Goal: Communication & Community: Answer question/provide support

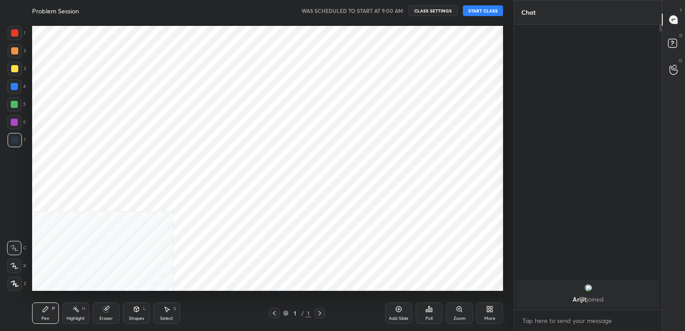
scroll to position [274, 478]
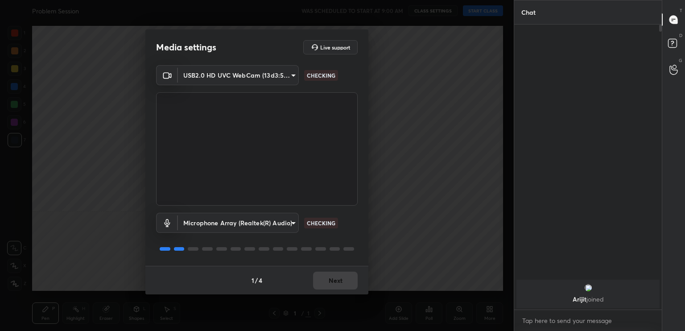
click at [336, 283] on div "1 / 4 Next" at bounding box center [256, 280] width 223 height 29
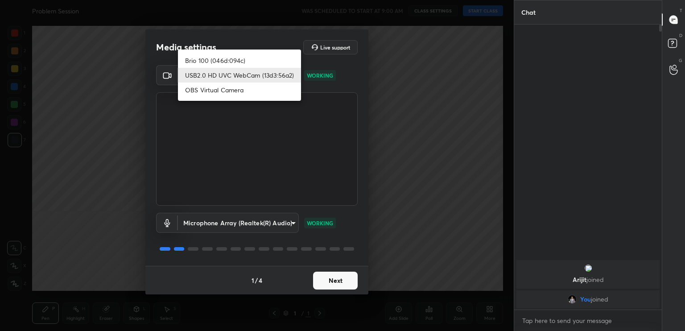
click at [267, 75] on body "1 2 3 4 5 6 7 C X Z C X Z E E Erase all H H Problem Session WAS SCHEDULED TO ST…" at bounding box center [342, 165] width 685 height 331
click at [255, 56] on li "Brio 100 (046d:094c)" at bounding box center [239, 60] width 123 height 15
type input "93c61ce10097ae5a7989bca811d23045a5431d1ada1a83d262e970503a3ca604"
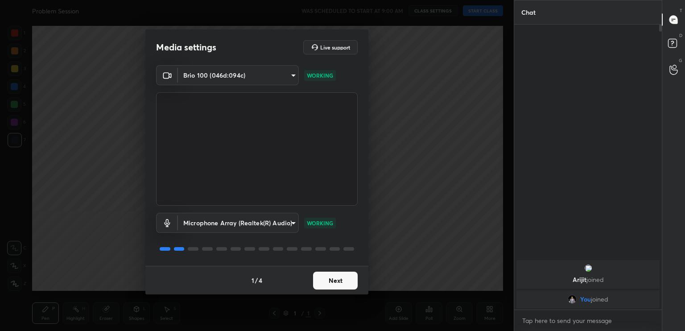
drag, startPoint x: 329, startPoint y: 274, endPoint x: 330, endPoint y: 279, distance: 4.7
click at [330, 279] on button "Next" at bounding box center [335, 281] width 45 height 18
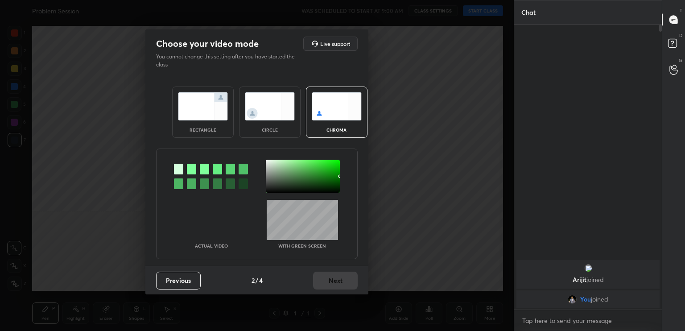
click at [334, 284] on div "Previous 2 / 4 Next" at bounding box center [256, 280] width 223 height 29
click at [335, 286] on div "Previous 2 / 4 Next" at bounding box center [256, 280] width 223 height 29
click at [271, 150] on div "Actual Video With green screen" at bounding box center [257, 204] width 202 height 111
click at [269, 136] on div "circle" at bounding box center [270, 112] width 62 height 51
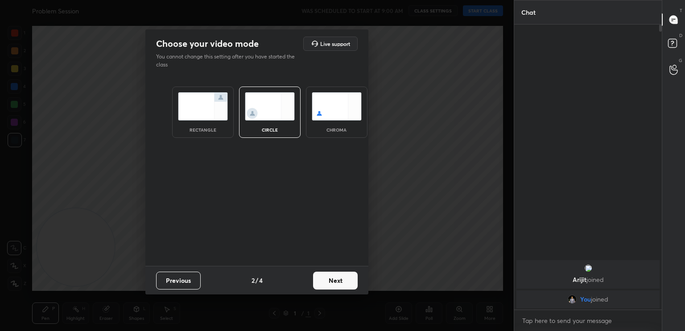
click at [341, 288] on button "Next" at bounding box center [335, 281] width 45 height 18
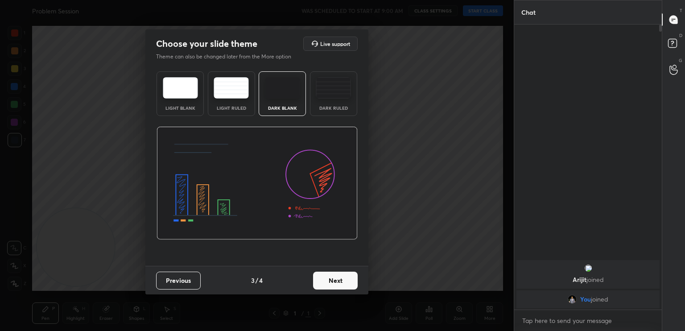
click at [339, 289] on button "Next" at bounding box center [335, 281] width 45 height 18
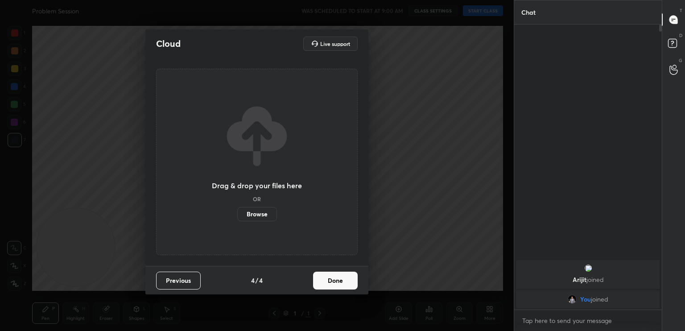
click at [340, 288] on button "Done" at bounding box center [335, 281] width 45 height 18
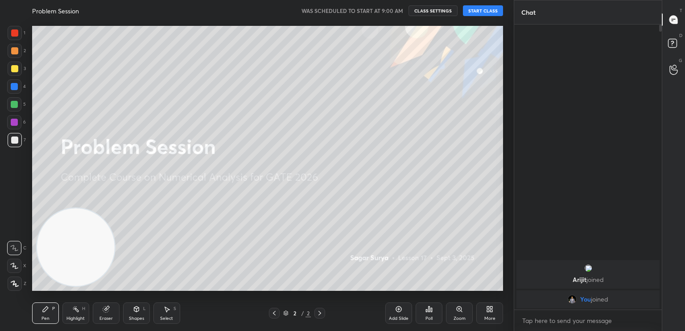
click at [485, 14] on button "START CLASS" at bounding box center [483, 10] width 40 height 11
click at [401, 312] on icon at bounding box center [398, 309] width 7 height 7
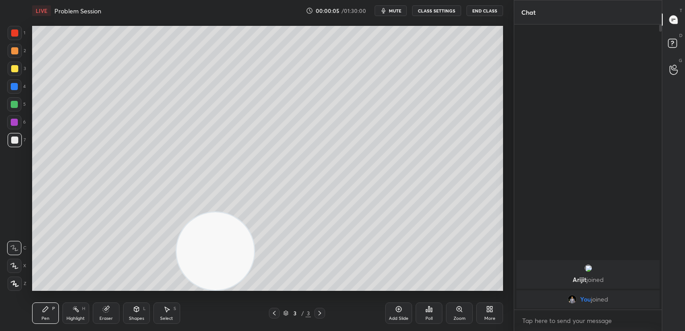
drag, startPoint x: 88, startPoint y: 251, endPoint x: 594, endPoint y: 307, distance: 509.1
click at [594, 306] on div "1 2 3 4 5 6 7 C X Z C X Z E E Erase all H H LIVE Problem Session 00:00:05 / 01:…" at bounding box center [342, 165] width 685 height 331
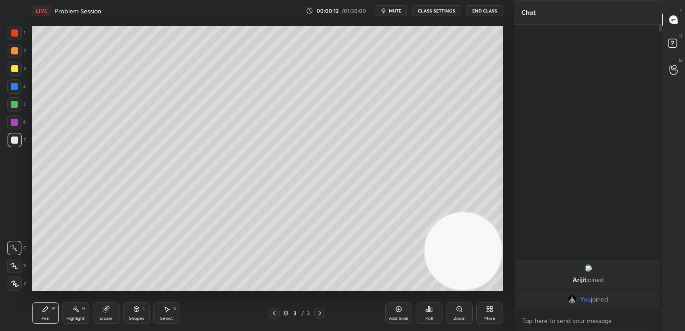
click at [40, 312] on div "Pen P" at bounding box center [45, 312] width 27 height 21
click at [14, 137] on div at bounding box center [14, 140] width 7 height 7
click at [136, 307] on div "Shapes L" at bounding box center [136, 312] width 27 height 21
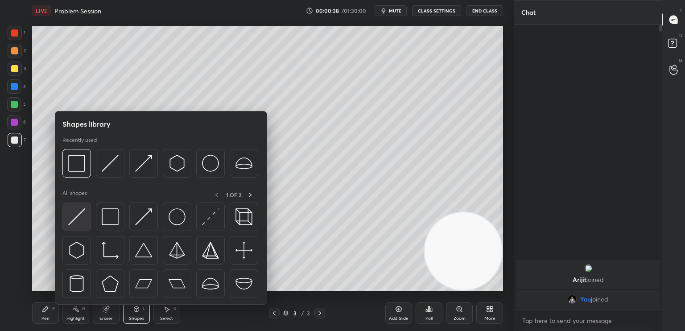
click at [86, 221] on div at bounding box center [76, 217] width 29 height 29
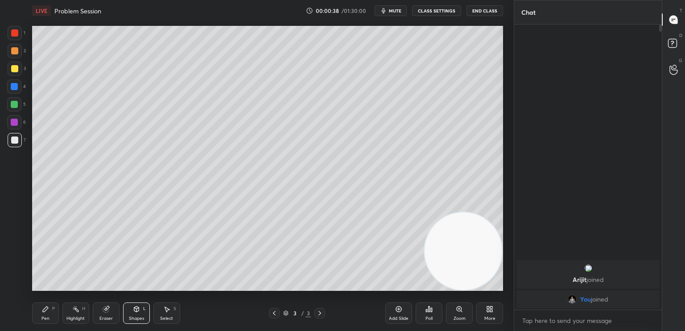
click at [15, 37] on div at bounding box center [15, 33] width 14 height 14
click at [13, 72] on div at bounding box center [15, 69] width 14 height 14
click at [52, 308] on div "P" at bounding box center [53, 308] width 3 height 4
click at [15, 152] on div "1 2 3 4 5 6 7 C X Z C X Z E E Erase all H H" at bounding box center [14, 158] width 29 height 265
click at [14, 150] on div "7" at bounding box center [17, 142] width 18 height 18
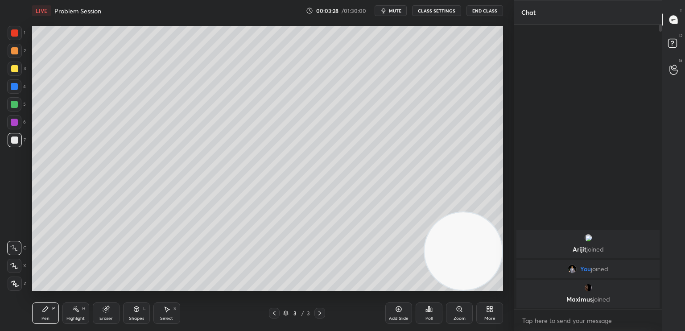
click at [401, 11] on span "mute" at bounding box center [395, 11] width 12 height 6
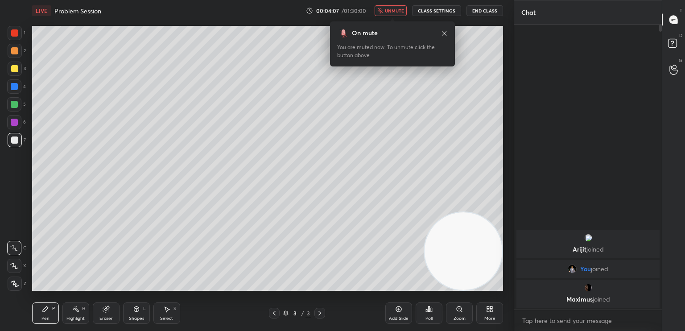
click at [389, 16] on body "1 2 3 4 5 6 7 C X Z C X Z E E Erase all H H LIVE Problem Session 00:04:07 / 01:…" at bounding box center [342, 165] width 685 height 331
click at [394, 10] on span "unmute" at bounding box center [394, 11] width 19 height 6
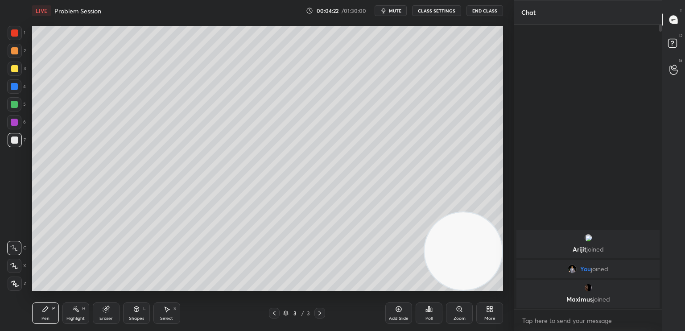
click at [402, 9] on span "mute" at bounding box center [395, 11] width 12 height 6
click at [397, 10] on span "unmute" at bounding box center [394, 11] width 19 height 6
click at [102, 312] on div "Eraser" at bounding box center [106, 312] width 27 height 21
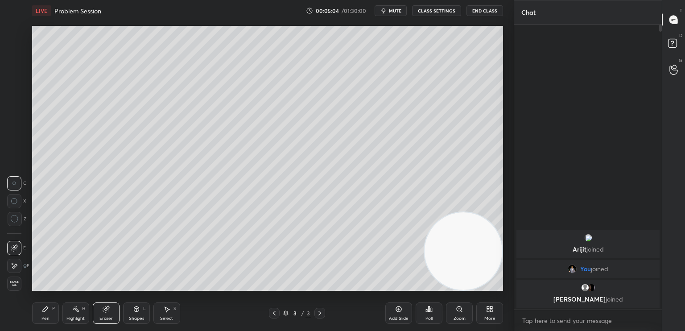
click at [42, 313] on div "Pen P" at bounding box center [45, 312] width 27 height 21
click at [11, 146] on div at bounding box center [15, 140] width 14 height 14
click at [406, 315] on div "Add Slide" at bounding box center [398, 312] width 27 height 21
click at [324, 313] on div at bounding box center [320, 313] width 11 height 11
click at [137, 320] on div "Shapes" at bounding box center [136, 318] width 15 height 4
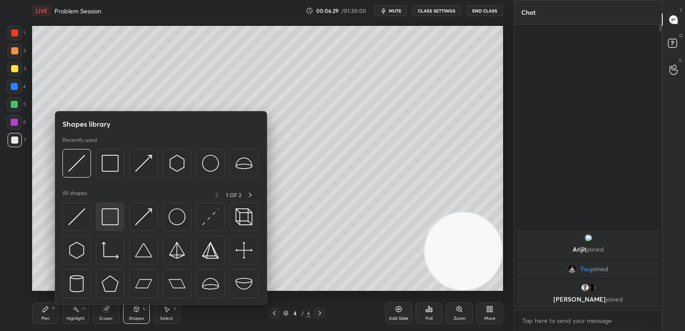
click at [114, 219] on img at bounding box center [110, 216] width 17 height 17
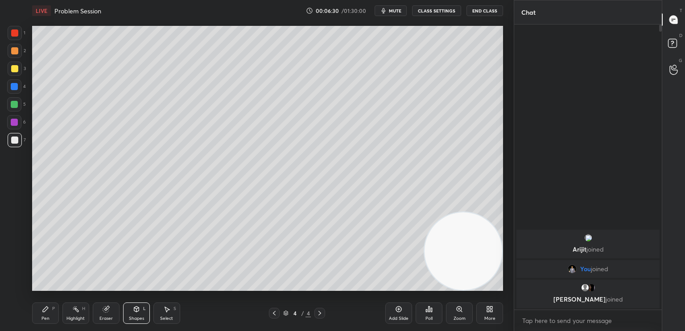
click at [14, 29] on div at bounding box center [14, 32] width 7 height 7
click at [277, 311] on div at bounding box center [274, 313] width 11 height 11
click at [14, 141] on div at bounding box center [14, 140] width 7 height 7
click at [48, 315] on div "Pen P" at bounding box center [45, 312] width 27 height 21
click at [136, 313] on icon at bounding box center [136, 309] width 7 height 7
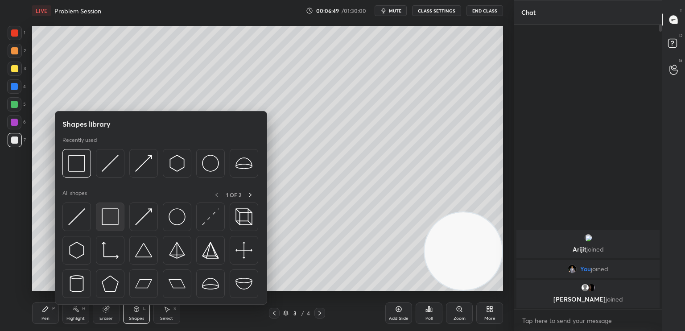
click at [111, 203] on div at bounding box center [110, 217] width 29 height 29
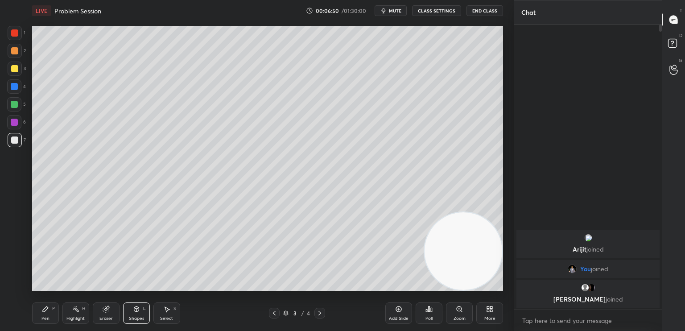
click at [14, 65] on div at bounding box center [15, 69] width 14 height 14
click at [320, 315] on icon at bounding box center [319, 313] width 7 height 7
click at [49, 308] on div "Pen P" at bounding box center [45, 312] width 27 height 21
click at [17, 138] on div at bounding box center [15, 140] width 14 height 14
drag, startPoint x: 21, startPoint y: 241, endPoint x: 25, endPoint y: 247, distance: 7.0
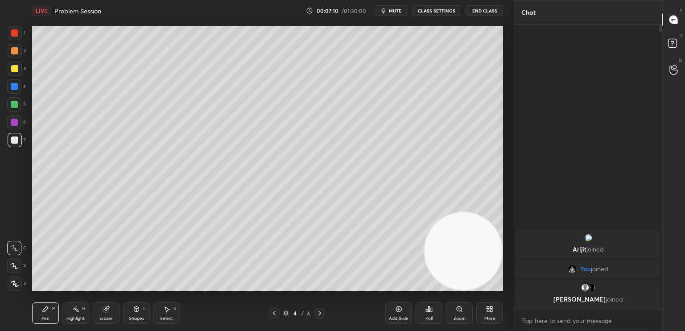
click at [21, 241] on div "C" at bounding box center [16, 248] width 19 height 14
click at [21, 246] on div "C" at bounding box center [16, 248] width 19 height 14
click at [18, 245] on icon at bounding box center [14, 248] width 8 height 6
drag, startPoint x: 17, startPoint y: 104, endPoint x: 18, endPoint y: 111, distance: 7.2
click at [17, 104] on div at bounding box center [14, 104] width 7 height 7
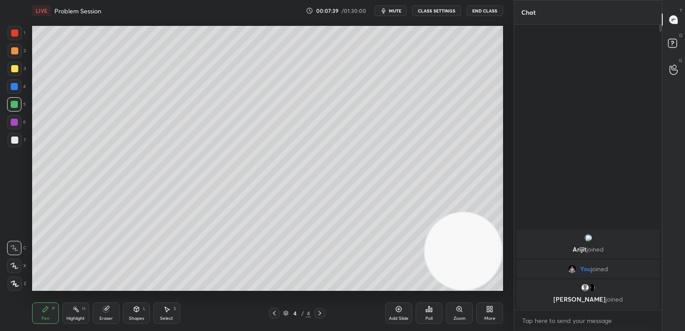
click at [16, 59] on div "2" at bounding box center [17, 53] width 18 height 18
click at [13, 74] on div at bounding box center [15, 69] width 14 height 14
click at [277, 313] on icon at bounding box center [274, 313] width 7 height 7
click at [322, 315] on icon at bounding box center [319, 313] width 7 height 7
click at [146, 311] on div "Shapes L" at bounding box center [136, 312] width 27 height 21
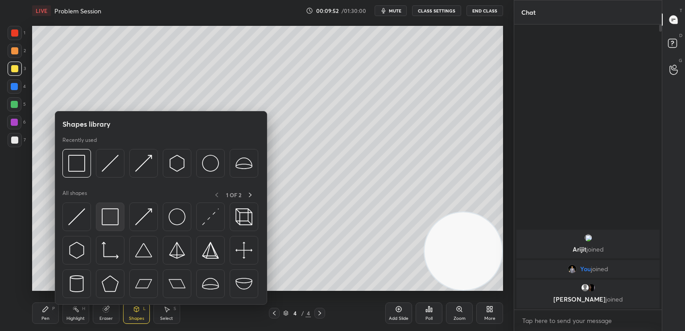
click at [112, 219] on img at bounding box center [110, 216] width 17 height 17
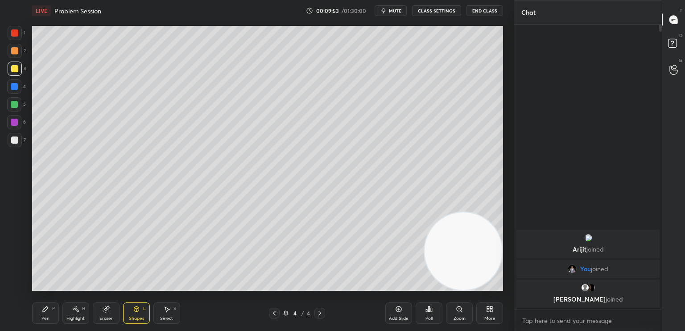
click at [14, 85] on div at bounding box center [14, 86] width 7 height 7
click at [44, 311] on icon at bounding box center [45, 308] width 5 height 5
click at [16, 143] on div at bounding box center [15, 140] width 14 height 14
click at [16, 109] on div at bounding box center [14, 104] width 14 height 14
click at [394, 15] on button "mute" at bounding box center [391, 10] width 32 height 11
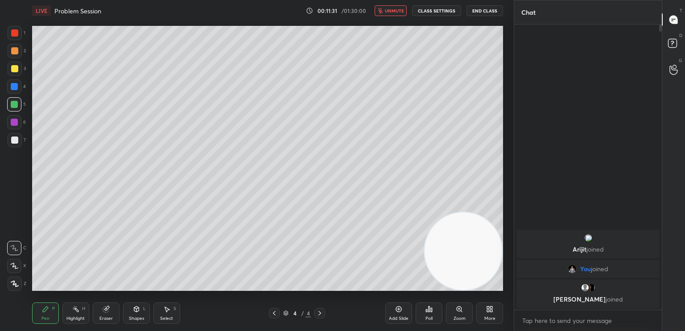
click at [397, 10] on span "unmute" at bounding box center [394, 11] width 19 height 6
click at [321, 313] on icon at bounding box center [319, 313] width 7 height 7
click at [402, 316] on div "Add Slide" at bounding box center [399, 318] width 20 height 4
click at [44, 317] on div "Pen" at bounding box center [45, 318] width 8 height 4
click at [16, 48] on div at bounding box center [15, 51] width 14 height 14
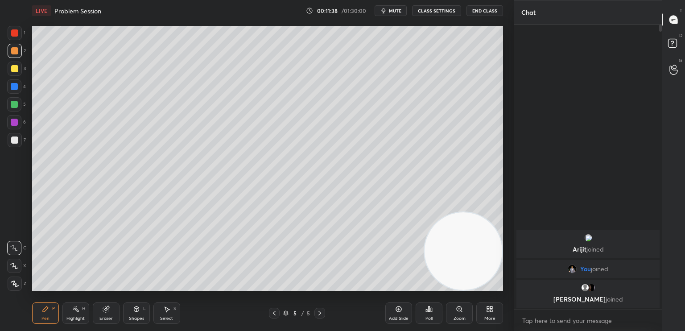
click at [395, 9] on span "mute" at bounding box center [395, 11] width 12 height 6
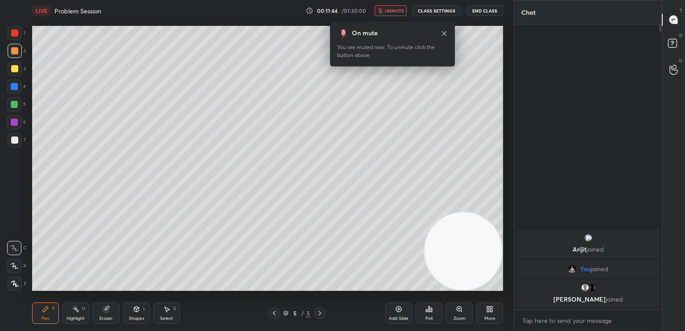
click at [444, 33] on icon at bounding box center [444, 33] width 4 height 4
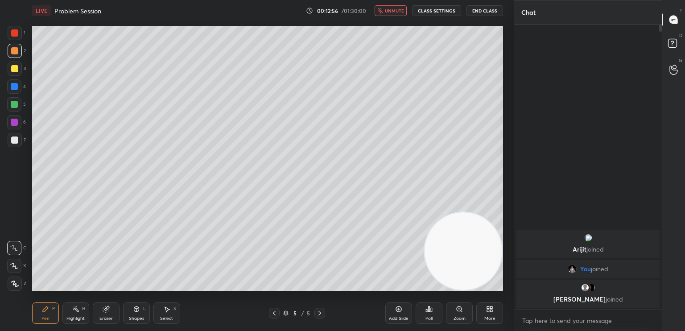
click at [389, 12] on span "unmute" at bounding box center [394, 11] width 19 height 6
click at [396, 9] on span "mute" at bounding box center [395, 11] width 12 height 6
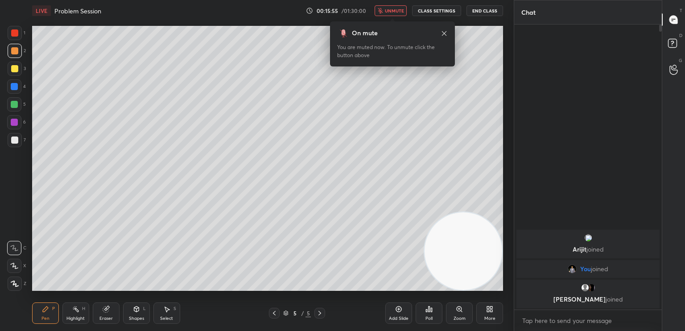
click at [391, 8] on span "unmute" at bounding box center [394, 11] width 19 height 6
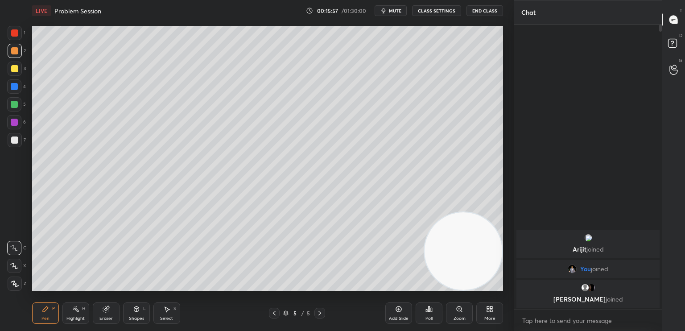
click at [18, 141] on div at bounding box center [15, 140] width 14 height 14
click at [136, 308] on icon at bounding box center [136, 308] width 5 height 1
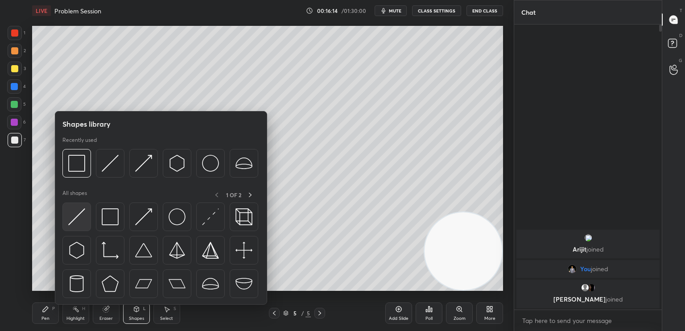
click at [88, 219] on div at bounding box center [76, 217] width 29 height 29
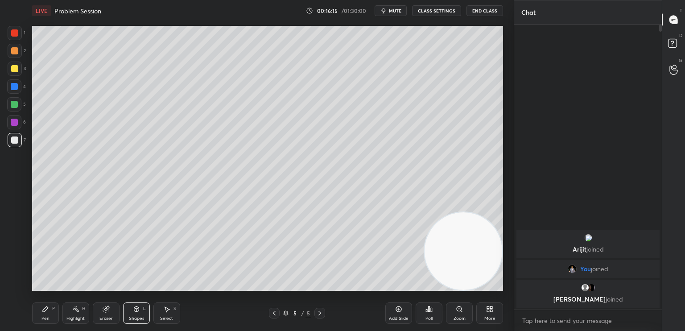
click at [14, 38] on div at bounding box center [15, 33] width 14 height 14
click at [37, 323] on div "Pen P" at bounding box center [45, 312] width 27 height 21
click at [46, 314] on div "Pen P" at bounding box center [45, 312] width 27 height 21
click at [15, 143] on div at bounding box center [14, 140] width 7 height 7
drag, startPoint x: 134, startPoint y: 311, endPoint x: 152, endPoint y: 306, distance: 18.8
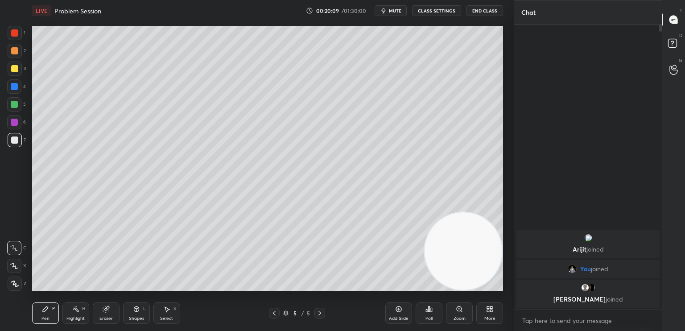
click at [137, 311] on icon at bounding box center [136, 308] width 5 height 5
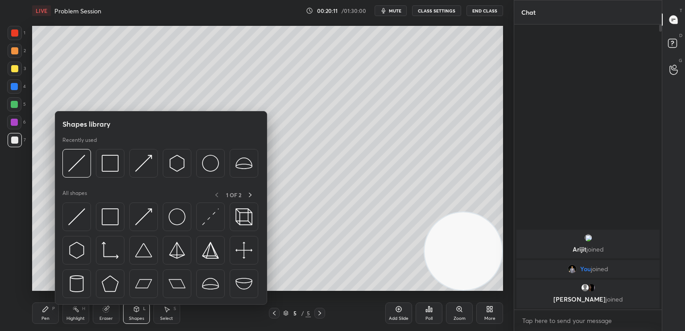
click at [104, 322] on div "Eraser" at bounding box center [106, 312] width 27 height 21
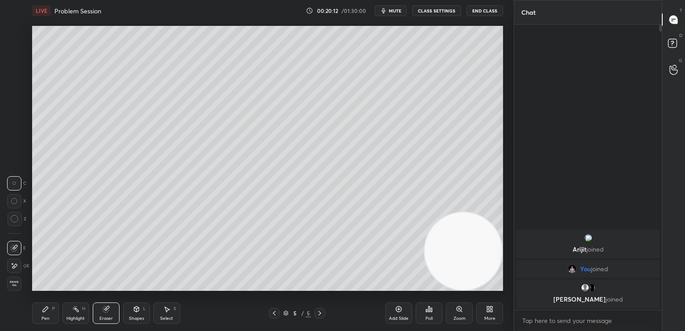
click at [55, 314] on div "Pen P" at bounding box center [45, 312] width 27 height 21
click at [397, 316] on div "Add Slide" at bounding box center [398, 312] width 27 height 21
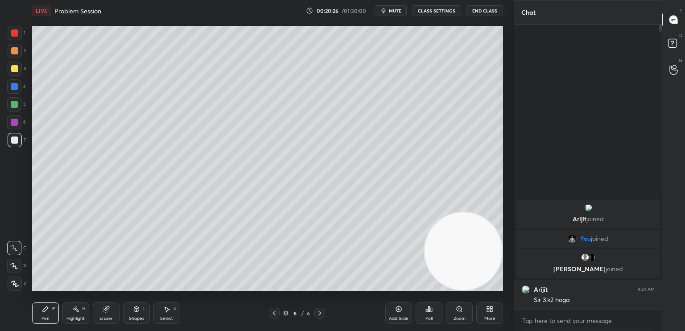
click at [273, 313] on div at bounding box center [274, 313] width 11 height 11
click at [111, 318] on div "Eraser" at bounding box center [105, 318] width 13 height 4
click at [48, 314] on div "Pen P" at bounding box center [45, 312] width 27 height 21
click at [322, 313] on icon at bounding box center [319, 313] width 7 height 7
click at [273, 306] on div "Pen P Highlight H Eraser Shapes L Select S 6 / 6 Add Slide Poll Zoom More" at bounding box center [267, 313] width 471 height 36
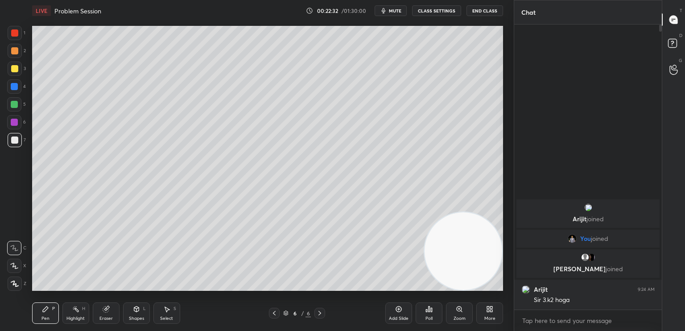
click at [274, 313] on icon at bounding box center [274, 313] width 7 height 7
click at [274, 311] on icon at bounding box center [274, 313] width 7 height 7
click at [318, 314] on icon at bounding box center [319, 313] width 7 height 7
click at [319, 314] on icon at bounding box center [319, 313] width 7 height 7
drag, startPoint x: 438, startPoint y: 260, endPoint x: 422, endPoint y: 248, distance: 19.7
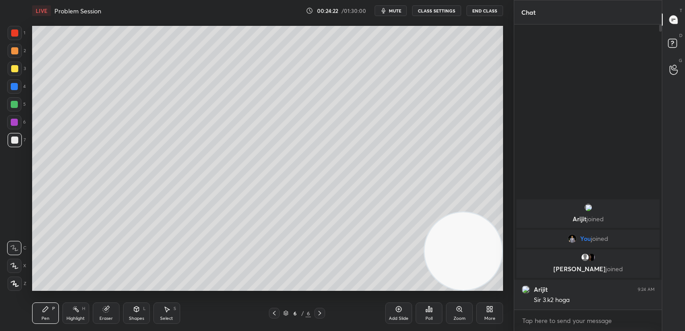
click at [425, 212] on video at bounding box center [464, 251] width 78 height 78
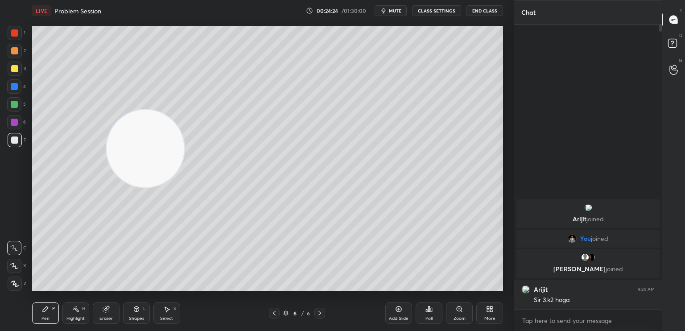
click at [274, 313] on icon at bounding box center [274, 313] width 7 height 7
click at [316, 314] on icon at bounding box center [319, 313] width 7 height 7
drag, startPoint x: 98, startPoint y: 121, endPoint x: 29, endPoint y: 54, distance: 96.2
click at [27, 66] on div "1 2 3 4 5 6 7 C X Z C X Z E E Erase all H H LIVE Problem Session 00:24:31 / 01:…" at bounding box center [253, 165] width 507 height 331
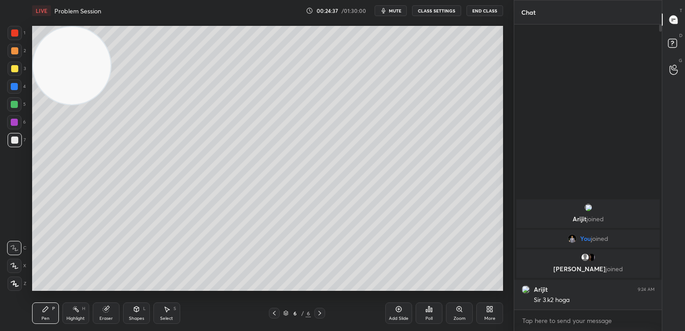
drag, startPoint x: 76, startPoint y: 76, endPoint x: 14, endPoint y: 193, distance: 132.5
click at [14, 197] on div "1 2 3 4 5 6 7 C X Z C X Z E E Erase all H H LIVE Problem Session 00:24:37 / 01:…" at bounding box center [253, 165] width 507 height 331
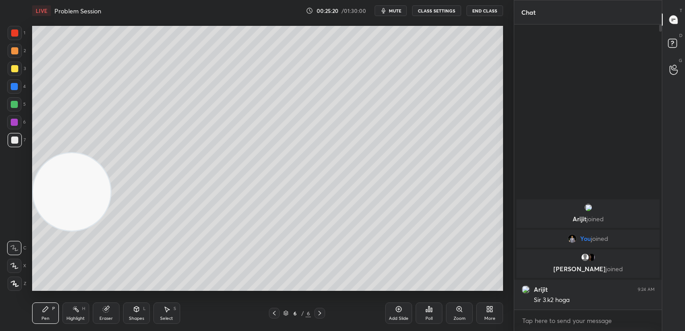
click at [11, 67] on div at bounding box center [15, 69] width 14 height 14
click at [131, 319] on div "Shapes" at bounding box center [136, 318] width 15 height 4
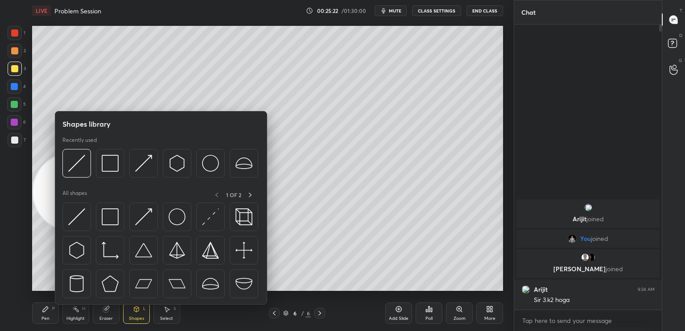
click at [107, 220] on img at bounding box center [110, 216] width 17 height 17
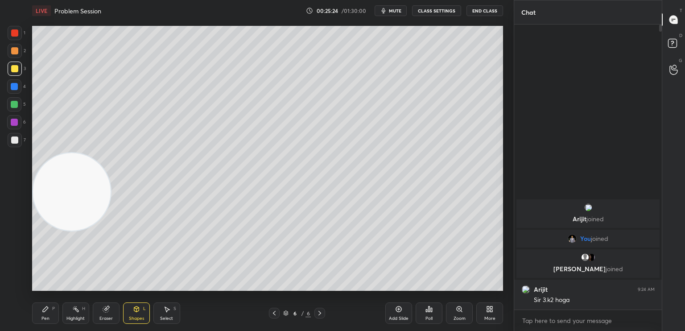
click at [12, 141] on div at bounding box center [14, 140] width 7 height 7
drag, startPoint x: 272, startPoint y: 312, endPoint x: 265, endPoint y: 311, distance: 6.7
click at [271, 312] on icon at bounding box center [274, 313] width 7 height 7
click at [275, 315] on icon at bounding box center [274, 313] width 7 height 7
click at [14, 128] on div at bounding box center [14, 122] width 14 height 14
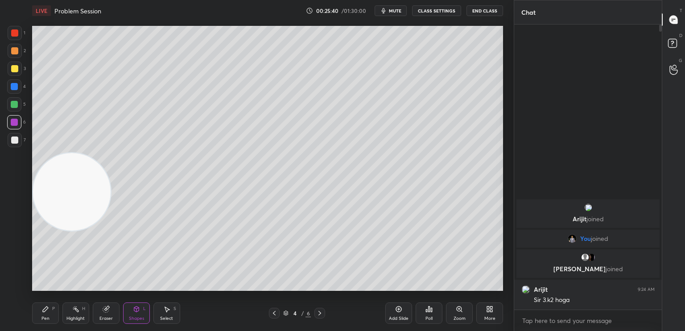
click at [321, 316] on icon at bounding box center [319, 313] width 7 height 7
click at [318, 311] on icon at bounding box center [319, 313] width 7 height 7
click at [402, 12] on span "mute" at bounding box center [395, 11] width 12 height 6
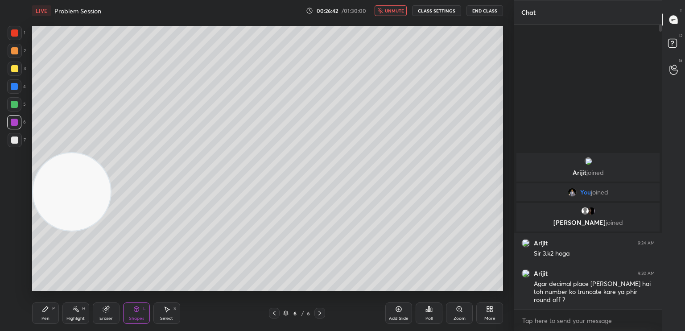
drag, startPoint x: 400, startPoint y: 12, endPoint x: 395, endPoint y: 11, distance: 5.1
click at [397, 13] on span "unmute" at bounding box center [394, 11] width 19 height 6
click at [11, 105] on div at bounding box center [14, 104] width 14 height 14
click at [43, 315] on div "Pen P" at bounding box center [45, 312] width 27 height 21
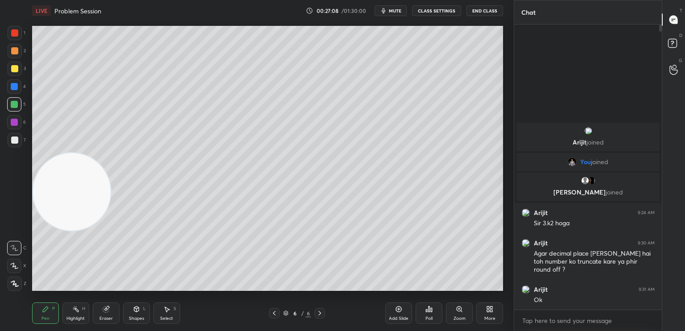
click at [321, 316] on icon at bounding box center [319, 313] width 7 height 7
click at [399, 316] on div "Add Slide" at bounding box center [399, 318] width 20 height 4
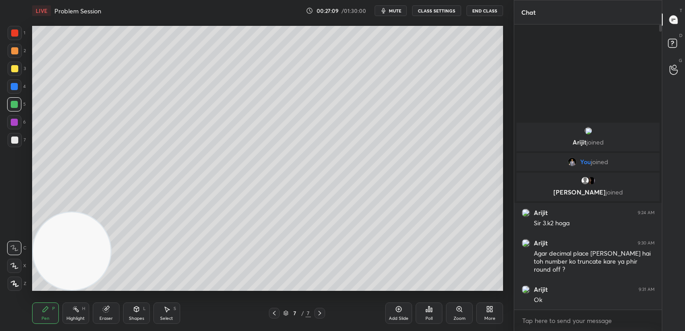
drag, startPoint x: 93, startPoint y: 190, endPoint x: 47, endPoint y: 311, distance: 129.8
click at [54, 307] on div "LIVE Problem Session 00:27:09 / 01:30:00 mute CLASS SETTINGS End Class Setting …" at bounding box center [268, 165] width 478 height 331
click at [47, 315] on div "Pen P" at bounding box center [45, 312] width 27 height 21
click at [15, 69] on div at bounding box center [14, 68] width 7 height 7
click at [121, 323] on div "Pen P Highlight H Eraser Shapes L Select S" at bounding box center [120, 312] width 177 height 21
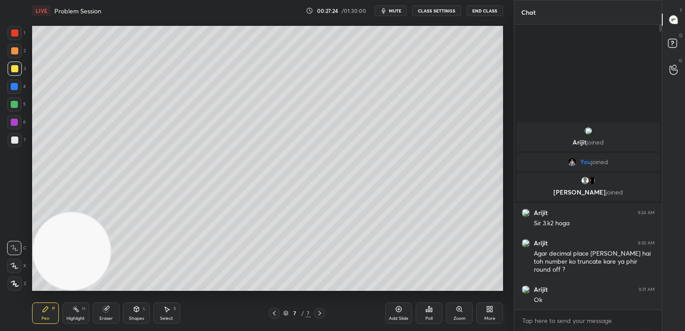
click at [136, 313] on div "Shapes L" at bounding box center [136, 312] width 27 height 21
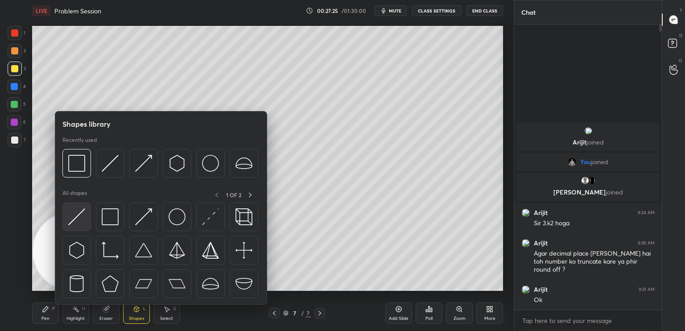
click at [78, 225] on div at bounding box center [76, 217] width 29 height 29
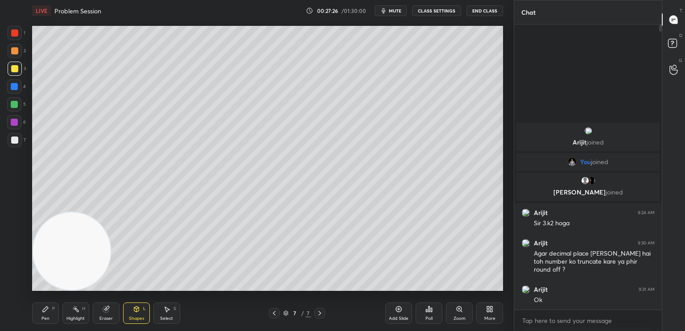
click at [16, 90] on div at bounding box center [14, 86] width 14 height 14
click at [25, 37] on div "1 2 3 4 5 6 7" at bounding box center [16, 88] width 19 height 125
click at [21, 37] on div "1" at bounding box center [17, 33] width 18 height 14
click at [50, 314] on div "Pen P" at bounding box center [45, 312] width 27 height 21
click at [15, 140] on div at bounding box center [14, 140] width 7 height 7
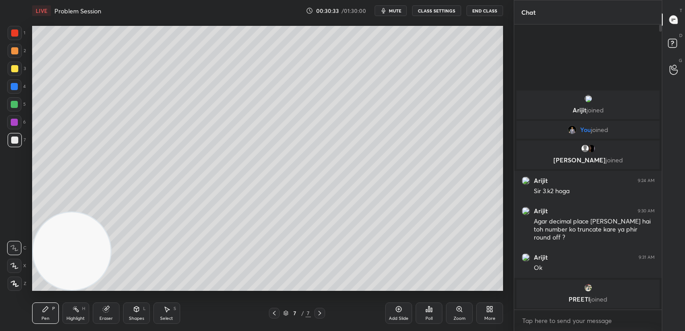
click at [400, 315] on div "Add Slide" at bounding box center [398, 312] width 27 height 21
click at [17, 142] on div at bounding box center [14, 140] width 7 height 7
click at [141, 320] on div "Shapes" at bounding box center [136, 318] width 15 height 4
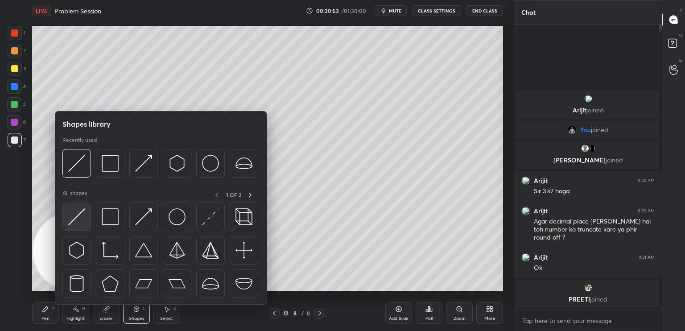
click at [79, 227] on div at bounding box center [76, 217] width 29 height 29
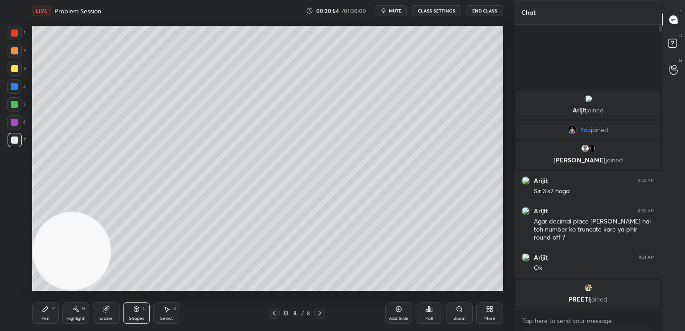
click at [14, 31] on div at bounding box center [15, 33] width 14 height 14
click at [22, 91] on div "4" at bounding box center [16, 86] width 19 height 14
click at [43, 316] on div "Pen P" at bounding box center [45, 312] width 27 height 21
click at [16, 139] on div at bounding box center [14, 140] width 7 height 7
click at [134, 316] on div "Shapes" at bounding box center [136, 318] width 15 height 4
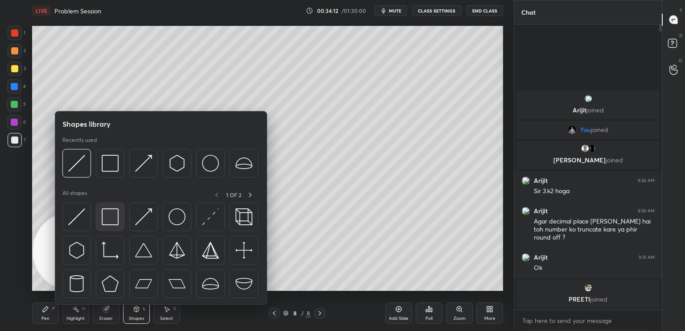
click at [108, 224] on img at bounding box center [110, 216] width 17 height 17
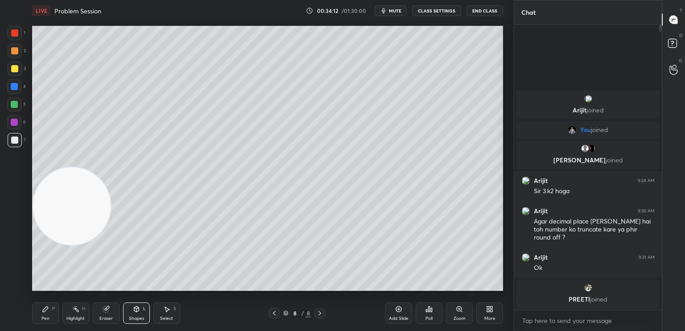
drag, startPoint x: 79, startPoint y: 203, endPoint x: 62, endPoint y: -32, distance: 235.7
click at [62, 0] on html "1 2 3 4 5 6 7 C X Z C X Z E E Erase all H H LIVE Problem Session 00:34:12 / 01:…" at bounding box center [342, 0] width 685 height 0
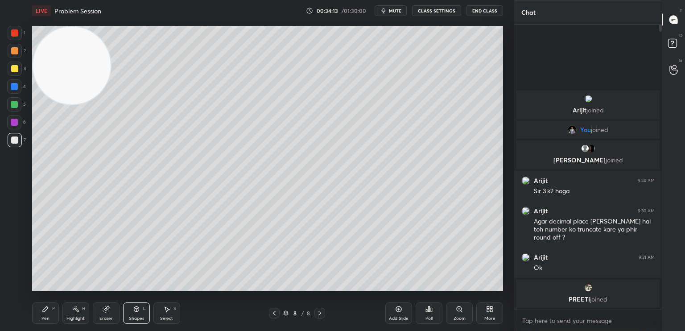
click at [13, 54] on div at bounding box center [14, 50] width 7 height 7
click at [398, 11] on span "mute" at bounding box center [395, 11] width 12 height 6
click at [409, 321] on div "Add Slide" at bounding box center [398, 312] width 27 height 21
click at [37, 317] on div "Pen P" at bounding box center [45, 312] width 27 height 21
drag, startPoint x: 80, startPoint y: 75, endPoint x: 12, endPoint y: 313, distance: 248.0
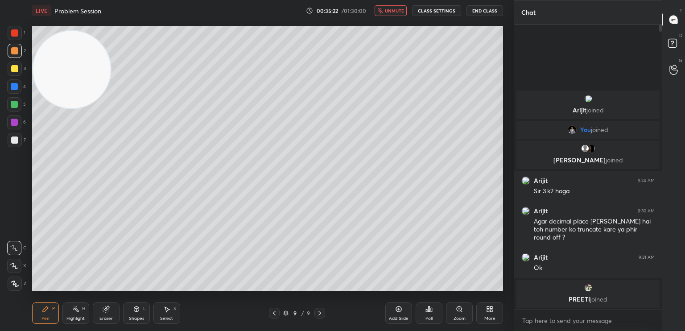
click at [12, 318] on div "1 2 3 4 5 6 7 C X Z C X Z E E Erase all H H LIVE Problem Session 00:35:22 / 01:…" at bounding box center [253, 165] width 507 height 331
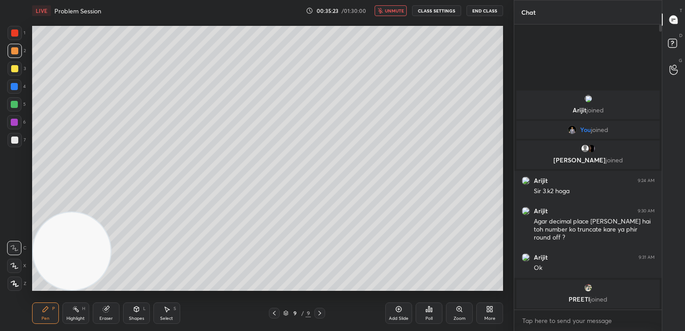
click at [15, 141] on div at bounding box center [14, 140] width 7 height 7
click at [18, 54] on div at bounding box center [15, 51] width 14 height 14
click at [110, 315] on div "Eraser" at bounding box center [106, 312] width 27 height 21
click at [46, 314] on div "Pen P" at bounding box center [45, 312] width 27 height 21
click at [403, 11] on span "unmute" at bounding box center [394, 11] width 19 height 6
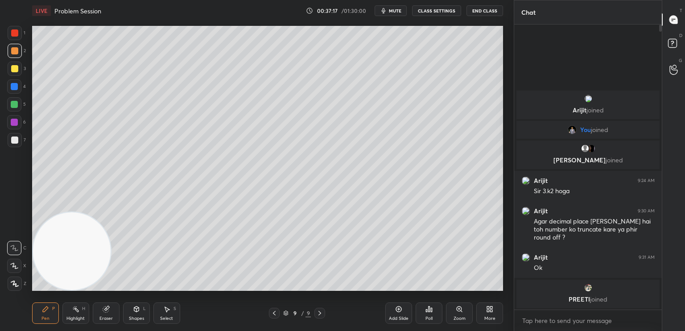
click at [108, 311] on icon at bounding box center [106, 309] width 6 height 6
click at [402, 17] on div "LIVE Problem Session 00:37:25 / 01:30:00 mute CLASS SETTINGS End Class" at bounding box center [267, 10] width 471 height 21
click at [396, 16] on div "LIVE Problem Session 00:37:26 / 01:30:00 mute CLASS SETTINGS End Class" at bounding box center [267, 10] width 471 height 21
click at [391, 8] on span "mute" at bounding box center [395, 11] width 12 height 6
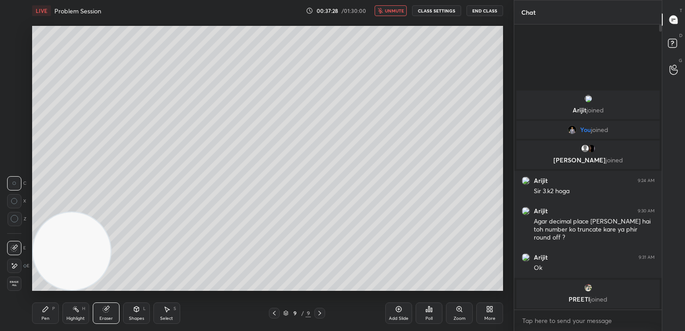
click at [43, 313] on div "Pen P" at bounding box center [45, 312] width 27 height 21
click at [14, 88] on div at bounding box center [14, 86] width 7 height 7
click at [11, 73] on div at bounding box center [15, 69] width 14 height 14
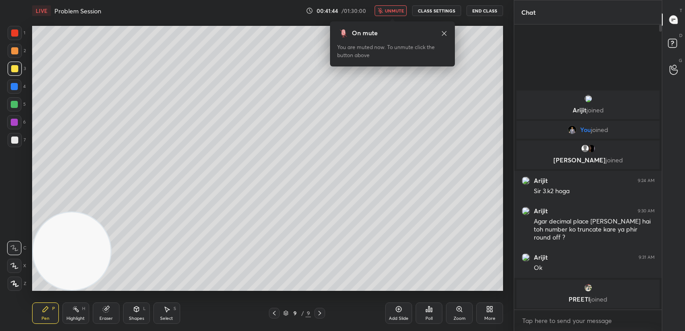
click at [389, 13] on button "unmute" at bounding box center [391, 10] width 32 height 11
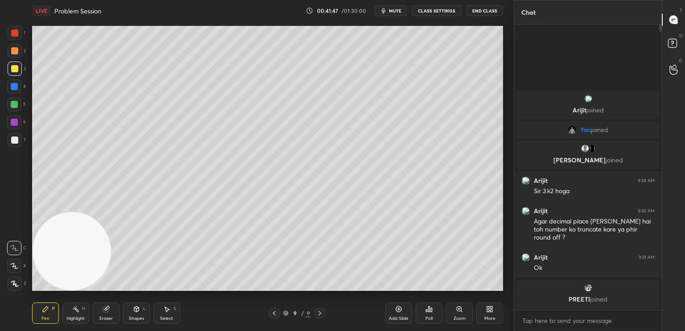
click at [270, 313] on div at bounding box center [274, 313] width 11 height 11
click at [316, 313] on icon at bounding box center [319, 313] width 7 height 7
drag, startPoint x: 65, startPoint y: 258, endPoint x: 66, endPoint y: 36, distance: 221.7
click at [72, 212] on video at bounding box center [72, 251] width 78 height 78
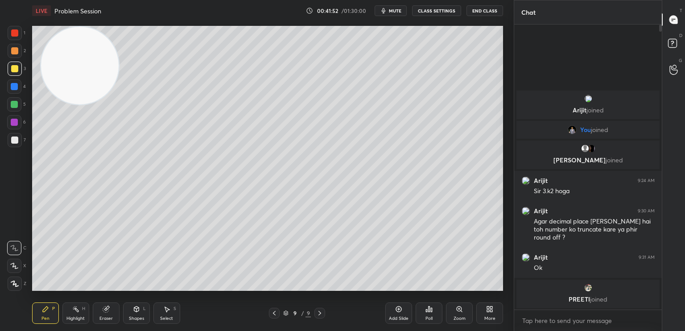
click at [18, 143] on div at bounding box center [15, 140] width 14 height 14
drag, startPoint x: 0, startPoint y: 255, endPoint x: 4, endPoint y: 265, distance: 11.2
click at [0, 275] on div "1 2 3 4 5 6 7 C X Z C X Z E E Erase all H H LIVE Problem Session 00:42:06 / 01:…" at bounding box center [253, 165] width 507 height 331
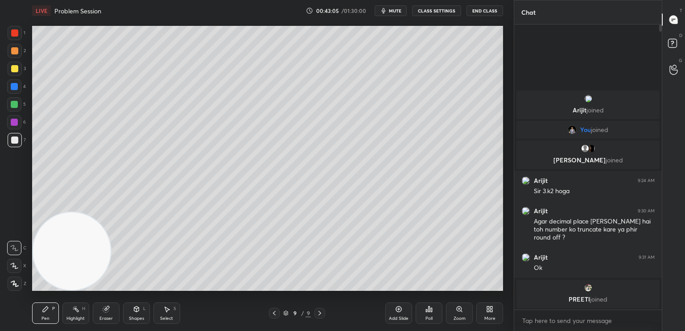
click at [274, 313] on icon at bounding box center [274, 313] width 7 height 7
click at [323, 315] on icon at bounding box center [319, 313] width 7 height 7
click at [110, 317] on div "Eraser" at bounding box center [105, 318] width 13 height 4
click at [48, 315] on div "Pen P" at bounding box center [45, 312] width 27 height 21
click at [276, 313] on icon at bounding box center [274, 313] width 7 height 7
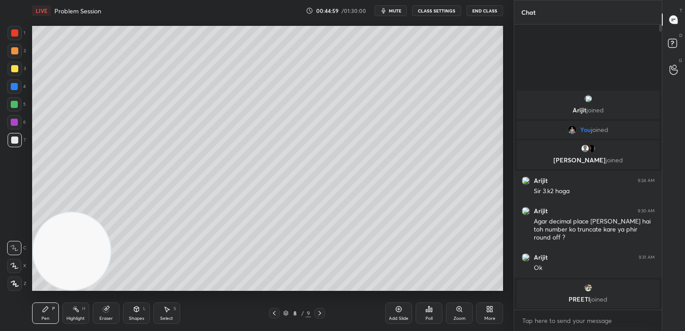
click at [321, 315] on icon at bounding box center [319, 313] width 7 height 7
click at [273, 315] on icon at bounding box center [274, 313] width 7 height 7
click at [322, 312] on icon at bounding box center [319, 313] width 7 height 7
click at [111, 316] on div "Eraser" at bounding box center [106, 312] width 27 height 21
click at [50, 317] on div "Pen P" at bounding box center [45, 312] width 27 height 21
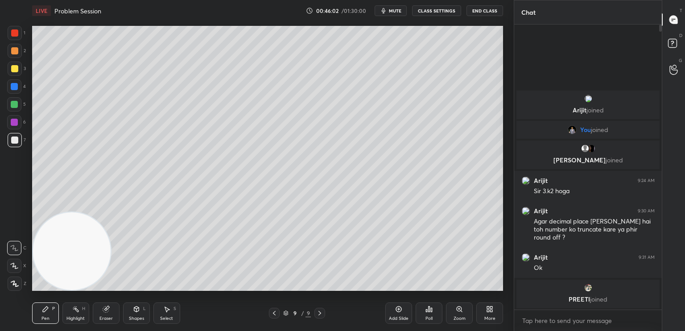
click at [275, 315] on icon at bounding box center [274, 313] width 7 height 7
click at [320, 315] on icon at bounding box center [319, 313] width 7 height 7
click at [277, 314] on icon at bounding box center [274, 313] width 7 height 7
click at [321, 316] on icon at bounding box center [319, 313] width 7 height 7
click at [112, 318] on div "Eraser" at bounding box center [106, 312] width 27 height 21
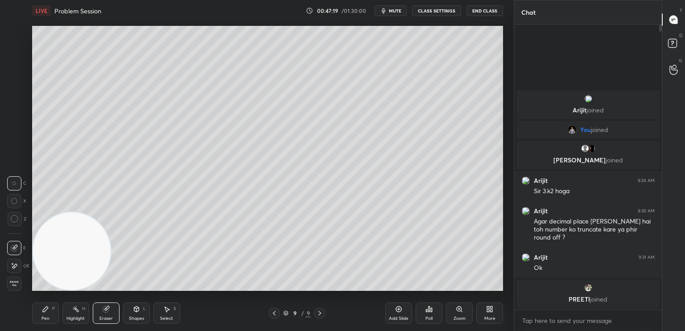
click at [40, 324] on div "Pen P Highlight H Eraser Shapes L Select S 9 / 9 Add Slide Poll Zoom More" at bounding box center [267, 313] width 471 height 36
click at [45, 320] on div "Pen" at bounding box center [45, 318] width 8 height 4
click at [273, 314] on icon at bounding box center [274, 313] width 7 height 7
click at [322, 315] on icon at bounding box center [319, 313] width 7 height 7
click at [402, 312] on div "Add Slide" at bounding box center [398, 312] width 27 height 21
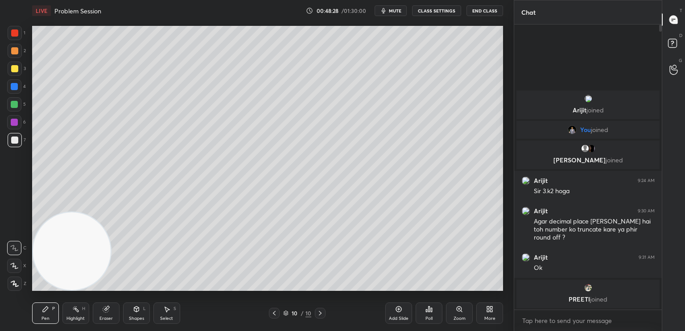
click at [17, 35] on div at bounding box center [14, 32] width 7 height 7
click at [273, 315] on div at bounding box center [274, 313] width 11 height 11
click at [493, 319] on div "More" at bounding box center [489, 318] width 11 height 4
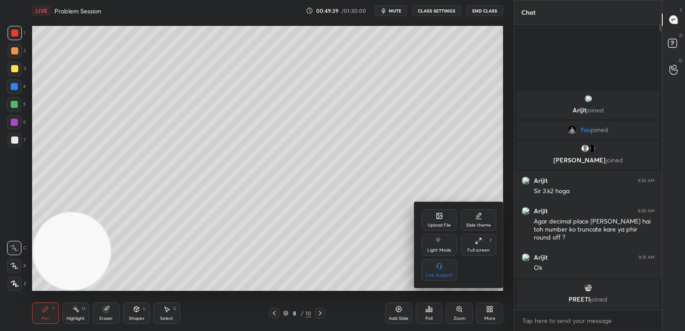
click at [446, 214] on div "Upload File" at bounding box center [440, 219] width 36 height 21
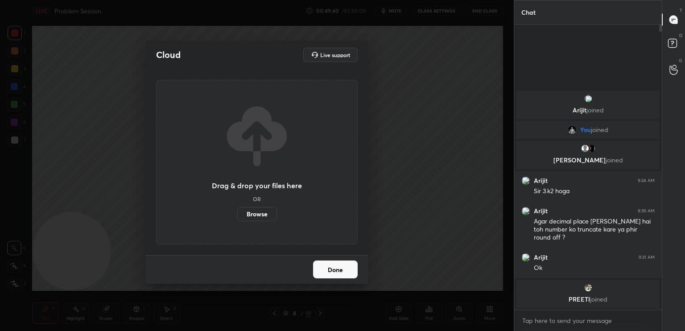
click at [254, 219] on label "Browse" at bounding box center [257, 214] width 40 height 14
click at [237, 219] on input "Browse" at bounding box center [237, 214] width 0 height 14
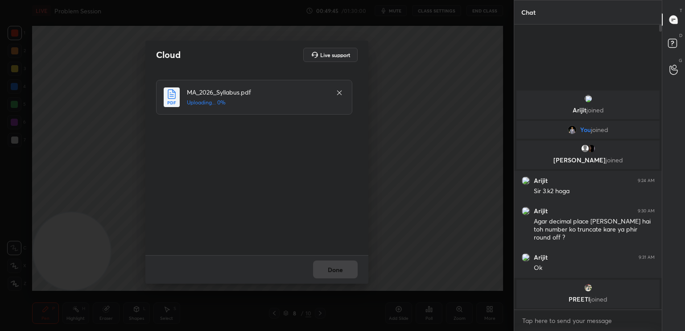
click at [346, 280] on div "Done" at bounding box center [256, 269] width 223 height 29
click at [344, 277] on div "Done" at bounding box center [256, 269] width 223 height 29
click at [346, 273] on div "Done" at bounding box center [256, 269] width 223 height 29
click at [346, 272] on div "Done" at bounding box center [256, 269] width 223 height 29
click at [345, 273] on div "Done" at bounding box center [256, 269] width 223 height 29
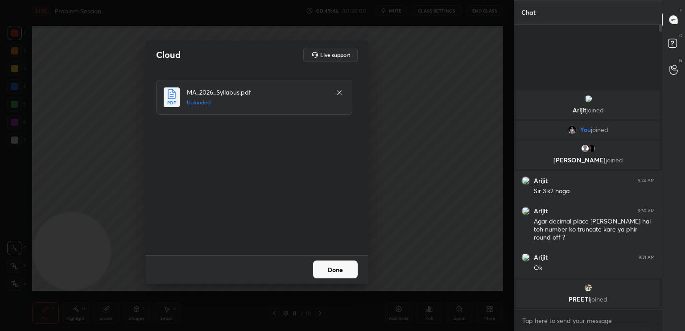
click at [345, 275] on button "Done" at bounding box center [335, 270] width 45 height 18
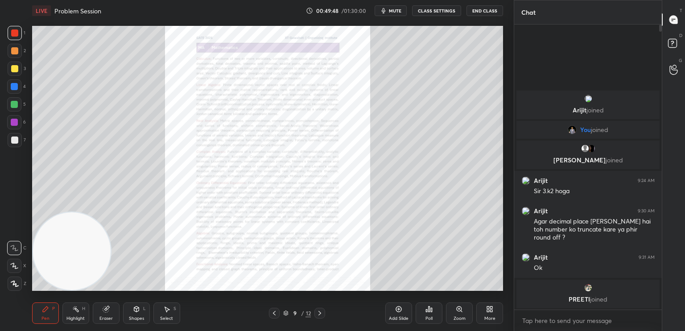
click at [15, 36] on div at bounding box center [14, 32] width 7 height 7
click at [445, 303] on div "Add Slide Poll Zoom More" at bounding box center [444, 313] width 118 height 50
click at [448, 307] on div "Zoom" at bounding box center [459, 312] width 27 height 21
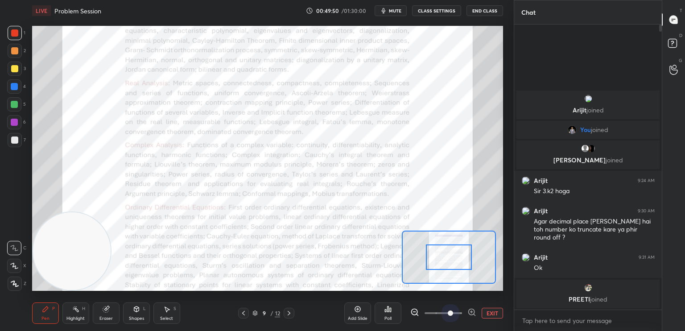
click at [451, 309] on span at bounding box center [443, 312] width 37 height 13
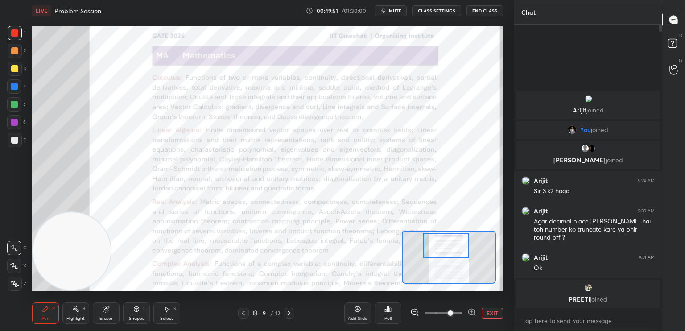
drag, startPoint x: 448, startPoint y: 264, endPoint x: 445, endPoint y: 253, distance: 11.9
click at [445, 253] on div at bounding box center [446, 245] width 46 height 25
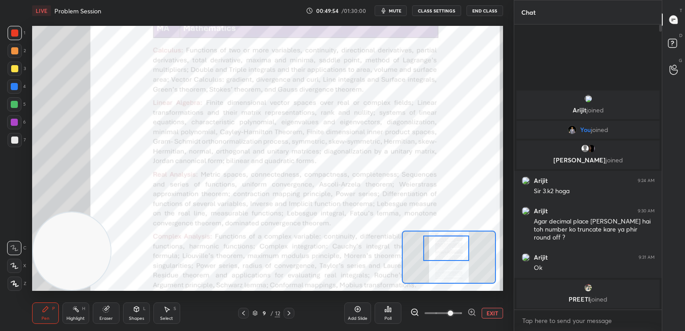
drag, startPoint x: 459, startPoint y: 252, endPoint x: 453, endPoint y: 252, distance: 6.2
click at [460, 258] on div at bounding box center [446, 248] width 46 height 25
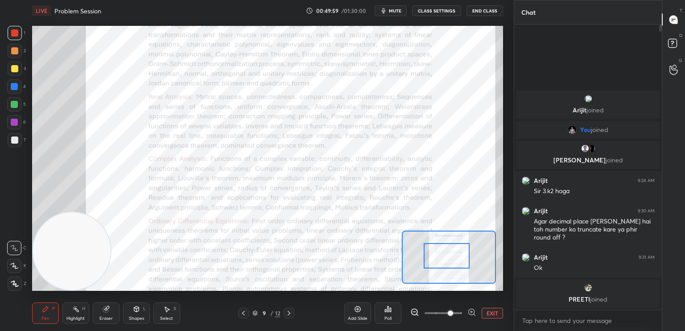
drag, startPoint x: 453, startPoint y: 251, endPoint x: 453, endPoint y: 256, distance: 4.9
click at [453, 256] on div at bounding box center [447, 255] width 46 height 25
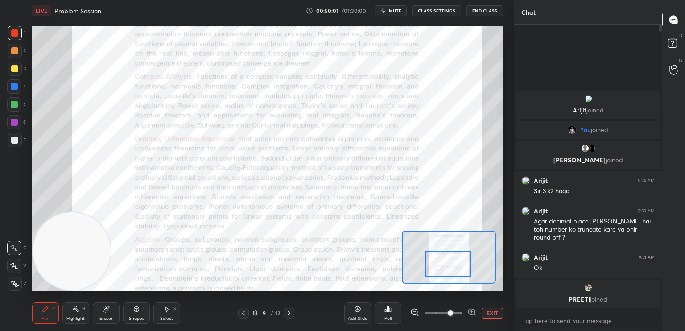
click at [443, 266] on div at bounding box center [448, 263] width 46 height 25
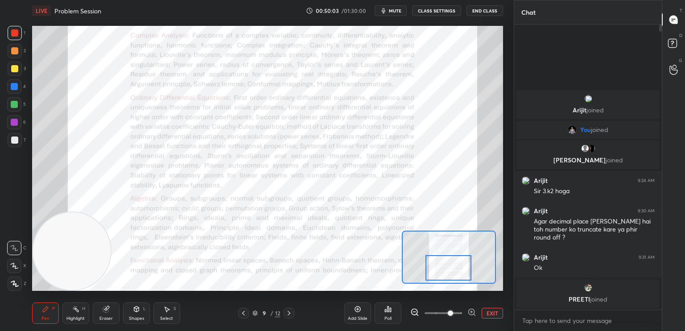
click at [452, 266] on div at bounding box center [449, 267] width 46 height 25
click at [285, 316] on div at bounding box center [289, 313] width 11 height 11
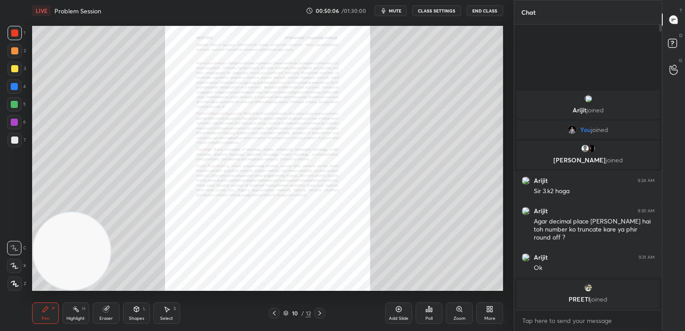
click at [457, 303] on div "Zoom" at bounding box center [459, 312] width 27 height 21
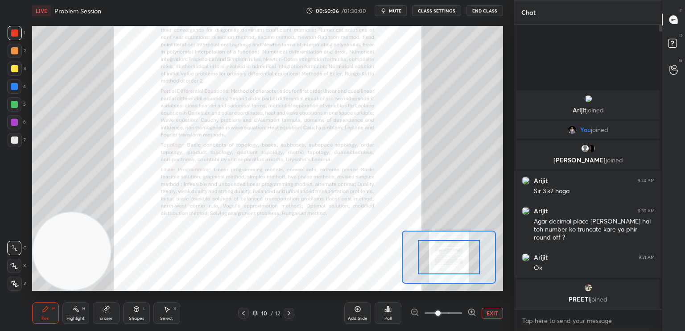
click at [454, 305] on div "Add Slide Poll EXIT" at bounding box center [423, 313] width 159 height 50
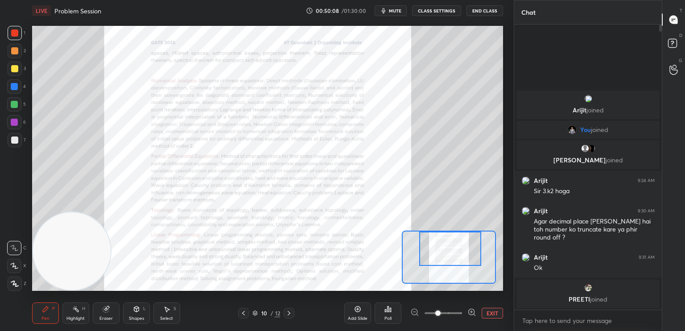
drag, startPoint x: 445, startPoint y: 255, endPoint x: 447, endPoint y: 248, distance: 6.6
click at [447, 249] on div at bounding box center [450, 249] width 62 height 34
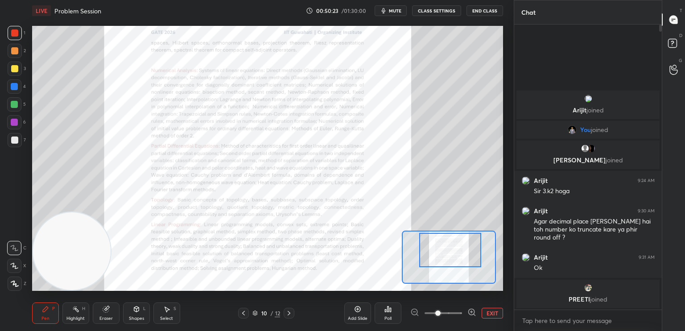
click at [14, 68] on div at bounding box center [14, 68] width 7 height 7
click at [17, 124] on div at bounding box center [14, 122] width 7 height 7
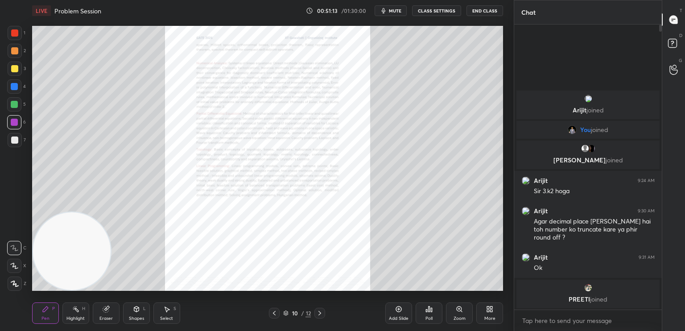
click at [448, 309] on div "Zoom" at bounding box center [459, 312] width 27 height 21
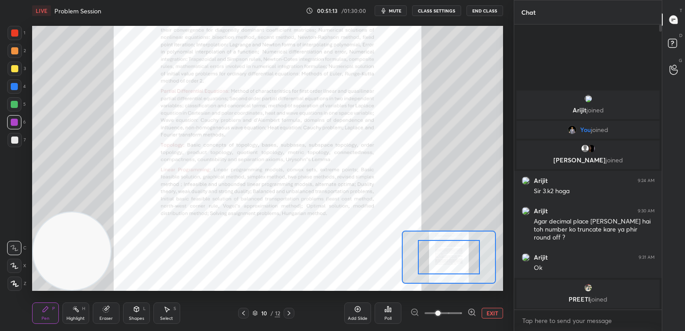
click at [450, 309] on span at bounding box center [443, 312] width 37 height 13
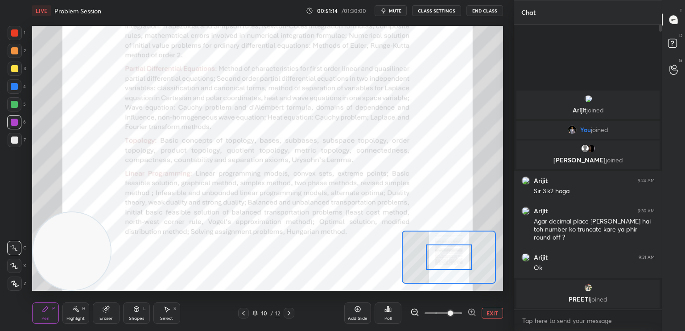
click at [447, 259] on div at bounding box center [449, 257] width 94 height 53
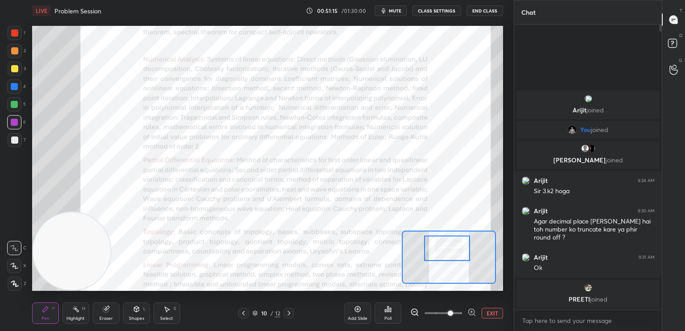
click at [450, 246] on div at bounding box center [447, 248] width 46 height 25
click at [105, 311] on icon at bounding box center [106, 309] width 6 height 6
click at [132, 314] on div "Shapes L" at bounding box center [136, 312] width 27 height 21
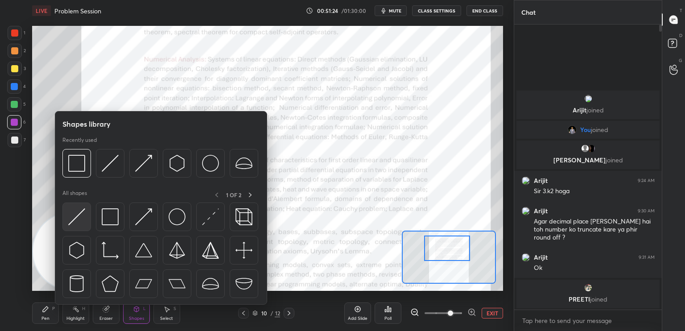
click at [80, 218] on img at bounding box center [76, 216] width 17 height 17
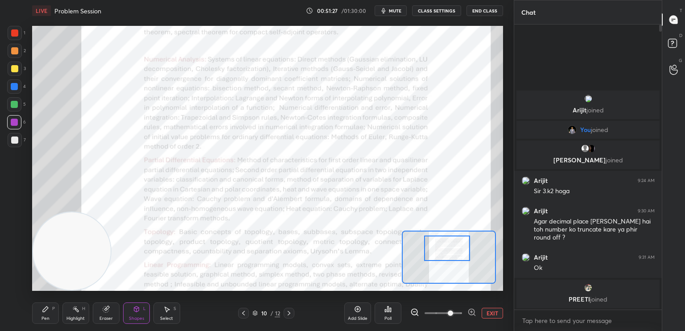
click at [130, 311] on div "Shapes L" at bounding box center [136, 312] width 27 height 21
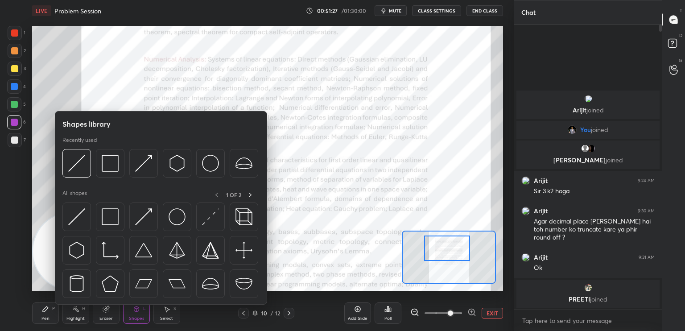
click at [109, 314] on div "Eraser" at bounding box center [106, 312] width 27 height 21
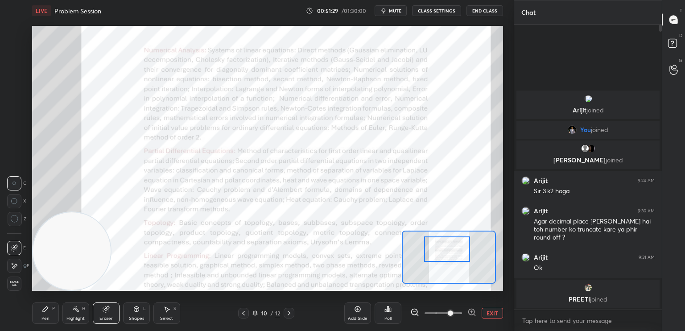
drag, startPoint x: 449, startPoint y: 255, endPoint x: 447, endPoint y: 261, distance: 6.0
click at [448, 260] on div at bounding box center [447, 248] width 46 height 25
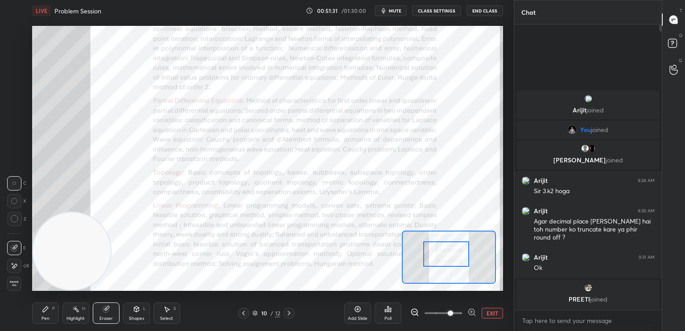
click at [39, 307] on div "Pen P" at bounding box center [45, 312] width 27 height 21
click at [14, 53] on div at bounding box center [14, 50] width 7 height 7
click at [19, 104] on div at bounding box center [14, 104] width 14 height 14
drag, startPoint x: 445, startPoint y: 256, endPoint x: 446, endPoint y: 251, distance: 4.7
click at [446, 252] on div at bounding box center [446, 253] width 46 height 25
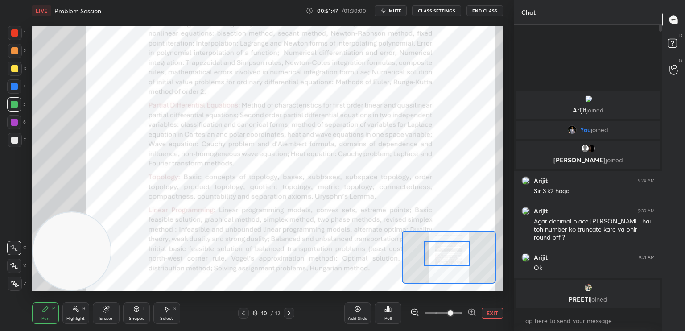
click at [443, 254] on div at bounding box center [447, 253] width 46 height 25
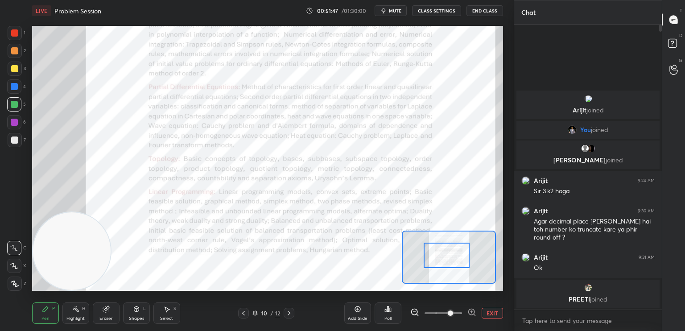
drag, startPoint x: 14, startPoint y: 251, endPoint x: 5, endPoint y: 248, distance: 9.2
click at [5, 250] on div "1 2 3 4 5 6 7 C X Z C X Z E E Erase all H H LIVE Problem Session 00:51:47 / 01:…" at bounding box center [253, 165] width 507 height 331
drag, startPoint x: 59, startPoint y: 176, endPoint x: 43, endPoint y: 116, distance: 61.5
click at [44, 208] on video at bounding box center [72, 247] width 78 height 78
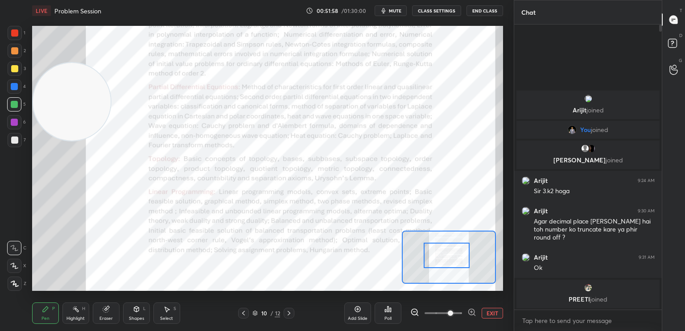
click at [244, 313] on icon at bounding box center [243, 313] width 7 height 7
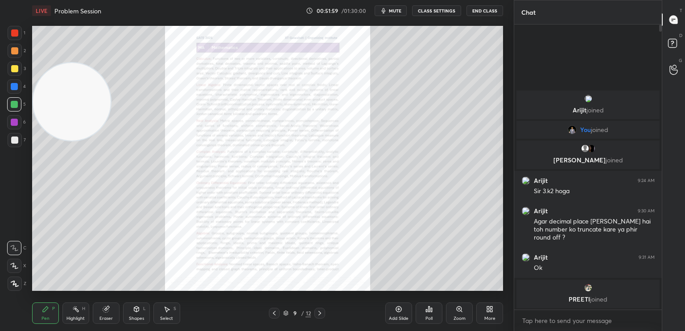
click at [450, 314] on div "Zoom" at bounding box center [459, 312] width 27 height 21
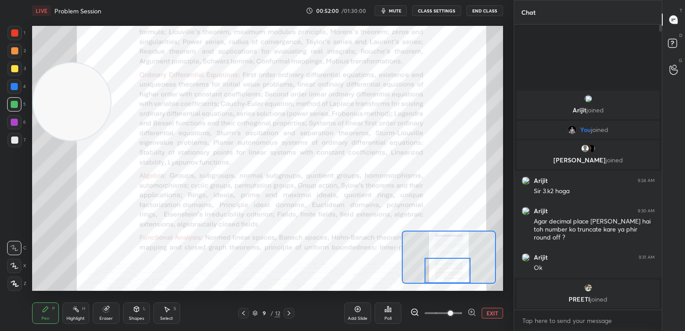
drag, startPoint x: 442, startPoint y: 262, endPoint x: 443, endPoint y: 273, distance: 11.6
click at [443, 273] on div at bounding box center [448, 270] width 46 height 25
click at [492, 311] on button "EXIT" at bounding box center [492, 313] width 21 height 11
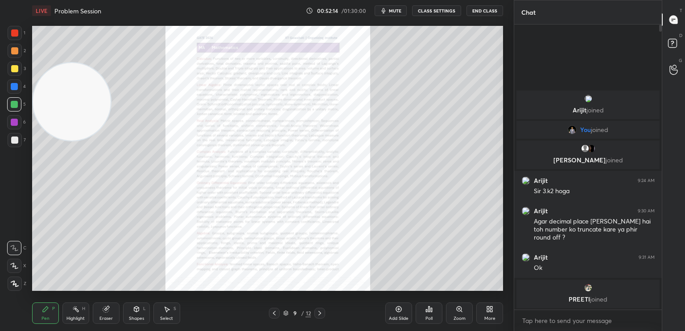
drag, startPoint x: 53, startPoint y: 132, endPoint x: 261, endPoint y: 45, distance: 225.2
click at [111, 63] on video at bounding box center [72, 102] width 78 height 78
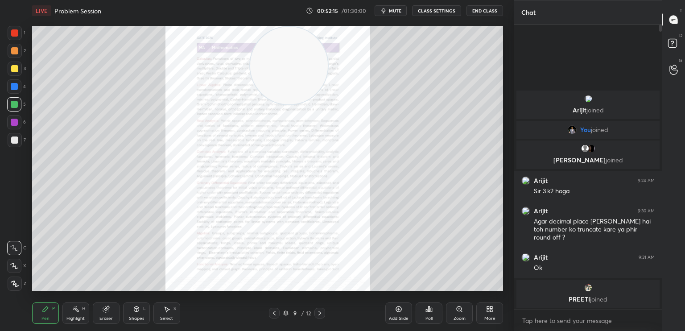
click at [25, 141] on div "7" at bounding box center [17, 140] width 18 height 14
click at [451, 320] on div "Zoom" at bounding box center [459, 312] width 27 height 21
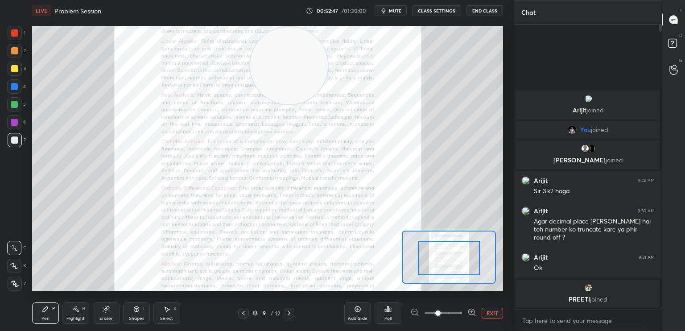
drag, startPoint x: 435, startPoint y: 264, endPoint x: 429, endPoint y: 265, distance: 6.3
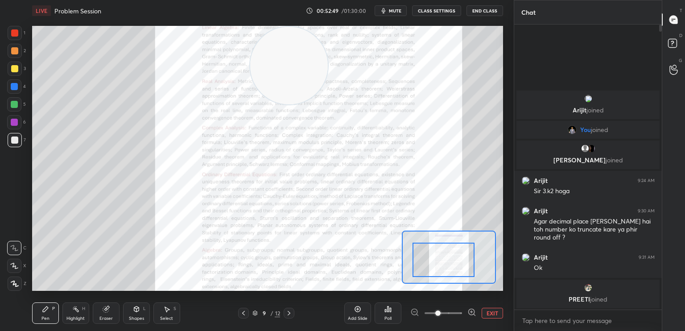
drag, startPoint x: 445, startPoint y: 266, endPoint x: 441, endPoint y: 268, distance: 4.8
click at [440, 268] on div at bounding box center [444, 260] width 62 height 34
click at [491, 315] on button "EXIT" at bounding box center [492, 313] width 21 height 11
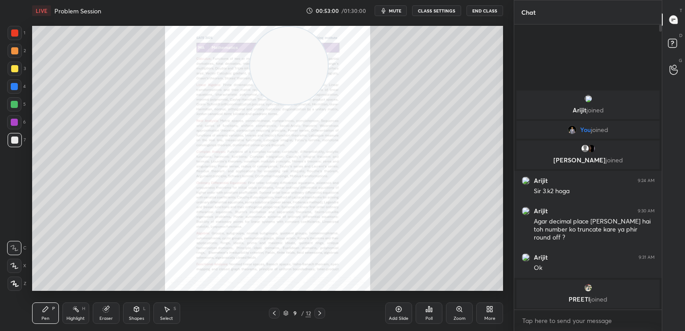
click at [15, 88] on div at bounding box center [14, 86] width 7 height 7
click at [15, 144] on div at bounding box center [15, 140] width 14 height 14
click at [452, 310] on div "Zoom" at bounding box center [459, 312] width 27 height 21
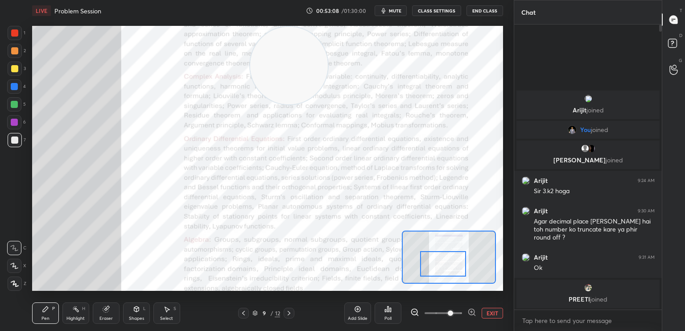
drag, startPoint x: 444, startPoint y: 264, endPoint x: 439, endPoint y: 270, distance: 8.9
click at [439, 270] on div at bounding box center [443, 263] width 46 height 25
click at [491, 313] on button "EXIT" at bounding box center [492, 313] width 21 height 11
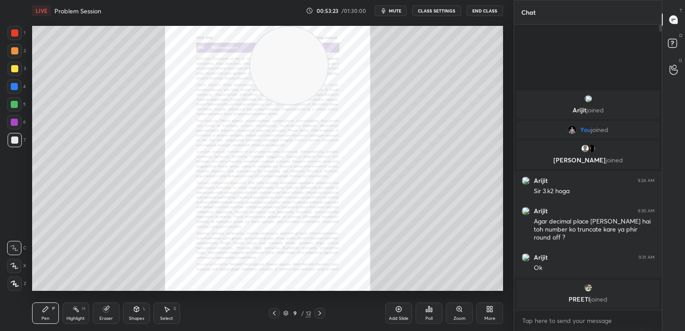
click at [14, 86] on div at bounding box center [14, 86] width 7 height 7
click at [14, 124] on div at bounding box center [14, 122] width 7 height 7
click at [12, 143] on div at bounding box center [14, 140] width 7 height 7
click at [15, 40] on div "1" at bounding box center [17, 35] width 18 height 18
click at [20, 144] on div at bounding box center [15, 140] width 14 height 14
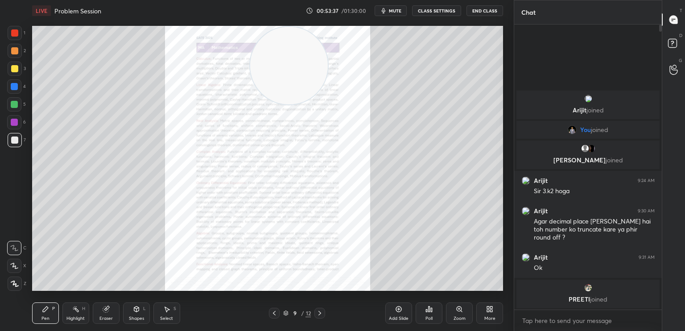
click at [16, 44] on div at bounding box center [15, 51] width 14 height 14
click at [14, 31] on div at bounding box center [14, 32] width 7 height 7
click at [17, 71] on div at bounding box center [15, 69] width 14 height 14
click at [18, 101] on div at bounding box center [14, 104] width 14 height 14
click at [454, 320] on div "Zoom" at bounding box center [460, 318] width 12 height 4
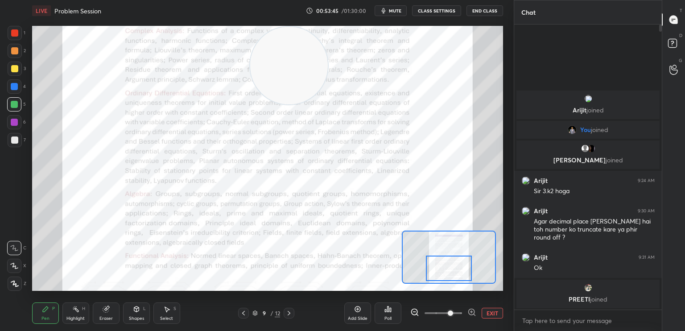
click at [443, 265] on div at bounding box center [449, 268] width 46 height 25
click at [498, 311] on div "LIVE Problem Session 00:54:06 / 01:30:00 mute CLASS SETTINGS End Class Setting …" at bounding box center [268, 165] width 478 height 331
click at [492, 311] on button "EXIT" at bounding box center [492, 313] width 21 height 11
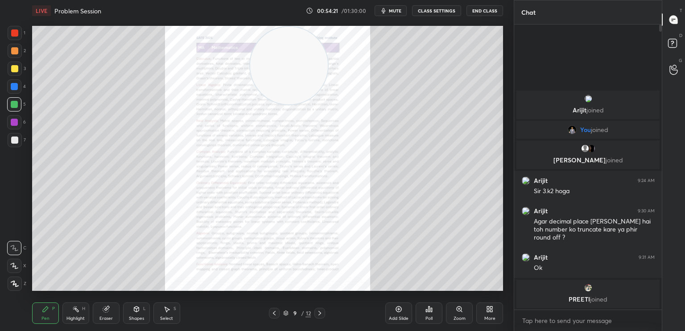
click at [13, 88] on div at bounding box center [14, 86] width 7 height 7
click at [318, 315] on icon at bounding box center [319, 313] width 7 height 7
click at [25, 293] on div "1 2 3 4 5 6 7 C X Z C X Z E E Erase all H H LIVE Problem Session 00:55:11 / 01:…" at bounding box center [253, 165] width 507 height 331
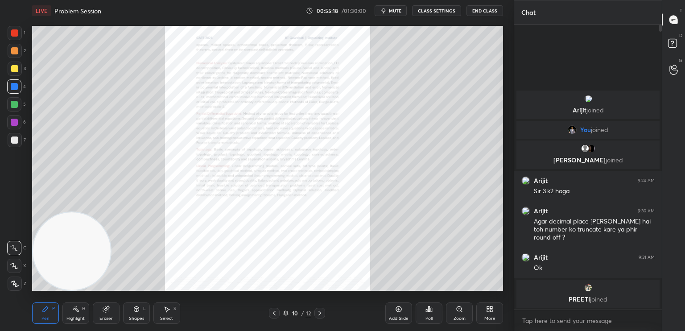
click at [15, 105] on div at bounding box center [14, 104] width 7 height 7
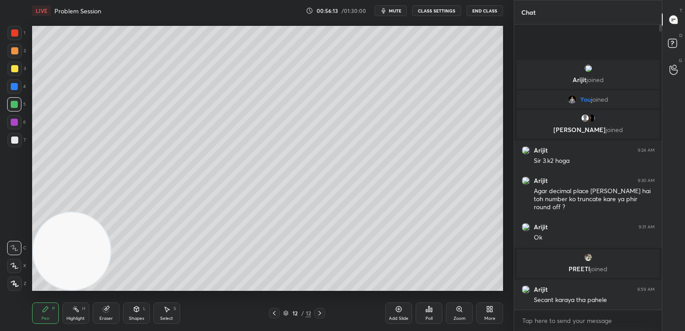
click at [399, 315] on div "Add Slide" at bounding box center [398, 312] width 27 height 21
click at [16, 53] on div at bounding box center [14, 50] width 7 height 7
click at [53, 309] on div "P" at bounding box center [53, 308] width 3 height 4
click at [14, 38] on div at bounding box center [15, 33] width 14 height 14
click at [140, 313] on icon at bounding box center [136, 309] width 7 height 7
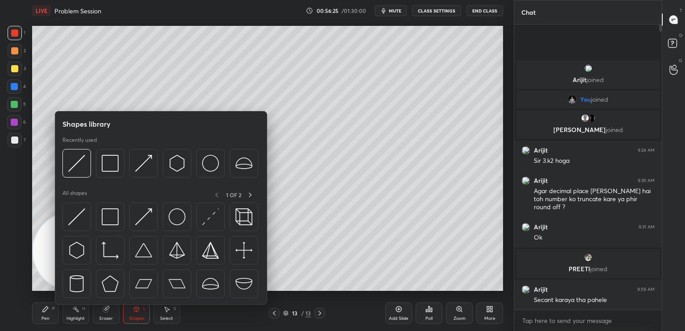
click at [82, 222] on img at bounding box center [76, 216] width 17 height 17
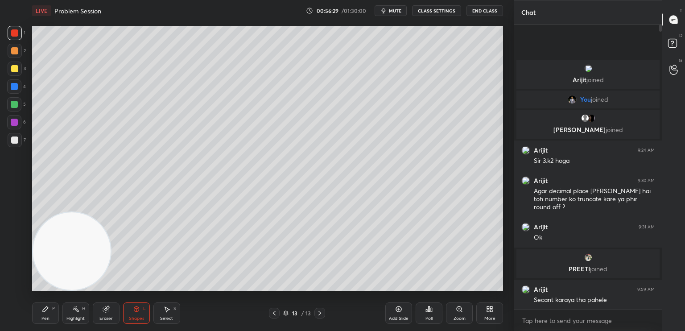
click at [51, 319] on div "Pen P" at bounding box center [45, 312] width 27 height 21
click at [17, 143] on div at bounding box center [14, 140] width 7 height 7
click at [14, 59] on div "2" at bounding box center [17, 53] width 18 height 18
click at [16, 73] on div at bounding box center [15, 69] width 14 height 14
click at [16, 142] on div at bounding box center [14, 140] width 7 height 7
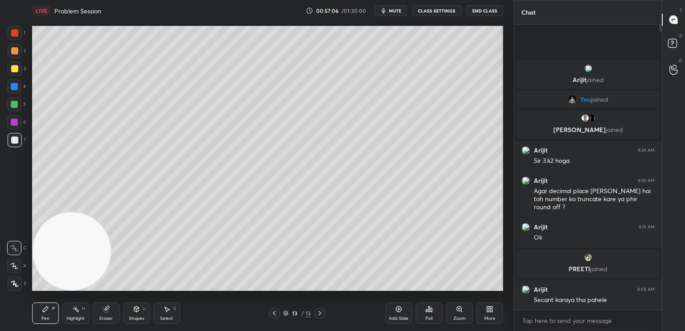
click at [108, 318] on div "Eraser" at bounding box center [105, 318] width 13 height 4
click at [41, 321] on div "Pen P" at bounding box center [45, 312] width 27 height 21
click at [13, 86] on div at bounding box center [14, 86] width 7 height 7
click at [17, 141] on div at bounding box center [14, 140] width 7 height 7
click at [15, 110] on div at bounding box center [14, 104] width 14 height 14
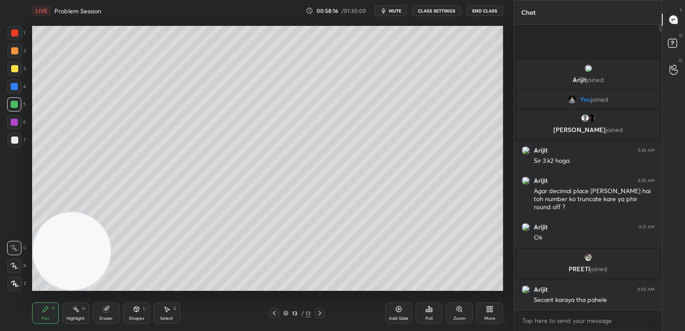
drag, startPoint x: 15, startPoint y: 143, endPoint x: 16, endPoint y: 137, distance: 6.3
click at [14, 143] on div at bounding box center [14, 140] width 7 height 7
click at [12, 72] on div at bounding box center [14, 68] width 7 height 7
click at [15, 90] on div at bounding box center [14, 86] width 7 height 7
click at [14, 137] on div at bounding box center [14, 140] width 7 height 7
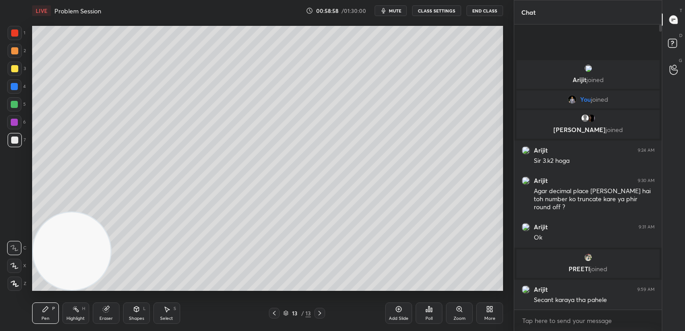
click at [111, 316] on div "Eraser" at bounding box center [105, 318] width 13 height 4
click at [45, 314] on div "Pen P" at bounding box center [45, 312] width 27 height 21
click at [17, 104] on div at bounding box center [14, 104] width 7 height 7
click at [13, 75] on div at bounding box center [15, 69] width 14 height 14
click at [14, 124] on div at bounding box center [14, 122] width 7 height 7
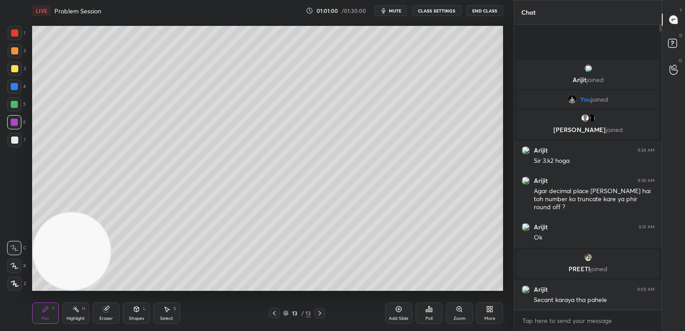
click at [108, 316] on div "Eraser" at bounding box center [106, 312] width 27 height 21
click at [58, 315] on div "Pen P" at bounding box center [45, 312] width 27 height 21
click at [19, 139] on div at bounding box center [15, 140] width 14 height 14
click at [12, 52] on div at bounding box center [14, 50] width 7 height 7
click at [16, 141] on div at bounding box center [14, 140] width 7 height 7
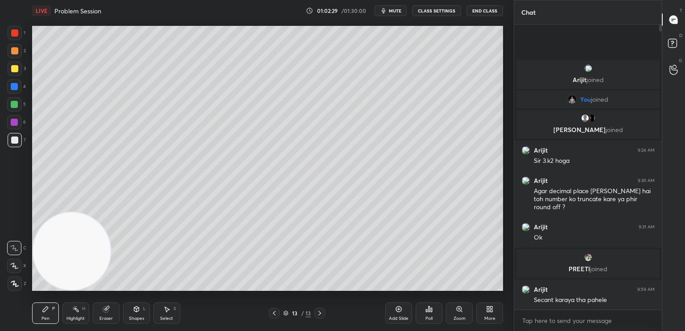
click at [16, 84] on div at bounding box center [14, 86] width 7 height 7
click at [24, 140] on div "1 2 3 4 5 6 7 C X Z C X Z E E Erase all H H" at bounding box center [14, 158] width 29 height 265
drag, startPoint x: 398, startPoint y: 311, endPoint x: 382, endPoint y: 302, distance: 18.6
click at [398, 310] on icon at bounding box center [398, 309] width 3 height 3
click at [136, 311] on icon at bounding box center [136, 308] width 5 height 5
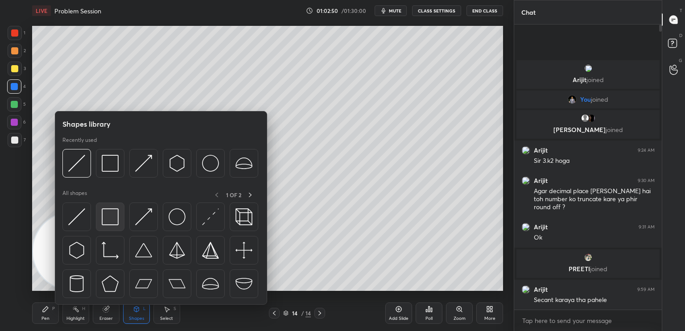
click at [111, 221] on img at bounding box center [110, 216] width 17 height 17
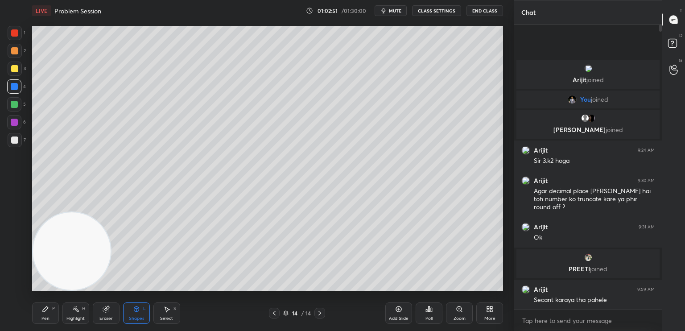
click at [14, 35] on div at bounding box center [14, 32] width 7 height 7
click at [49, 322] on div "Pen P" at bounding box center [45, 312] width 27 height 21
click at [14, 136] on div at bounding box center [15, 140] width 14 height 14
click at [275, 315] on icon at bounding box center [274, 313] width 7 height 7
click at [321, 318] on div at bounding box center [320, 313] width 11 height 11
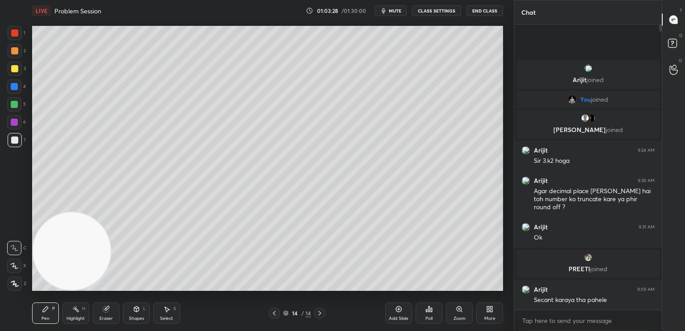
click at [275, 317] on div at bounding box center [274, 313] width 11 height 11
click at [14, 84] on div at bounding box center [14, 86] width 7 height 7
click at [18, 37] on div at bounding box center [15, 33] width 14 height 14
click at [318, 313] on icon at bounding box center [319, 313] width 7 height 7
click at [17, 139] on div at bounding box center [14, 140] width 7 height 7
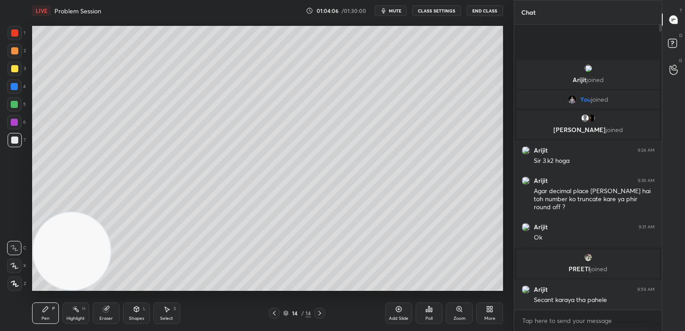
click at [21, 35] on div at bounding box center [15, 33] width 14 height 14
click at [20, 112] on div "5" at bounding box center [16, 106] width 19 height 18
click at [14, 141] on div at bounding box center [14, 140] width 7 height 7
click at [134, 311] on icon at bounding box center [136, 308] width 5 height 5
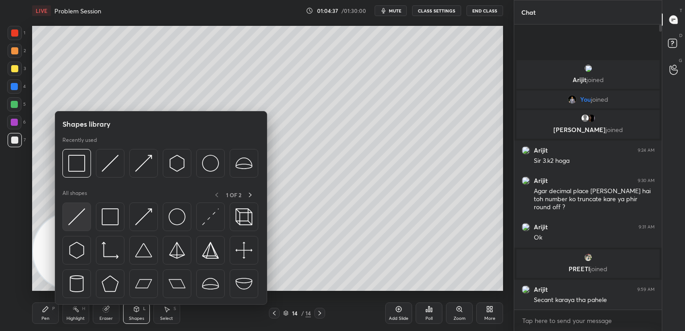
click at [82, 228] on div at bounding box center [76, 217] width 29 height 29
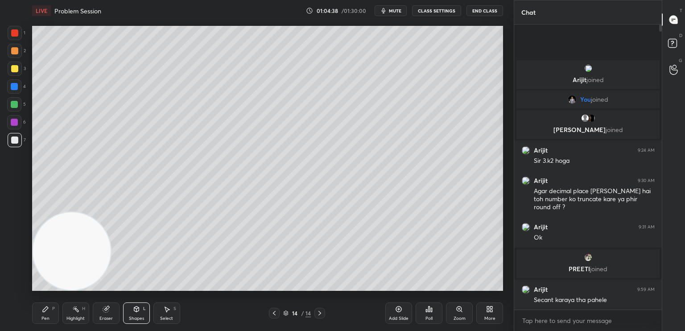
click at [16, 107] on div at bounding box center [14, 104] width 7 height 7
click at [50, 311] on div "Pen P" at bounding box center [45, 312] width 27 height 21
click at [17, 143] on div at bounding box center [14, 140] width 7 height 7
click at [14, 70] on div at bounding box center [14, 68] width 7 height 7
click at [125, 315] on div "Shapes L" at bounding box center [136, 312] width 27 height 21
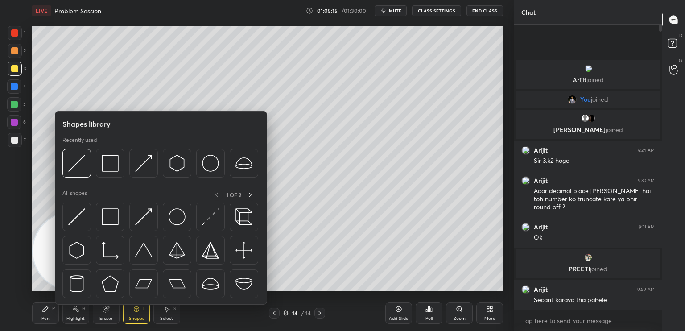
click at [82, 225] on img at bounding box center [76, 216] width 17 height 17
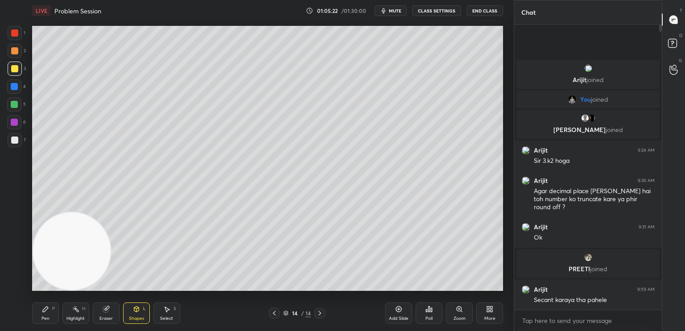
click at [48, 312] on icon at bounding box center [45, 309] width 7 height 7
click at [15, 138] on div at bounding box center [14, 140] width 7 height 7
click at [276, 313] on icon at bounding box center [274, 313] width 7 height 7
click at [321, 316] on icon at bounding box center [319, 313] width 7 height 7
click at [275, 315] on icon at bounding box center [274, 313] width 7 height 7
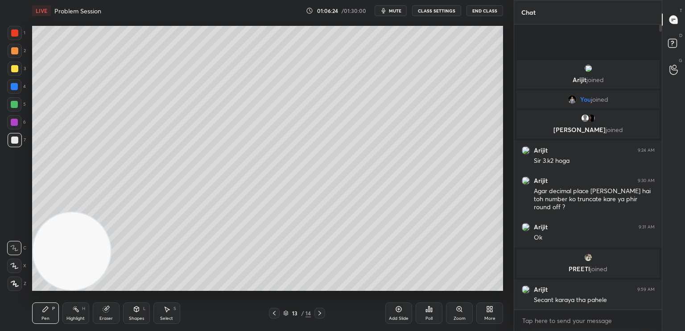
click at [323, 310] on icon at bounding box center [319, 313] width 7 height 7
click at [277, 314] on icon at bounding box center [274, 313] width 7 height 7
click at [322, 315] on icon at bounding box center [319, 313] width 7 height 7
click at [275, 315] on icon at bounding box center [274, 313] width 7 height 7
click at [18, 71] on div at bounding box center [15, 69] width 14 height 14
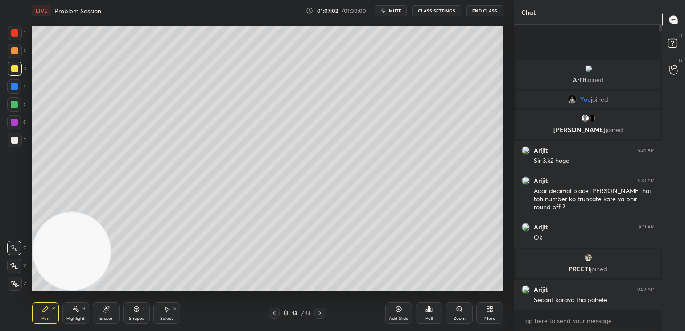
click at [315, 313] on div at bounding box center [320, 313] width 11 height 11
click at [14, 141] on div at bounding box center [14, 140] width 7 height 7
click at [132, 317] on div "Shapes" at bounding box center [136, 318] width 15 height 4
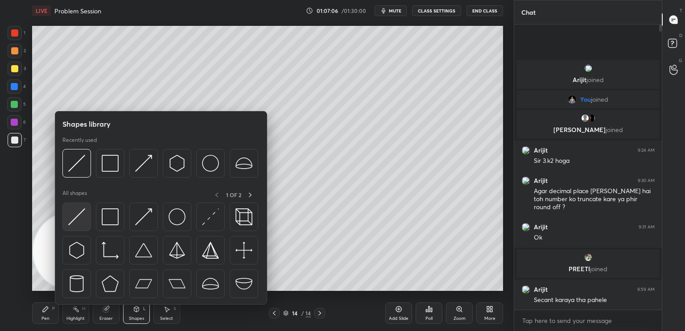
click at [85, 225] on div at bounding box center [76, 217] width 29 height 29
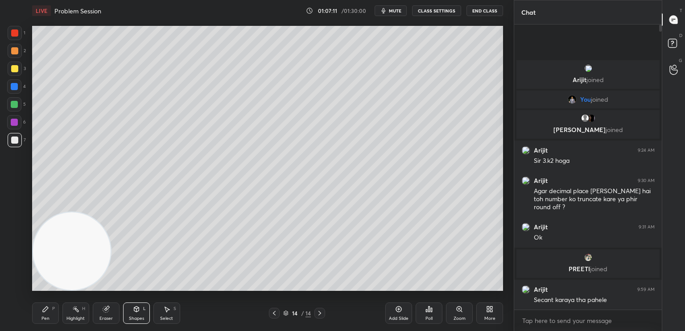
click at [56, 318] on div "Pen P" at bounding box center [45, 312] width 27 height 21
click at [14, 106] on div at bounding box center [14, 104] width 7 height 7
click at [108, 311] on g at bounding box center [106, 309] width 7 height 7
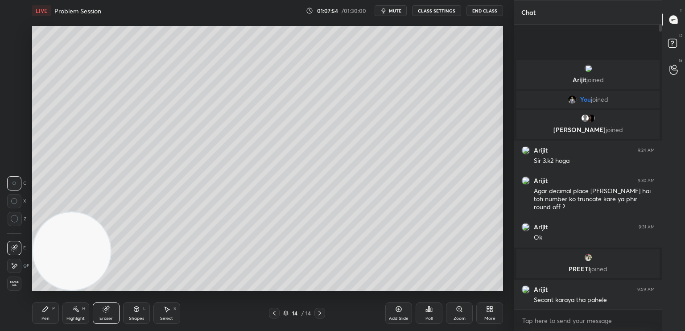
click at [41, 315] on div "Pen P" at bounding box center [45, 312] width 27 height 21
click at [15, 142] on div at bounding box center [14, 140] width 7 height 7
click at [105, 317] on div "Eraser" at bounding box center [105, 318] width 13 height 4
click at [12, 252] on div at bounding box center [14, 248] width 14 height 14
click at [39, 327] on div "Pen P Highlight H Eraser Shapes L Select S 14 / 14 Add Slide Poll Zoom More" at bounding box center [267, 313] width 471 height 36
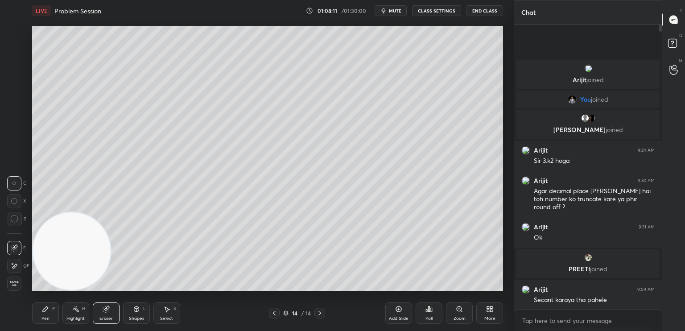
click at [46, 315] on div "Pen P" at bounding box center [45, 312] width 27 height 21
click at [18, 141] on div at bounding box center [15, 140] width 14 height 14
click at [16, 71] on div at bounding box center [14, 68] width 7 height 7
click at [12, 53] on div at bounding box center [14, 50] width 7 height 7
click at [489, 10] on button "End Class" at bounding box center [485, 10] width 37 height 11
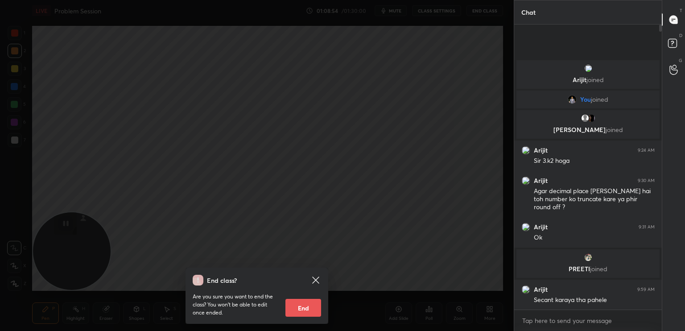
click at [311, 307] on button "End" at bounding box center [304, 308] width 36 height 18
type textarea "x"
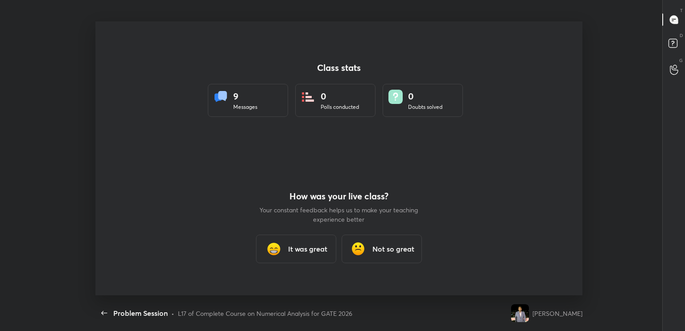
scroll to position [274, 678]
click at [546, 5] on button "End Class" at bounding box center [564, 10] width 37 height 11
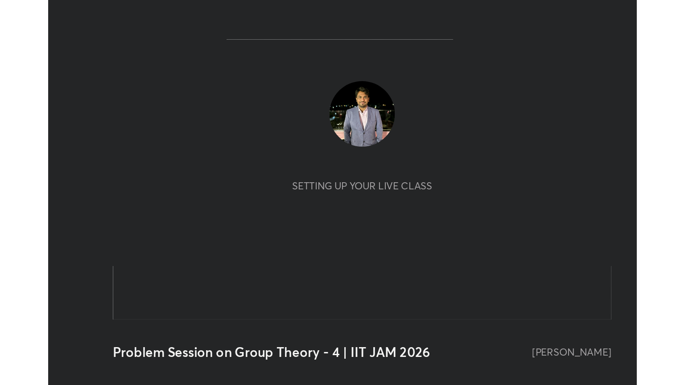
scroll to position [153, 285]
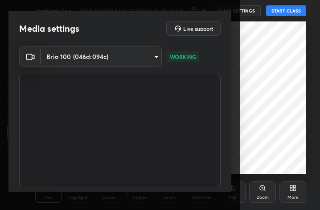
click at [294, 191] on div "More" at bounding box center [293, 191] width 27 height 21
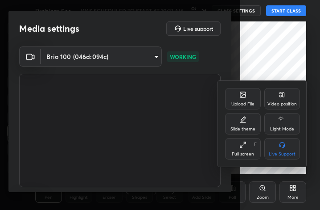
drag, startPoint x: 246, startPoint y: 151, endPoint x: 333, endPoint y: 250, distance: 131.2
click at [246, 152] on div "Full screen" at bounding box center [243, 154] width 22 height 4
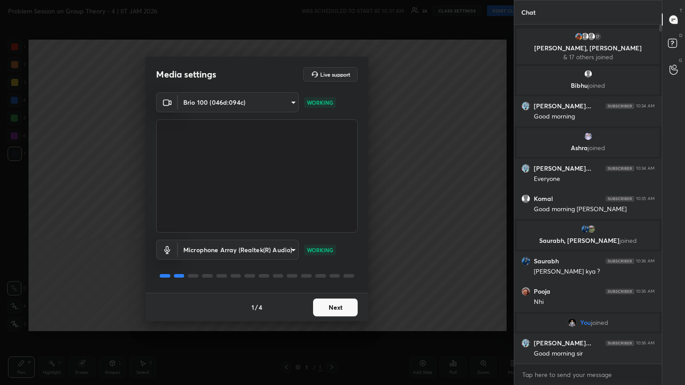
scroll to position [44284, 44134]
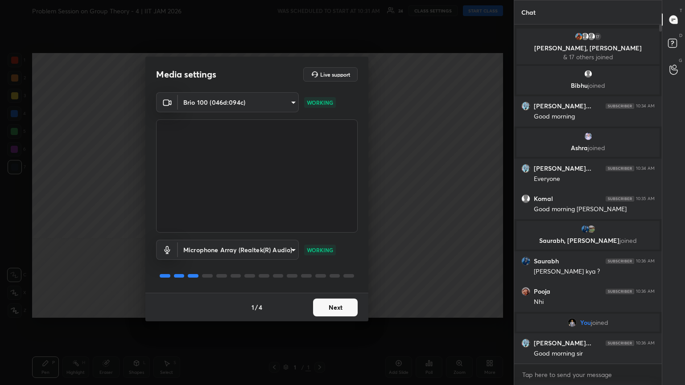
click at [320, 209] on button "Next" at bounding box center [335, 308] width 45 height 18
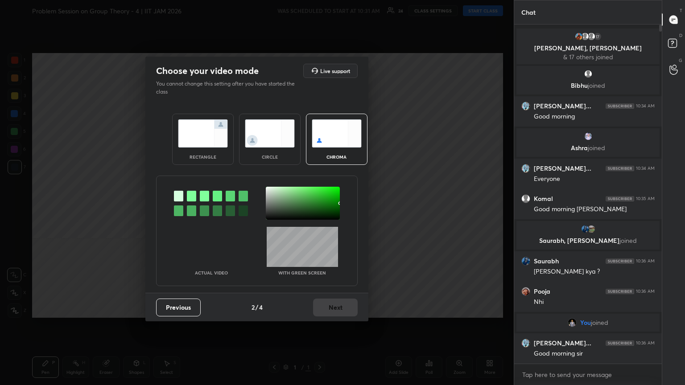
click at [320, 209] on div "Previous 2 / 4 Next" at bounding box center [256, 307] width 223 height 29
click at [269, 157] on div "circle" at bounding box center [270, 157] width 36 height 4
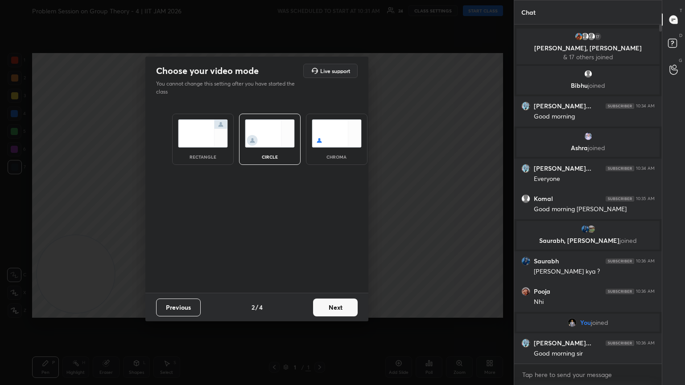
click at [320, 209] on button "Next" at bounding box center [335, 308] width 45 height 18
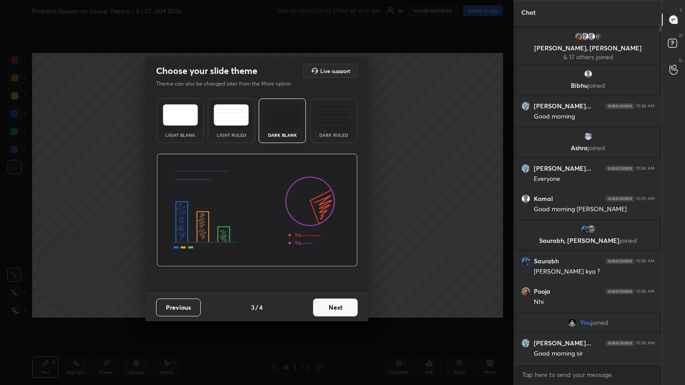
click at [320, 209] on button "Next" at bounding box center [335, 308] width 45 height 18
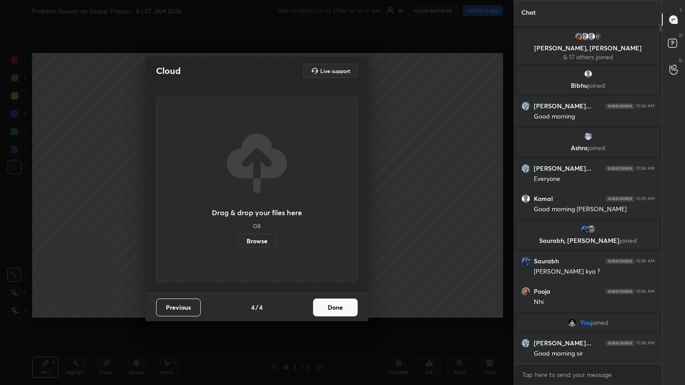
click at [320, 209] on button "Done" at bounding box center [335, 308] width 45 height 18
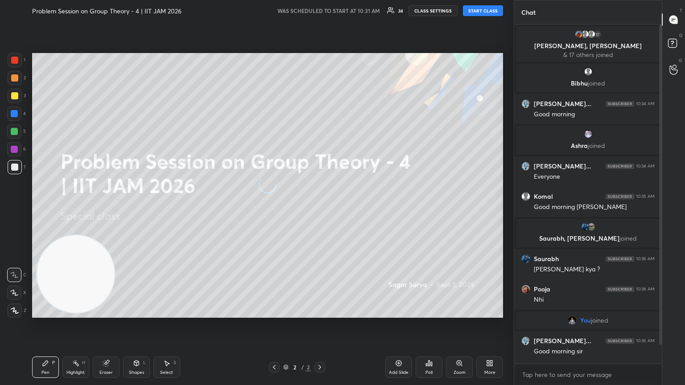
click at [320, 10] on button "START CLASS" at bounding box center [483, 10] width 40 height 11
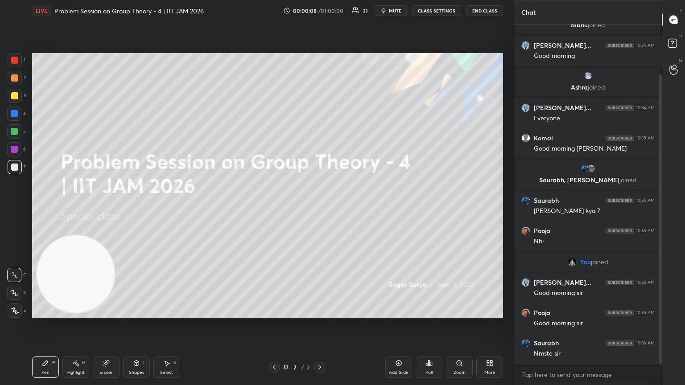
drag, startPoint x: 664, startPoint y: 261, endPoint x: 665, endPoint y: 292, distance: 31.2
click at [320, 209] on div "Chat 17 Nidhi, Monika, Komal & 17 others joined Bibhu joined Gaurav kum... 10:3…" at bounding box center [599, 192] width 171 height 385
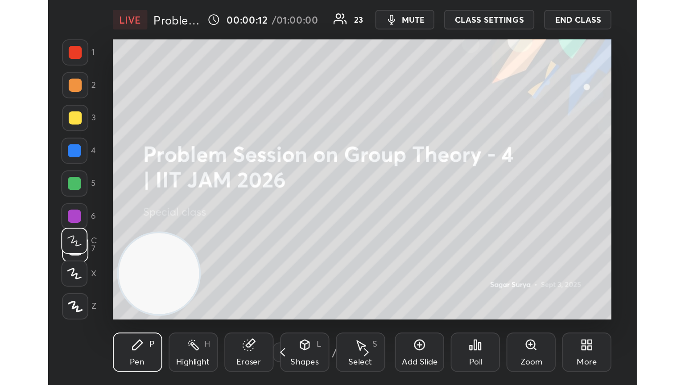
scroll to position [153, 284]
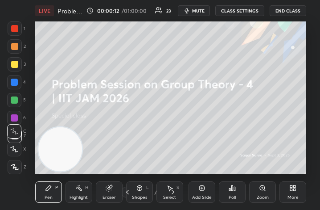
click at [298, 197] on div "More" at bounding box center [293, 197] width 11 height 4
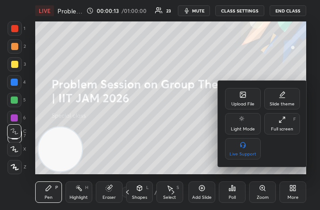
click at [247, 105] on div "Upload File" at bounding box center [243, 98] width 36 height 21
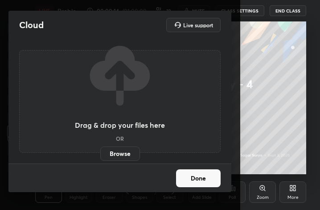
click at [132, 156] on label "Browse" at bounding box center [120, 153] width 40 height 14
click at [100, 156] on input "Browse" at bounding box center [100, 153] width 0 height 14
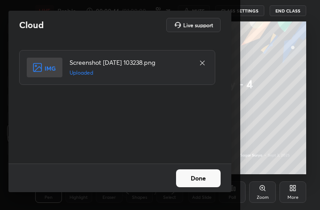
click at [206, 174] on button "Done" at bounding box center [198, 178] width 45 height 18
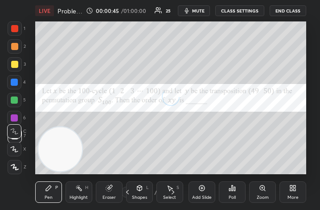
click at [288, 195] on div "More" at bounding box center [293, 197] width 11 height 4
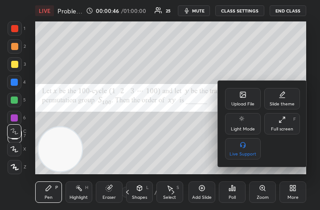
click at [291, 125] on div "Full screen F" at bounding box center [283, 123] width 36 height 21
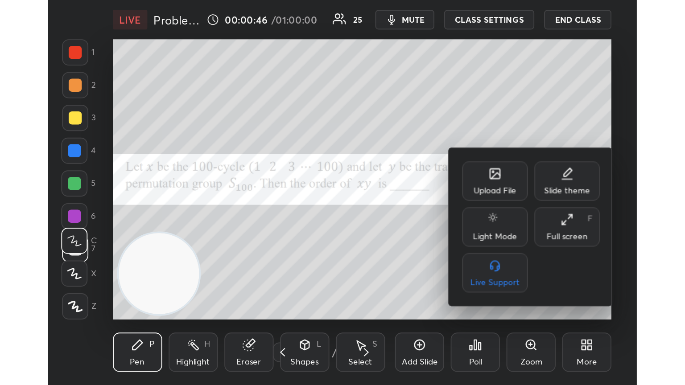
scroll to position [0, 0]
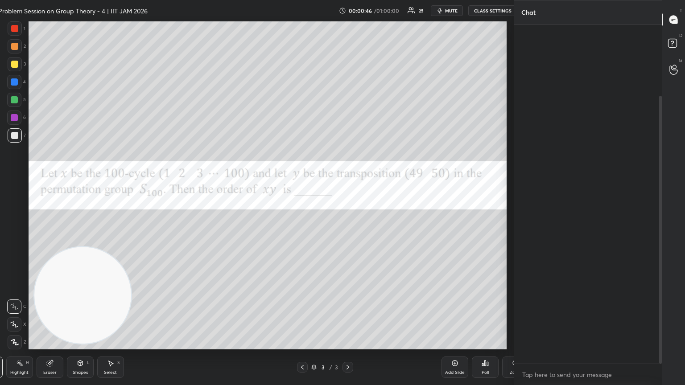
type textarea "x"
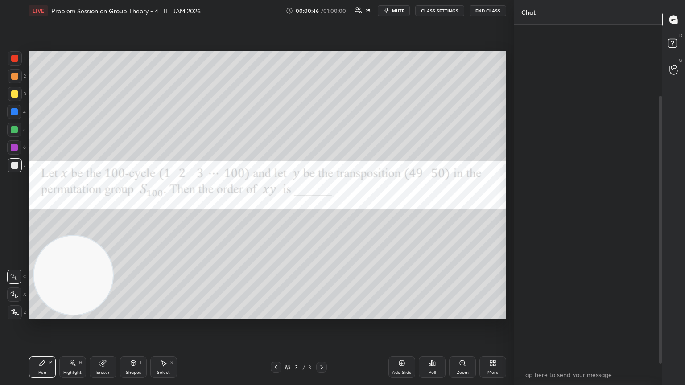
scroll to position [44284, 44134]
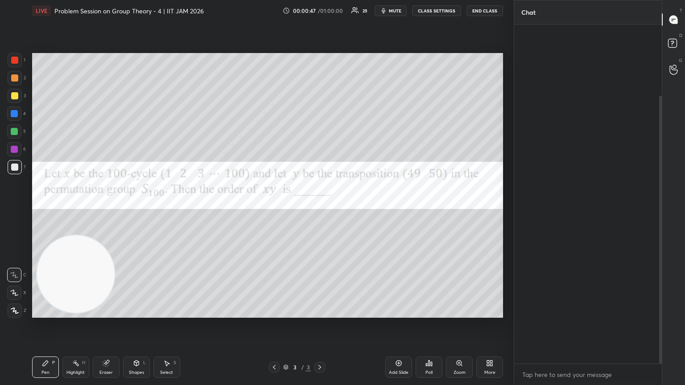
click at [320, 10] on button "CLASS SETTINGS" at bounding box center [436, 10] width 49 height 11
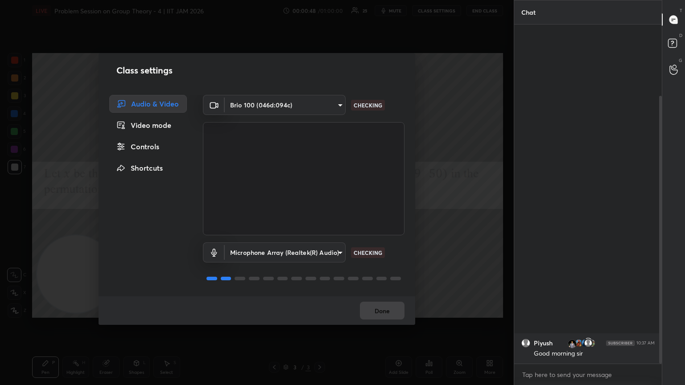
click at [84, 209] on div "Class settings Audio & Video Video mode Controls Shortcuts Brio 100 (046d:094c)…" at bounding box center [257, 192] width 514 height 385
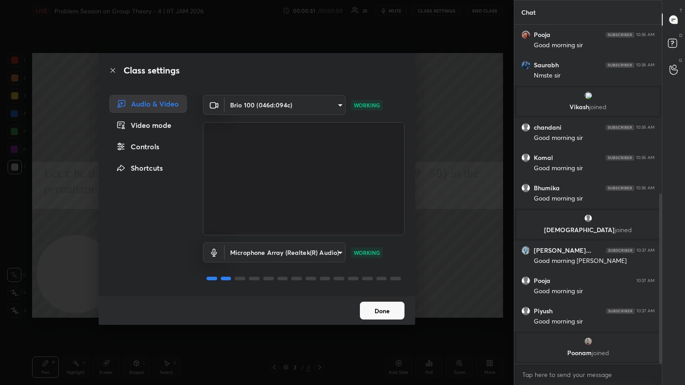
click at [320, 209] on button "Done" at bounding box center [382, 311] width 45 height 18
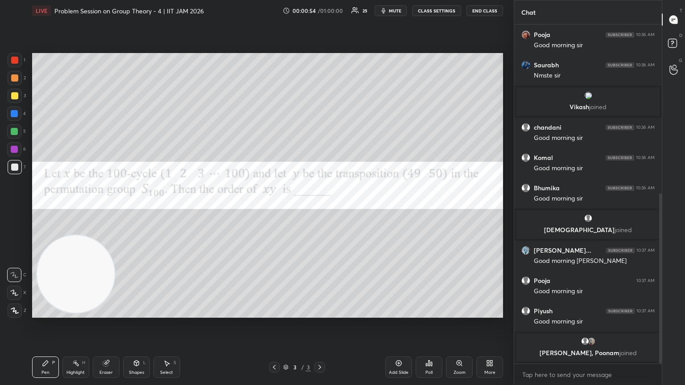
drag, startPoint x: 400, startPoint y: 12, endPoint x: 406, endPoint y: 12, distance: 5.4
click at [320, 13] on button "mute" at bounding box center [391, 10] width 32 height 11
click at [320, 10] on button "CLASS SETTINGS" at bounding box center [436, 10] width 49 height 11
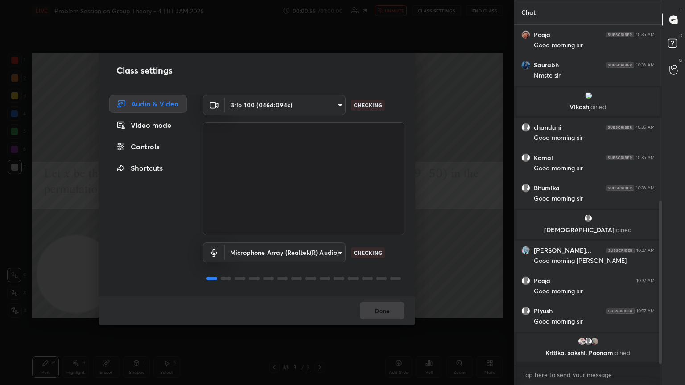
scroll to position [367, 0]
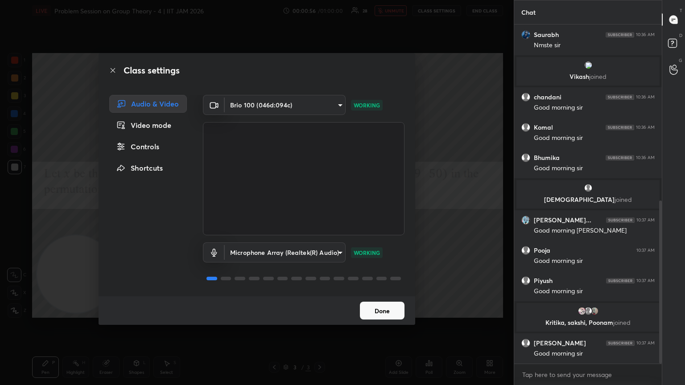
click at [160, 151] on div "Controls" at bounding box center [148, 147] width 78 height 18
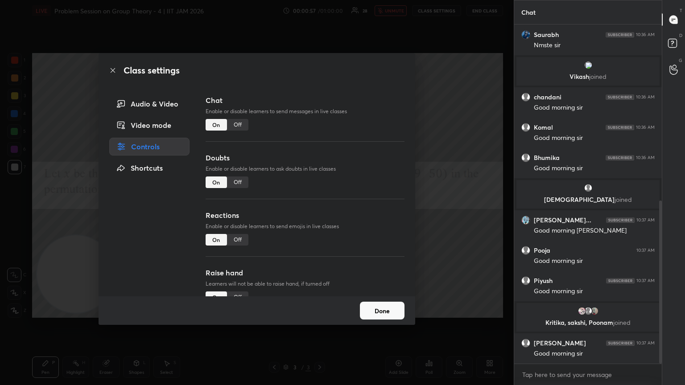
click at [234, 127] on div "Off" at bounding box center [237, 125] width 21 height 12
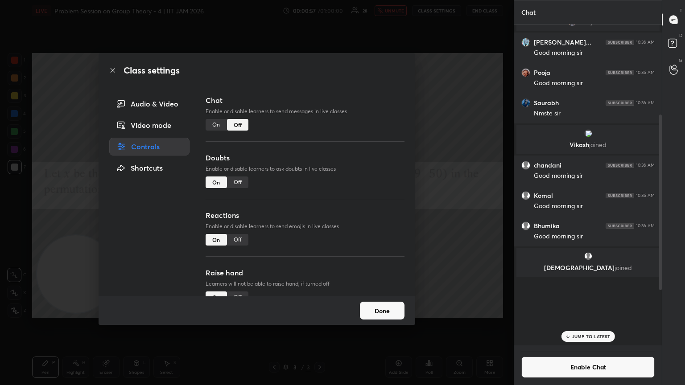
scroll to position [319, 145]
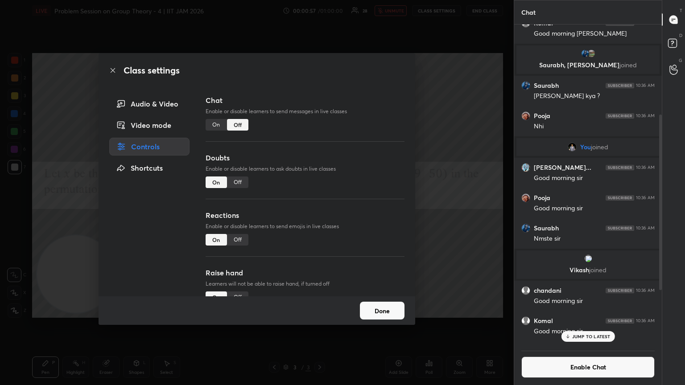
click at [0, 209] on div "Class settings Audio & Video Video mode Controls Shortcuts Chat Enable or disab…" at bounding box center [257, 192] width 514 height 385
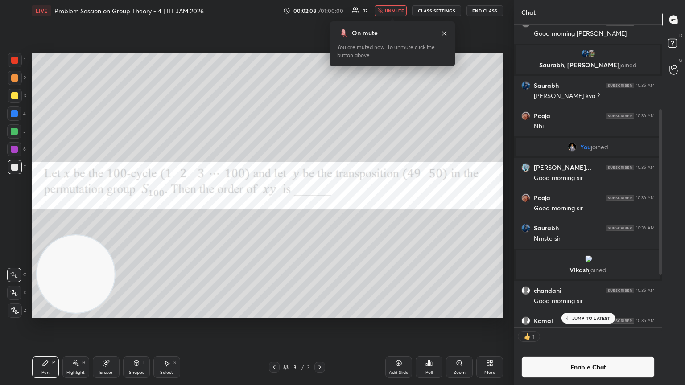
scroll to position [3, 3]
click at [320, 209] on button "Enable Chat" at bounding box center [588, 367] width 133 height 21
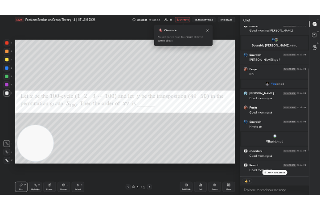
scroll to position [319, 145]
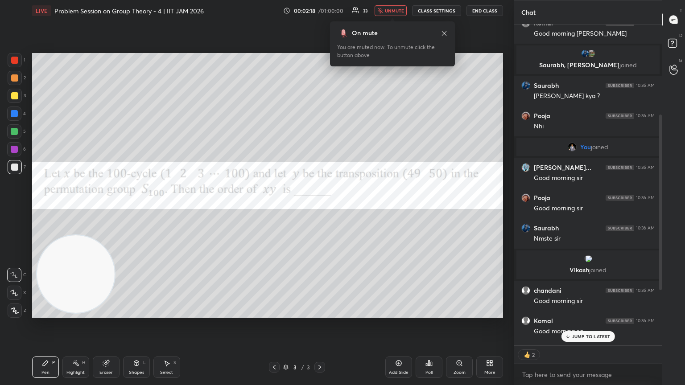
click at [320, 11] on span "unmute" at bounding box center [394, 11] width 19 height 6
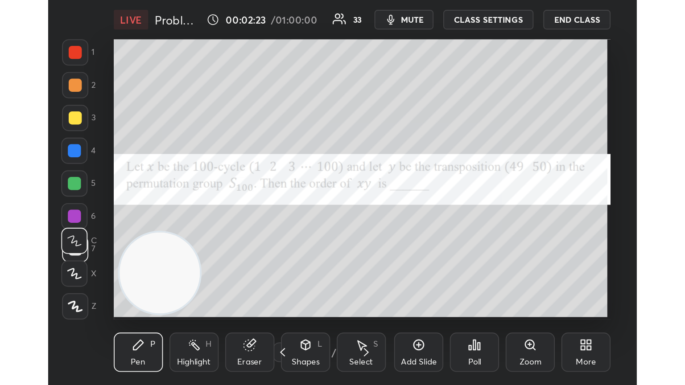
scroll to position [153, 284]
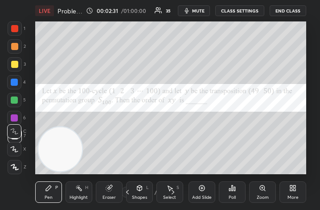
click at [295, 192] on div "More" at bounding box center [293, 191] width 27 height 21
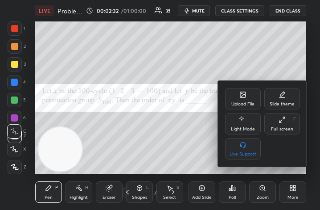
click at [285, 129] on div "Full screen" at bounding box center [282, 129] width 22 height 4
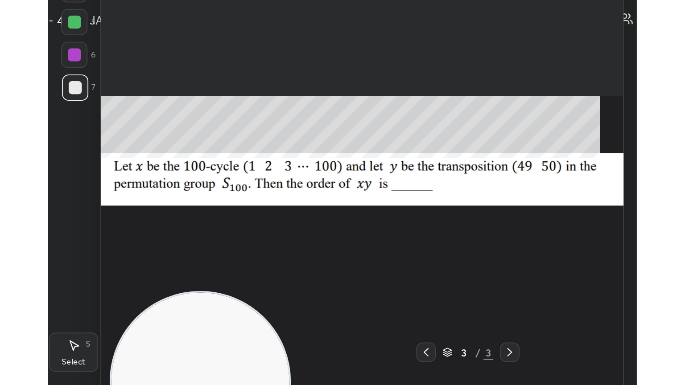
scroll to position [337, 145]
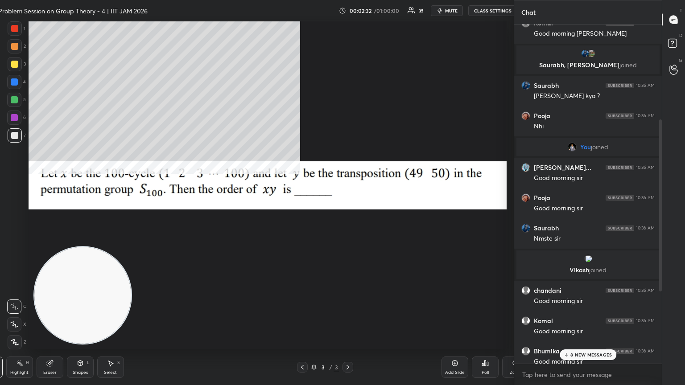
type textarea "x"
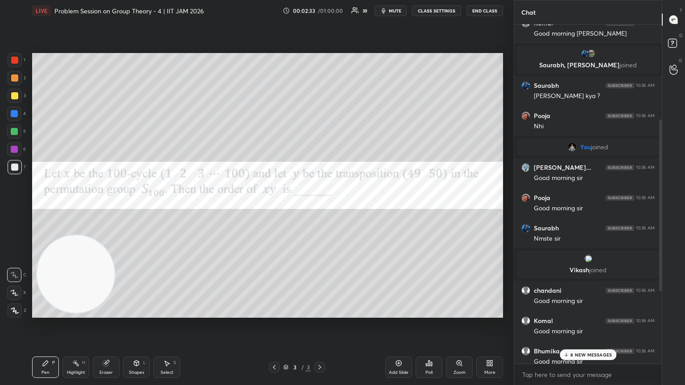
scroll to position [0, 0]
click at [320, 209] on div "Bhumika 10:36 AM" at bounding box center [588, 351] width 133 height 9
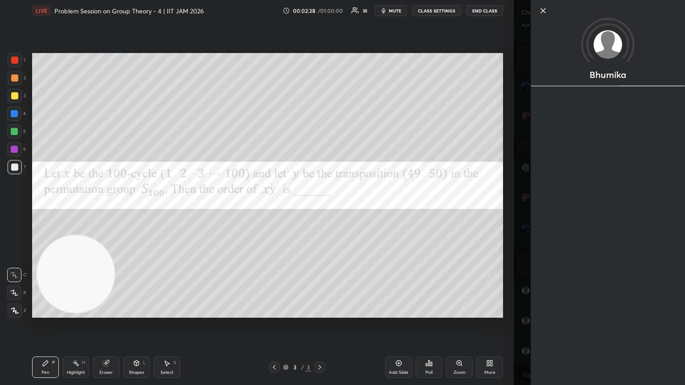
drag, startPoint x: 485, startPoint y: 339, endPoint x: 566, endPoint y: 341, distance: 81.2
click at [320, 209] on div "Setting up your live class Poll for secs No correct answer Start poll" at bounding box center [268, 185] width 478 height 328
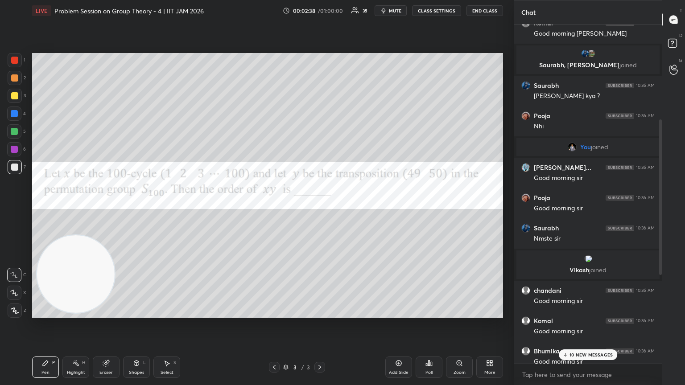
click at [320, 209] on p "10 NEW MESSAGES" at bounding box center [591, 354] width 43 height 5
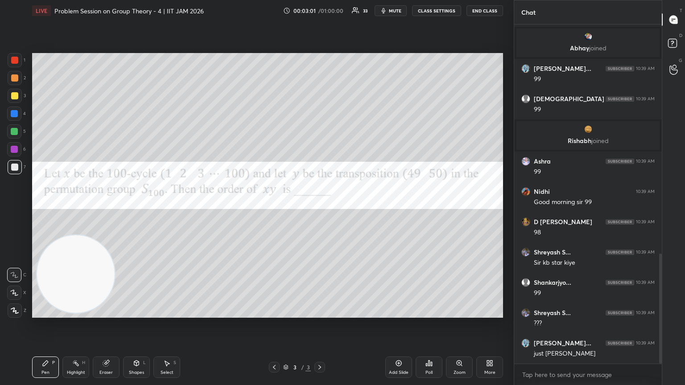
scroll to position [735, 0]
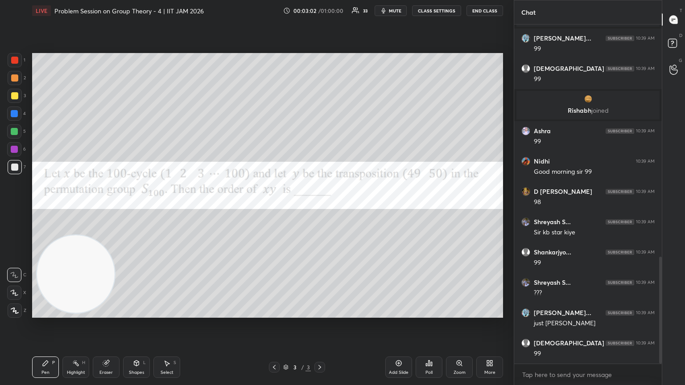
click at [14, 169] on div at bounding box center [14, 167] width 7 height 7
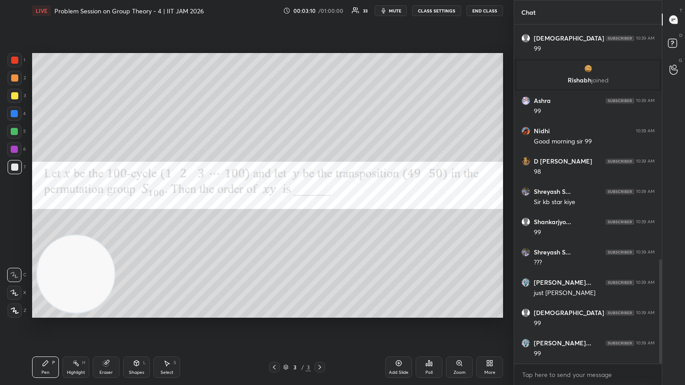
click at [320, 8] on span "mute" at bounding box center [395, 11] width 12 height 6
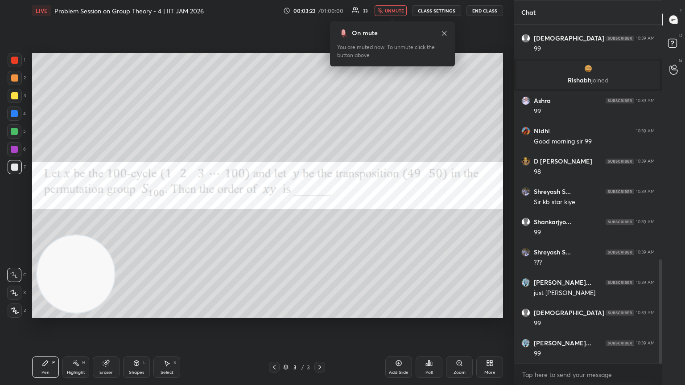
click at [320, 9] on span "unmute" at bounding box center [394, 11] width 19 height 6
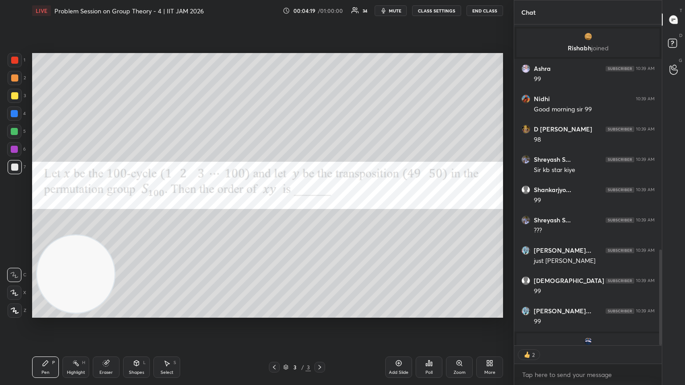
scroll to position [720, 0]
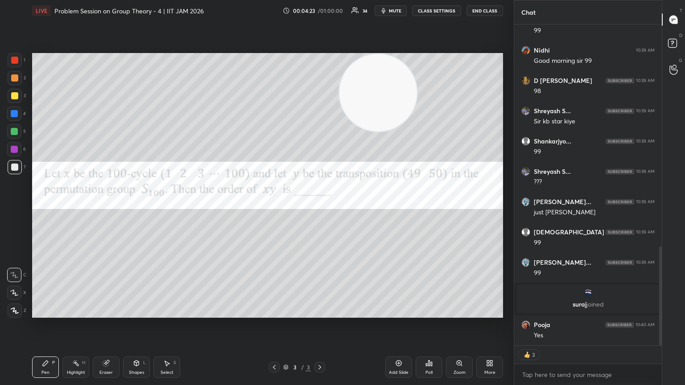
drag, startPoint x: 158, startPoint y: 200, endPoint x: 406, endPoint y: 50, distance: 289.4
click at [320, 41] on div "Setting up your live class Poll for secs No correct answer Start poll" at bounding box center [268, 185] width 478 height 328
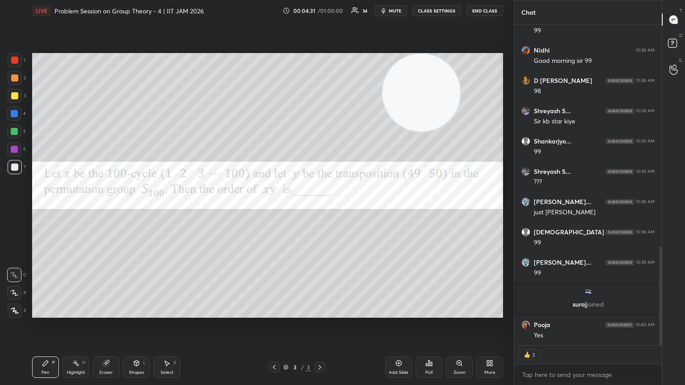
type textarea "x"
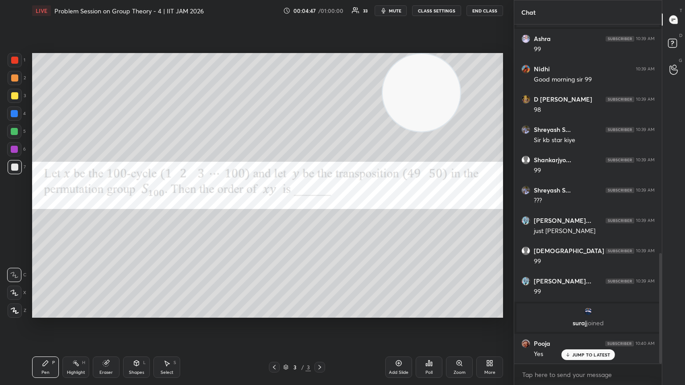
scroll to position [733, 0]
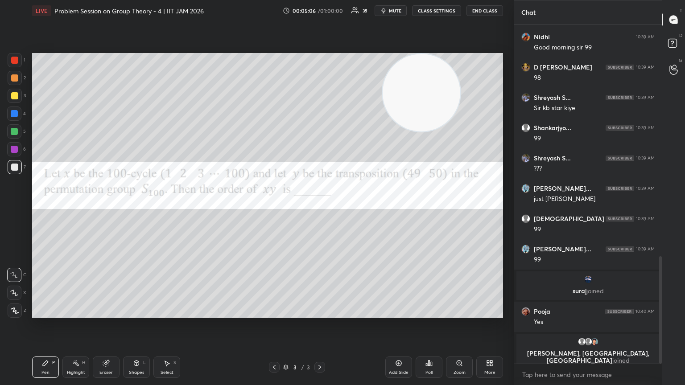
click at [320, 209] on div "Setting up your live class Poll for secs No correct answer Start poll" at bounding box center [268, 185] width 478 height 328
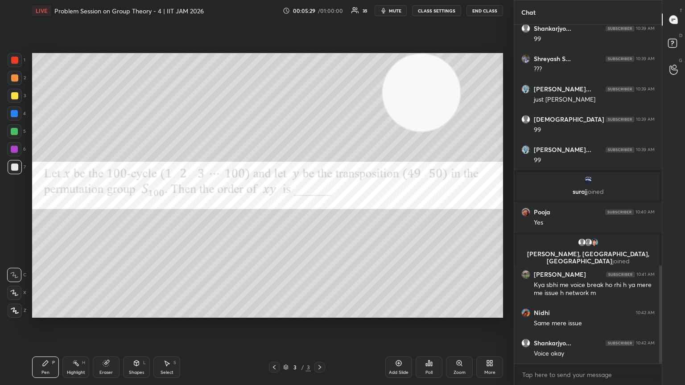
scroll to position [863, 0]
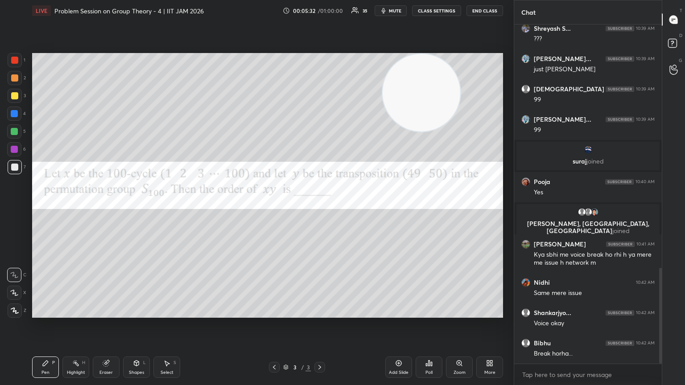
click at [12, 133] on div at bounding box center [14, 131] width 7 height 7
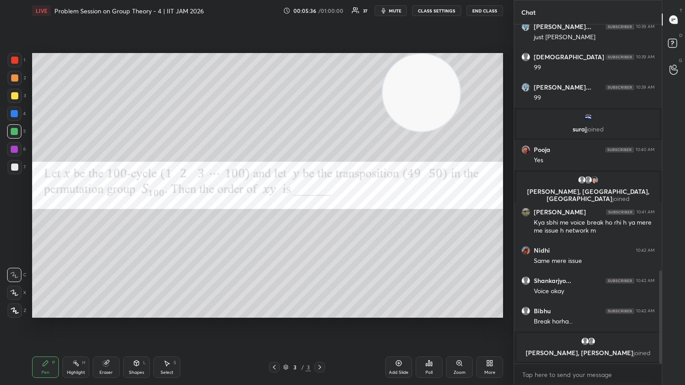
click at [16, 167] on div at bounding box center [14, 167] width 7 height 7
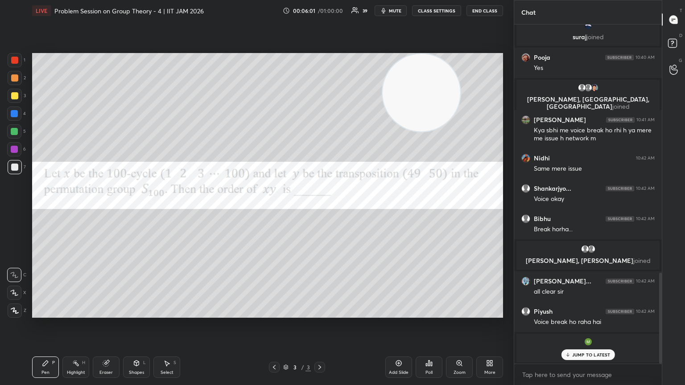
scroll to position [958, 0]
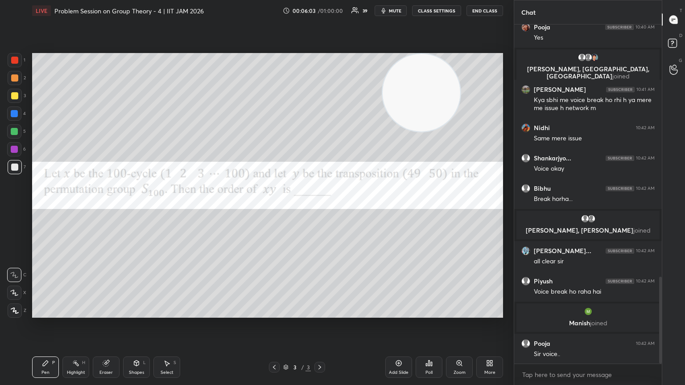
click at [12, 95] on div at bounding box center [14, 95] width 7 height 7
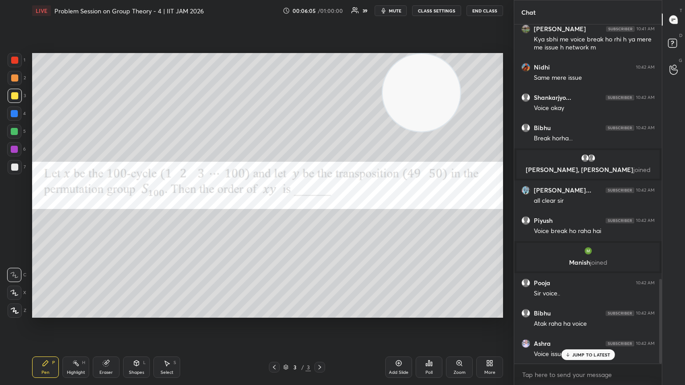
scroll to position [1049, 0]
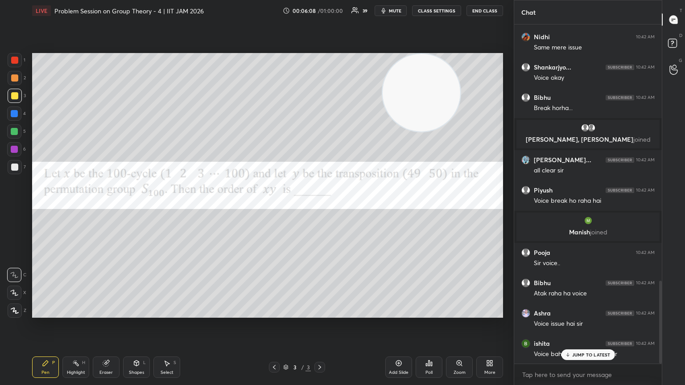
click at [17, 166] on div at bounding box center [14, 167] width 7 height 7
click at [17, 77] on div at bounding box center [14, 78] width 7 height 7
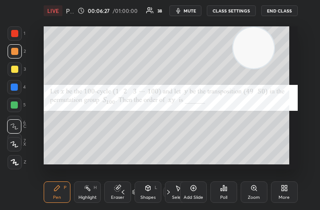
scroll to position [153, 284]
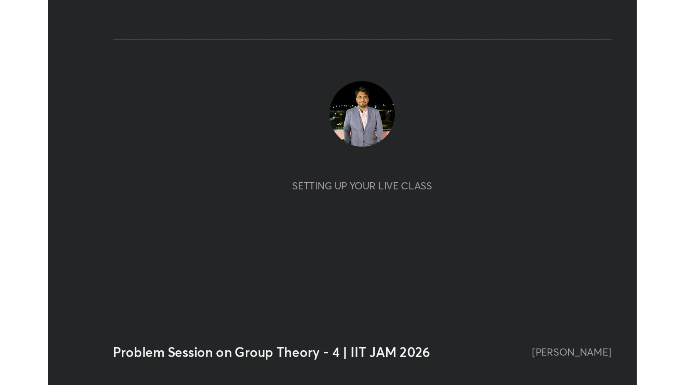
scroll to position [153, 285]
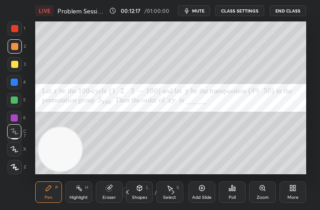
click at [296, 189] on div "More" at bounding box center [293, 191] width 27 height 21
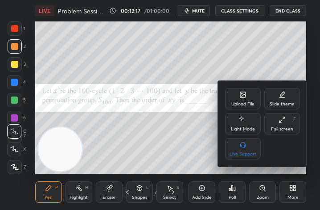
click at [286, 125] on div "Full screen F" at bounding box center [283, 123] width 36 height 21
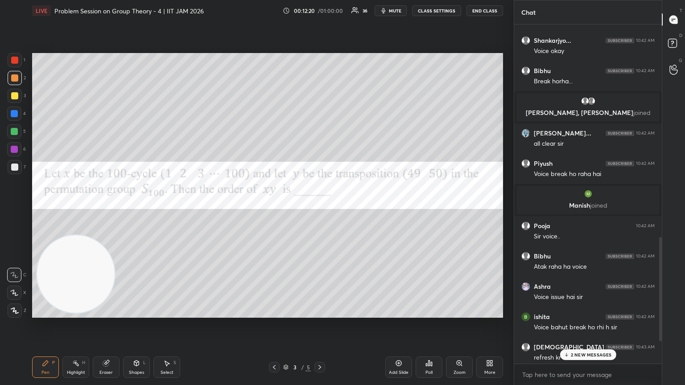
scroll to position [946, 0]
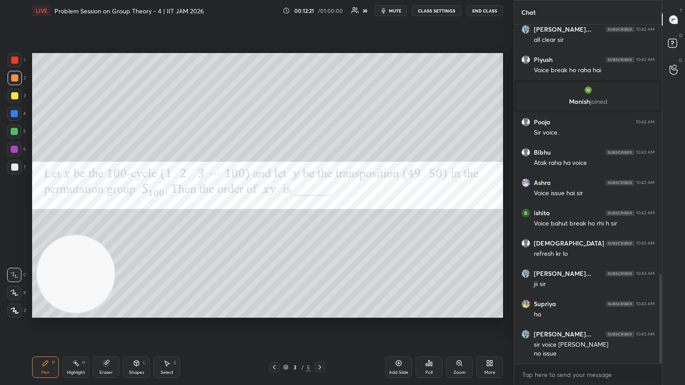
drag, startPoint x: 661, startPoint y: 118, endPoint x: 682, endPoint y: 368, distance: 251.2
click at [320, 209] on div "Chat Triparna, Krisha joined Gaurav kum... 10:42 AM all clear sir Piyush 10:42 …" at bounding box center [599, 192] width 171 height 385
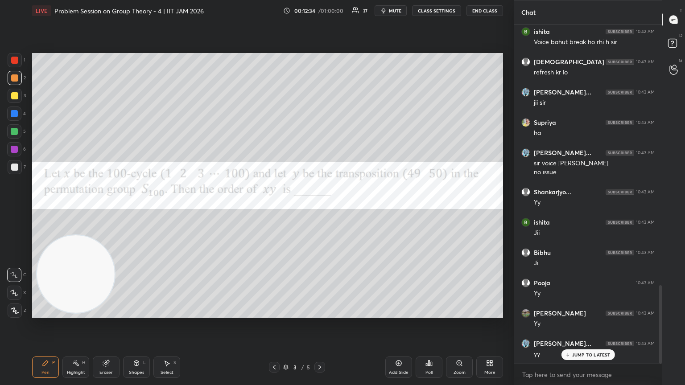
scroll to position [1158, 0]
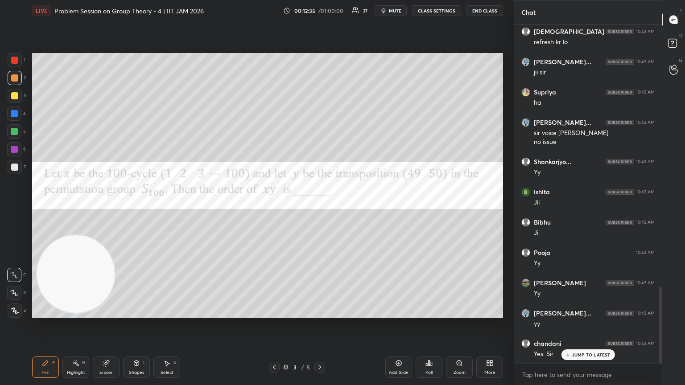
click at [104, 209] on div "Eraser" at bounding box center [106, 367] width 27 height 21
click at [57, 209] on div "Pen P" at bounding box center [45, 367] width 27 height 21
click at [11, 168] on div at bounding box center [15, 167] width 14 height 14
click at [14, 173] on div at bounding box center [15, 167] width 14 height 14
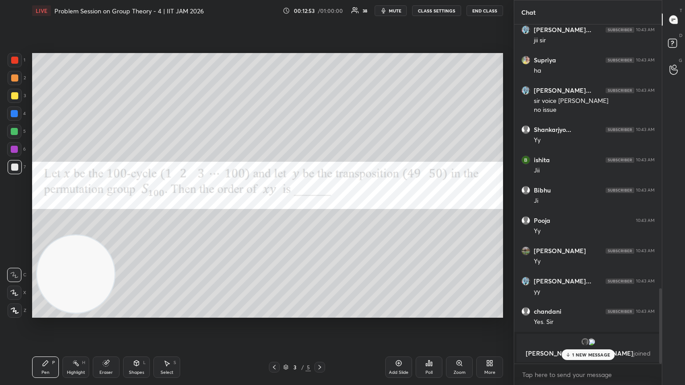
click at [16, 135] on div at bounding box center [14, 131] width 7 height 7
click at [11, 170] on div at bounding box center [15, 167] width 14 height 14
click at [17, 62] on div at bounding box center [14, 60] width 7 height 7
click at [274, 209] on div "Setting up your live class Poll for secs No correct answer Start poll" at bounding box center [268, 185] width 478 height 328
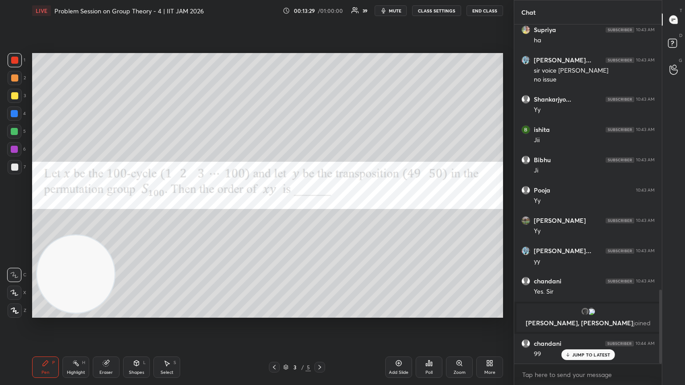
click at [16, 166] on div at bounding box center [14, 167] width 7 height 7
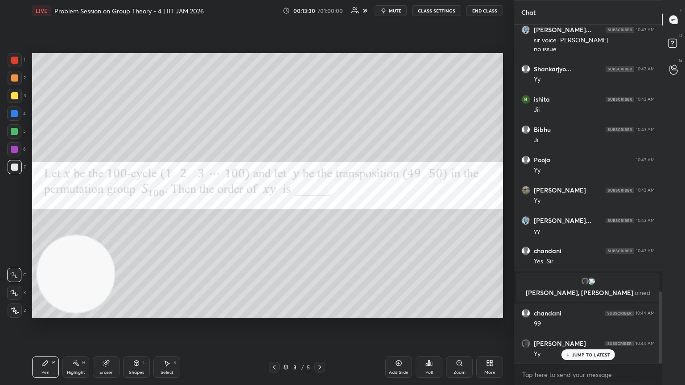
click at [14, 64] on div at bounding box center [15, 60] width 14 height 14
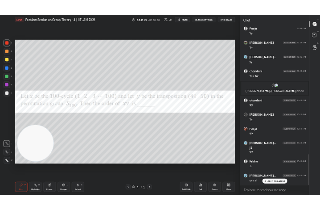
scroll to position [1412, 0]
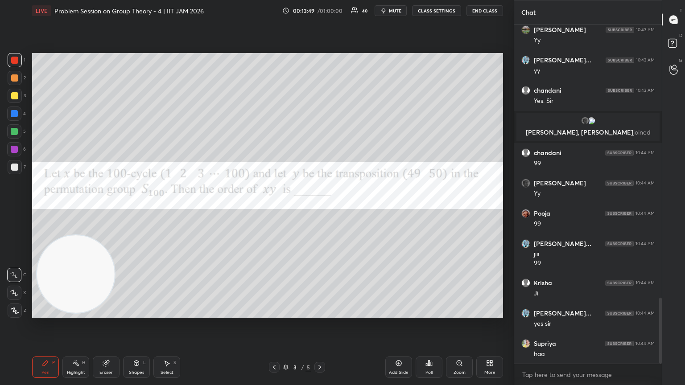
click at [320, 209] on div "Zoom" at bounding box center [459, 367] width 27 height 21
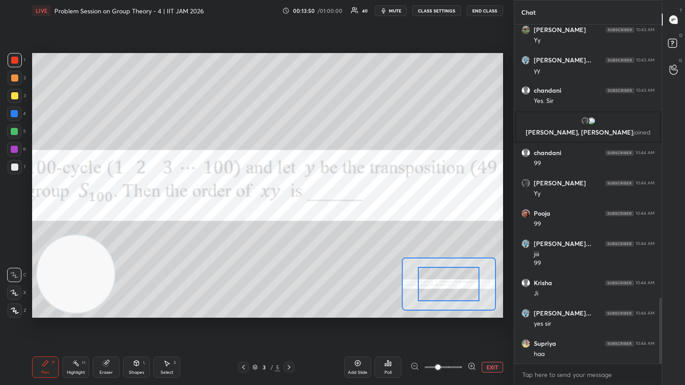
click at [320, 209] on div "Add Slide Poll EXIT" at bounding box center [423, 368] width 159 height 50
click at [320, 209] on button "EXIT" at bounding box center [492, 367] width 21 height 11
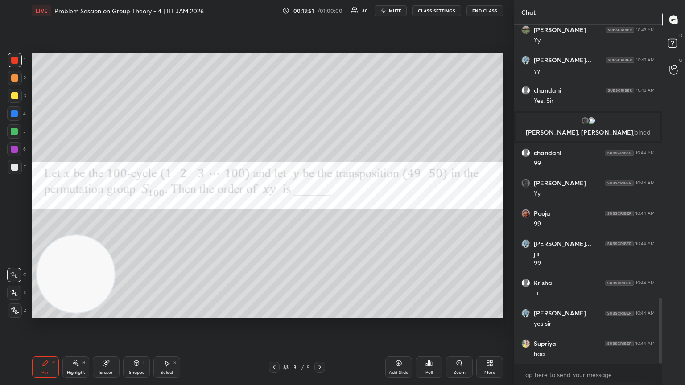
click at [320, 209] on div "More" at bounding box center [489, 367] width 27 height 21
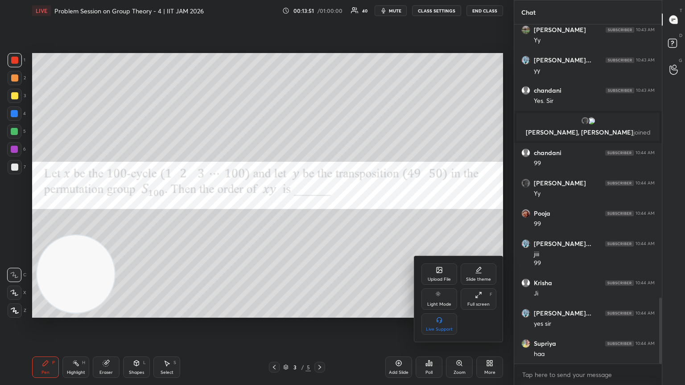
click at [320, 209] on div "Upload File" at bounding box center [440, 274] width 36 height 21
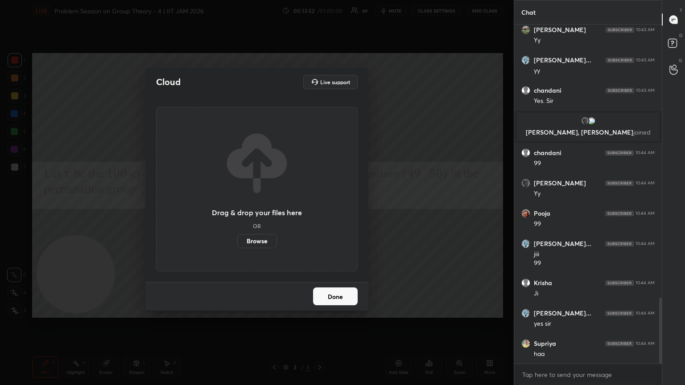
drag, startPoint x: 268, startPoint y: 244, endPoint x: 266, endPoint y: 210, distance: 34.0
click at [267, 209] on label "Browse" at bounding box center [257, 241] width 40 height 14
click at [237, 209] on input "Browse" at bounding box center [237, 241] width 0 height 14
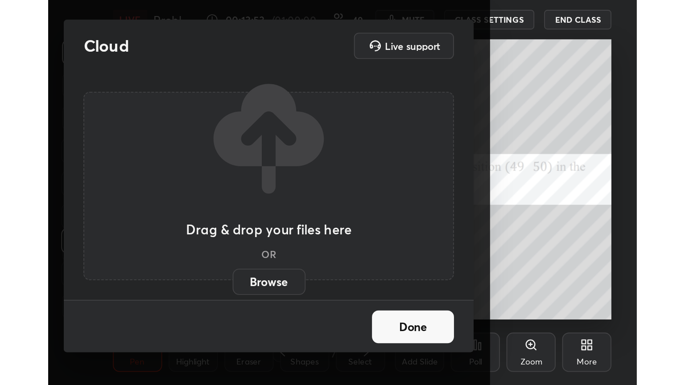
scroll to position [153, 284]
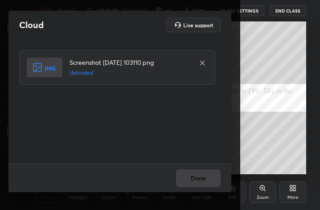
click at [206, 179] on button "Done" at bounding box center [198, 178] width 45 height 18
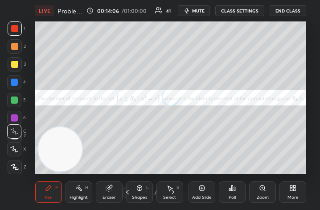
click at [301, 197] on div "More" at bounding box center [293, 191] width 27 height 21
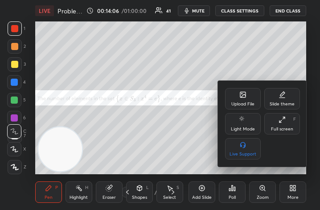
click at [290, 127] on div "Full screen" at bounding box center [282, 129] width 22 height 4
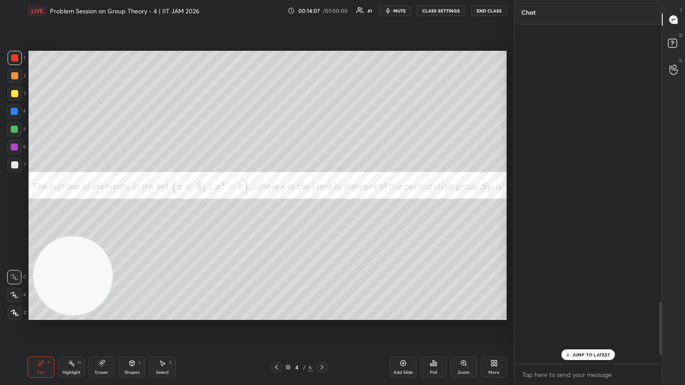
scroll to position [1781, 0]
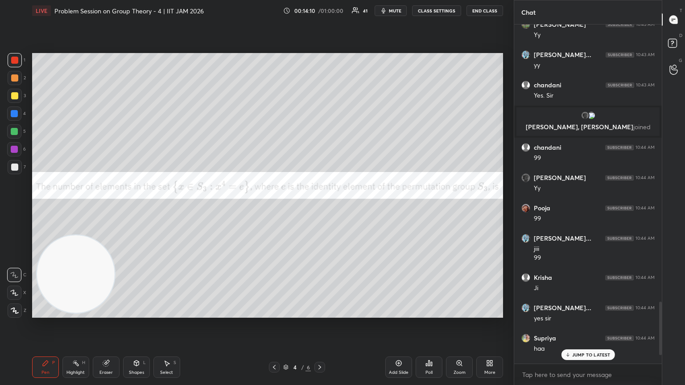
click at [320, 9] on button "mute" at bounding box center [391, 10] width 32 height 11
type textarea "x"
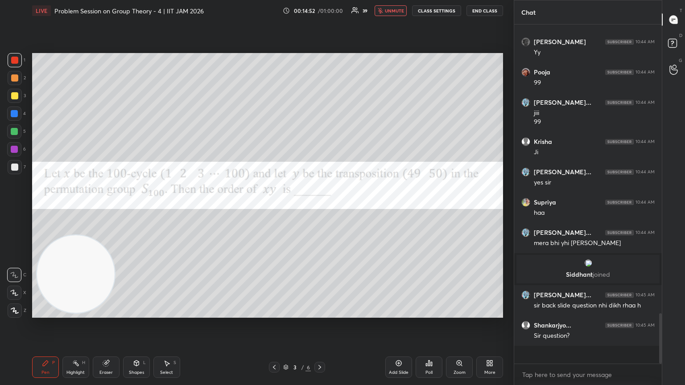
scroll to position [337, 145]
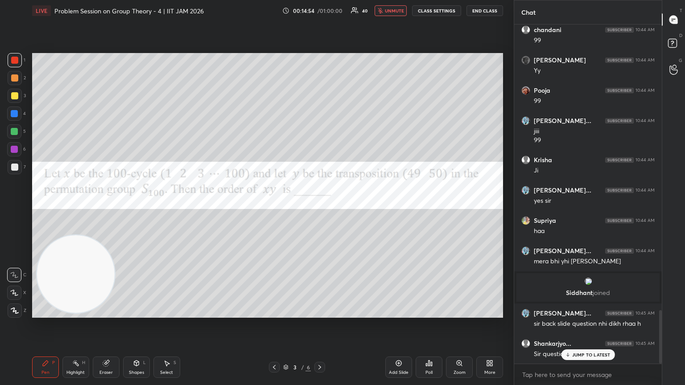
click at [320, 14] on button "unmute" at bounding box center [391, 10] width 32 height 11
click at [320, 209] on icon at bounding box center [319, 367] width 7 height 7
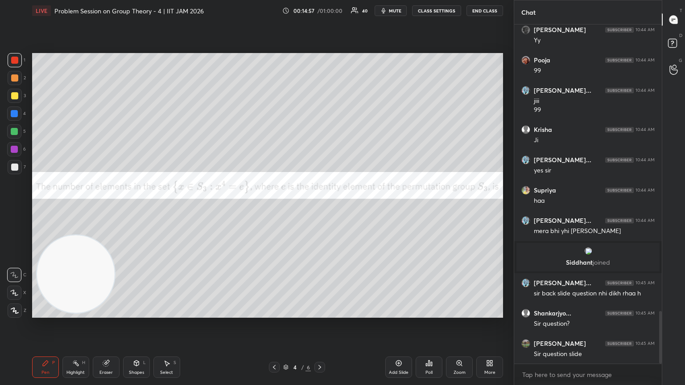
click at [320, 11] on span "mute" at bounding box center [395, 11] width 12 height 6
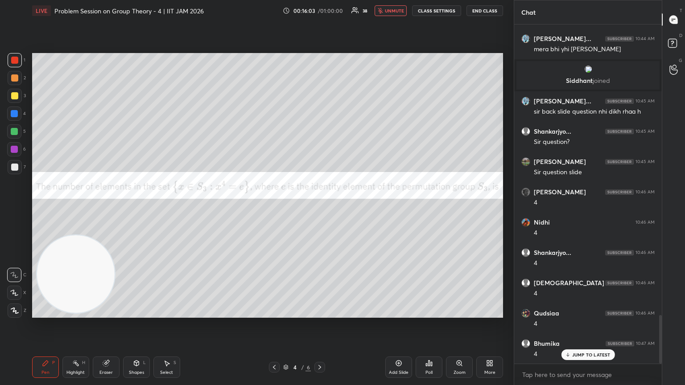
scroll to position [2065, 0]
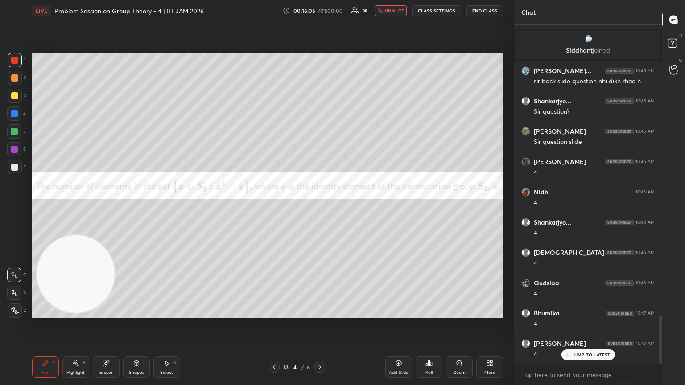
click at [320, 13] on span "unmute" at bounding box center [394, 11] width 19 height 6
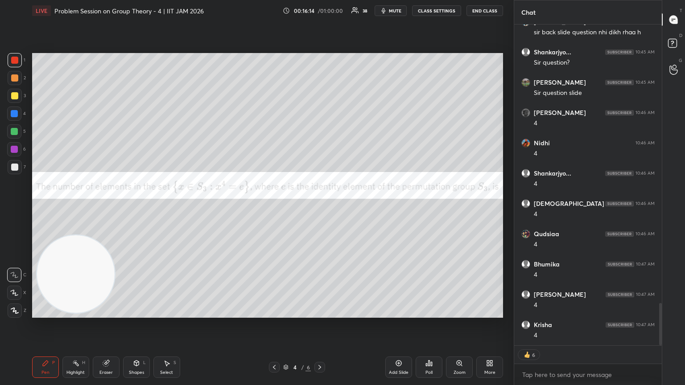
click at [15, 96] on div at bounding box center [14, 95] width 7 height 7
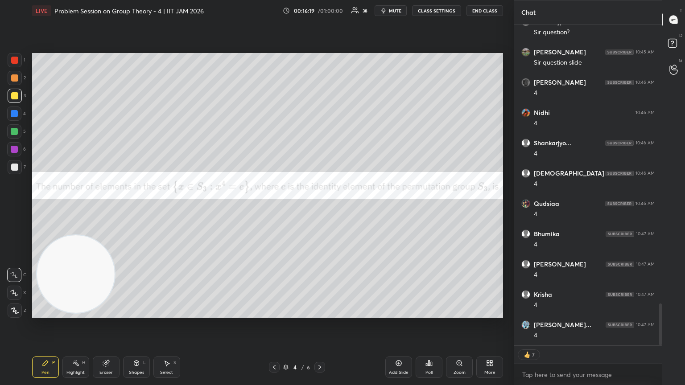
scroll to position [2174, 0]
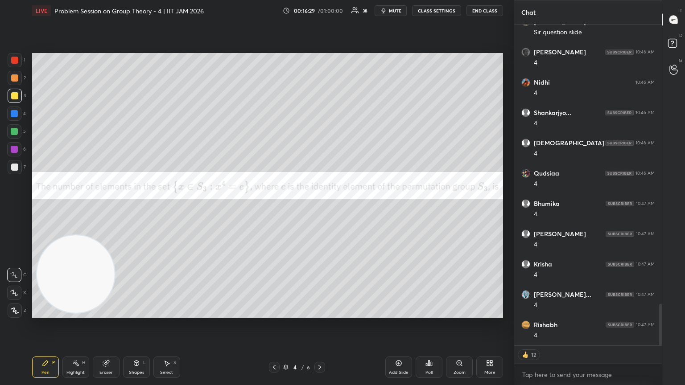
click at [17, 149] on div at bounding box center [14, 149] width 7 height 7
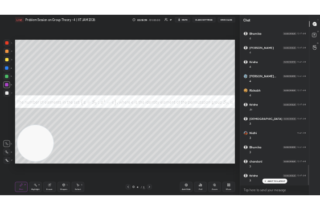
scroll to position [2368, 0]
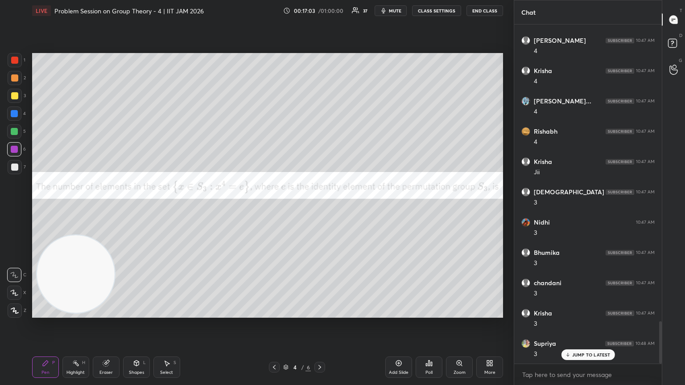
click at [17, 162] on div at bounding box center [15, 167] width 14 height 14
click at [320, 209] on div "More" at bounding box center [489, 367] width 27 height 21
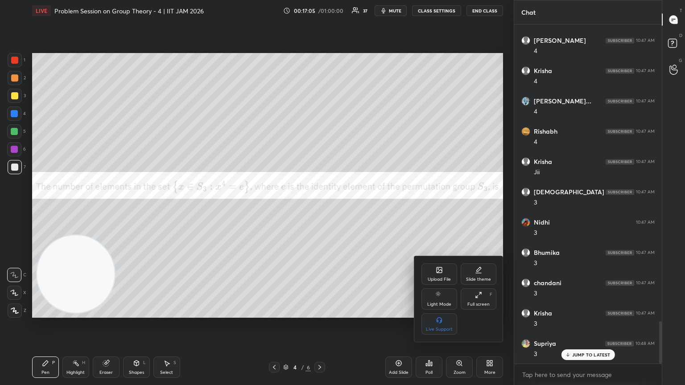
click at [320, 209] on div "Upload File" at bounding box center [440, 274] width 36 height 21
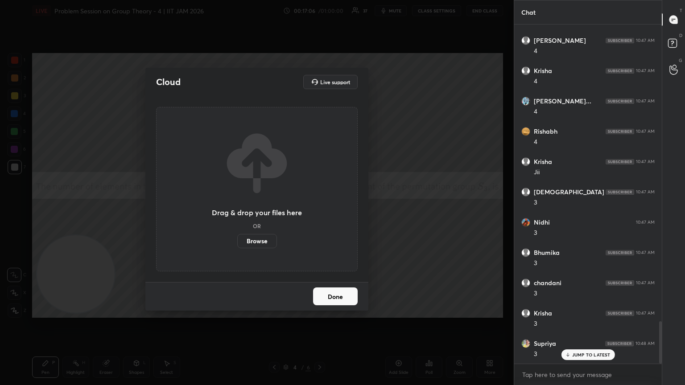
click at [261, 209] on label "Browse" at bounding box center [257, 241] width 40 height 14
click at [237, 209] on input "Browse" at bounding box center [237, 241] width 0 height 14
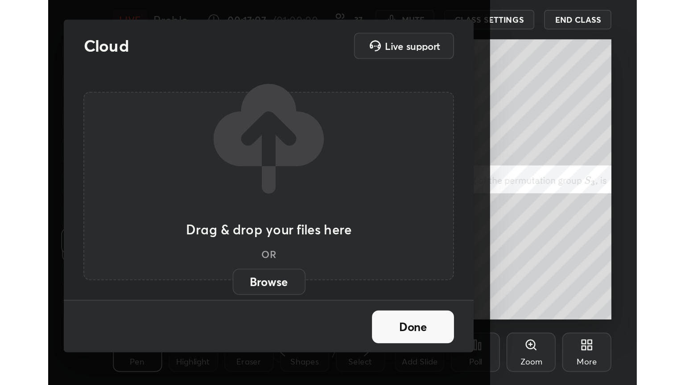
scroll to position [153, 284]
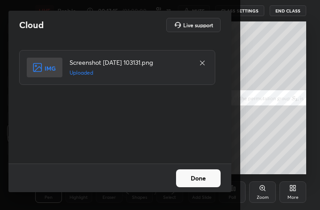
click at [209, 174] on button "Done" at bounding box center [198, 178] width 45 height 18
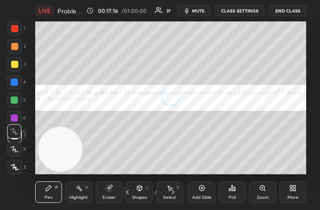
click at [296, 197] on div "More" at bounding box center [293, 197] width 11 height 4
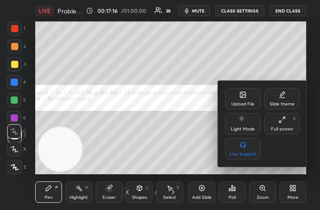
click at [280, 124] on div "Full screen F" at bounding box center [283, 123] width 36 height 21
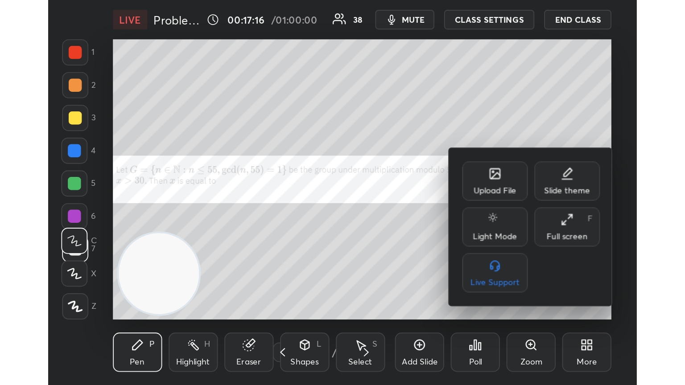
scroll to position [44284, 43982]
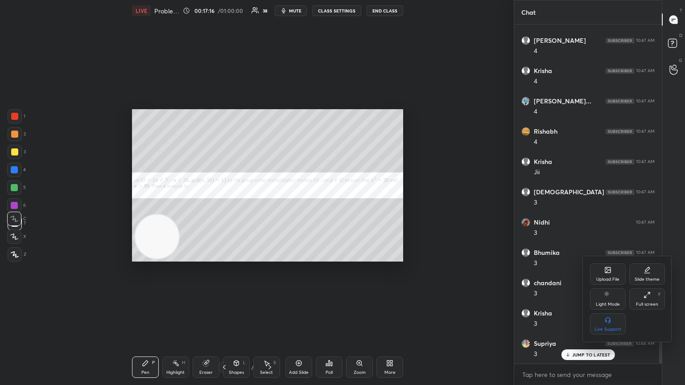
type textarea "x"
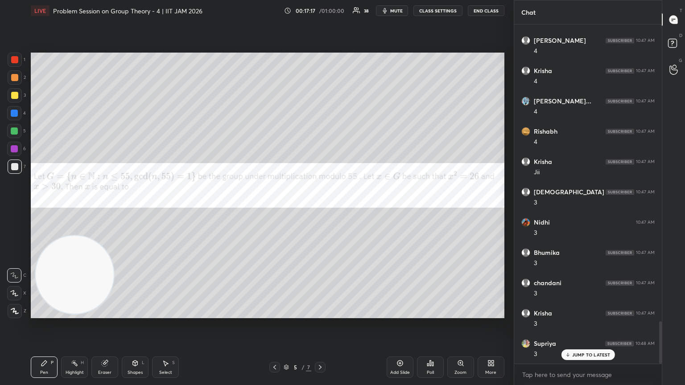
scroll to position [44284, 44134]
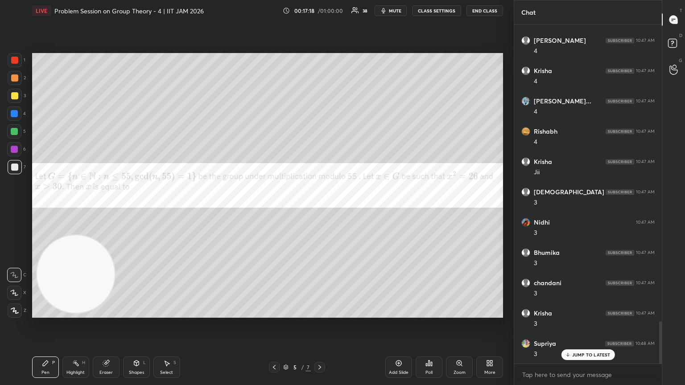
click at [320, 9] on button "CLASS SETTINGS" at bounding box center [436, 10] width 49 height 11
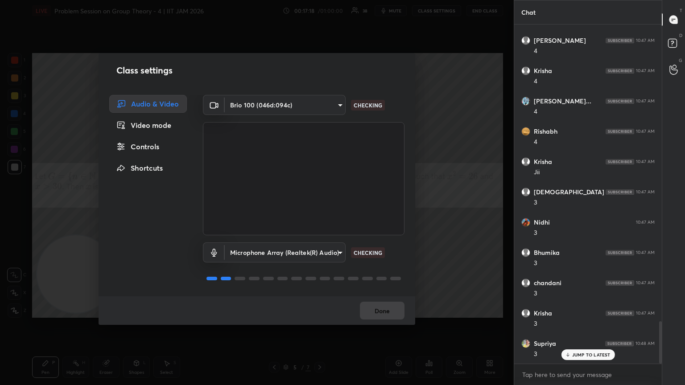
click at [165, 150] on div "Controls" at bounding box center [148, 147] width 78 height 18
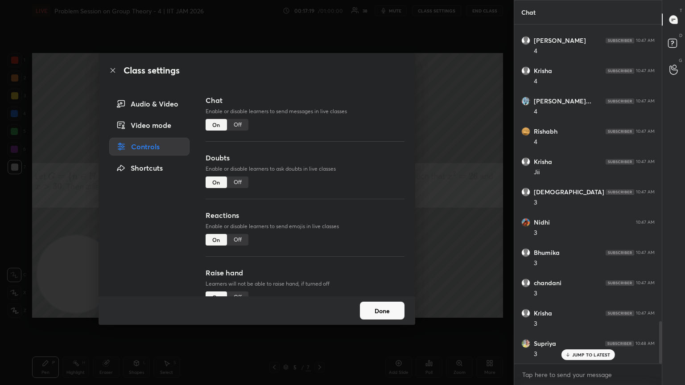
click at [241, 127] on div "Off" at bounding box center [237, 125] width 21 height 12
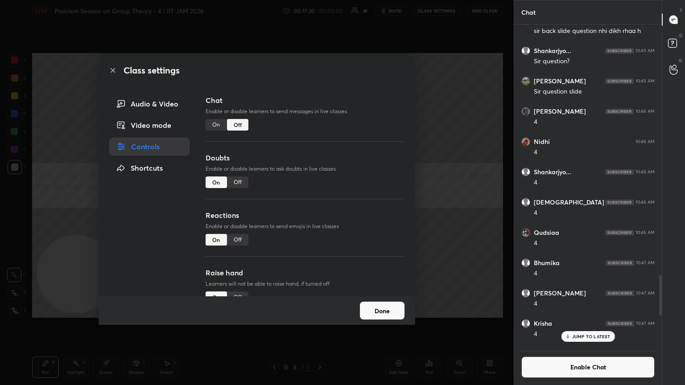
click at [320, 64] on div "Class settings Audio & Video Video mode Controls Shortcuts Chat Enable or disab…" at bounding box center [257, 192] width 514 height 385
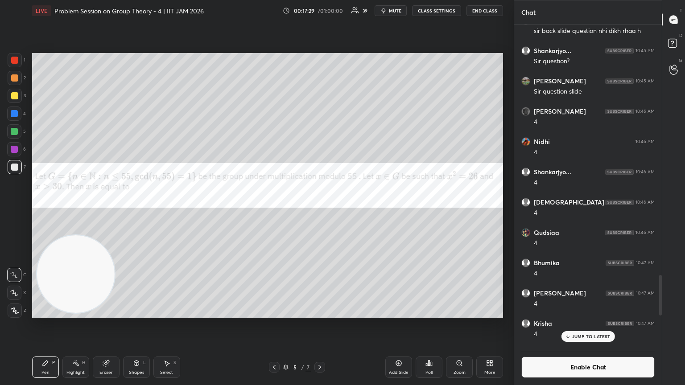
click at [320, 17] on div "LIVE Problem Session on Group Theory - 4 | IIT JAM 2026 00:17:29 / 01:00:00 39 …" at bounding box center [267, 10] width 471 height 21
click at [320, 12] on span "mute" at bounding box center [395, 11] width 12 height 6
click at [320, 10] on span "unmute" at bounding box center [394, 11] width 19 height 6
click at [14, 154] on div at bounding box center [14, 149] width 14 height 14
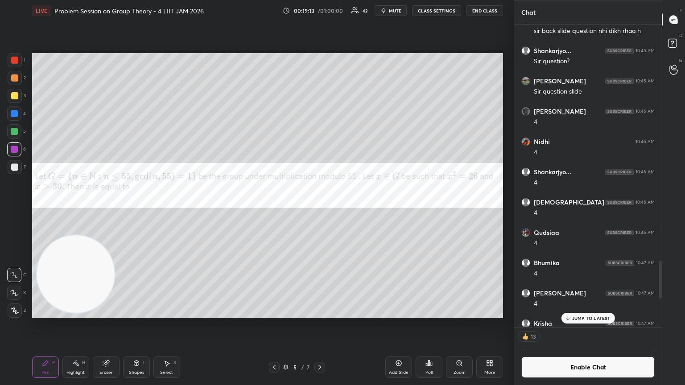
scroll to position [319, 145]
click at [320, 209] on div "Enable Chat" at bounding box center [588, 366] width 148 height 40
click at [320, 209] on button "Enable Chat" at bounding box center [588, 367] width 133 height 21
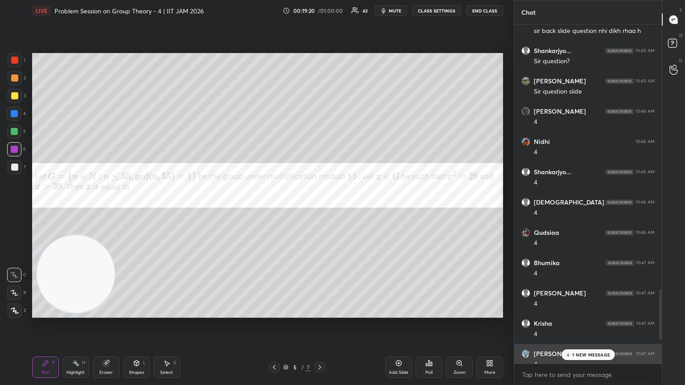
click at [320, 209] on div "Gaurav kum... 10:47 AM 4" at bounding box center [588, 359] width 148 height 30
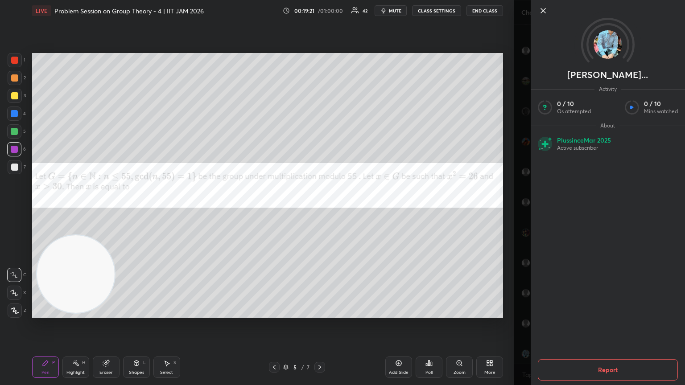
click at [320, 209] on div "Setting up your live class Poll for secs No correct answer Start poll" at bounding box center [268, 185] width 478 height 328
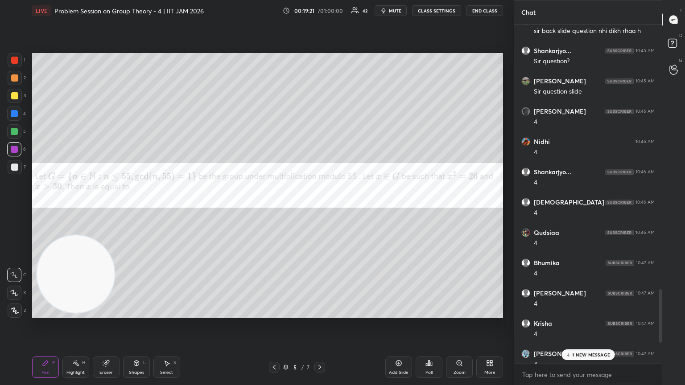
click at [320, 209] on div "1 NEW MESSAGE" at bounding box center [588, 355] width 53 height 11
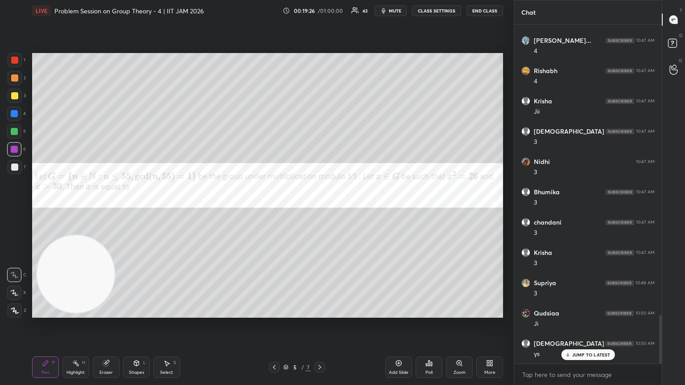
scroll to position [2034, 0]
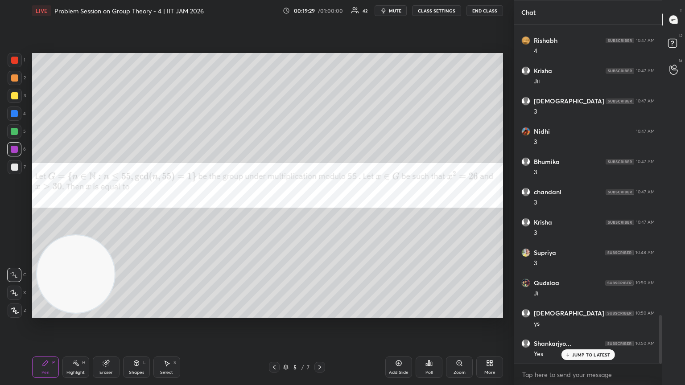
click at [11, 162] on div at bounding box center [15, 167] width 14 height 14
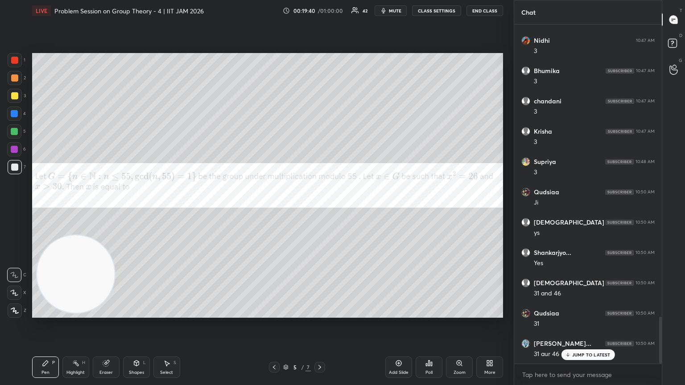
scroll to position [2156, 0]
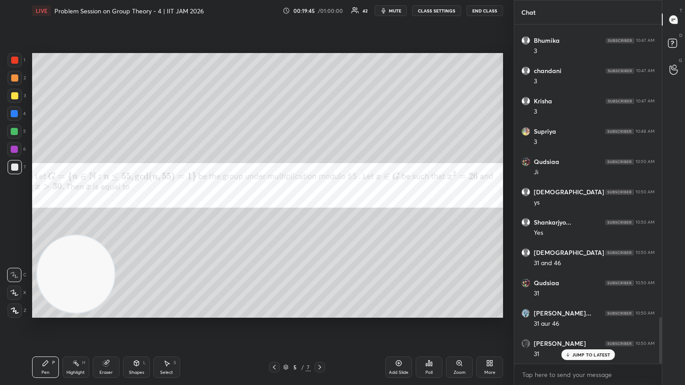
drag, startPoint x: 14, startPoint y: 108, endPoint x: 22, endPoint y: 111, distance: 8.6
click at [18, 111] on div at bounding box center [14, 114] width 14 height 14
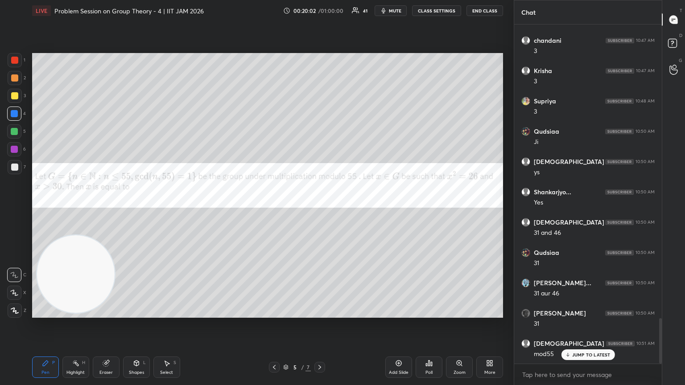
scroll to position [2216, 0]
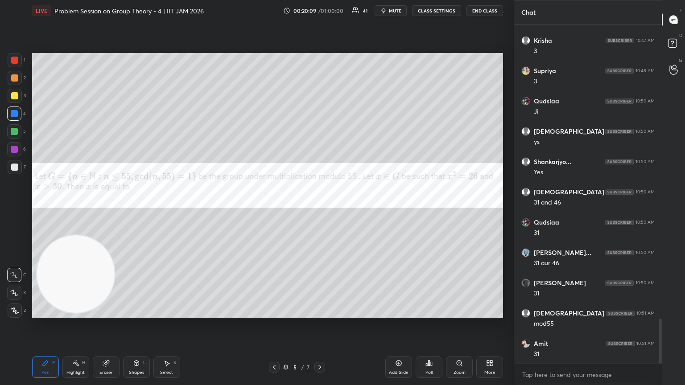
click at [109, 209] on div "Eraser" at bounding box center [106, 367] width 27 height 21
click at [51, 209] on div "Pen P" at bounding box center [45, 367] width 27 height 21
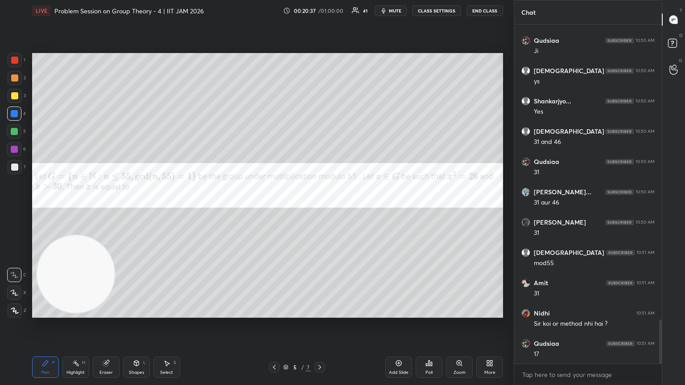
scroll to position [2307, 0]
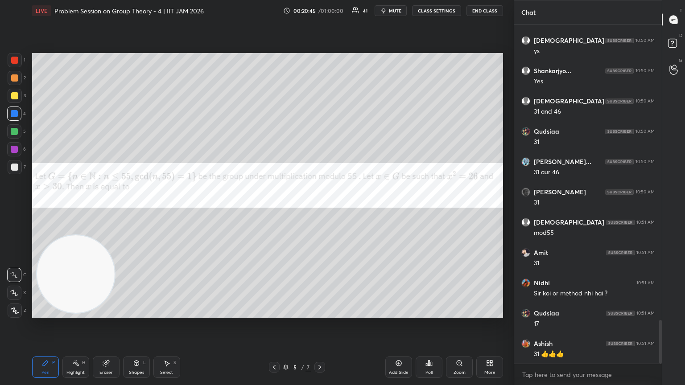
click at [13, 133] on div at bounding box center [14, 131] width 7 height 7
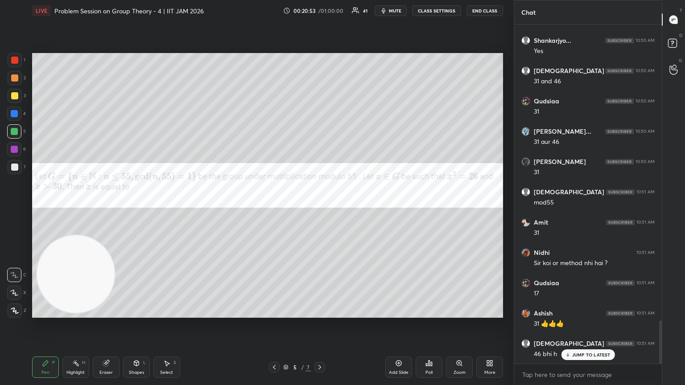
click at [112, 209] on div "Eraser" at bounding box center [106, 367] width 27 height 21
click at [320, 209] on p "JUMP TO LATEST" at bounding box center [591, 354] width 38 height 5
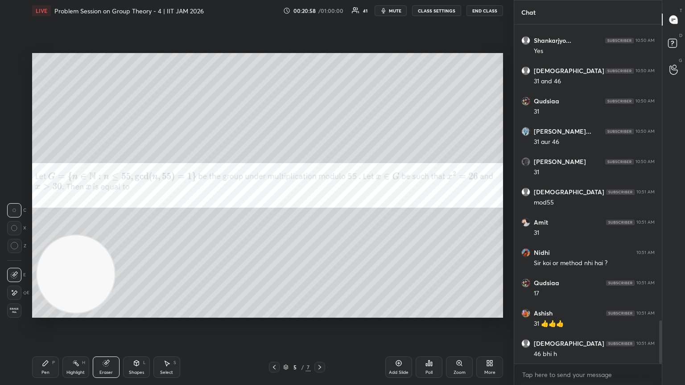
click at [45, 209] on div "Pen P Highlight H Eraser Shapes L Select S 5 / 7 Add Slide Poll Zoom More" at bounding box center [267, 368] width 471 height 36
click at [50, 209] on div "Pen P" at bounding box center [45, 367] width 27 height 21
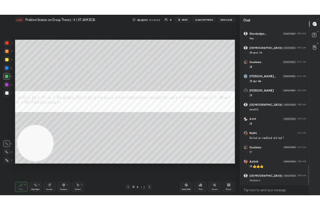
scroll to position [2368, 0]
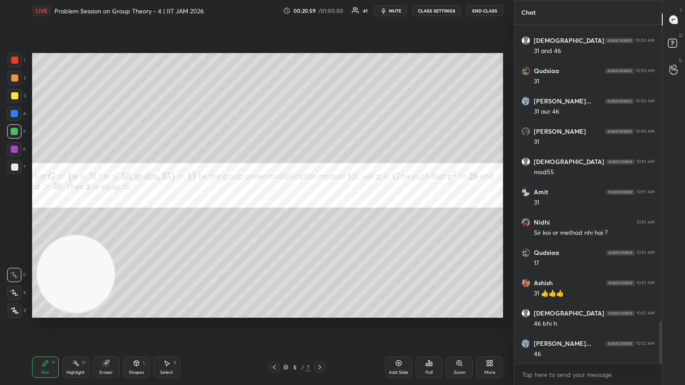
click at [16, 133] on div at bounding box center [14, 131] width 7 height 7
click at [320, 209] on div "More" at bounding box center [489, 367] width 27 height 21
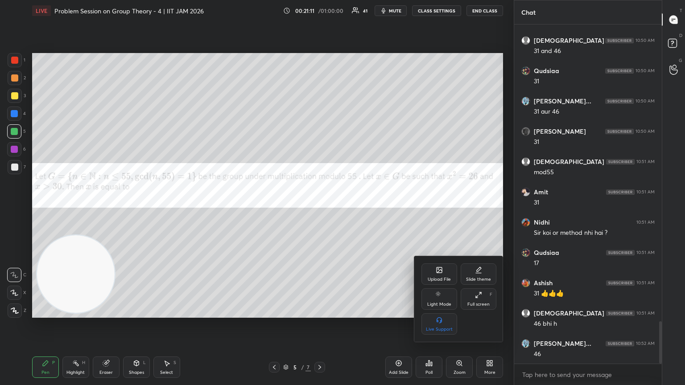
click at [320, 209] on div "Upload File" at bounding box center [440, 274] width 36 height 21
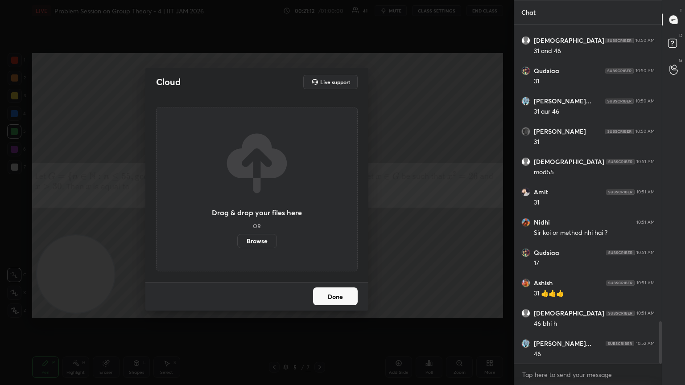
drag, startPoint x: 262, startPoint y: 241, endPoint x: 261, endPoint y: 208, distance: 33.5
click at [261, 209] on label "Browse" at bounding box center [257, 241] width 40 height 14
click at [237, 209] on input "Browse" at bounding box center [237, 241] width 0 height 14
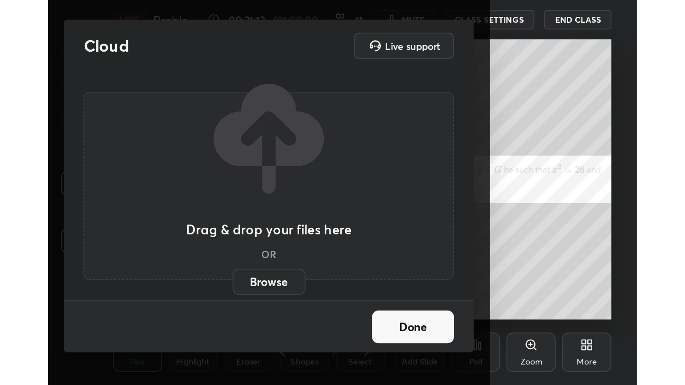
scroll to position [153, 284]
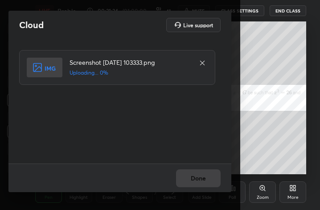
click at [204, 180] on div "Done" at bounding box center [119, 177] width 223 height 29
click at [205, 182] on div "Done" at bounding box center [119, 177] width 223 height 29
click at [205, 184] on div "Done" at bounding box center [119, 177] width 223 height 29
click at [205, 182] on div "Done" at bounding box center [119, 177] width 223 height 29
click at [208, 62] on div "Screenshot 2025-09-02 103333.png Uploading... 100%" at bounding box center [117, 67] width 196 height 35
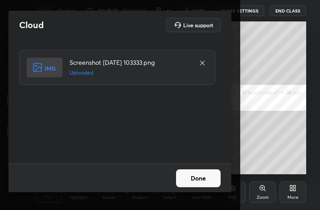
click at [209, 174] on button "Done" at bounding box center [198, 178] width 45 height 18
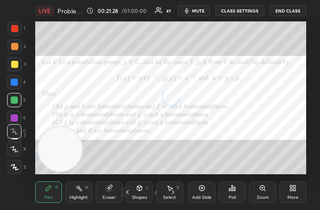
click at [299, 196] on div "More" at bounding box center [293, 191] width 27 height 21
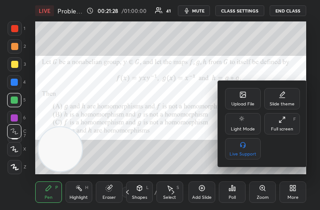
click at [287, 124] on div "Full screen F" at bounding box center [283, 123] width 36 height 21
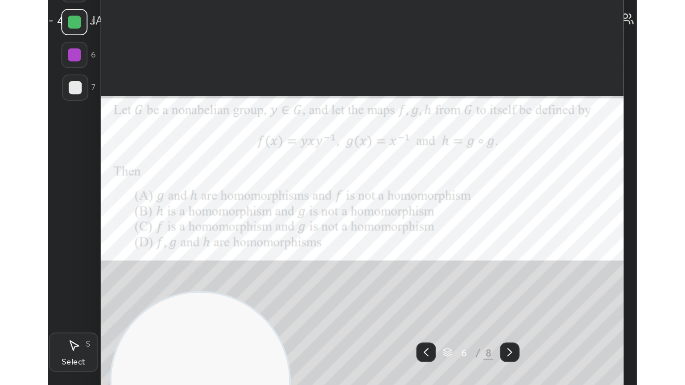
scroll to position [44284, 44034]
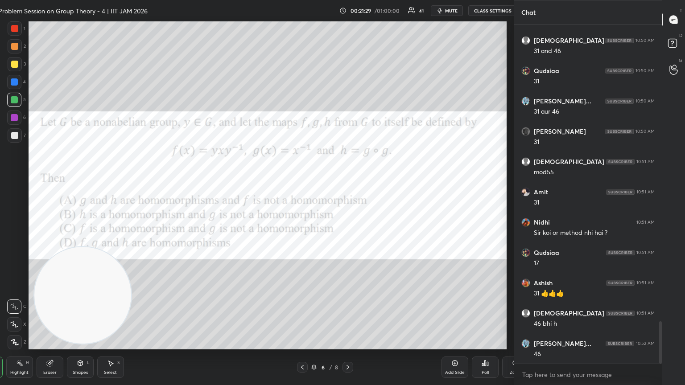
type textarea "x"
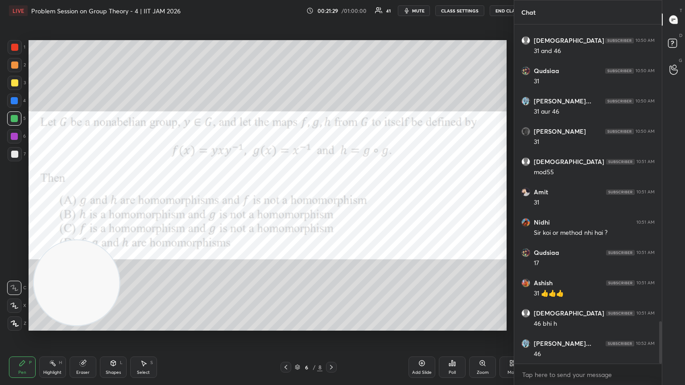
scroll to position [44284, 44134]
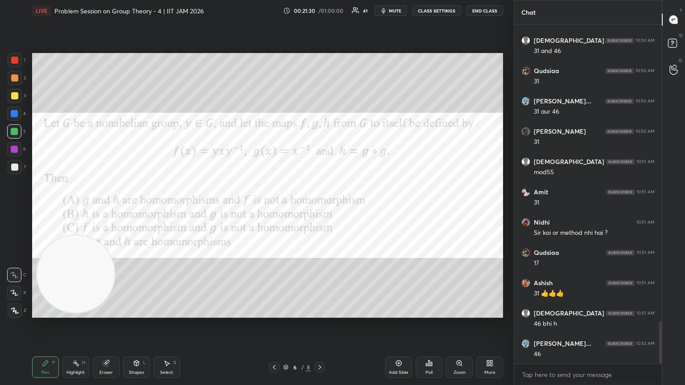
click at [320, 14] on button "CLASS SETTINGS" at bounding box center [436, 10] width 49 height 11
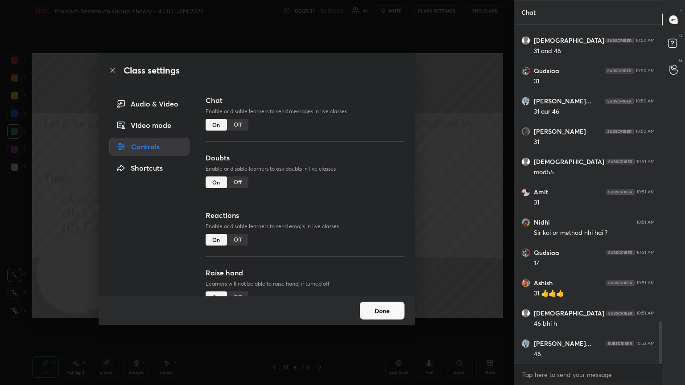
click at [241, 124] on div "Off" at bounding box center [237, 125] width 21 height 12
click at [320, 77] on div "Class settings Audio & Video Video mode Controls Shortcuts Chat Enable or disab…" at bounding box center [257, 192] width 514 height 385
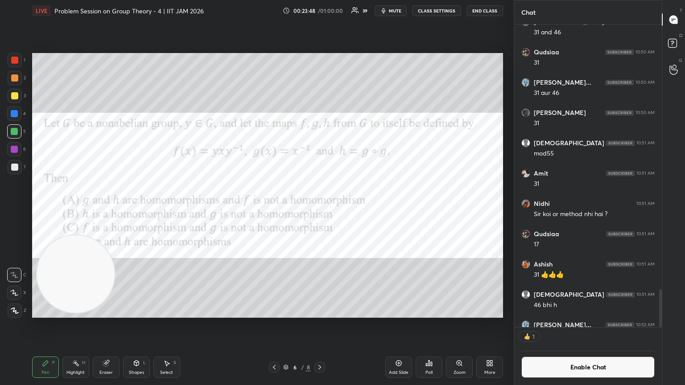
scroll to position [3, 3]
click at [320, 209] on button "Enable Chat" at bounding box center [588, 367] width 133 height 21
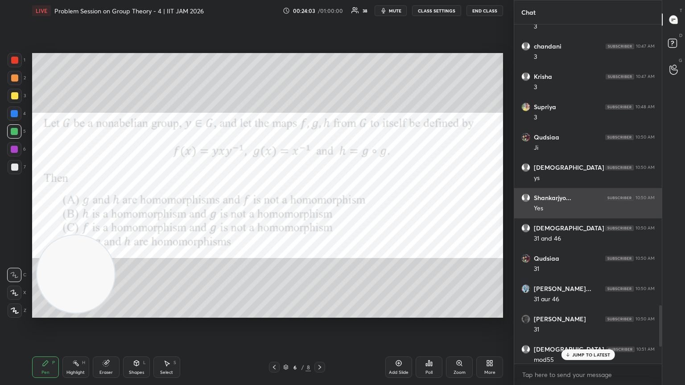
scroll to position [337, 145]
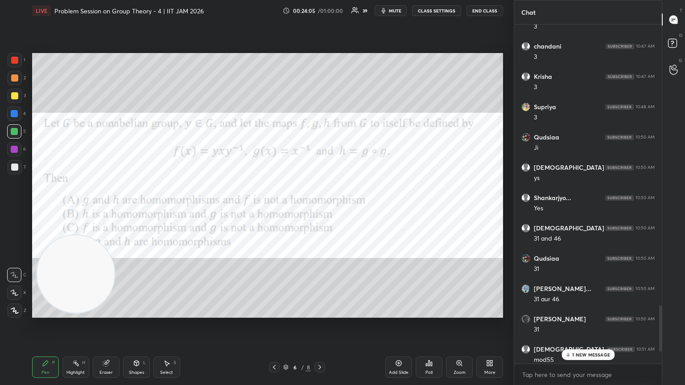
click at [320, 209] on p "1 NEW MESSAGE" at bounding box center [591, 354] width 38 height 5
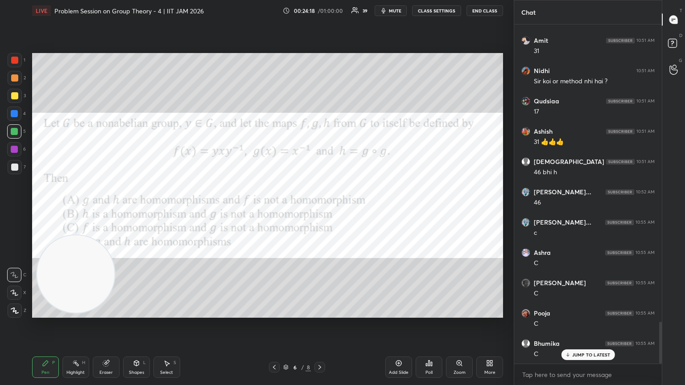
scroll to position [2409, 0]
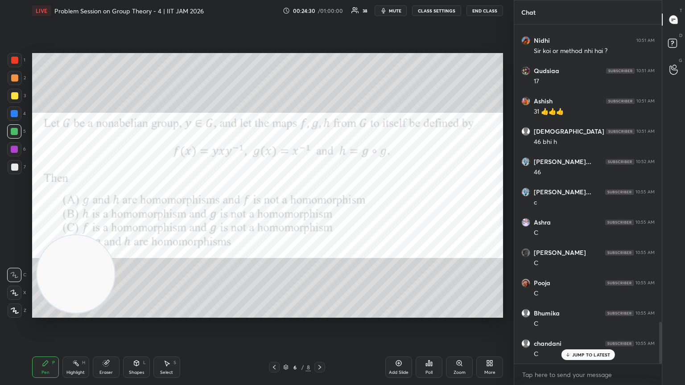
click at [17, 166] on div at bounding box center [14, 167] width 7 height 7
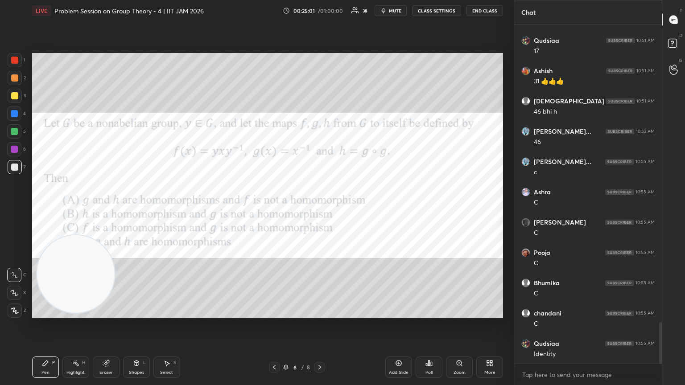
scroll to position [2470, 0]
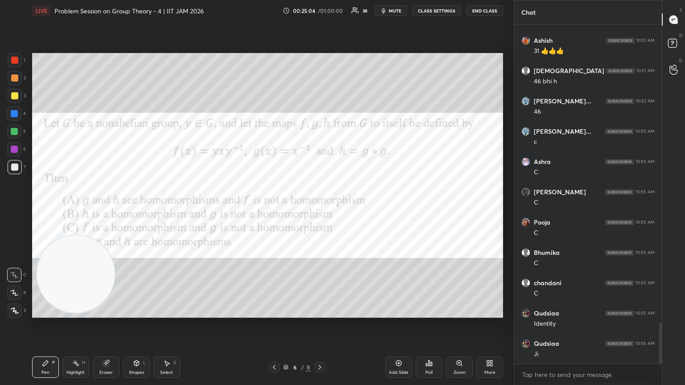
click at [14, 65] on div at bounding box center [15, 60] width 14 height 14
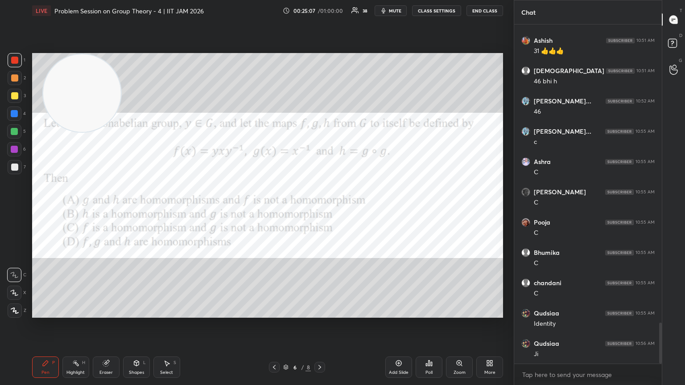
drag, startPoint x: 66, startPoint y: 224, endPoint x: 70, endPoint y: 46, distance: 177.6
click at [70, 46] on div "Setting up your live class Poll for secs No correct answer Start poll" at bounding box center [268, 185] width 478 height 328
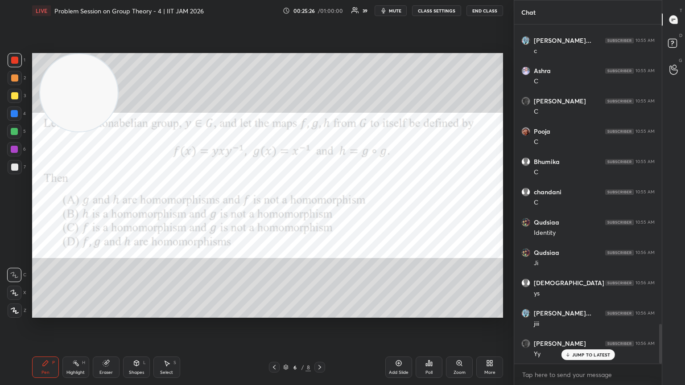
scroll to position [2591, 0]
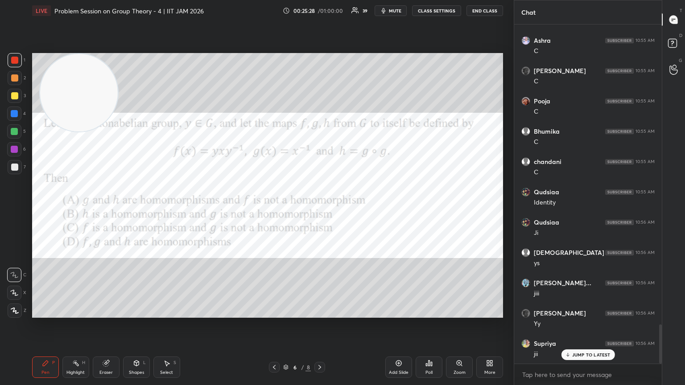
click at [20, 170] on div at bounding box center [15, 167] width 14 height 14
click at [13, 150] on div at bounding box center [14, 149] width 7 height 7
click at [320, 209] on p "JUMP TO LATEST" at bounding box center [591, 336] width 38 height 5
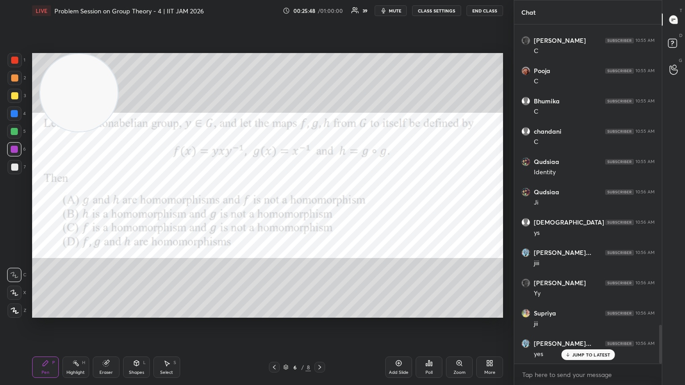
click at [12, 168] on div at bounding box center [14, 167] width 7 height 7
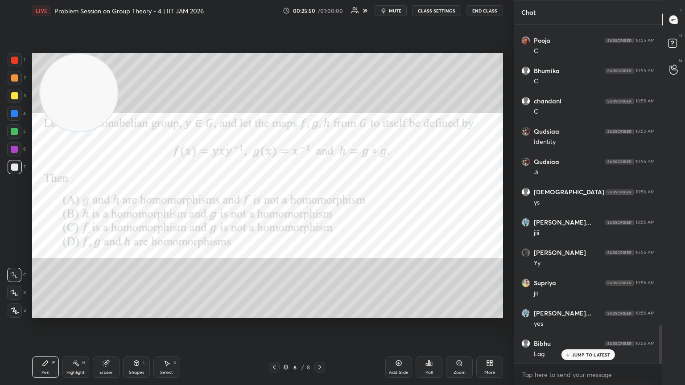
click at [320, 209] on div "Add Slide" at bounding box center [398, 367] width 27 height 21
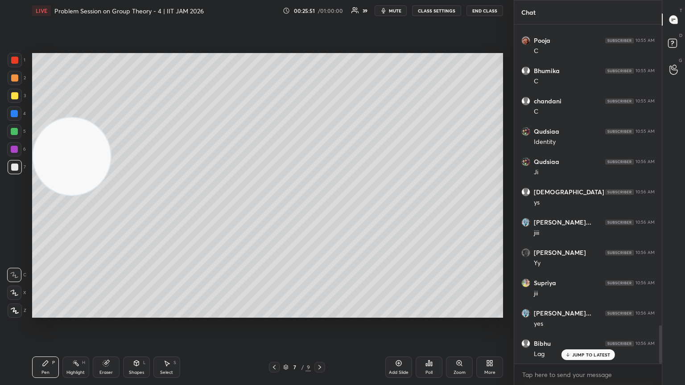
drag, startPoint x: 70, startPoint y: 150, endPoint x: 57, endPoint y: 227, distance: 77.9
click at [41, 195] on video at bounding box center [72, 157] width 78 height 78
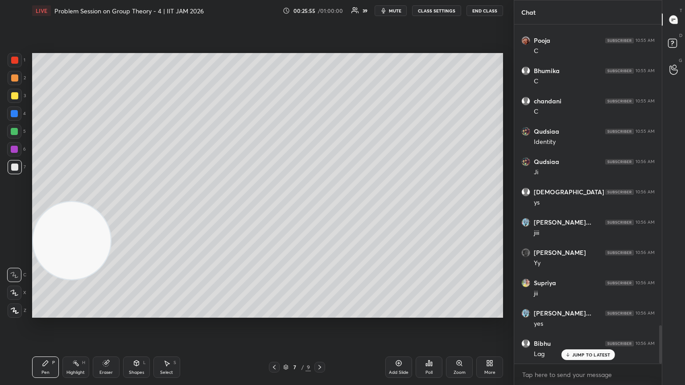
scroll to position [2682, 0]
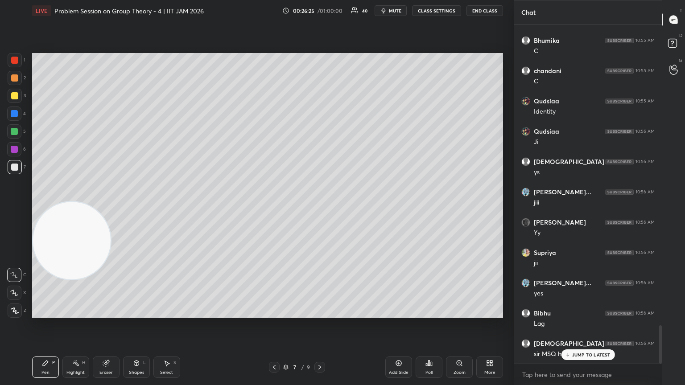
drag, startPoint x: 87, startPoint y: 129, endPoint x: 106, endPoint y: 91, distance: 42.7
click at [111, 202] on video at bounding box center [72, 241] width 78 height 78
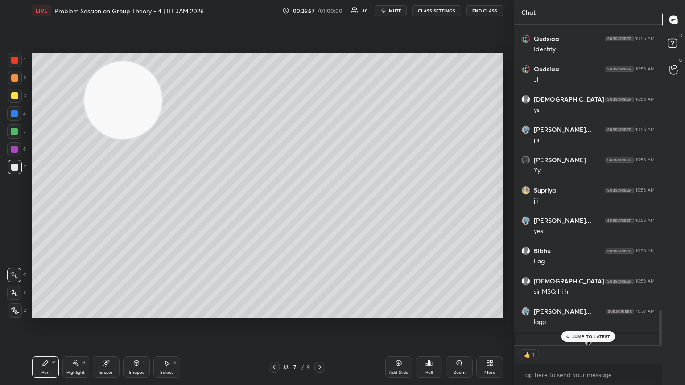
scroll to position [3, 3]
click at [320, 209] on p "JUMP TO LATEST" at bounding box center [591, 336] width 38 height 5
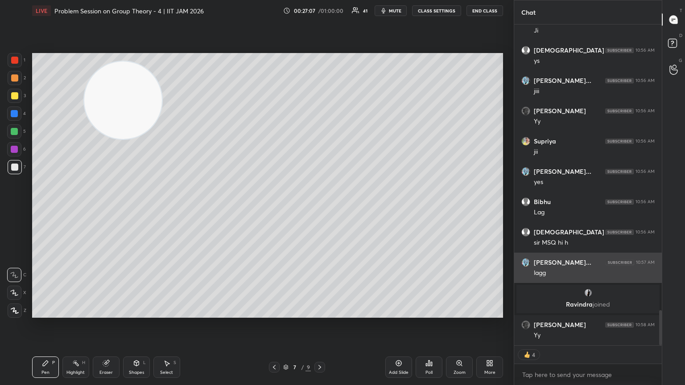
scroll to position [2639, 0]
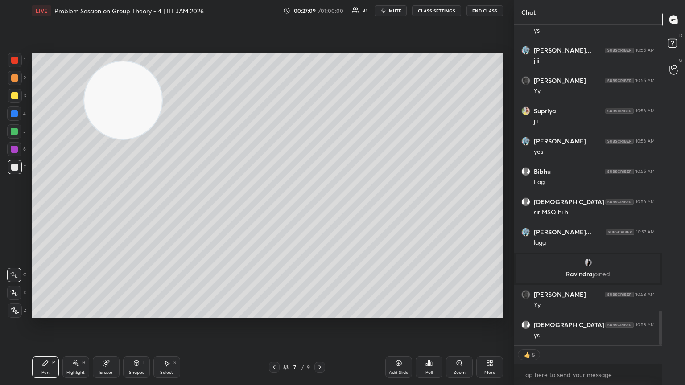
click at [269, 209] on div at bounding box center [274, 367] width 11 height 11
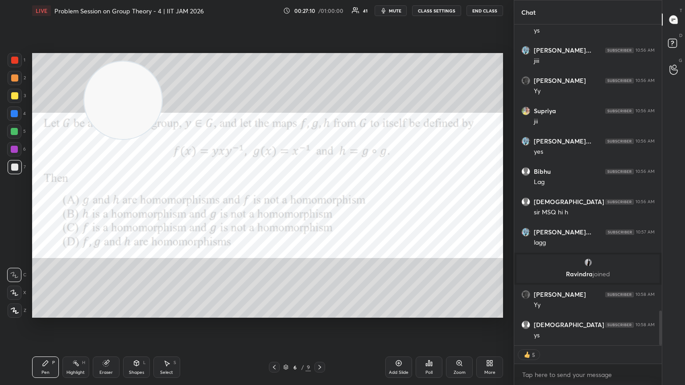
drag, startPoint x: 23, startPoint y: 337, endPoint x: 27, endPoint y: 327, distance: 11.3
click at [23, 209] on div "1 2 3 4 5 6 7 C X Z C X Z E E Erase all H H LIVE Problem Session on Group Theor…" at bounding box center [253, 192] width 507 height 385
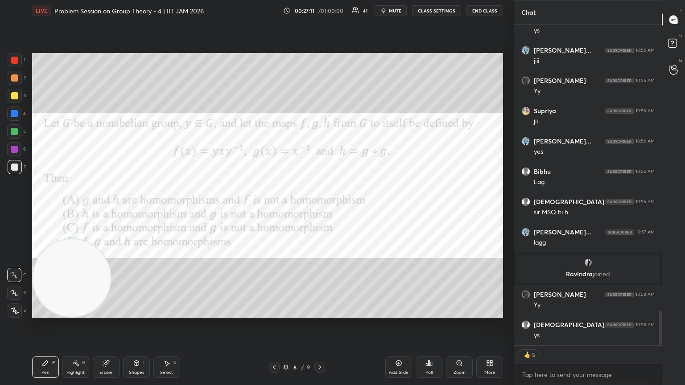
click at [14, 112] on div at bounding box center [14, 113] width 7 height 7
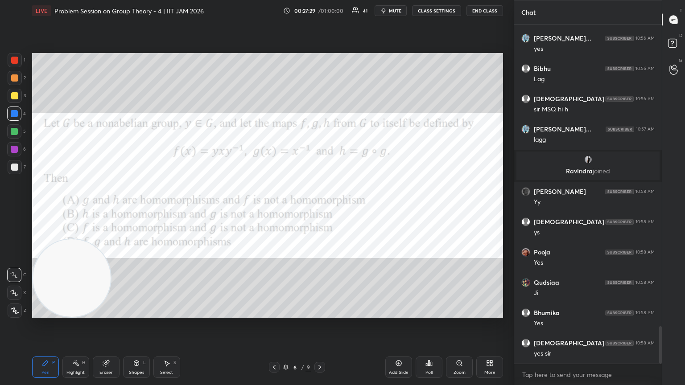
scroll to position [2773, 0]
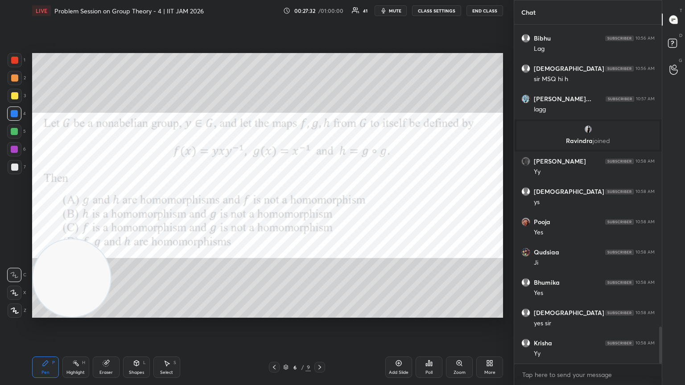
drag, startPoint x: 70, startPoint y: 282, endPoint x: 69, endPoint y: 104, distance: 178.0
click at [68, 209] on video at bounding box center [72, 279] width 78 height 78
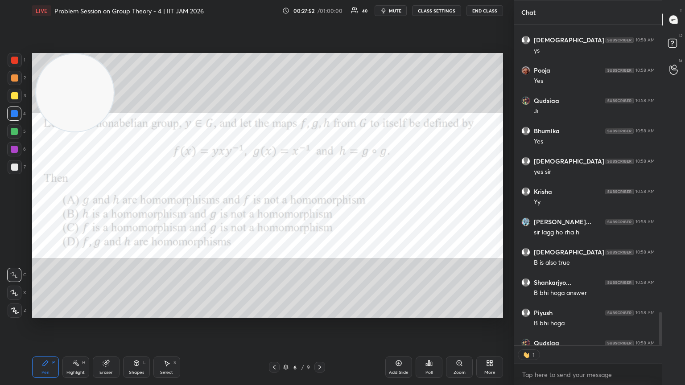
scroll to position [2973, 0]
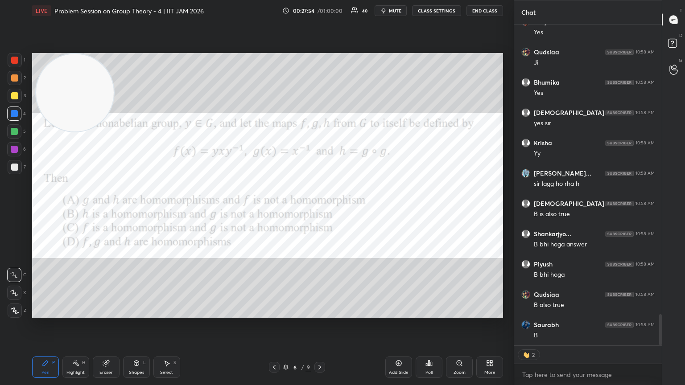
click at [102, 209] on div "Eraser" at bounding box center [105, 373] width 13 height 4
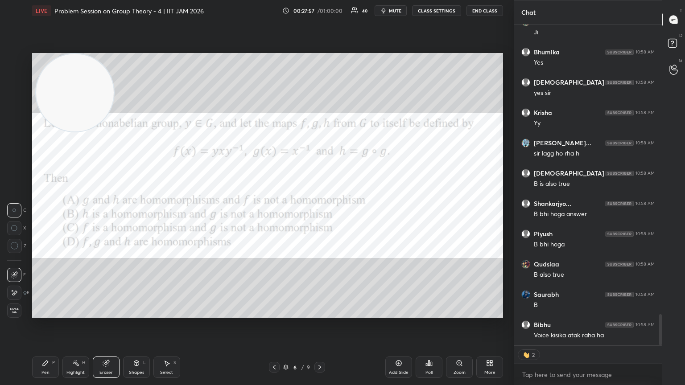
click at [55, 209] on div "Pen P" at bounding box center [45, 367] width 27 height 21
click at [13, 98] on div at bounding box center [14, 95] width 7 height 7
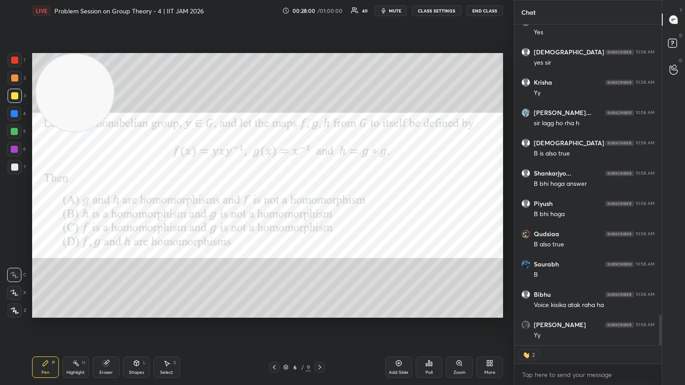
scroll to position [3064, 0]
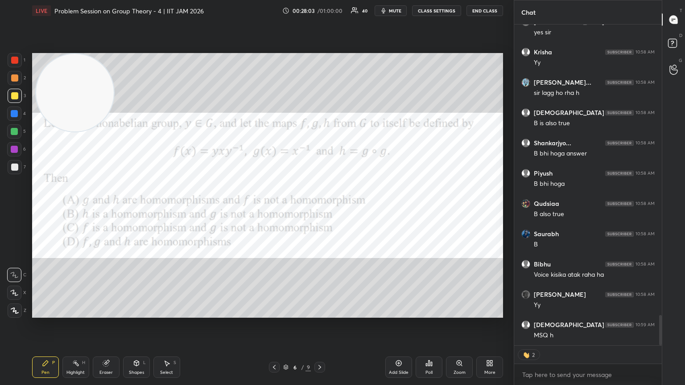
type textarea "x"
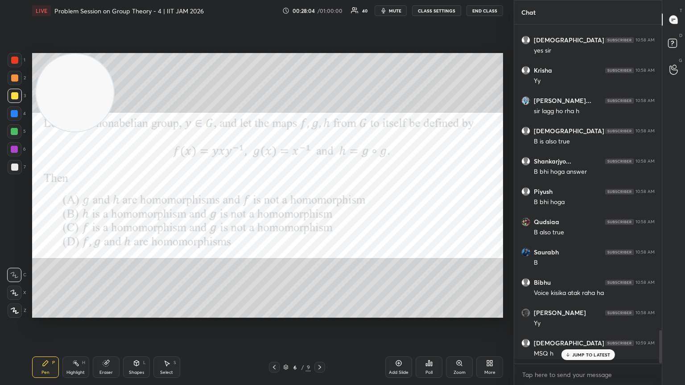
scroll to position [3, 3]
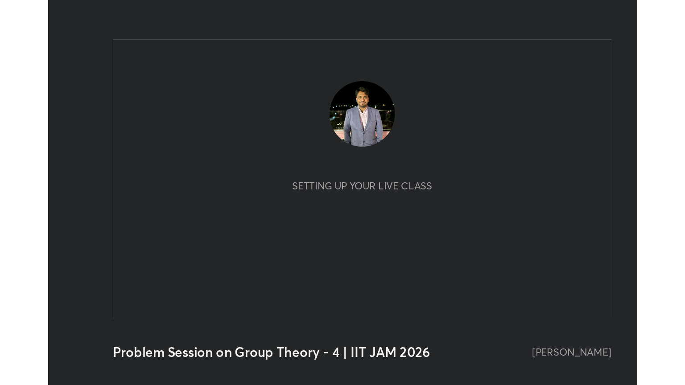
scroll to position [153, 285]
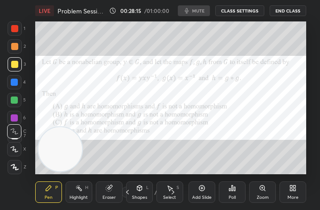
click at [300, 186] on div "More" at bounding box center [293, 191] width 27 height 21
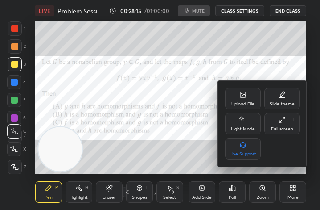
click at [286, 125] on div "Full screen F" at bounding box center [283, 123] width 36 height 21
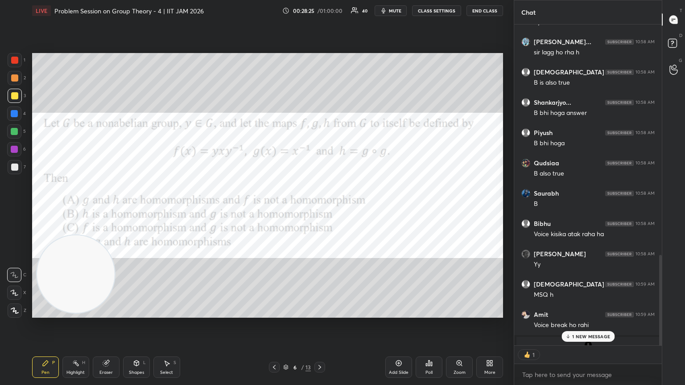
scroll to position [956, 0]
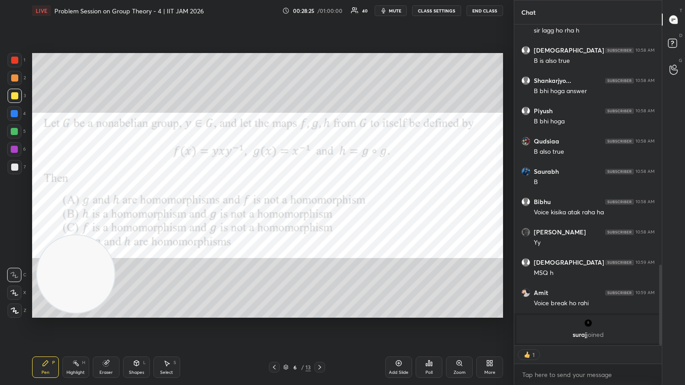
drag, startPoint x: 661, startPoint y: 127, endPoint x: 658, endPoint y: 334, distance: 207.0
click at [320, 209] on div at bounding box center [659, 185] width 5 height 321
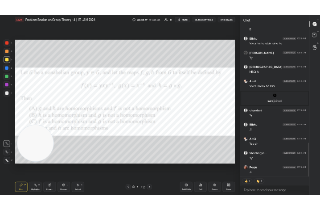
scroll to position [1139, 0]
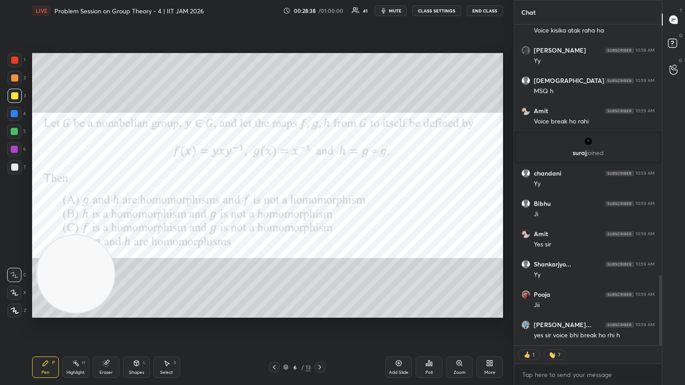
click at [320, 209] on div "More" at bounding box center [489, 367] width 27 height 21
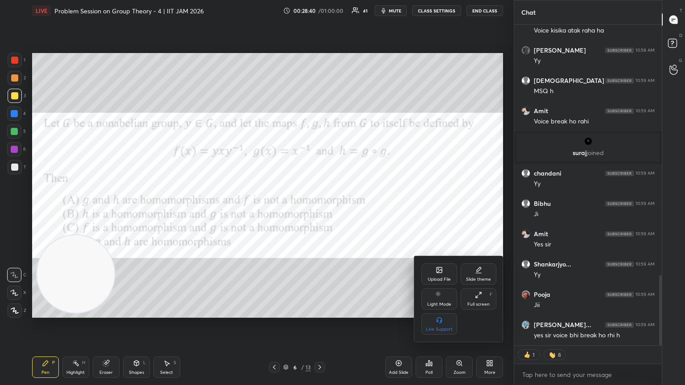
click at [320, 209] on div "Upload File" at bounding box center [440, 274] width 36 height 21
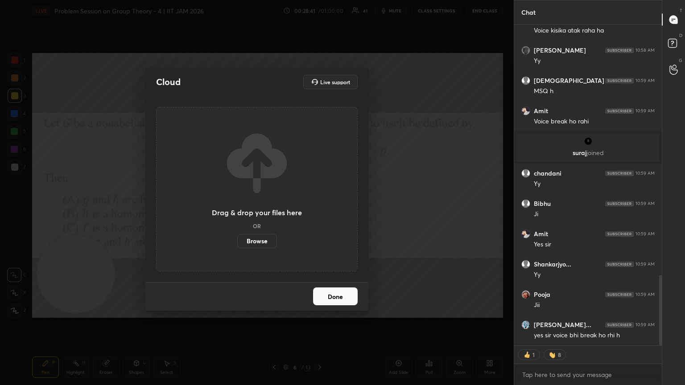
click at [265, 209] on label "Browse" at bounding box center [257, 241] width 40 height 14
click at [237, 209] on input "Browse" at bounding box center [237, 241] width 0 height 14
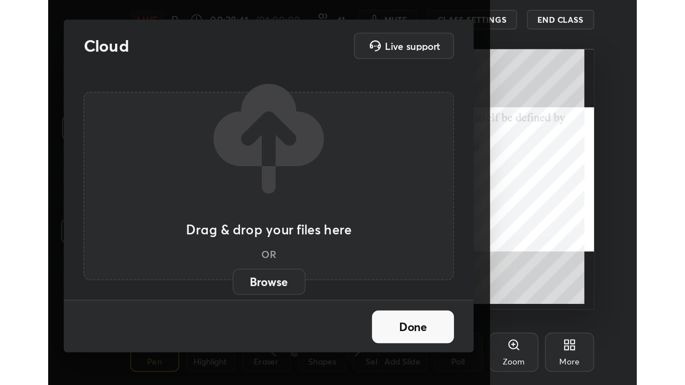
scroll to position [153, 284]
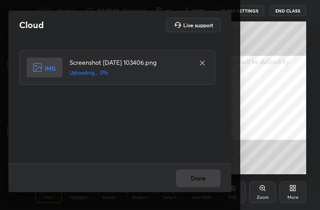
click at [213, 179] on div "Done" at bounding box center [119, 177] width 223 height 29
click at [213, 178] on div "Done" at bounding box center [119, 177] width 223 height 29
click at [214, 179] on div "Done" at bounding box center [119, 177] width 223 height 29
click at [214, 180] on div "Done" at bounding box center [119, 177] width 223 height 29
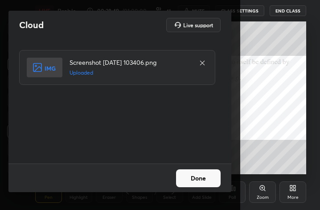
click at [214, 180] on div "Done" at bounding box center [119, 177] width 223 height 29
click at [214, 182] on button "Done" at bounding box center [198, 178] width 45 height 18
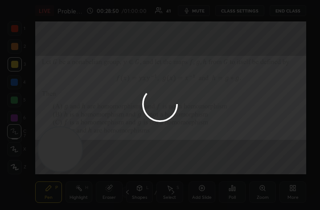
click at [290, 193] on div "More" at bounding box center [293, 191] width 27 height 21
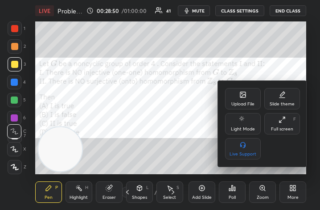
drag, startPoint x: 286, startPoint y: 131, endPoint x: 373, endPoint y: 226, distance: 128.8
click at [286, 130] on div "Full screen F" at bounding box center [283, 123] width 36 height 21
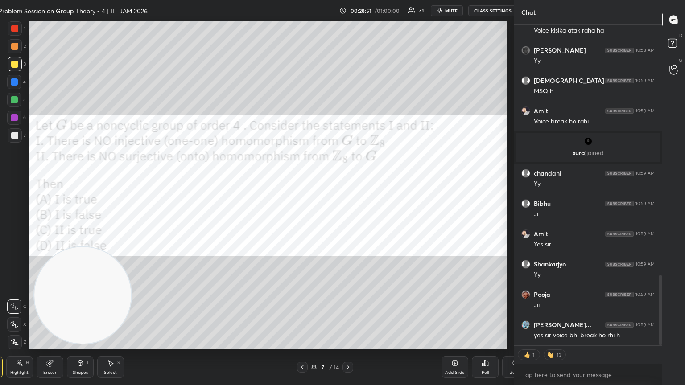
scroll to position [0, 0]
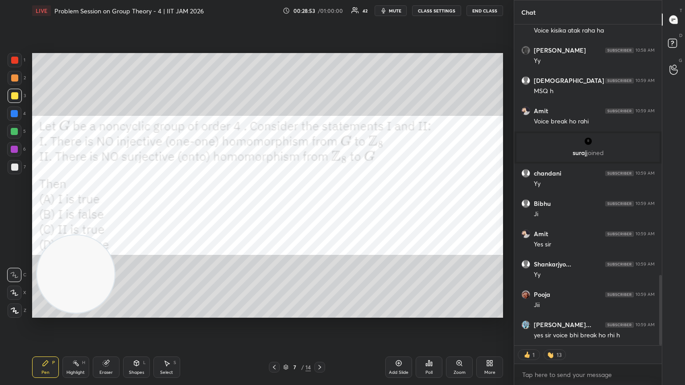
click at [271, 209] on div at bounding box center [274, 367] width 11 height 11
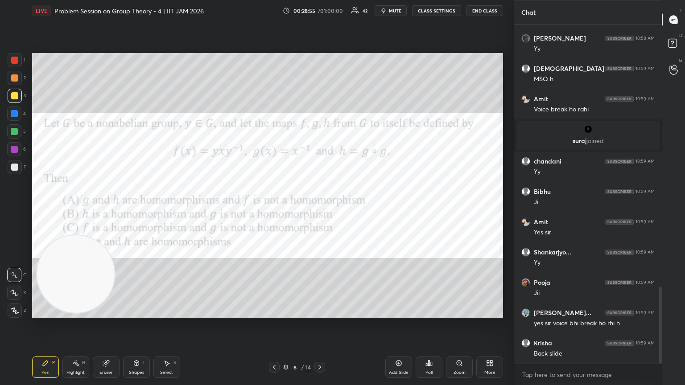
click at [320, 209] on icon at bounding box center [319, 367] width 7 height 7
click at [320, 209] on icon at bounding box center [320, 367] width 3 height 4
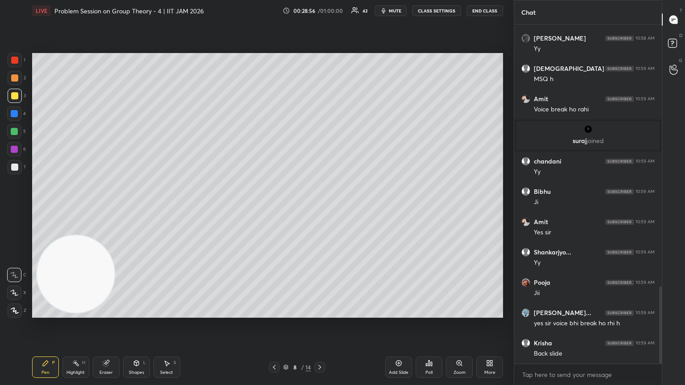
click at [320, 12] on span "mute" at bounding box center [395, 11] width 12 height 6
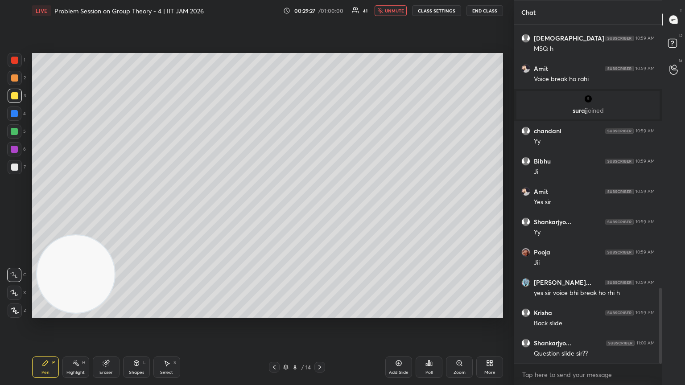
scroll to position [1219, 0]
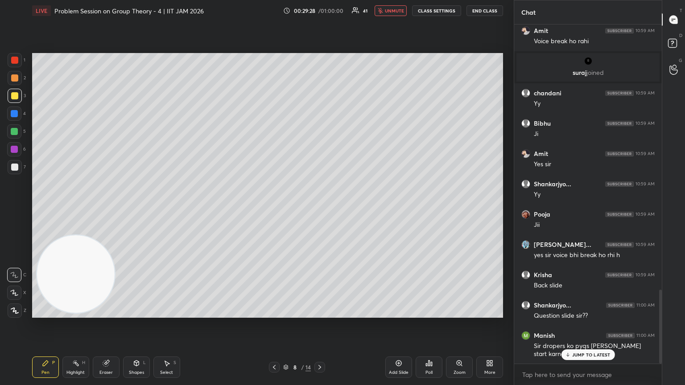
click at [320, 209] on icon at bounding box center [319, 367] width 7 height 7
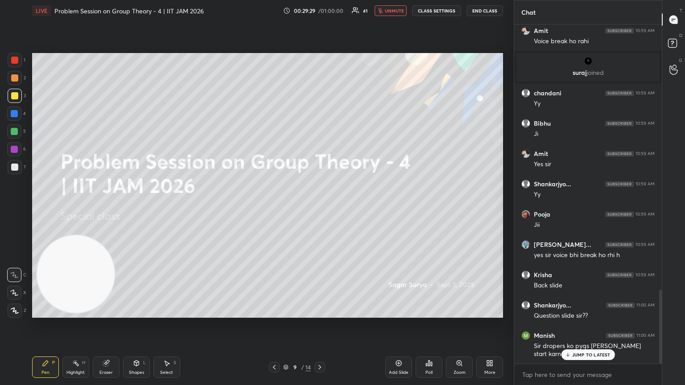
click at [320, 209] on icon at bounding box center [568, 354] width 6 height 5
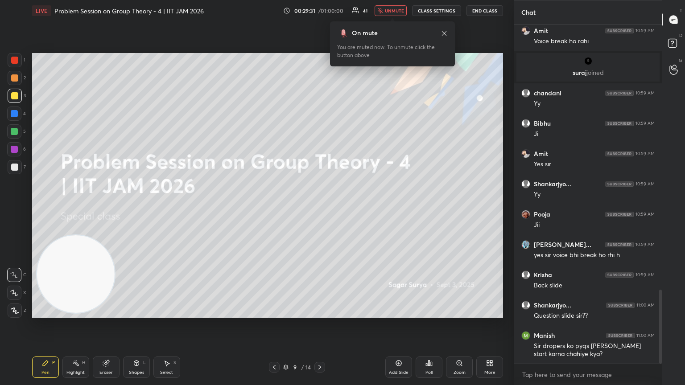
click at [273, 209] on icon at bounding box center [274, 367] width 7 height 7
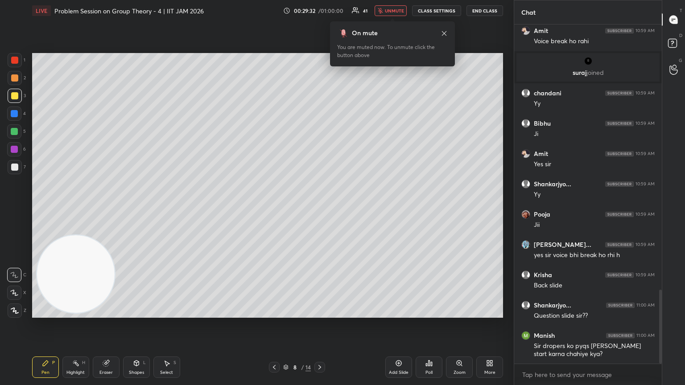
click at [320, 8] on button "unmute" at bounding box center [391, 10] width 32 height 11
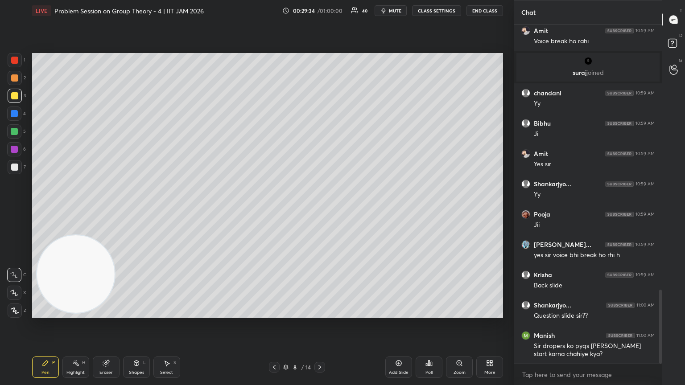
click at [275, 209] on icon at bounding box center [274, 367] width 7 height 7
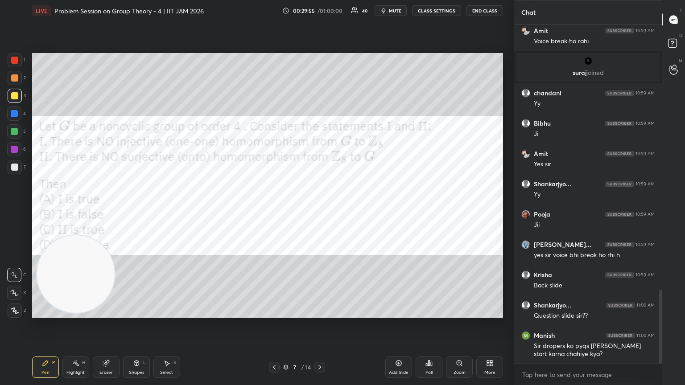
click at [320, 11] on span "mute" at bounding box center [395, 11] width 12 height 6
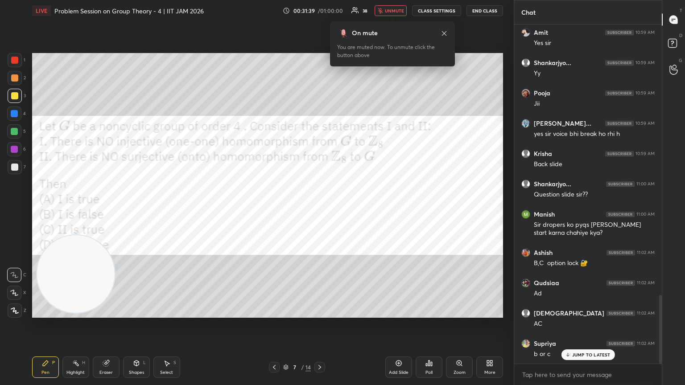
scroll to position [1370, 0]
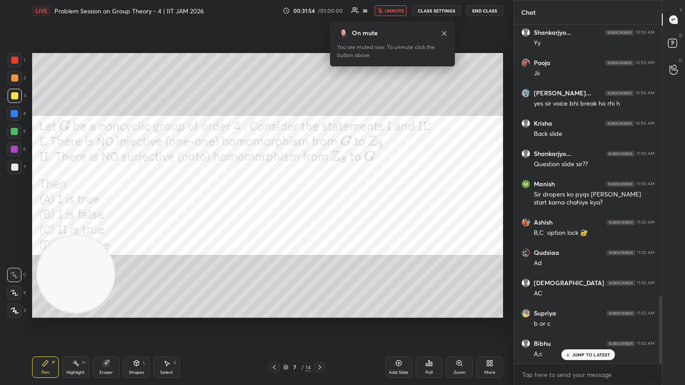
click at [320, 11] on span "unmute" at bounding box center [394, 11] width 19 height 6
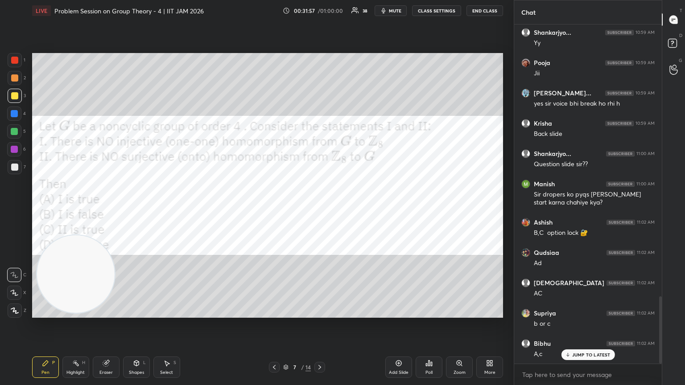
click at [11, 62] on div at bounding box center [14, 60] width 7 height 7
click at [320, 209] on div "Add Slide" at bounding box center [399, 373] width 20 height 4
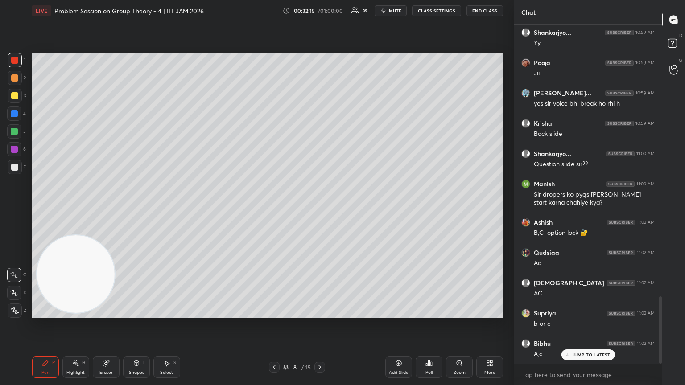
click at [16, 174] on div "7" at bounding box center [17, 169] width 18 height 18
click at [12, 171] on div at bounding box center [15, 167] width 14 height 14
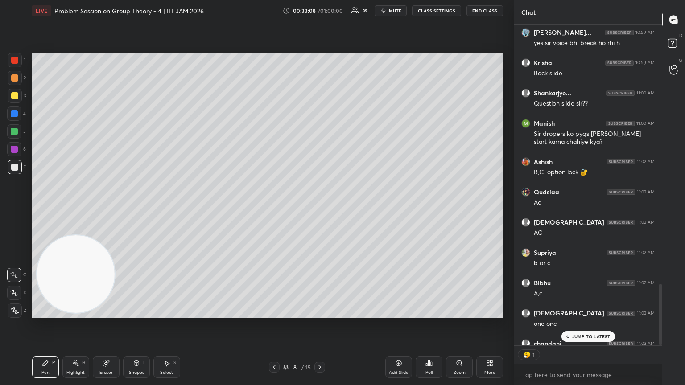
scroll to position [3, 3]
click at [320, 209] on p "JUMP TO LATEST" at bounding box center [591, 336] width 38 height 5
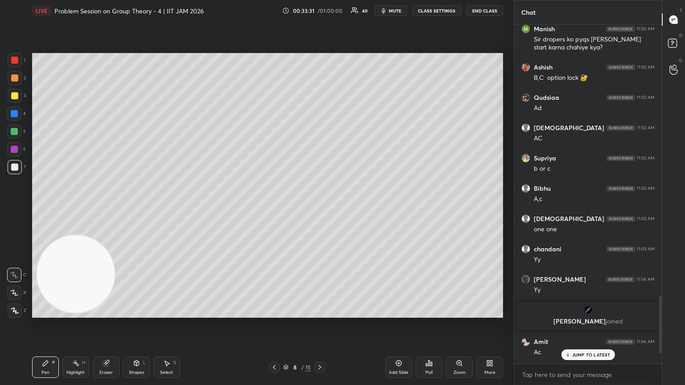
scroll to position [1337, 0]
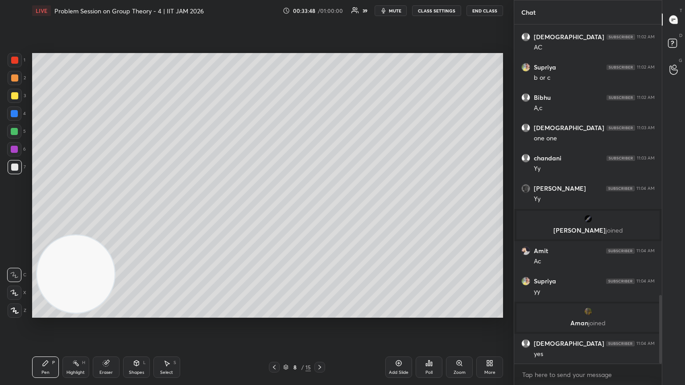
click at [13, 149] on div at bounding box center [14, 149] width 7 height 7
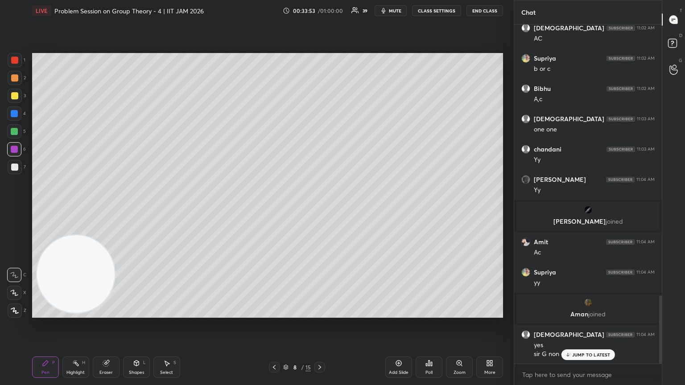
click at [17, 170] on div at bounding box center [15, 167] width 14 height 14
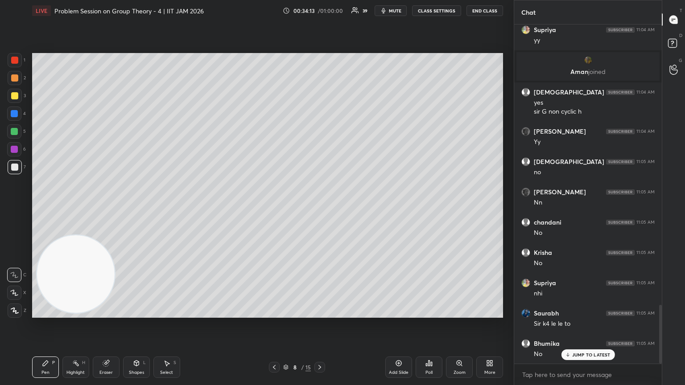
scroll to position [1619, 0]
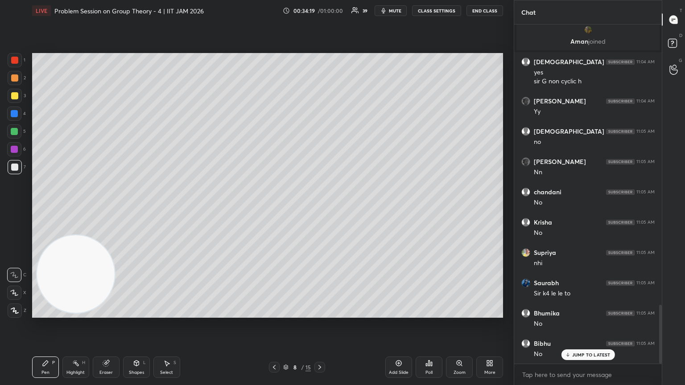
click at [274, 209] on icon at bounding box center [274, 367] width 7 height 7
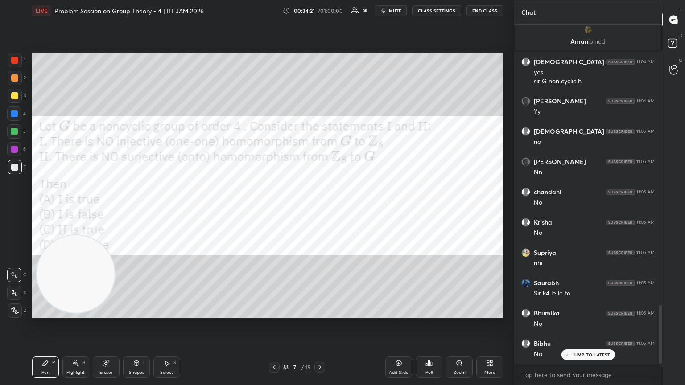
click at [16, 64] on div at bounding box center [15, 60] width 14 height 14
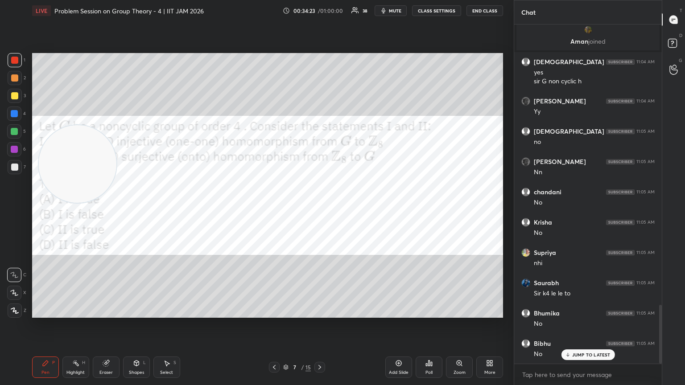
drag, startPoint x: 74, startPoint y: 267, endPoint x: 169, endPoint y: 83, distance: 207.5
click at [116, 125] on video at bounding box center [78, 164] width 78 height 78
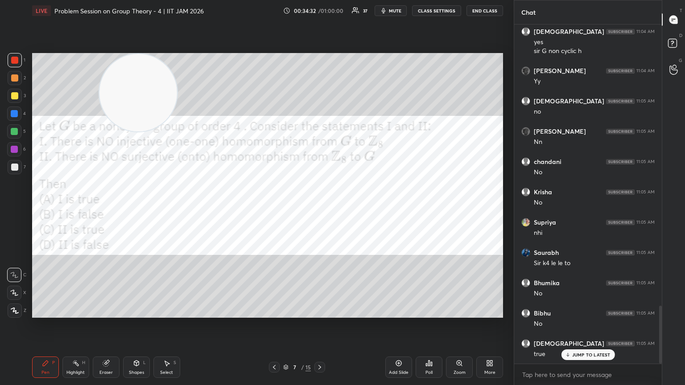
scroll to position [1658, 0]
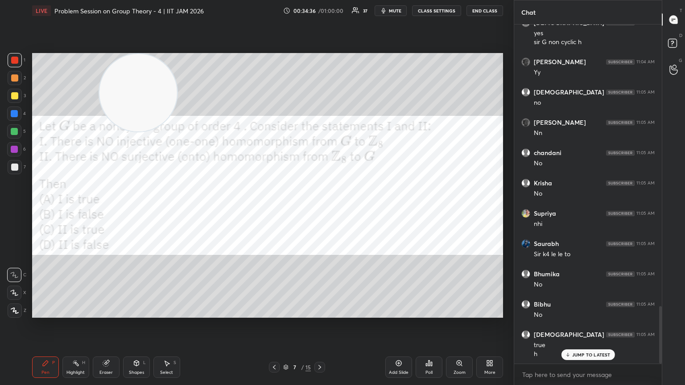
click at [15, 116] on div at bounding box center [14, 113] width 7 height 7
click at [318, 209] on icon at bounding box center [319, 367] width 7 height 7
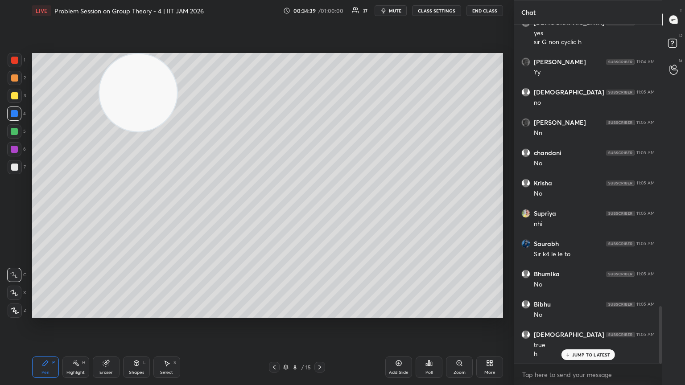
click at [15, 162] on div at bounding box center [15, 167] width 14 height 14
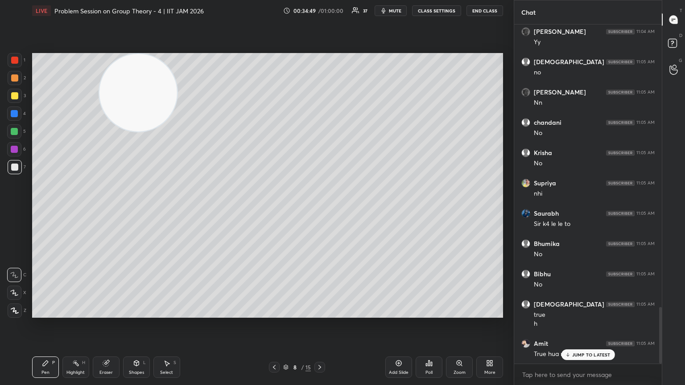
click at [279, 209] on div at bounding box center [274, 367] width 11 height 11
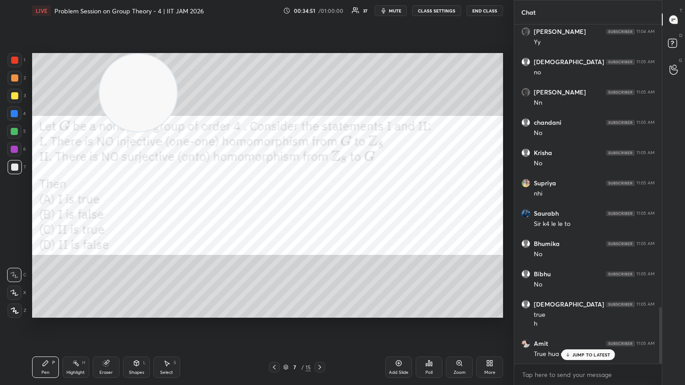
click at [320, 209] on icon at bounding box center [320, 367] width 3 height 4
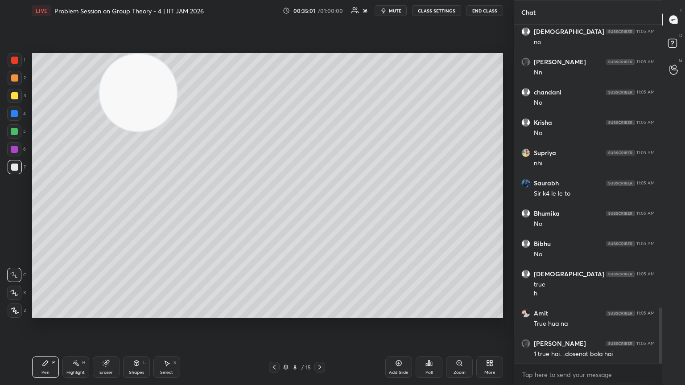
scroll to position [1749, 0]
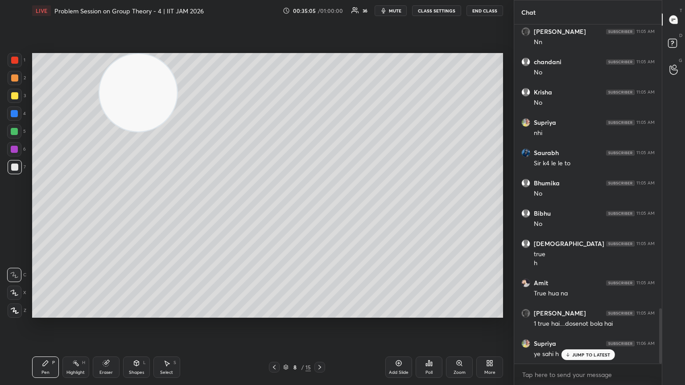
click at [275, 209] on icon at bounding box center [274, 367] width 7 height 7
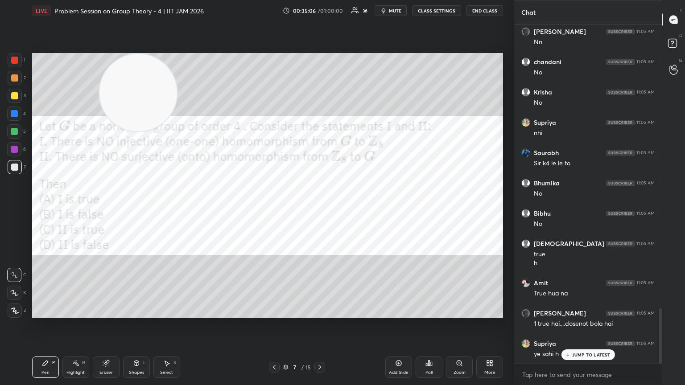
click at [105, 209] on icon at bounding box center [106, 364] width 6 height 6
click at [39, 209] on div "Pen P" at bounding box center [45, 367] width 27 height 21
click at [16, 133] on div at bounding box center [14, 131] width 7 height 7
drag, startPoint x: 318, startPoint y: 367, endPoint x: 337, endPoint y: 362, distance: 20.2
click at [317, 209] on icon at bounding box center [319, 367] width 7 height 7
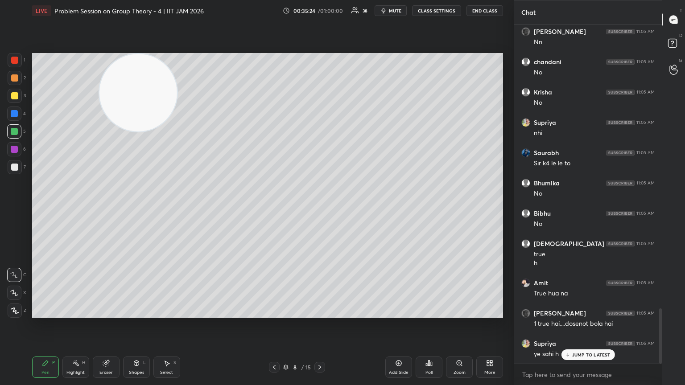
click at [15, 171] on div at bounding box center [15, 167] width 14 height 14
click at [320, 209] on p "JUMP TO LATEST" at bounding box center [591, 354] width 38 height 5
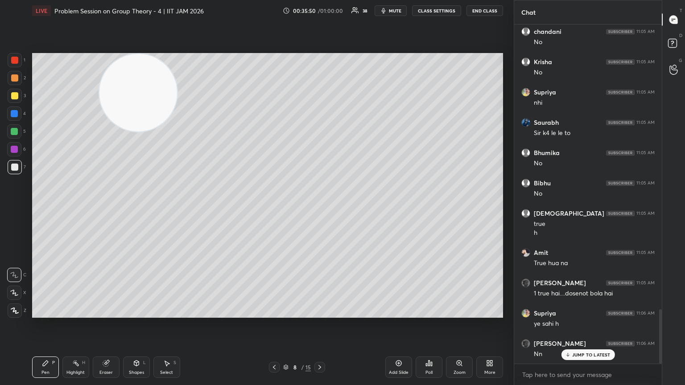
click at [123, 209] on div "Setting up your live class Poll for secs No correct answer Start poll" at bounding box center [268, 185] width 478 height 328
click at [240, 209] on div "Setting up your live class Poll for secs No correct answer Start poll" at bounding box center [268, 185] width 478 height 328
click at [235, 209] on div "Setting up your live class Poll for secs No correct answer Start poll" at bounding box center [268, 185] width 478 height 328
click at [280, 209] on div "Setting up your live class Poll for secs No correct answer Start poll" at bounding box center [268, 185] width 478 height 328
click at [284, 209] on div "Setting up your live class Poll for secs No correct answer Start poll" at bounding box center [268, 185] width 478 height 328
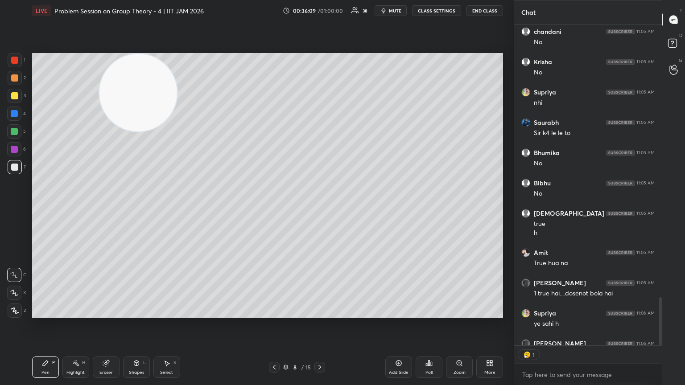
scroll to position [1828, 0]
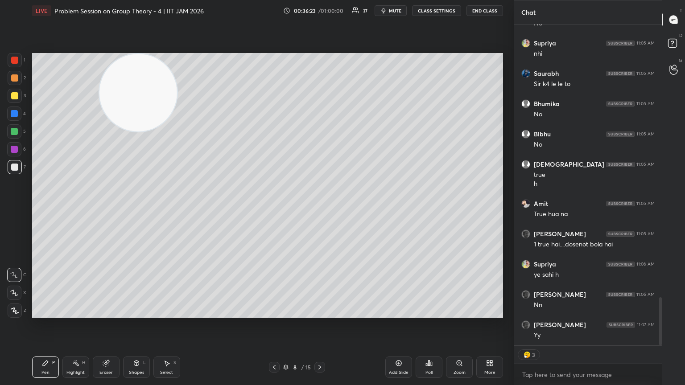
type textarea "x"
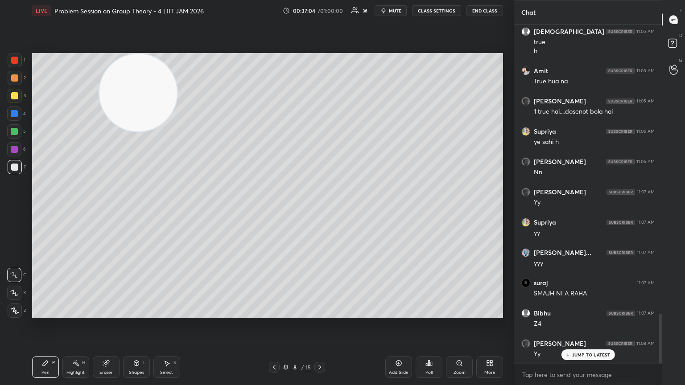
scroll to position [1991, 0]
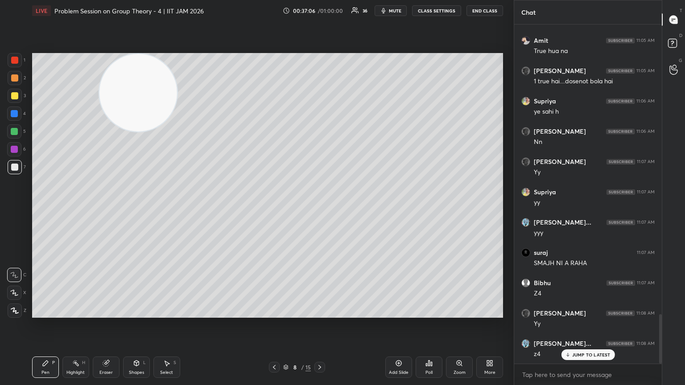
click at [320, 209] on div "Add Slide" at bounding box center [399, 373] width 20 height 4
click at [141, 209] on div "Shapes L" at bounding box center [136, 367] width 27 height 21
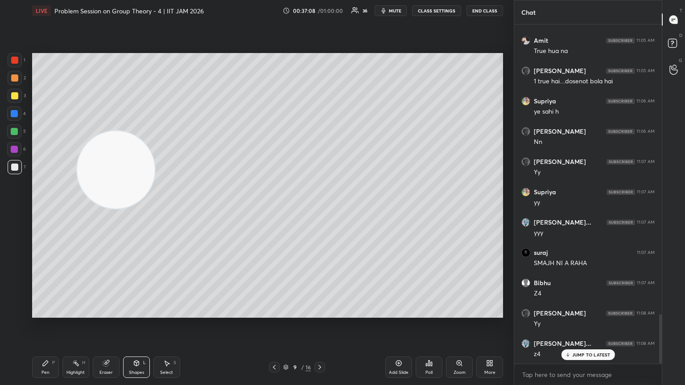
drag, startPoint x: 129, startPoint y: 182, endPoint x: 99, endPoint y: 308, distance: 129.4
click at [104, 209] on video at bounding box center [116, 170] width 78 height 78
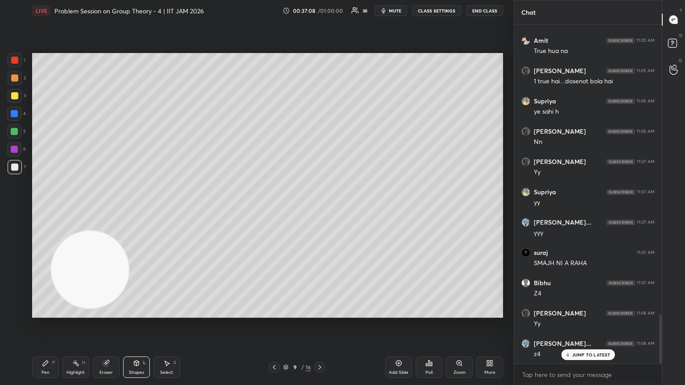
click at [144, 209] on div "L" at bounding box center [144, 363] width 3 height 4
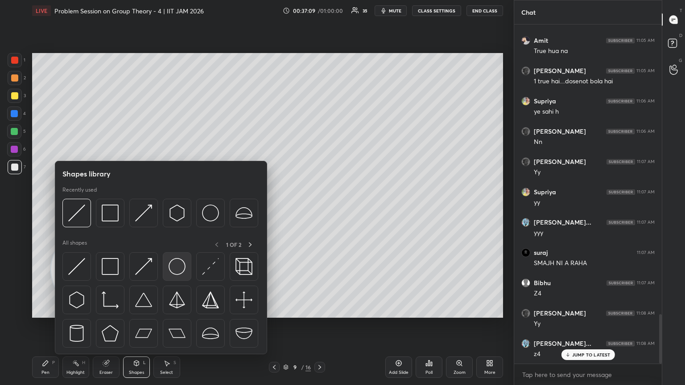
click at [177, 209] on div at bounding box center [177, 267] width 29 height 29
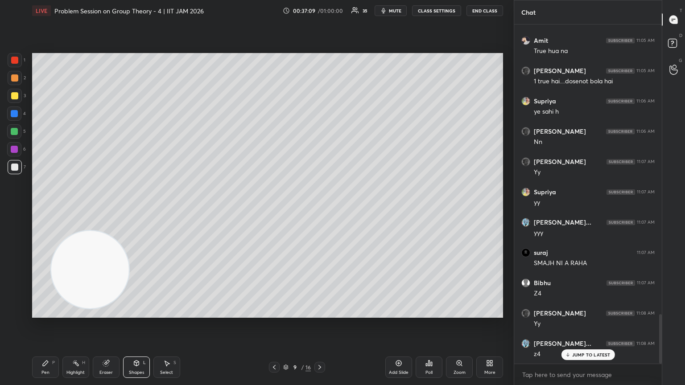
click at [12, 62] on div at bounding box center [14, 60] width 7 height 7
click at [28, 209] on div "1 2 3 4 5 6 7 C X Z C X Z E E Erase all H H LIVE Problem Session on Group Theor…" at bounding box center [253, 192] width 507 height 385
click at [47, 209] on div "Pen" at bounding box center [45, 373] width 8 height 4
click at [13, 167] on div at bounding box center [14, 167] width 7 height 7
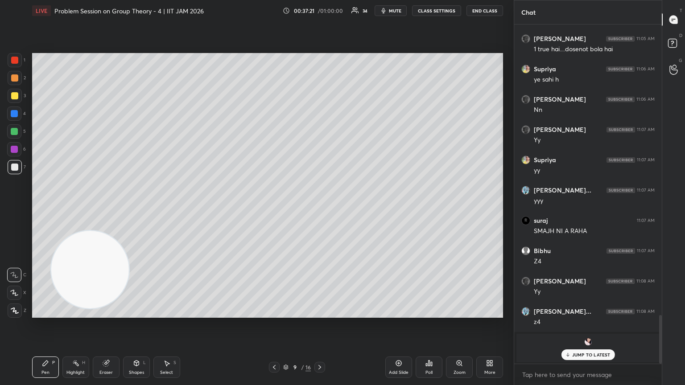
click at [12, 99] on div at bounding box center [15, 96] width 14 height 14
drag, startPoint x: 75, startPoint y: 372, endPoint x: 66, endPoint y: 364, distance: 12.0
click at [75, 209] on div "Highlight" at bounding box center [75, 373] width 18 height 4
click at [12, 209] on icon at bounding box center [14, 310] width 4 height 4
click at [131, 209] on div "Shapes L" at bounding box center [136, 367] width 27 height 21
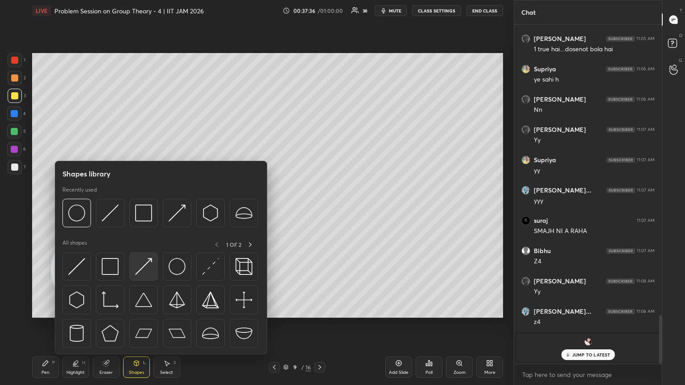
click at [143, 209] on img at bounding box center [143, 266] width 17 height 17
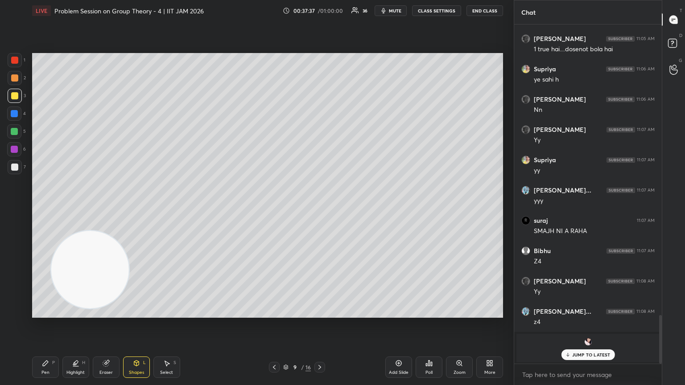
drag, startPoint x: 11, startPoint y: 164, endPoint x: 16, endPoint y: 167, distance: 6.2
click at [14, 166] on div at bounding box center [15, 167] width 14 height 14
click at [50, 209] on div "Pen P Highlight H Eraser Shapes L Select S 9 / 16 Add Slide Poll Zoom More" at bounding box center [267, 368] width 471 height 36
click at [49, 209] on div "Pen P" at bounding box center [45, 367] width 27 height 21
click at [13, 168] on div at bounding box center [14, 167] width 7 height 7
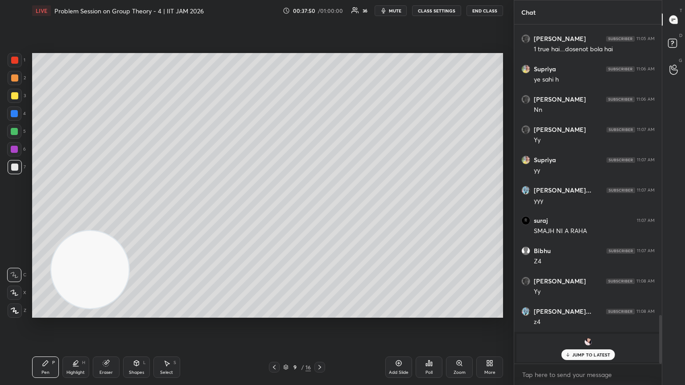
scroll to position [2054, 0]
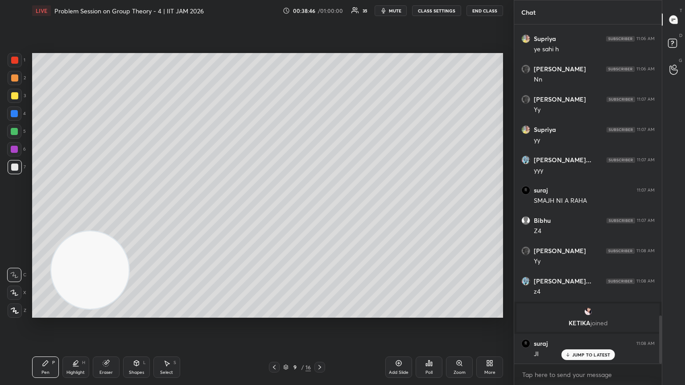
drag, startPoint x: 93, startPoint y: 279, endPoint x: 87, endPoint y: 109, distance: 170.1
click at [81, 209] on video at bounding box center [90, 271] width 78 height 78
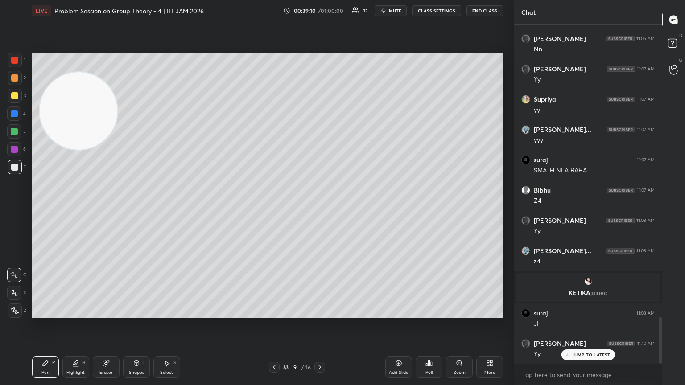
scroll to position [2115, 0]
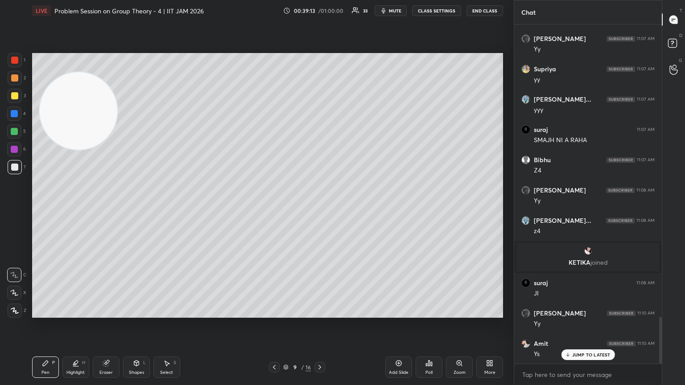
click at [320, 209] on div "grid" at bounding box center [588, 251] width 132 height 9
drag, startPoint x: 199, startPoint y: 320, endPoint x: 198, endPoint y: 328, distance: 8.5
click at [198, 209] on div "Setting up your live class Poll for secs No correct answer Start poll" at bounding box center [268, 185] width 478 height 328
click at [203, 209] on div "Setting up your live class Poll for secs No correct answer Start poll" at bounding box center [268, 185] width 478 height 328
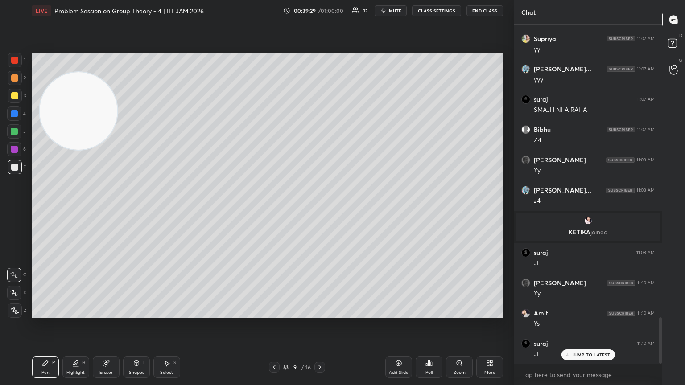
click at [203, 209] on div "Setting up your live class Poll for secs No correct answer Start poll" at bounding box center [268, 185] width 478 height 328
click at [320, 14] on button "mute" at bounding box center [391, 10] width 32 height 11
click at [320, 11] on span "unmute" at bounding box center [394, 11] width 19 height 6
drag, startPoint x: 402, startPoint y: 370, endPoint x: 398, endPoint y: 373, distance: 4.6
click at [320, 209] on div "Add Slide" at bounding box center [399, 373] width 20 height 4
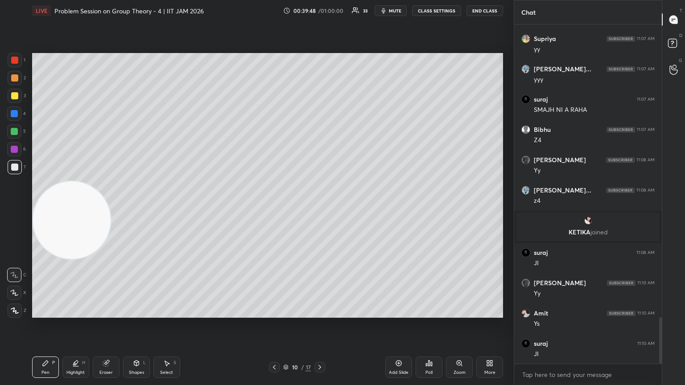
drag, startPoint x: 58, startPoint y: 210, endPoint x: 64, endPoint y: 224, distance: 15.6
click at [52, 209] on video at bounding box center [72, 221] width 78 height 78
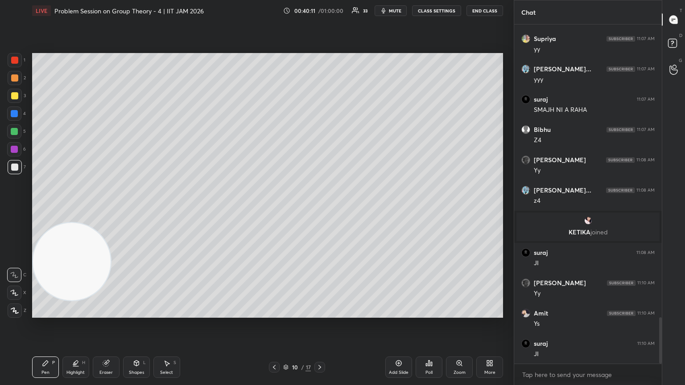
click at [15, 57] on div at bounding box center [14, 60] width 7 height 7
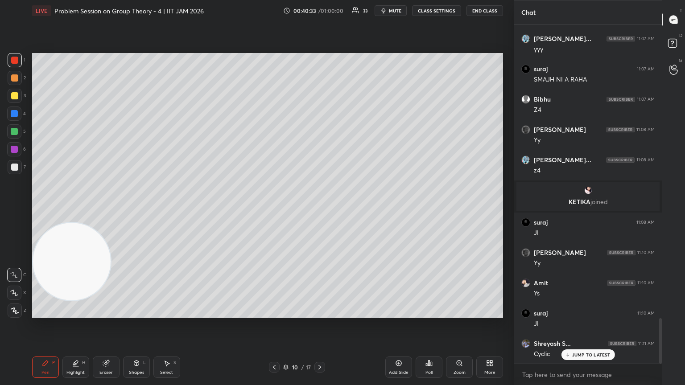
scroll to position [2206, 0]
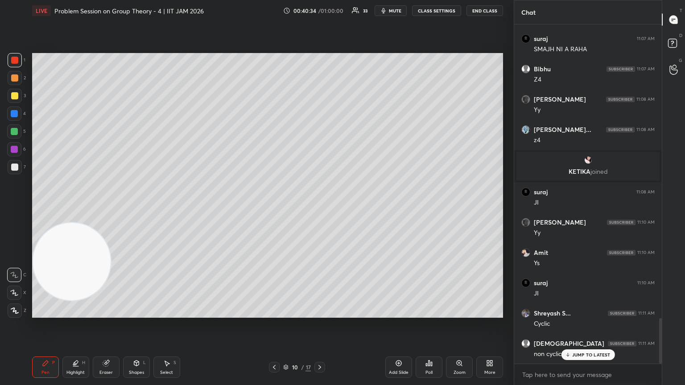
click at [5, 177] on div "1 2 3 4 5 6 7 C X Z C X Z E E Erase all H H" at bounding box center [14, 185] width 29 height 265
click at [15, 168] on div at bounding box center [14, 167] width 7 height 7
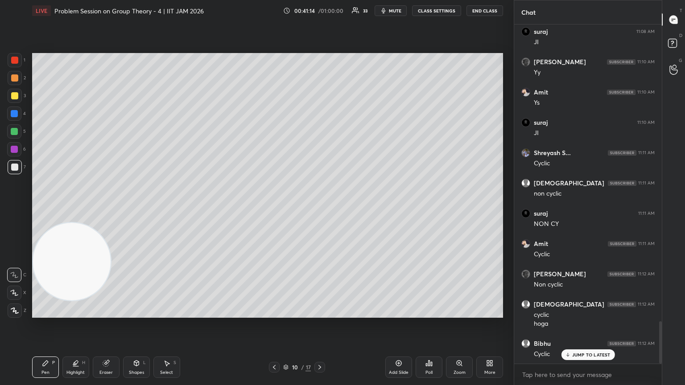
scroll to position [2397, 0]
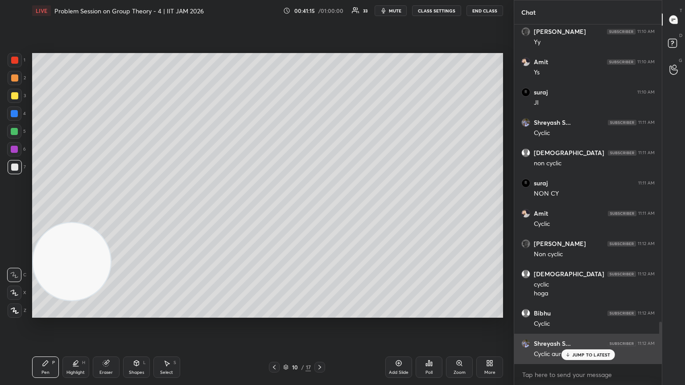
click at [320, 209] on p "JUMP TO LATEST" at bounding box center [591, 354] width 38 height 5
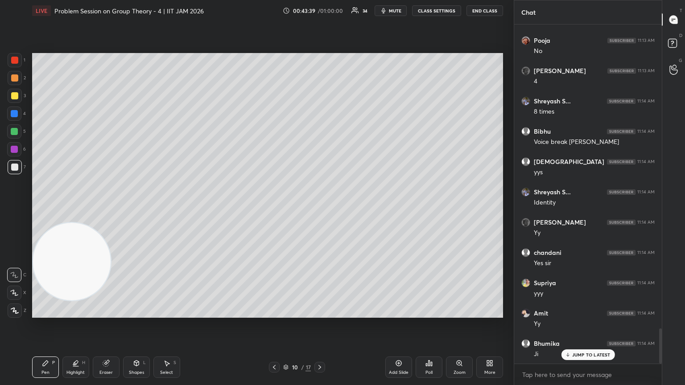
scroll to position [2953, 0]
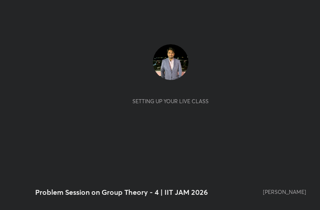
scroll to position [153, 285]
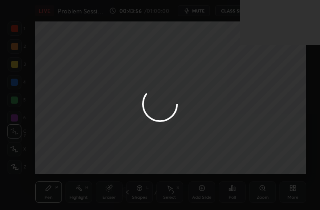
click at [297, 193] on div at bounding box center [160, 105] width 320 height 210
click at [295, 192] on div at bounding box center [160, 105] width 320 height 210
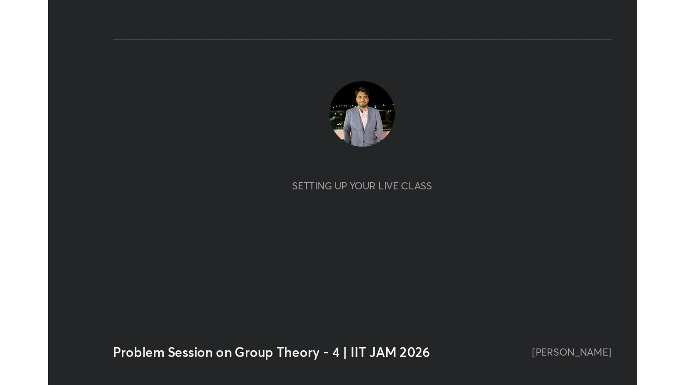
scroll to position [153, 285]
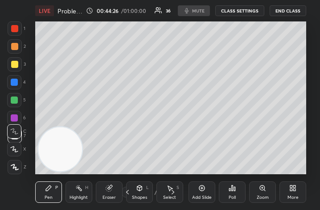
click at [289, 195] on div "More" at bounding box center [293, 197] width 11 height 4
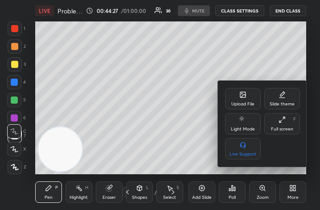
click at [279, 123] on icon at bounding box center [282, 119] width 7 height 7
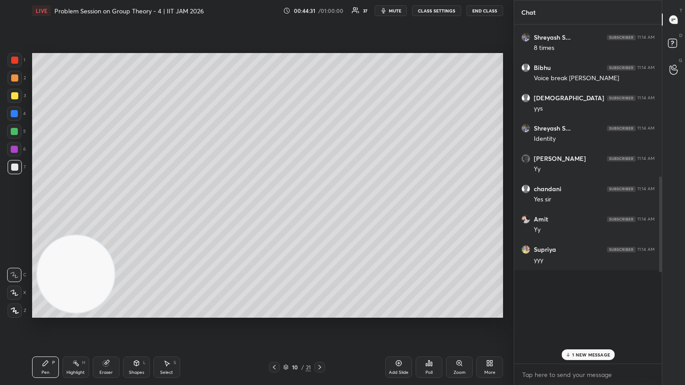
scroll to position [1133, 0]
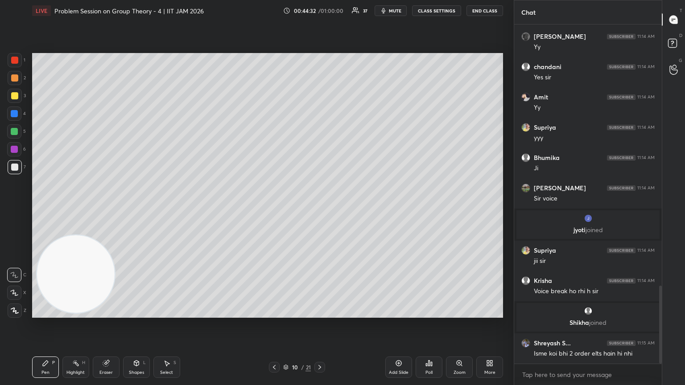
drag, startPoint x: 659, startPoint y: 139, endPoint x: 645, endPoint y: 376, distance: 237.3
click at [320, 209] on div "[DEMOGRAPHIC_DATA] 11:14 AM [PERSON_NAME].. 11:14 AM Identity [PERSON_NAME] 11:…" at bounding box center [588, 205] width 148 height 361
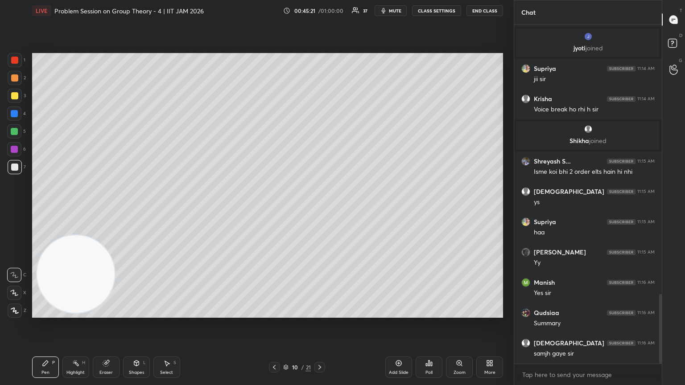
scroll to position [1324, 0]
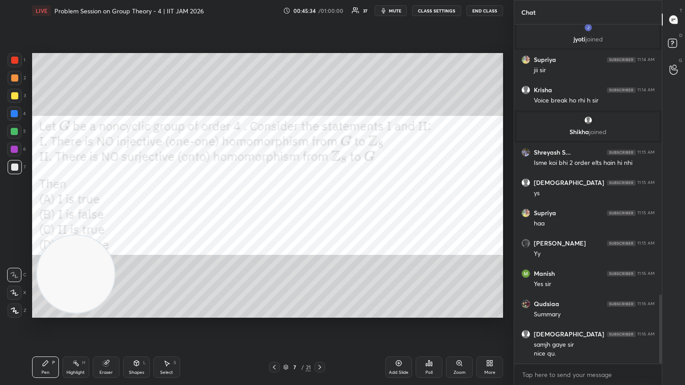
click at [12, 133] on div at bounding box center [14, 131] width 14 height 14
drag, startPoint x: 59, startPoint y: 279, endPoint x: 80, endPoint y: 157, distance: 124.0
click at [82, 209] on video at bounding box center [76, 264] width 78 height 78
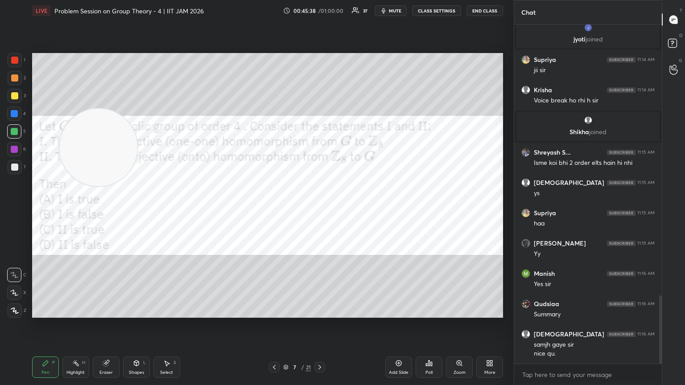
scroll to position [1354, 0]
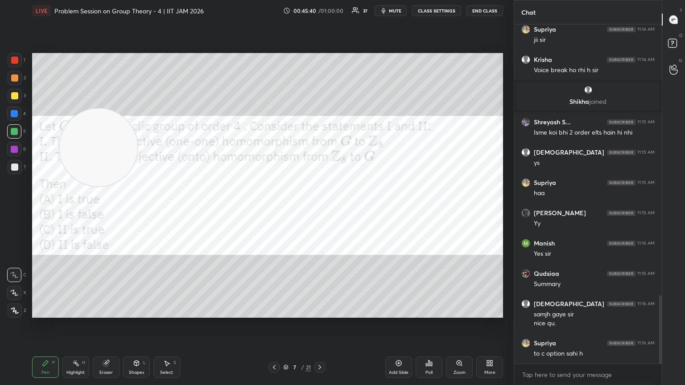
click at [320, 209] on icon at bounding box center [319, 367] width 7 height 7
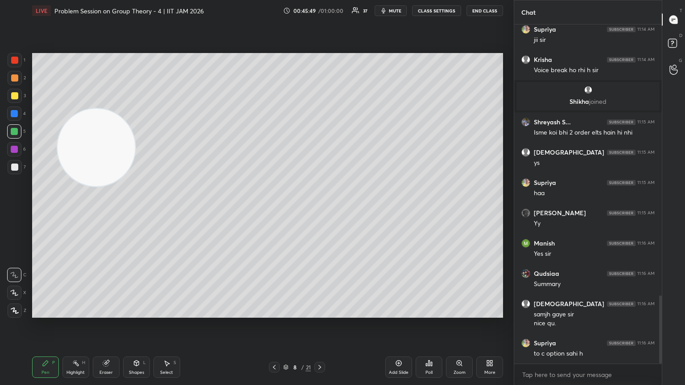
drag, startPoint x: 112, startPoint y: 171, endPoint x: 22, endPoint y: 290, distance: 148.9
click at [15, 209] on div "1 2 3 4 5 6 7 C X Z C X Z E E Erase all H H LIVE Problem Session on Group Theor…" at bounding box center [253, 192] width 507 height 385
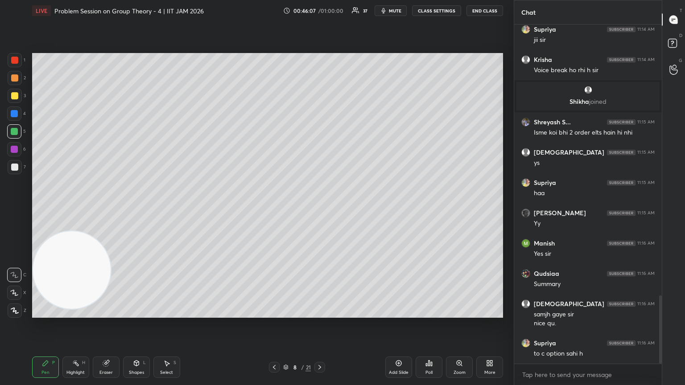
click at [14, 169] on div at bounding box center [14, 167] width 7 height 7
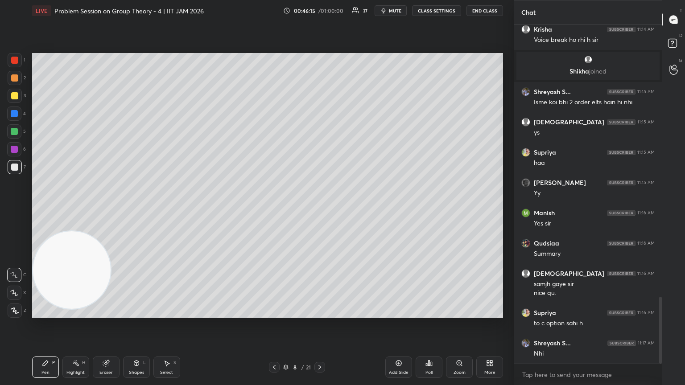
drag, startPoint x: 78, startPoint y: 234, endPoint x: 80, endPoint y: 182, distance: 51.8
click at [80, 209] on video at bounding box center [72, 271] width 78 height 78
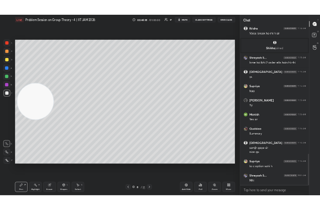
scroll to position [1393, 0]
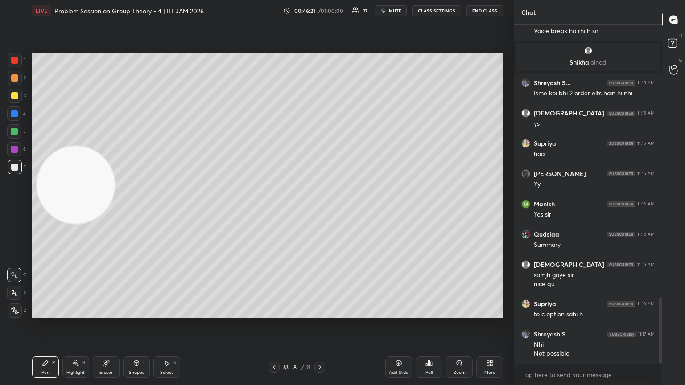
click at [318, 209] on icon at bounding box center [319, 367] width 7 height 7
click at [320, 209] on icon at bounding box center [319, 367] width 7 height 7
click at [14, 60] on div at bounding box center [14, 60] width 7 height 7
click at [273, 209] on icon at bounding box center [274, 367] width 7 height 7
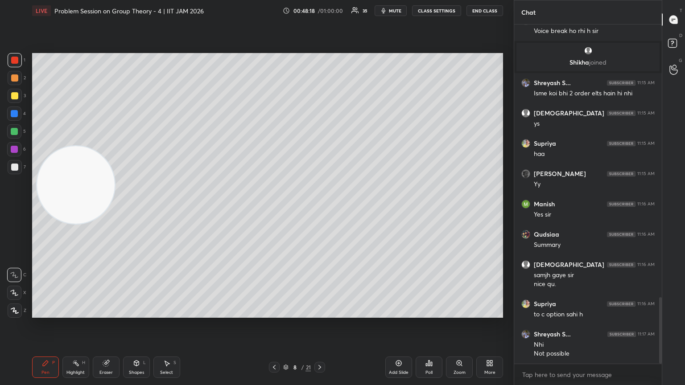
click at [273, 209] on icon at bounding box center [274, 367] width 7 height 7
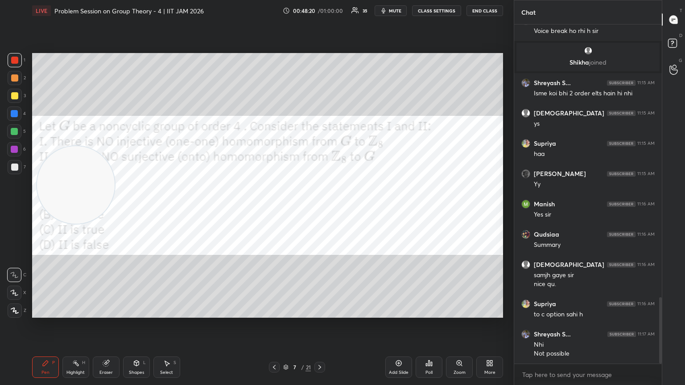
click at [319, 209] on icon at bounding box center [319, 367] width 7 height 7
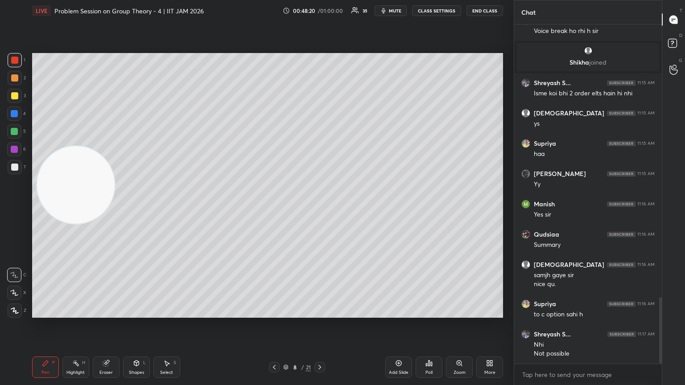
click at [319, 209] on icon at bounding box center [319, 367] width 7 height 7
click at [320, 209] on div "More" at bounding box center [489, 373] width 11 height 4
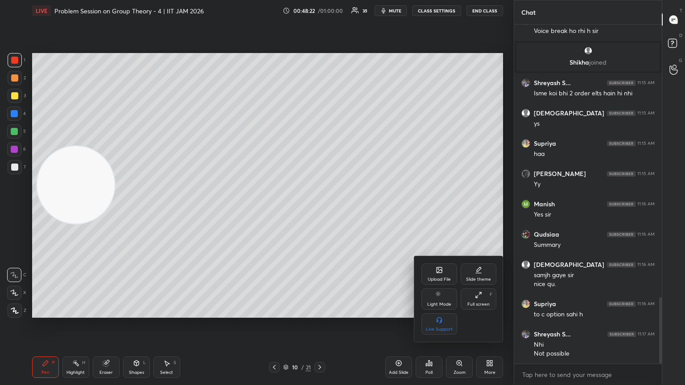
click at [320, 209] on div "Upload File" at bounding box center [440, 274] width 36 height 21
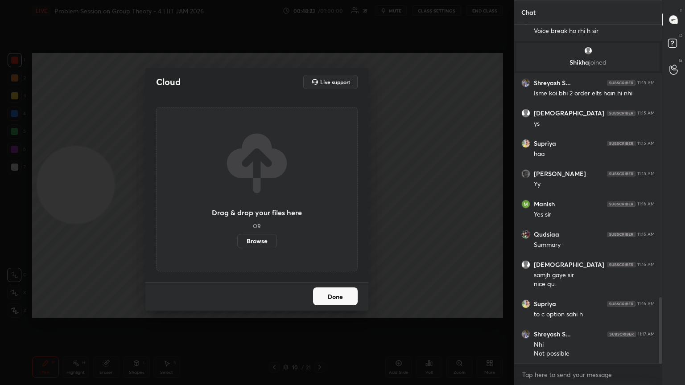
click at [249, 209] on div "Drag & drop your files here OR Browse" at bounding box center [257, 189] width 90 height 119
click at [248, 209] on label "Browse" at bounding box center [257, 241] width 40 height 14
click at [237, 209] on input "Browse" at bounding box center [237, 241] width 0 height 14
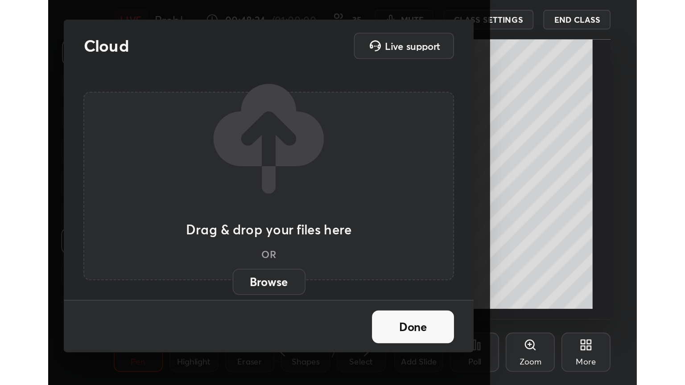
scroll to position [153, 284]
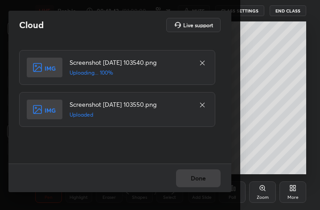
click at [212, 181] on div "Done" at bounding box center [119, 177] width 223 height 29
click at [207, 182] on div "Done" at bounding box center [119, 177] width 223 height 29
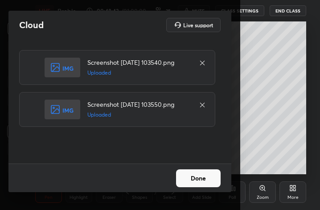
click at [207, 181] on button "Done" at bounding box center [198, 178] width 45 height 18
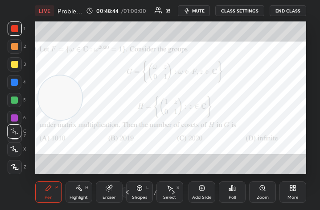
click at [292, 194] on div "More" at bounding box center [293, 191] width 27 height 21
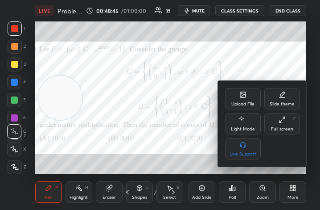
click at [286, 129] on div "Full screen" at bounding box center [282, 129] width 22 height 4
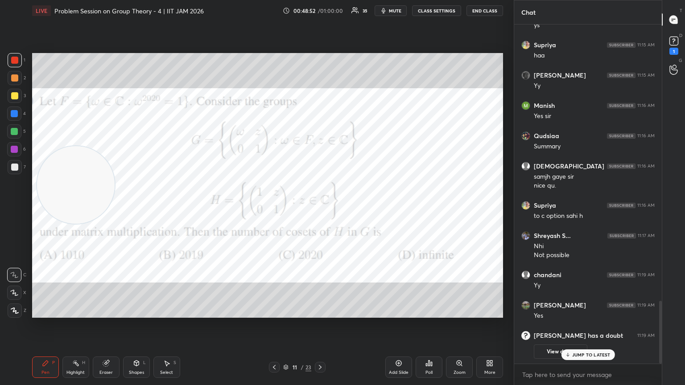
scroll to position [1229, 0]
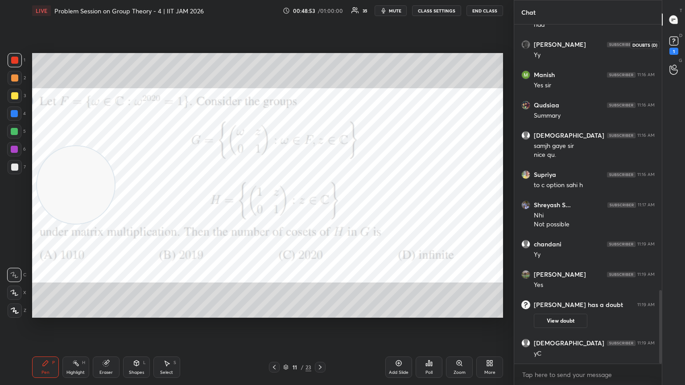
click at [320, 49] on div "1" at bounding box center [674, 51] width 9 height 7
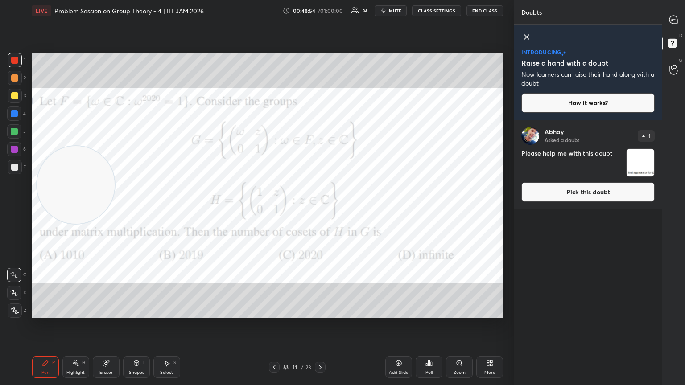
click at [320, 189] on button "Pick this doubt" at bounding box center [588, 192] width 133 height 20
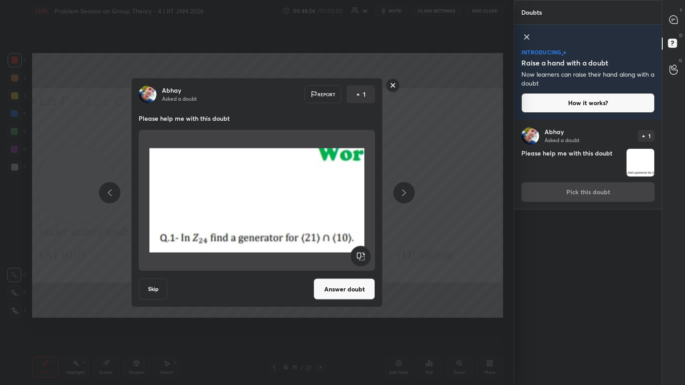
click at [320, 86] on rect at bounding box center [393, 86] width 14 height 14
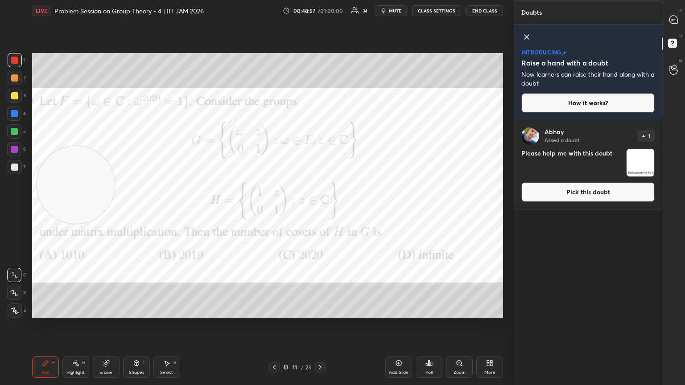
click at [320, 19] on icon at bounding box center [674, 19] width 4 height 0
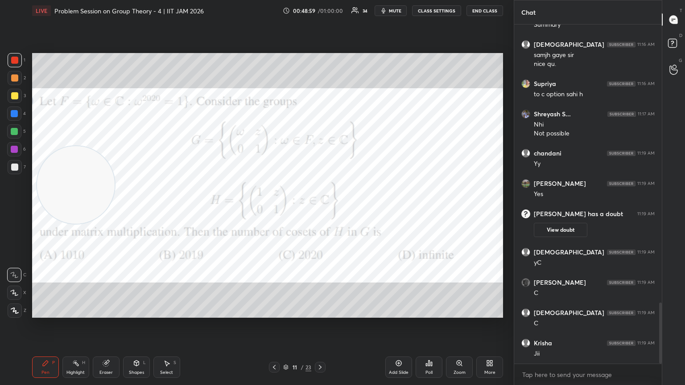
scroll to position [1602, 0]
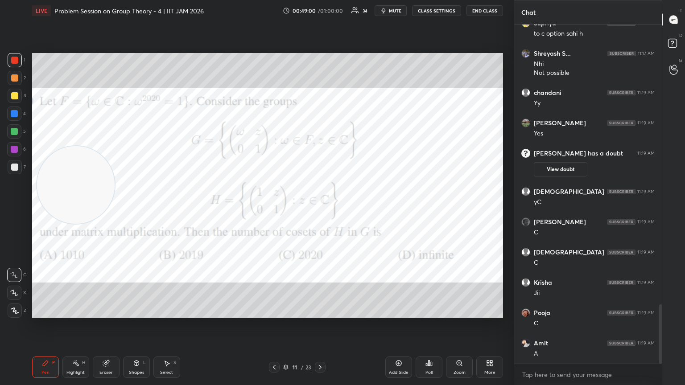
click at [320, 209] on icon at bounding box center [320, 367] width 7 height 7
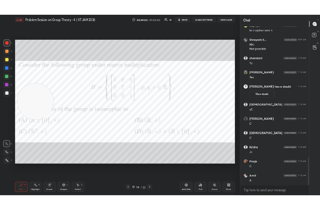
scroll to position [1632, 0]
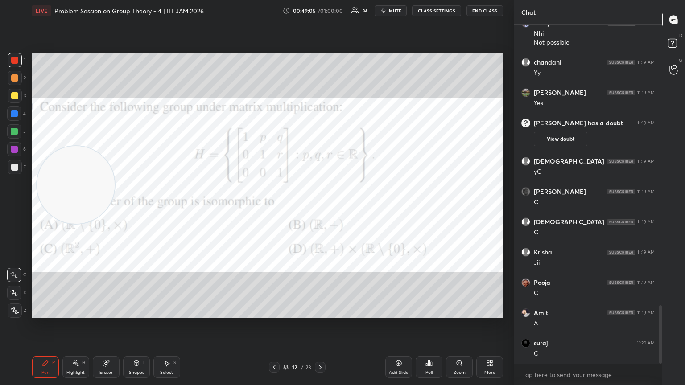
click at [320, 209] on icon at bounding box center [488, 365] width 2 height 2
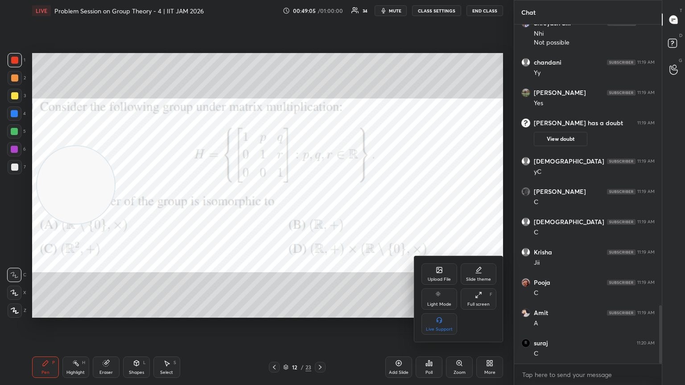
click at [320, 209] on div "Upload File" at bounding box center [440, 274] width 36 height 21
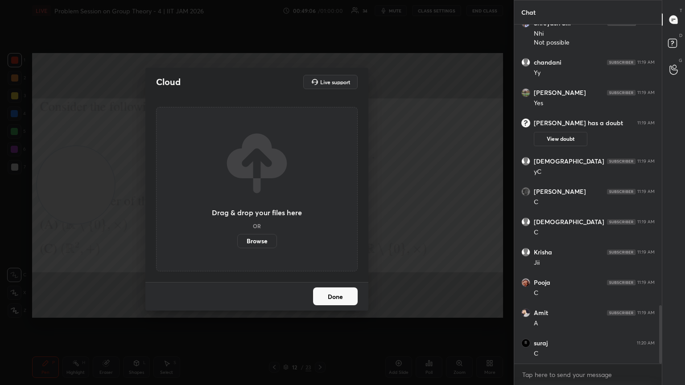
click at [266, 209] on label "Browse" at bounding box center [257, 241] width 40 height 14
click at [237, 209] on input "Browse" at bounding box center [237, 241] width 0 height 14
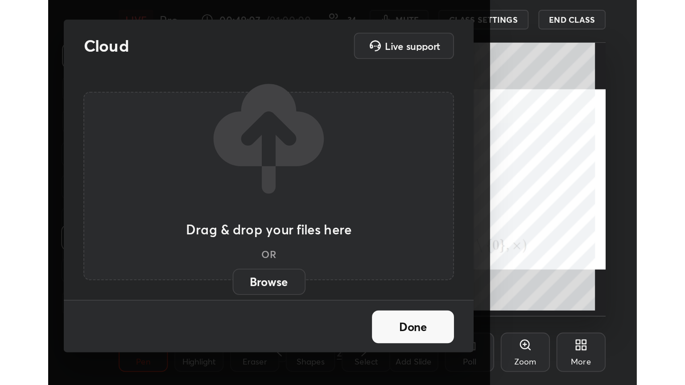
scroll to position [153, 285]
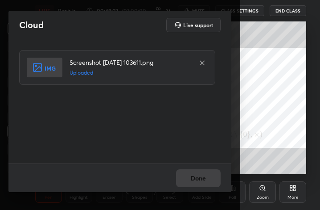
click at [208, 192] on div "Cloud Live support Screenshot 2025-09-02 103611.png Uploaded Done" at bounding box center [120, 105] width 240 height 210
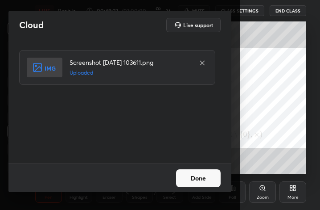
click at [212, 173] on button "Done" at bounding box center [198, 178] width 45 height 18
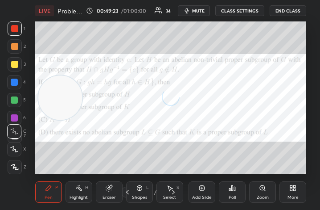
click at [294, 198] on div "More" at bounding box center [293, 197] width 11 height 4
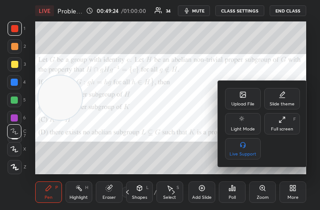
drag, startPoint x: 289, startPoint y: 123, endPoint x: 377, endPoint y: 221, distance: 131.4
click at [289, 124] on div "Full screen F" at bounding box center [283, 123] width 36 height 21
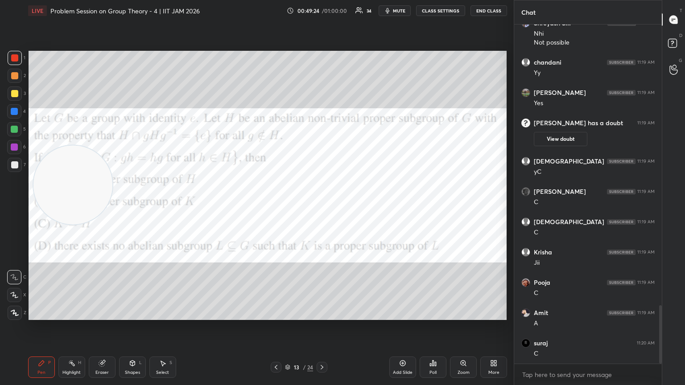
scroll to position [328, 478]
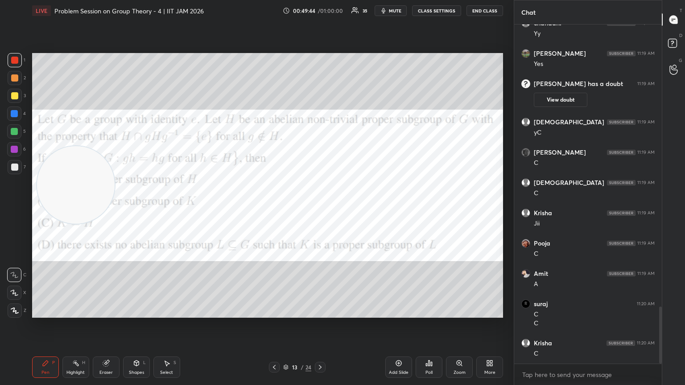
drag, startPoint x: 85, startPoint y: 188, endPoint x: 496, endPoint y: 368, distance: 449.1
click at [320, 209] on div "LIVE Problem Session on Group Theory - 4 | IIT JAM 2026 00:49:44 / 01:00:00 35 …" at bounding box center [268, 192] width 478 height 385
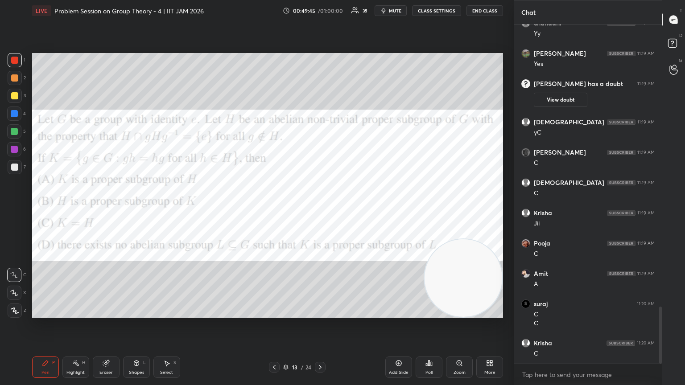
scroll to position [1702, 0]
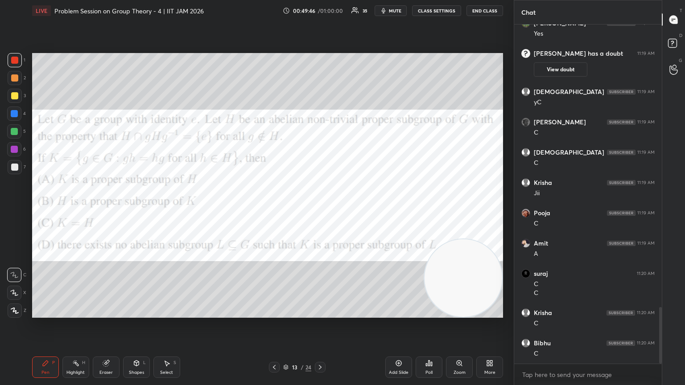
click at [320, 45] on rect at bounding box center [672, 43] width 8 height 8
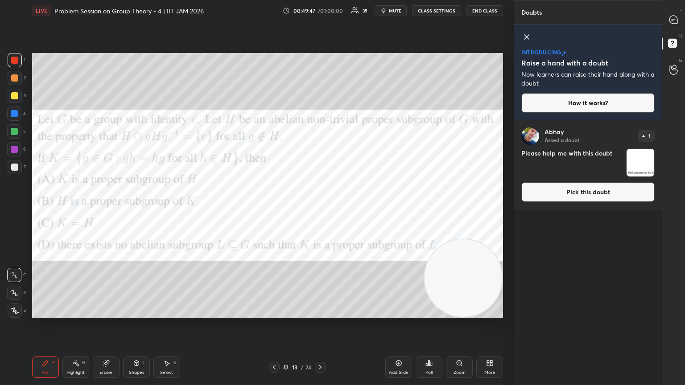
click at [320, 196] on button "Pick this doubt" at bounding box center [588, 192] width 133 height 20
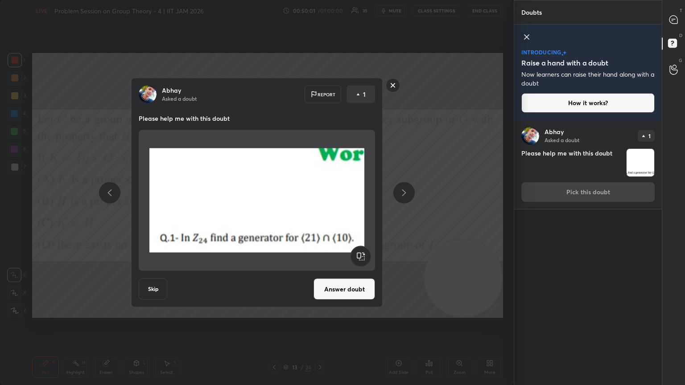
click at [320, 86] on rect at bounding box center [393, 86] width 14 height 14
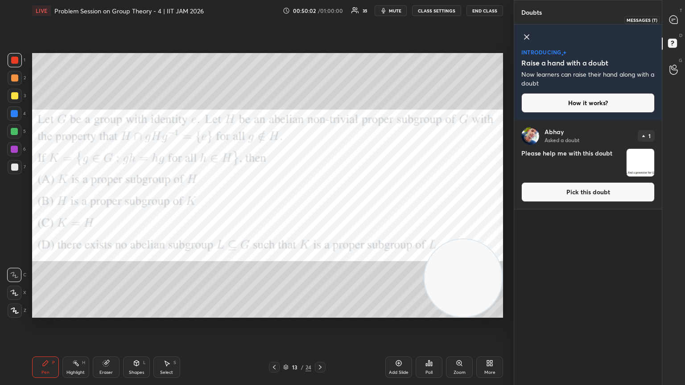
click at [320, 21] on icon at bounding box center [673, 19] width 9 height 9
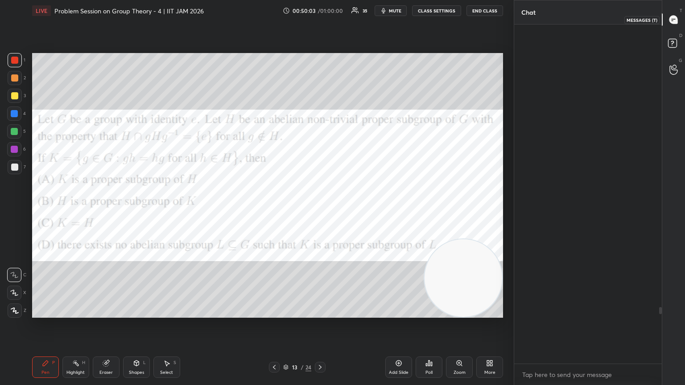
scroll to position [337, 145]
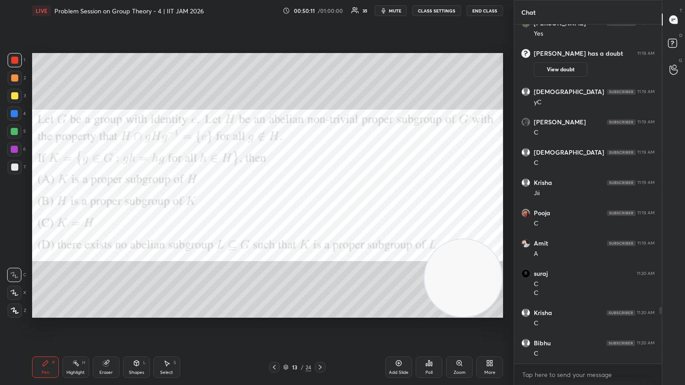
click at [320, 12] on span "mute" at bounding box center [395, 11] width 12 height 6
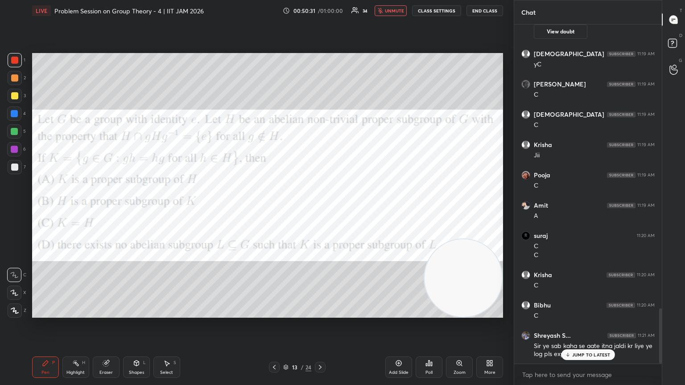
click at [320, 17] on div "LIVE Problem Session on Group Theory - 4 | IIT JAM 2026 00:50:31 / 01:00:00 34 …" at bounding box center [267, 10] width 471 height 21
click at [320, 10] on span "unmute" at bounding box center [394, 11] width 19 height 6
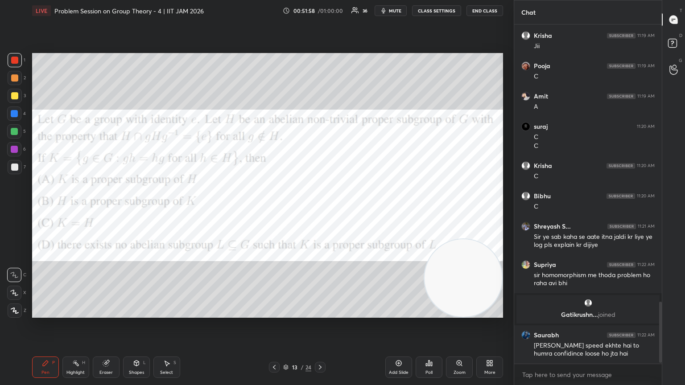
scroll to position [1552, 0]
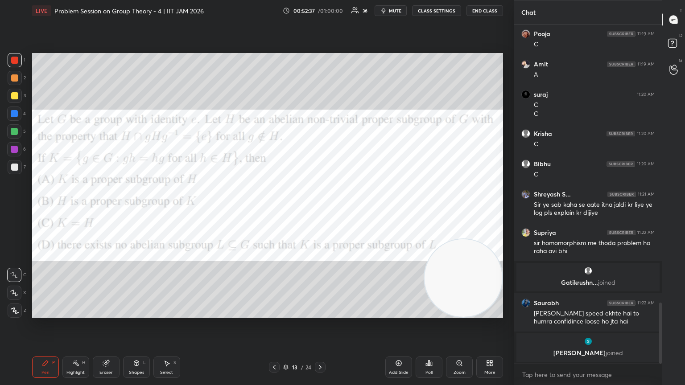
click at [320, 9] on span "mute" at bounding box center [395, 11] width 12 height 6
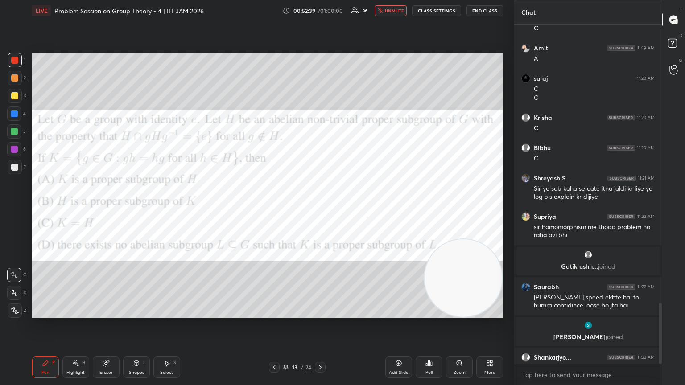
scroll to position [1566, 0]
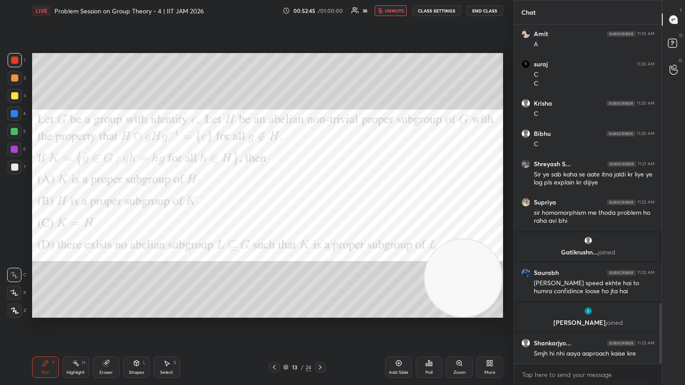
click at [320, 8] on button "unmute" at bounding box center [391, 10] width 32 height 11
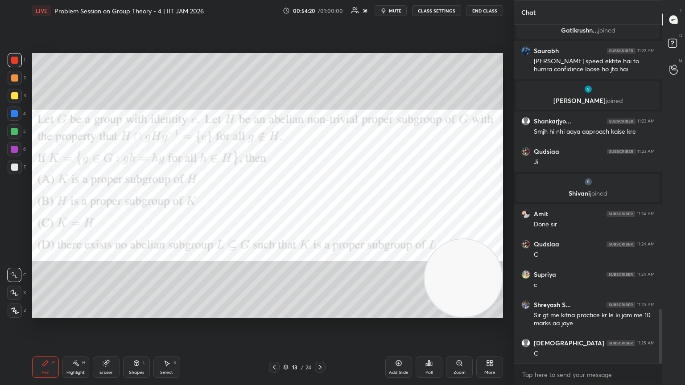
scroll to position [1795, 0]
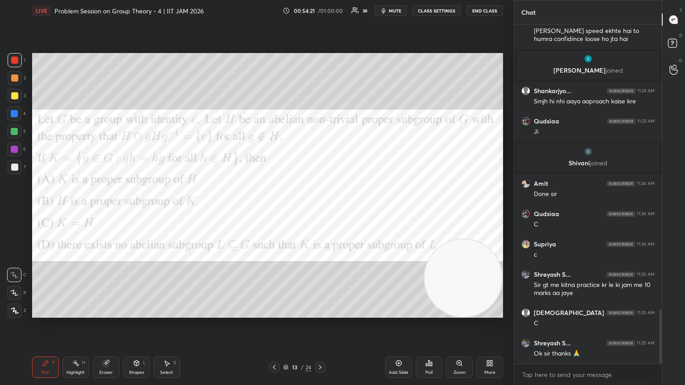
drag, startPoint x: 15, startPoint y: 112, endPoint x: 11, endPoint y: 109, distance: 5.4
click at [15, 112] on div at bounding box center [14, 113] width 7 height 7
click at [15, 165] on div at bounding box center [14, 167] width 7 height 7
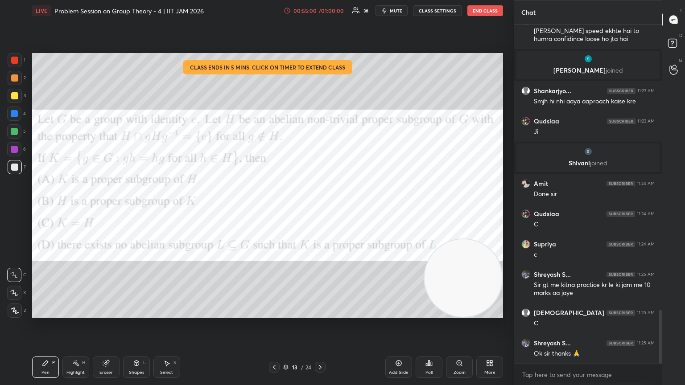
click at [7, 62] on div "1 2 3 4 5 6 7" at bounding box center [16, 115] width 19 height 125
click at [14, 64] on div at bounding box center [15, 60] width 14 height 14
click at [137, 209] on icon at bounding box center [136, 363] width 5 height 5
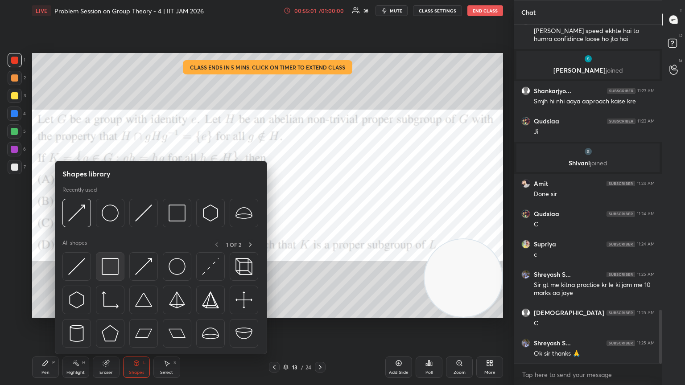
click at [114, 209] on img at bounding box center [110, 266] width 17 height 17
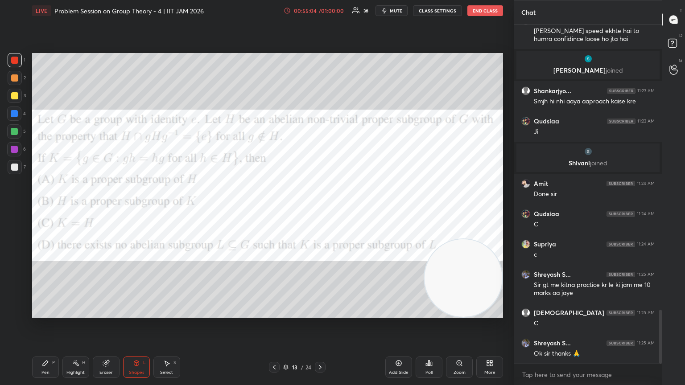
click at [16, 173] on div at bounding box center [15, 167] width 14 height 14
click at [50, 209] on div "Pen P" at bounding box center [45, 367] width 27 height 21
click at [16, 209] on div at bounding box center [14, 275] width 14 height 14
click at [320, 209] on div "Add Slide" at bounding box center [399, 373] width 20 height 4
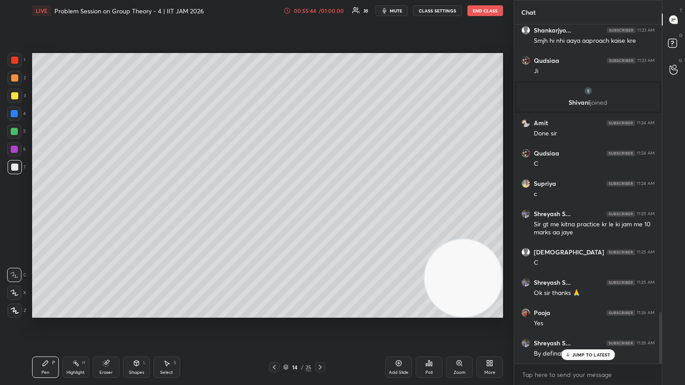
scroll to position [1893, 0]
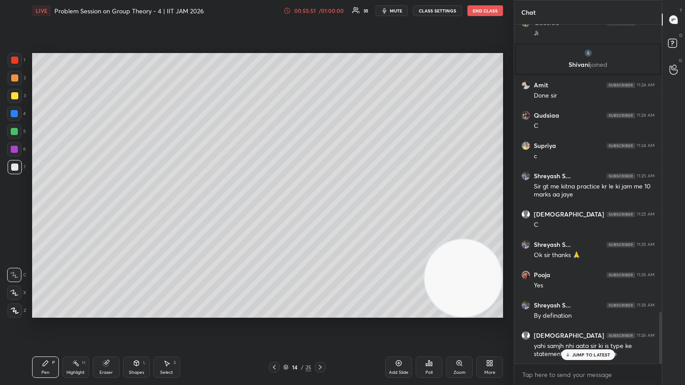
drag, startPoint x: 109, startPoint y: 368, endPoint x: 116, endPoint y: 339, distance: 29.1
click at [109, 209] on div "Eraser" at bounding box center [106, 367] width 27 height 21
click at [50, 209] on div "Pen P" at bounding box center [45, 367] width 27 height 21
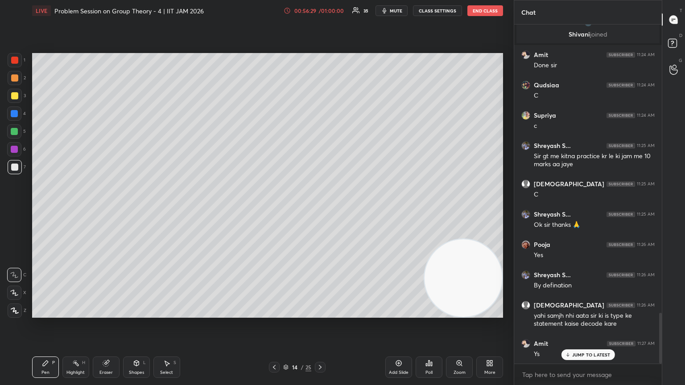
click at [12, 146] on div at bounding box center [14, 149] width 14 height 14
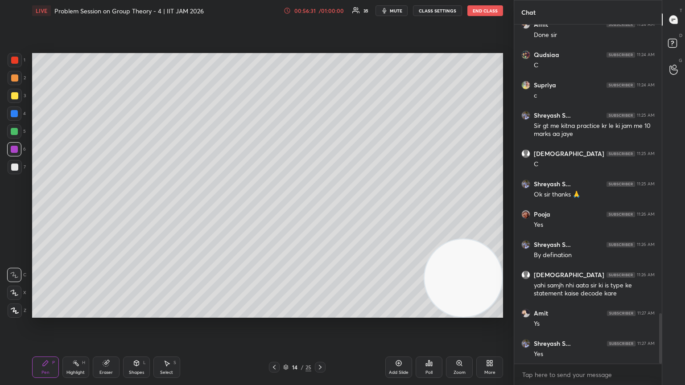
scroll to position [1984, 0]
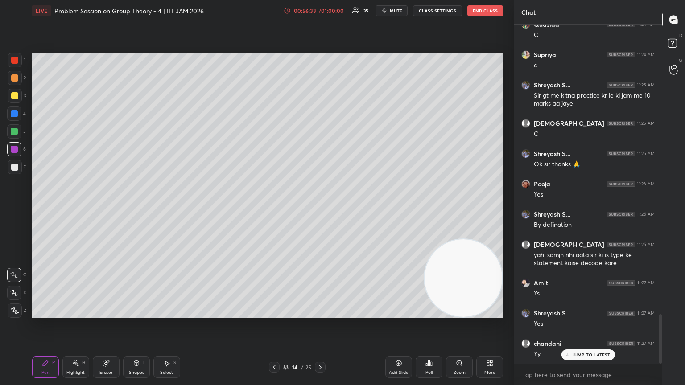
click at [13, 169] on div at bounding box center [14, 167] width 7 height 7
click at [16, 80] on div at bounding box center [14, 78] width 7 height 7
drag, startPoint x: 397, startPoint y: 316, endPoint x: 395, endPoint y: 303, distance: 13.1
click at [320, 209] on video at bounding box center [464, 279] width 78 height 78
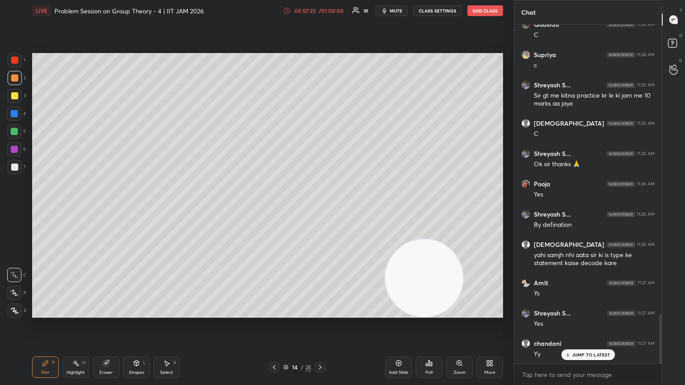
drag, startPoint x: 374, startPoint y: 282, endPoint x: 123, endPoint y: 312, distance: 253.0
click at [320, 209] on video at bounding box center [424, 279] width 78 height 78
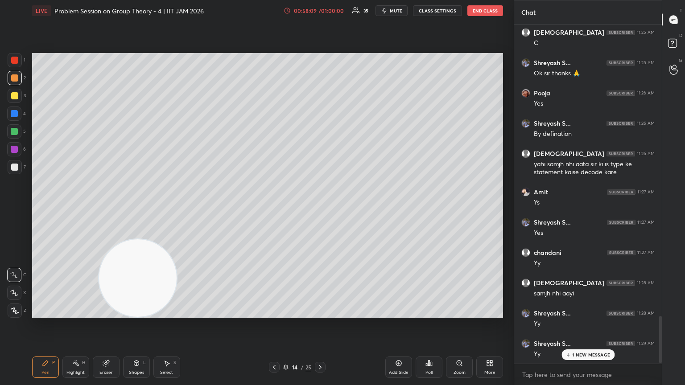
scroll to position [2106, 0]
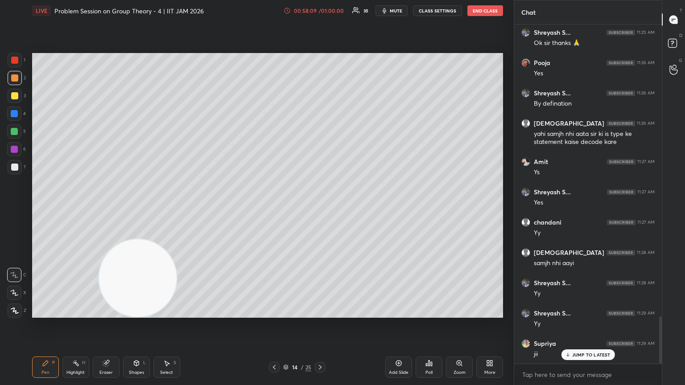
click at [18, 133] on div at bounding box center [14, 131] width 14 height 14
click at [320, 209] on p "JUMP TO LATEST" at bounding box center [591, 336] width 38 height 5
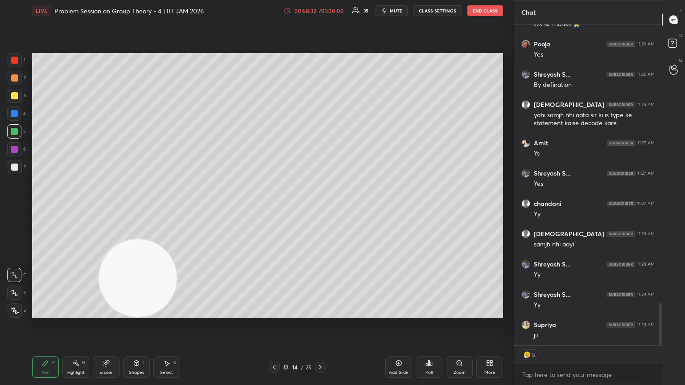
click at [11, 167] on div at bounding box center [14, 167] width 7 height 7
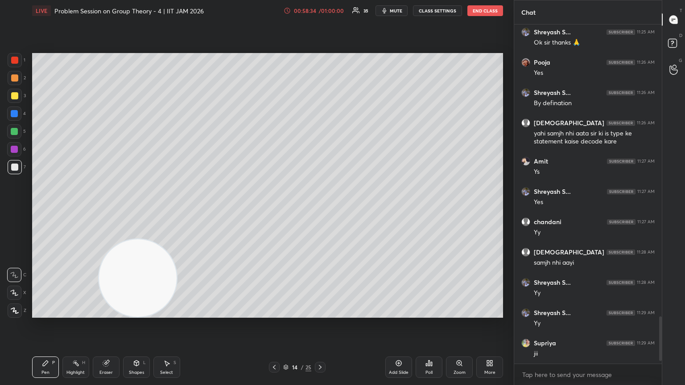
scroll to position [2106, 0]
click at [320, 209] on div "Add Slide" at bounding box center [398, 367] width 27 height 21
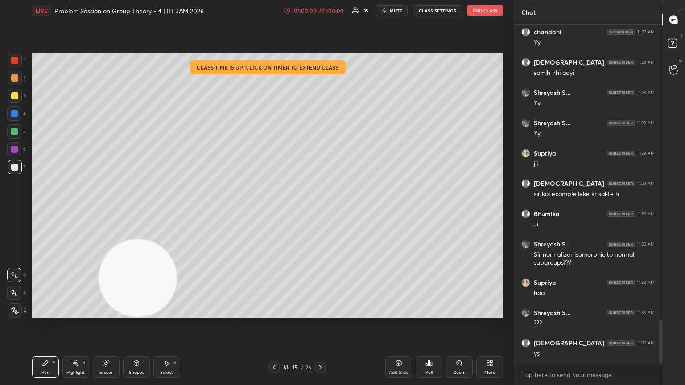
scroll to position [2327, 0]
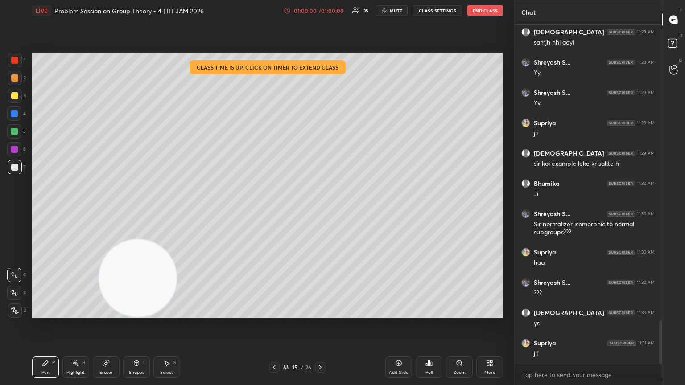
click at [10, 104] on div "3" at bounding box center [17, 98] width 18 height 18
click at [14, 100] on div at bounding box center [15, 96] width 14 height 14
click at [276, 209] on icon at bounding box center [274, 367] width 7 height 7
click at [320, 209] on icon at bounding box center [320, 367] width 3 height 4
click at [273, 209] on icon at bounding box center [274, 367] width 7 height 7
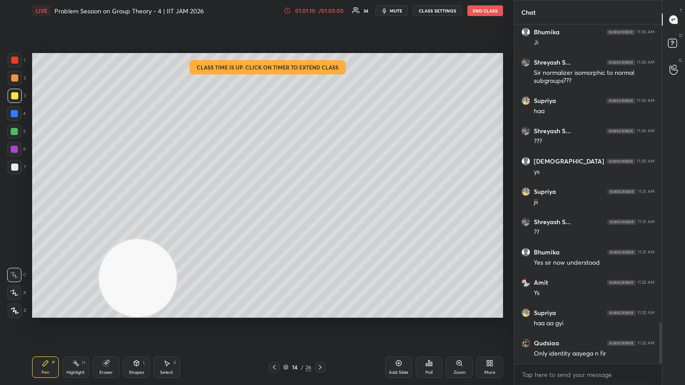
scroll to position [2509, 0]
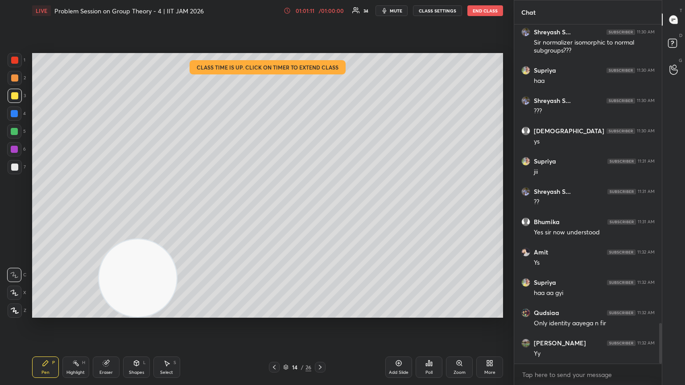
click at [282, 209] on div "14 / 26" at bounding box center [297, 367] width 57 height 11
click at [276, 209] on icon at bounding box center [274, 367] width 7 height 7
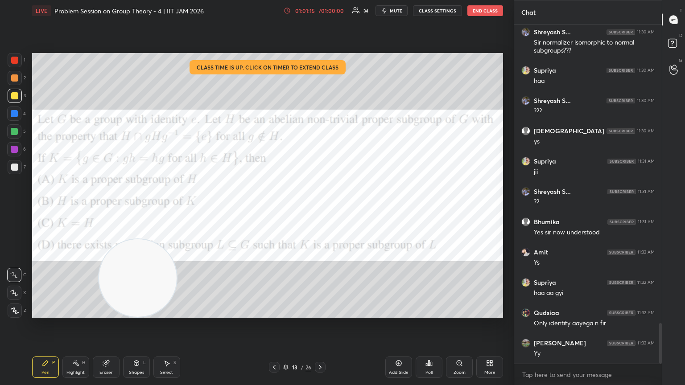
drag, startPoint x: 13, startPoint y: 148, endPoint x: 21, endPoint y: 147, distance: 7.2
click at [16, 148] on div at bounding box center [14, 149] width 7 height 7
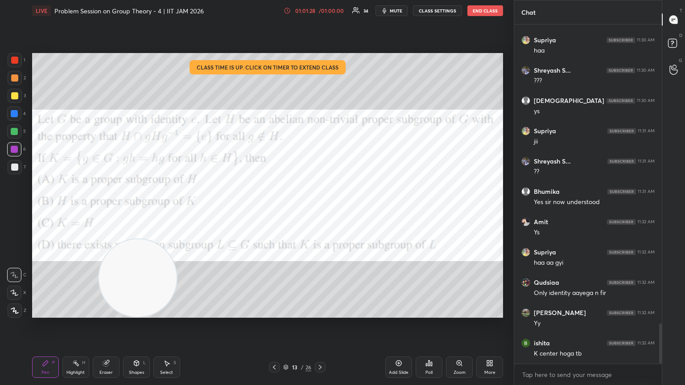
scroll to position [2571, 0]
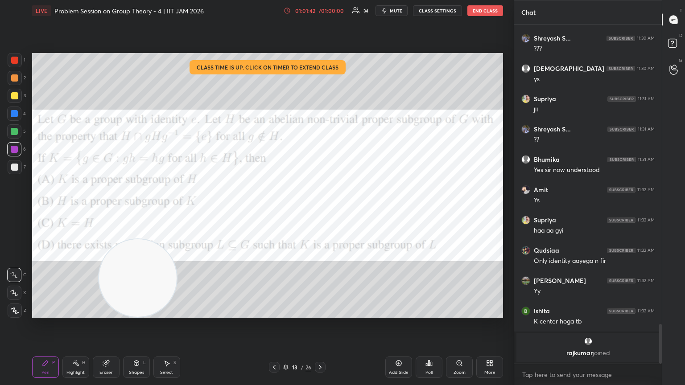
drag, startPoint x: 20, startPoint y: 79, endPoint x: 20, endPoint y: 83, distance: 4.9
click at [19, 83] on div at bounding box center [15, 78] width 14 height 14
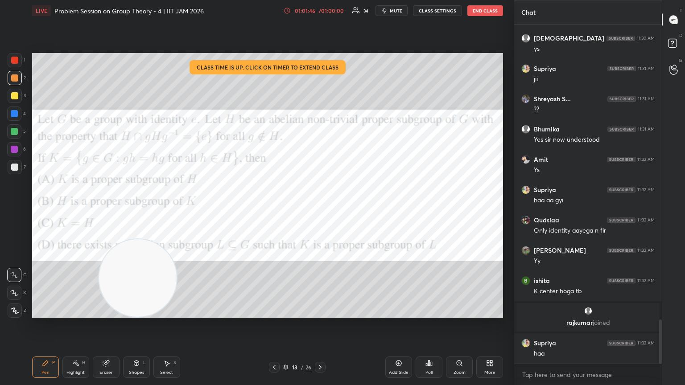
scroll to position [2310, 0]
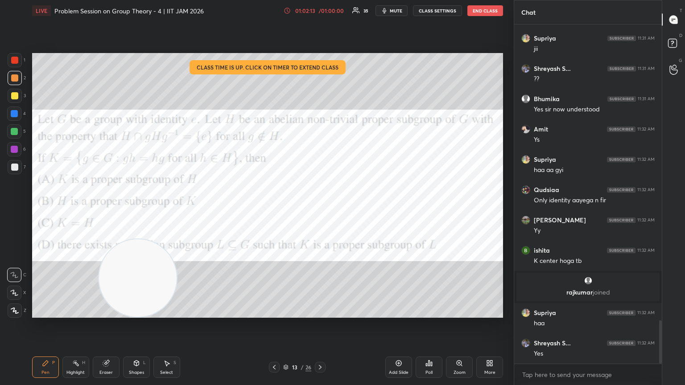
click at [15, 135] on div at bounding box center [14, 131] width 14 height 14
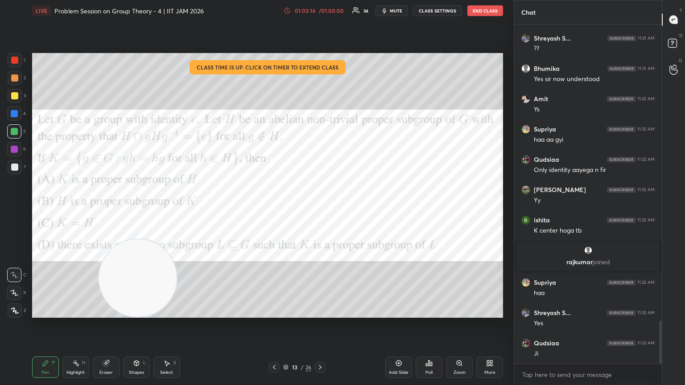
scroll to position [2371, 0]
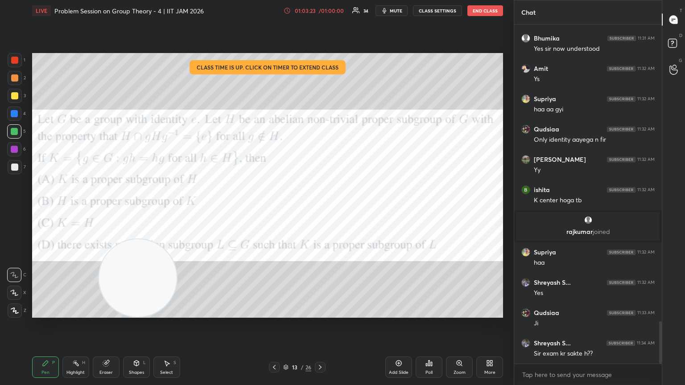
click at [320, 209] on icon at bounding box center [429, 363] width 7 height 7
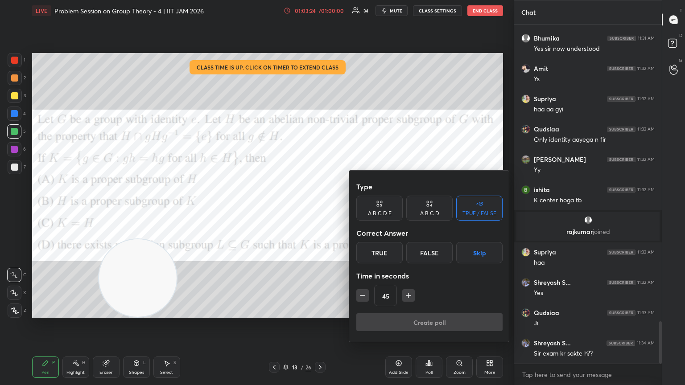
click at [320, 209] on div "True" at bounding box center [379, 252] width 46 height 21
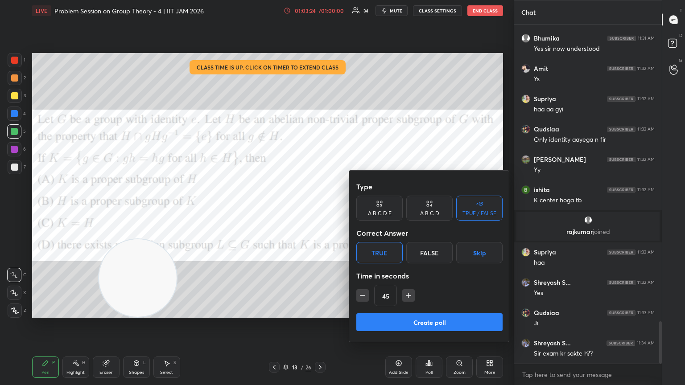
click at [320, 209] on button "Create poll" at bounding box center [429, 323] width 146 height 18
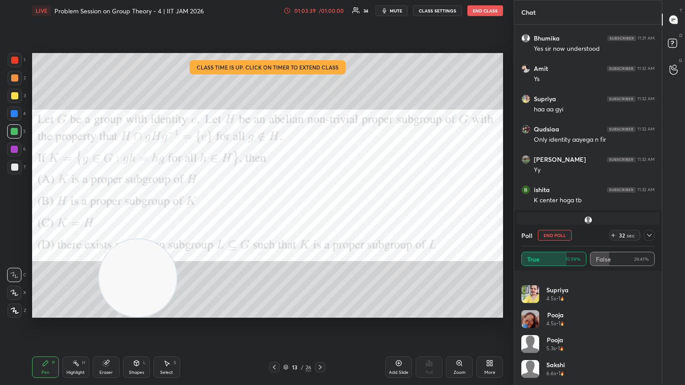
scroll to position [2448, 0]
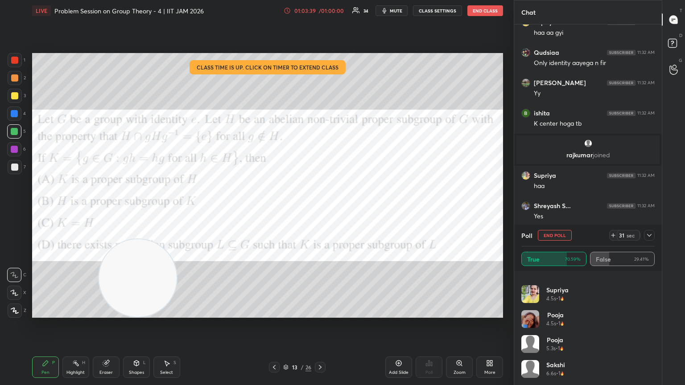
click at [320, 209] on button "End Poll" at bounding box center [555, 235] width 34 height 11
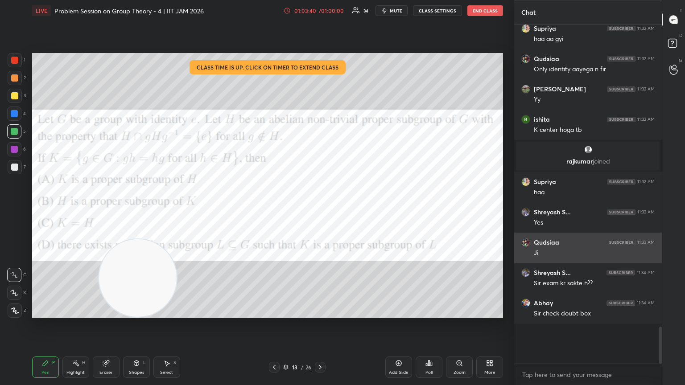
scroll to position [2416, 0]
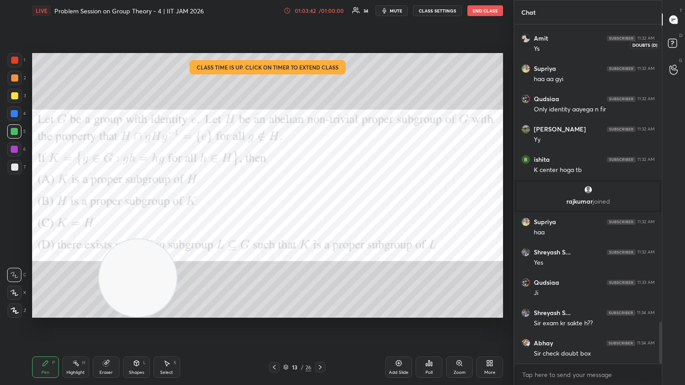
click at [320, 45] on rect at bounding box center [672, 43] width 8 height 8
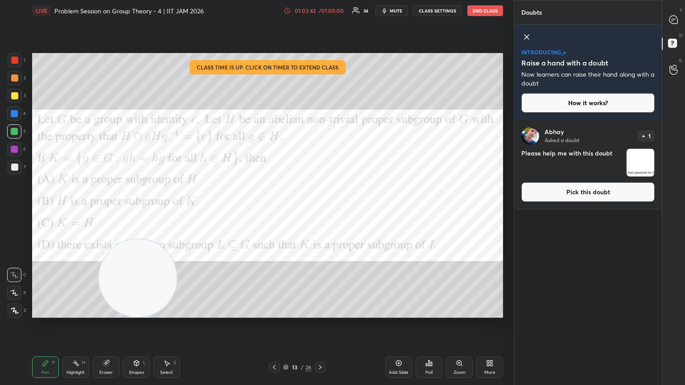
click at [320, 196] on button "Pick this doubt" at bounding box center [588, 192] width 133 height 20
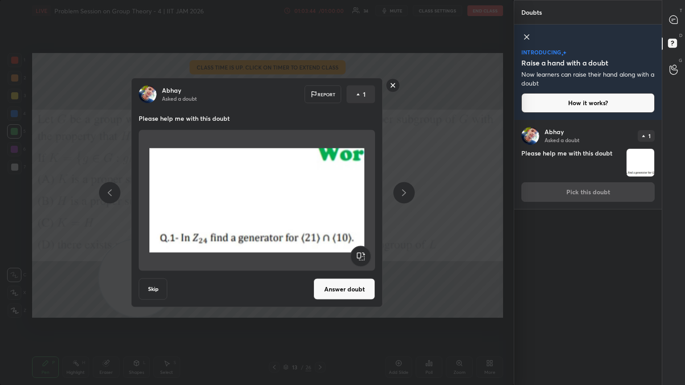
click at [320, 83] on rect at bounding box center [393, 86] width 14 height 14
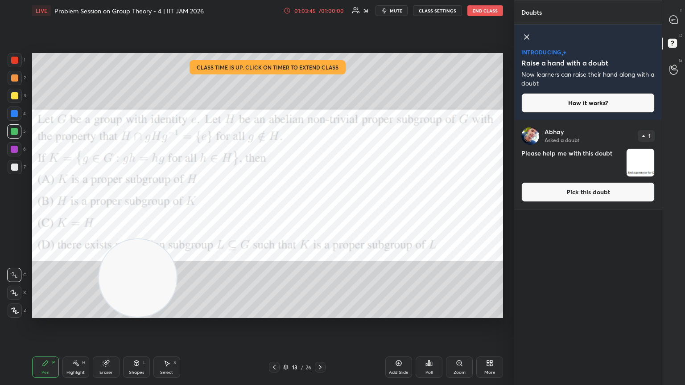
click at [315, 209] on div at bounding box center [320, 367] width 11 height 11
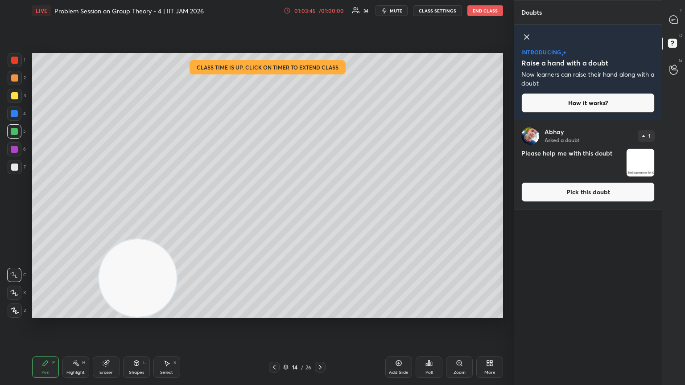
click at [319, 209] on icon at bounding box center [320, 367] width 7 height 7
click at [320, 209] on icon at bounding box center [320, 367] width 7 height 7
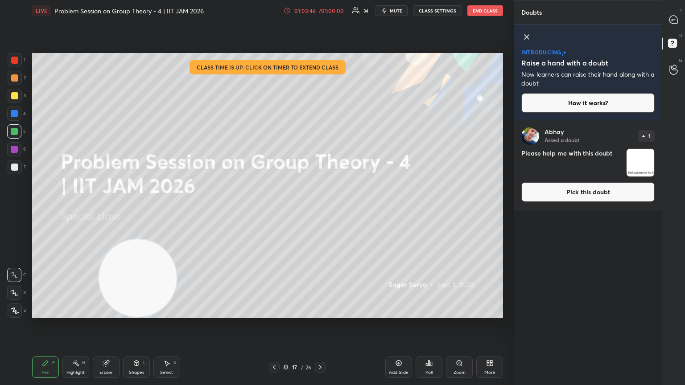
click at [277, 209] on icon at bounding box center [274, 367] width 7 height 7
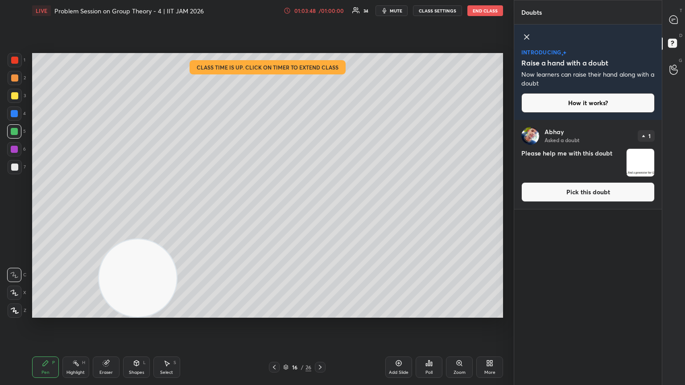
click at [320, 201] on button "Pick this doubt" at bounding box center [588, 192] width 133 height 20
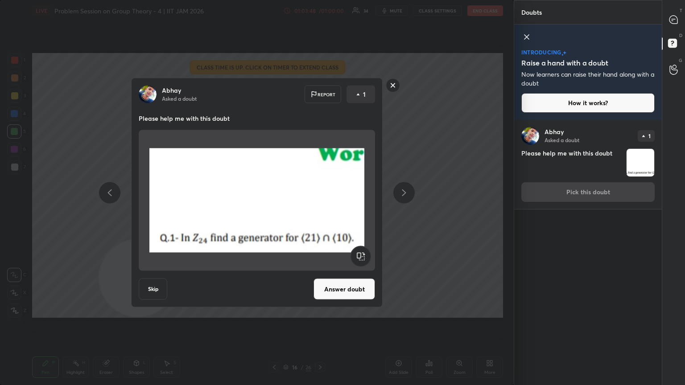
click at [320, 209] on button "Answer doubt" at bounding box center [345, 289] width 62 height 21
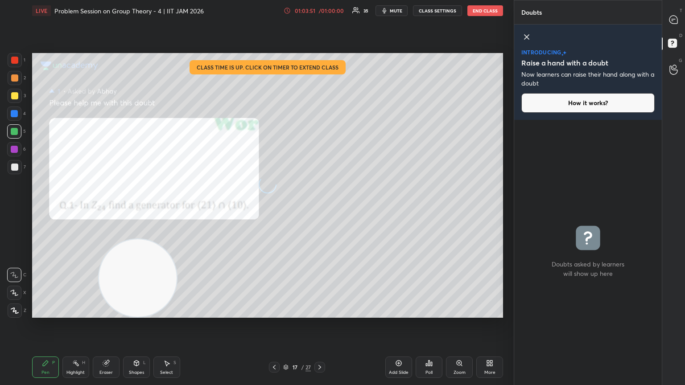
click at [320, 209] on div "More" at bounding box center [489, 373] width 11 height 4
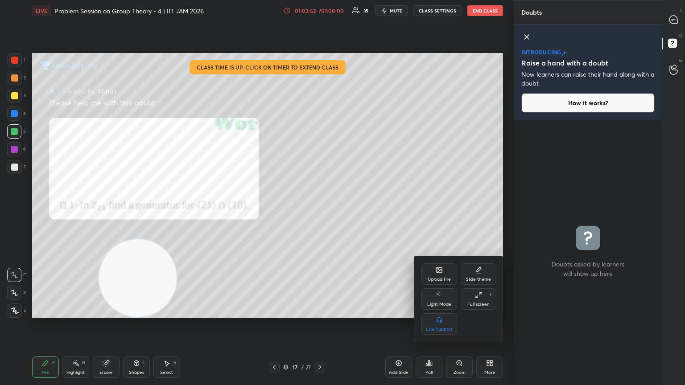
drag, startPoint x: 482, startPoint y: 299, endPoint x: 482, endPoint y: 268, distance: 31.7
click at [320, 209] on div "Full screen F" at bounding box center [479, 299] width 36 height 21
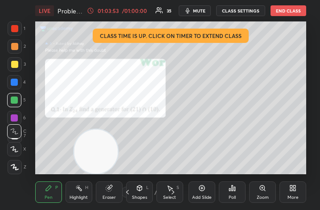
click at [290, 196] on div "More" at bounding box center [293, 197] width 11 height 4
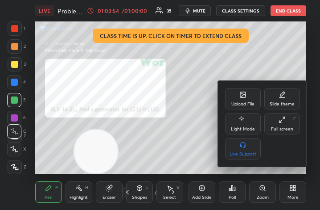
click at [286, 123] on div "Full screen F" at bounding box center [283, 123] width 36 height 21
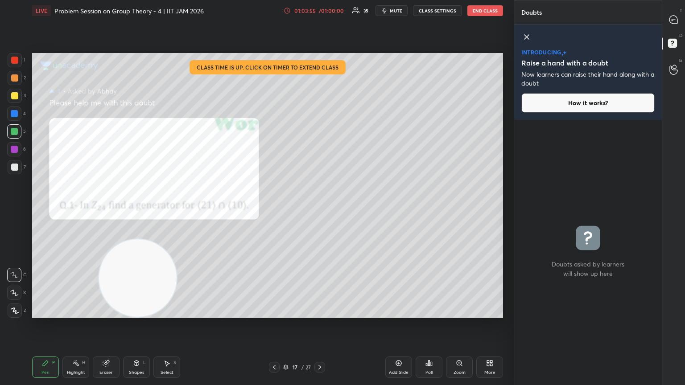
click at [14, 58] on div "1 2 3 4 5 6 7 C X Z C X Z E E Erase all H H LIVE Problem Session on Group Theor…" at bounding box center [253, 192] width 507 height 385
click at [320, 21] on icon at bounding box center [674, 20] width 8 height 8
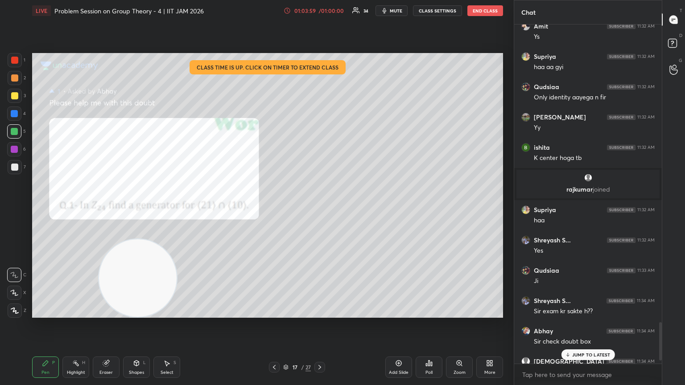
click at [320, 209] on p "JUMP TO LATEST" at bounding box center [591, 354] width 38 height 5
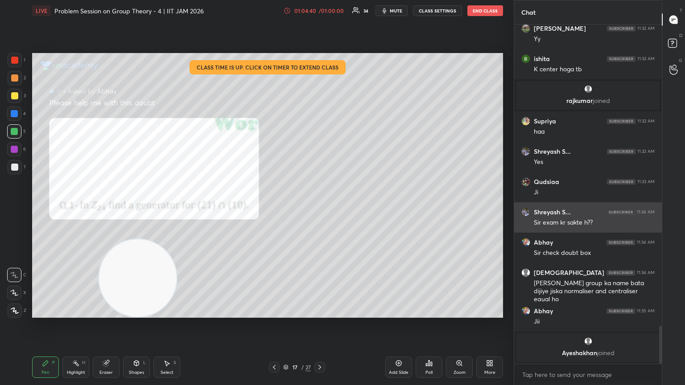
scroll to position [2438, 0]
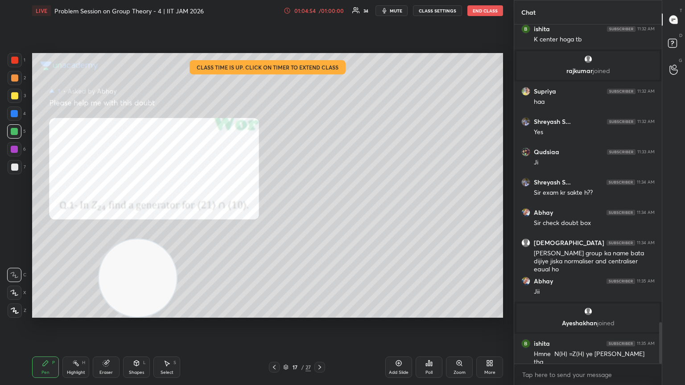
click at [270, 209] on div at bounding box center [274, 367] width 11 height 11
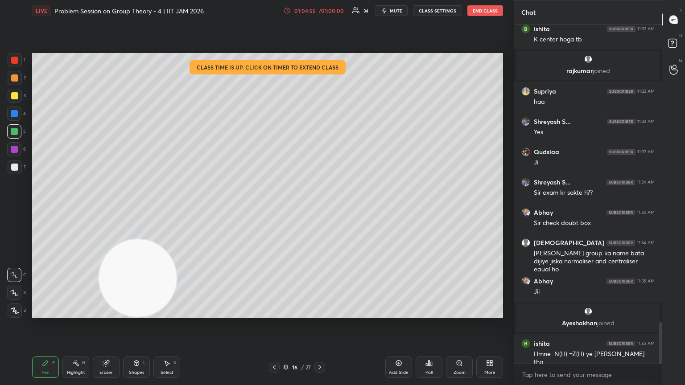
click at [274, 209] on icon at bounding box center [274, 367] width 7 height 7
click at [275, 209] on icon at bounding box center [274, 367] width 7 height 7
click at [273, 209] on icon at bounding box center [274, 367] width 3 height 4
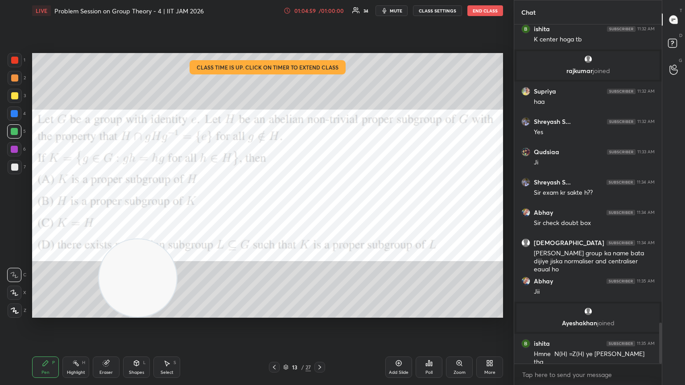
scroll to position [2476, 0]
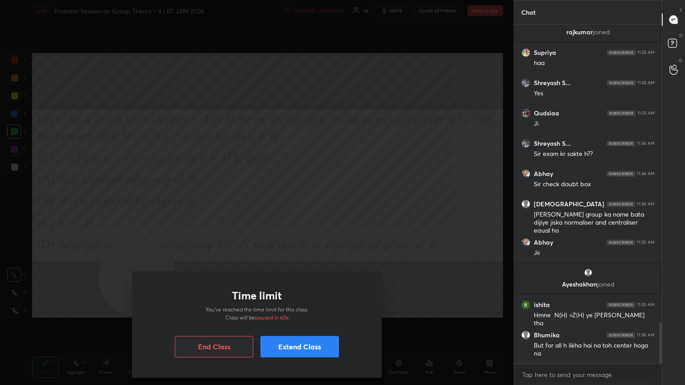
click at [302, 209] on button "Extend Class" at bounding box center [300, 346] width 79 height 21
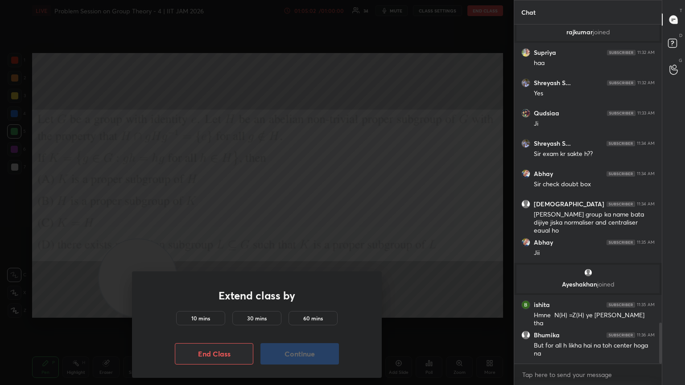
click at [213, 209] on div "10 mins" at bounding box center [200, 318] width 49 height 14
click at [287, 209] on div "Extend class by 10 mins 30 mins 60 mins End Class Continue" at bounding box center [257, 325] width 250 height 107
click at [291, 209] on button "Continue" at bounding box center [300, 354] width 79 height 21
click at [290, 209] on button "Continue" at bounding box center [300, 354] width 79 height 21
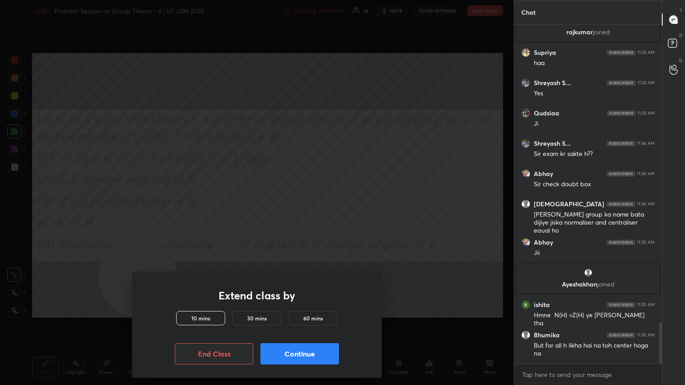
click at [301, 209] on div "Extend class by 10 mins 30 mins 60 mins End Class Continue" at bounding box center [257, 325] width 250 height 107
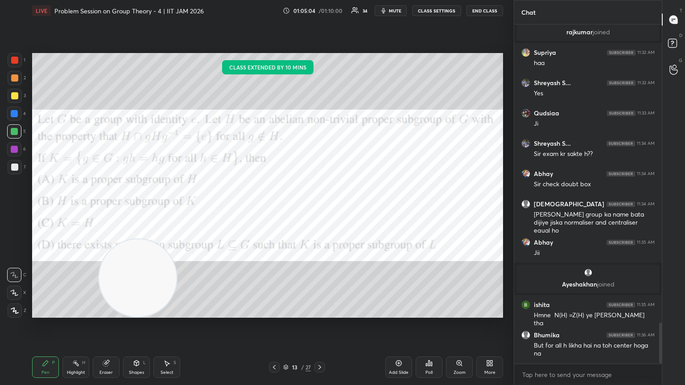
click at [311, 209] on div "Time limit You’ve reached the time limit for this class. Class will be paused i…" at bounding box center [257, 192] width 514 height 385
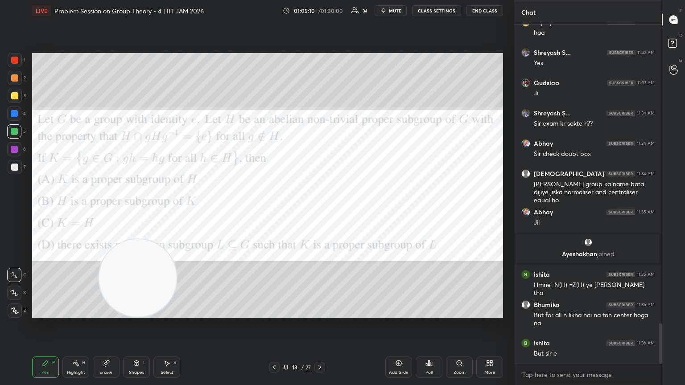
click at [320, 209] on icon at bounding box center [320, 367] width 3 height 4
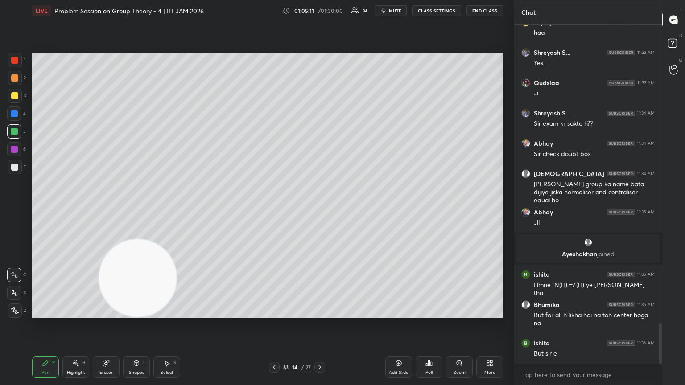
click at [317, 209] on icon at bounding box center [319, 367] width 7 height 7
click at [273, 209] on icon at bounding box center [274, 367] width 7 height 7
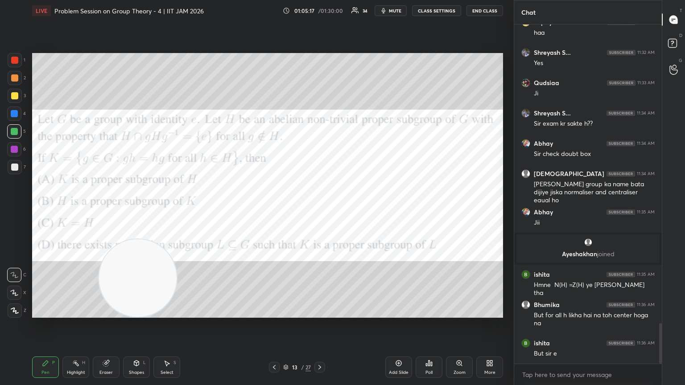
scroll to position [2537, 0]
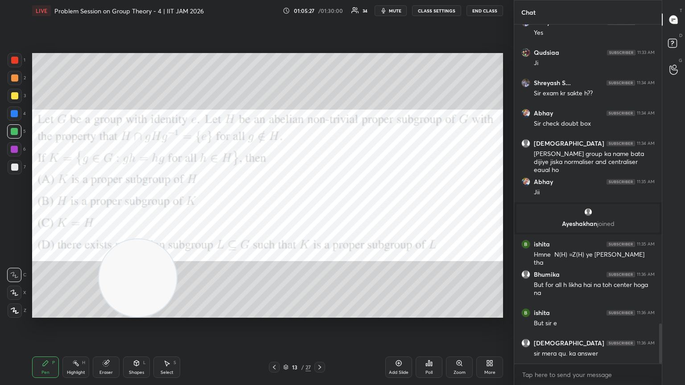
click at [320, 209] on icon at bounding box center [319, 367] width 7 height 7
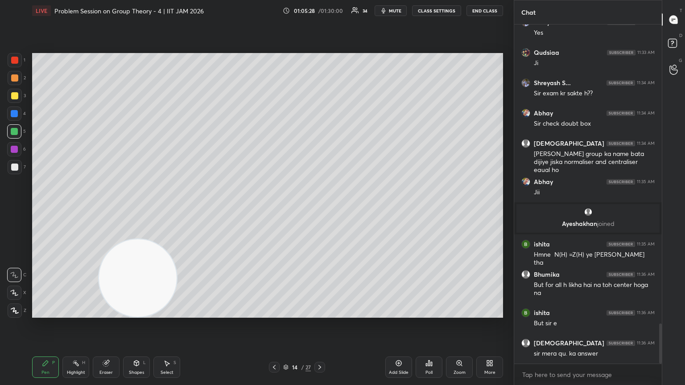
click at [320, 209] on icon at bounding box center [320, 367] width 3 height 4
click at [316, 209] on div at bounding box center [320, 367] width 11 height 11
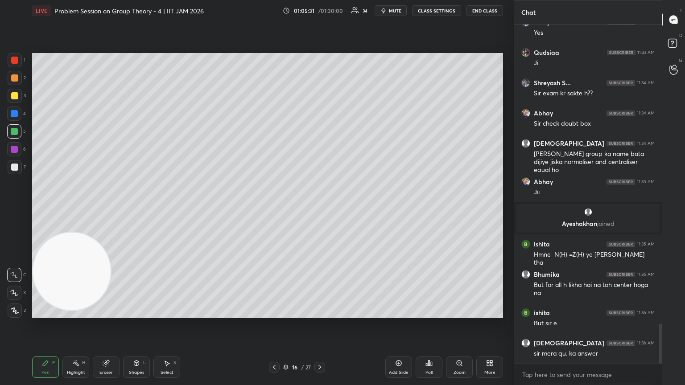
drag, startPoint x: 231, startPoint y: 187, endPoint x: 28, endPoint y: 297, distance: 230.1
click at [34, 209] on video at bounding box center [72, 272] width 78 height 78
click at [275, 209] on icon at bounding box center [274, 367] width 7 height 7
click at [272, 209] on icon at bounding box center [274, 367] width 7 height 7
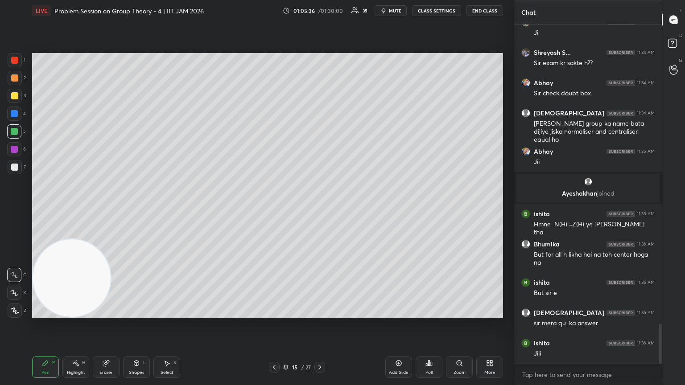
click at [272, 209] on icon at bounding box center [274, 367] width 7 height 7
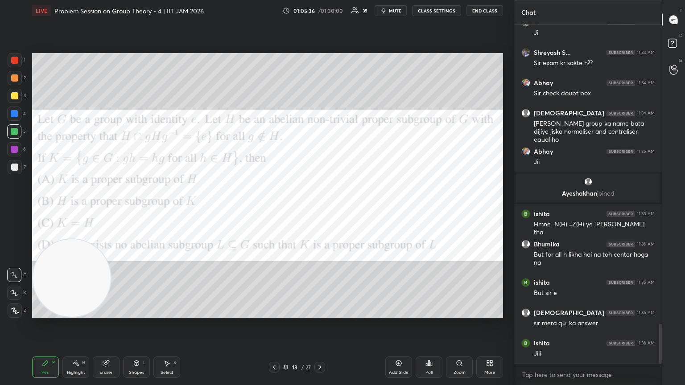
click at [320, 209] on div "13 / 27" at bounding box center [297, 367] width 177 height 11
click at [320, 209] on icon at bounding box center [319, 367] width 7 height 7
click at [319, 209] on icon at bounding box center [320, 367] width 3 height 4
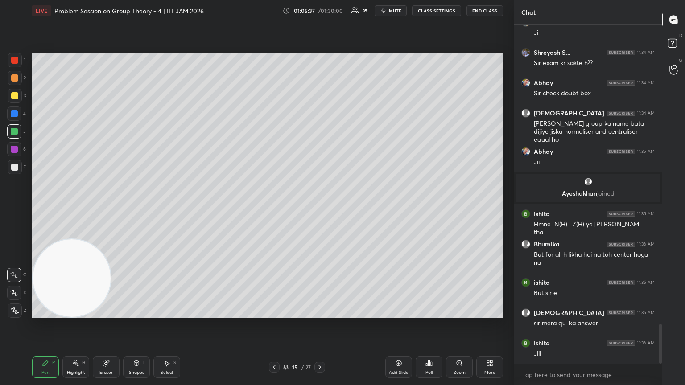
click at [319, 209] on icon at bounding box center [320, 367] width 3 height 4
click at [319, 209] on icon at bounding box center [319, 367] width 7 height 7
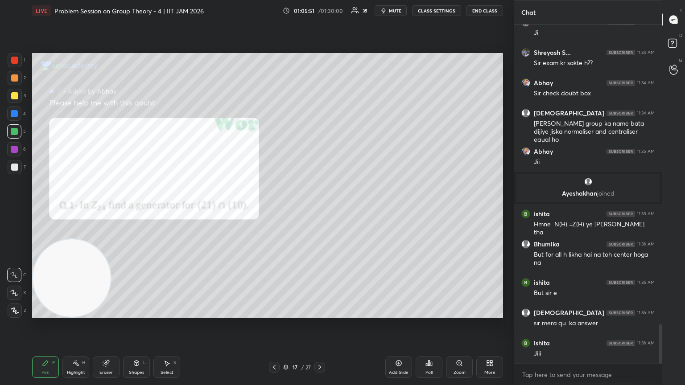
click at [111, 209] on video at bounding box center [72, 279] width 78 height 78
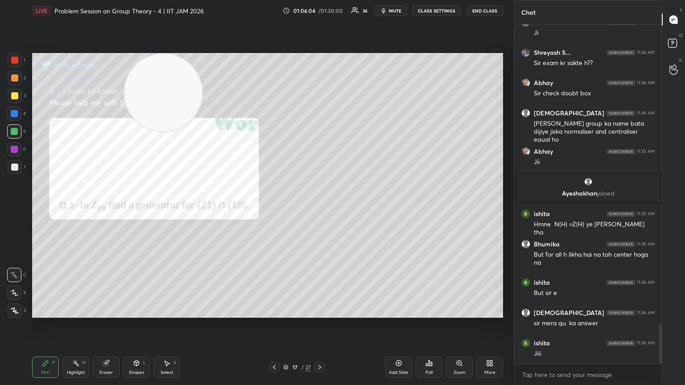
click at [113, 209] on div "Eraser" at bounding box center [106, 367] width 27 height 21
click at [8, 209] on div at bounding box center [14, 293] width 14 height 14
click at [49, 209] on div "Pen P" at bounding box center [45, 367] width 27 height 21
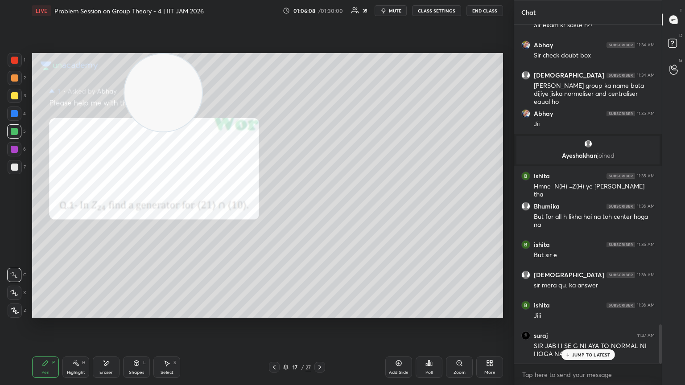
click at [20, 170] on div at bounding box center [15, 167] width 14 height 14
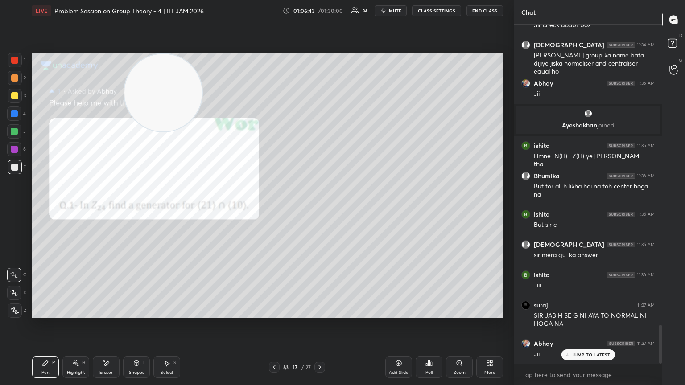
click at [17, 149] on div at bounding box center [14, 149] width 7 height 7
click at [274, 209] on icon at bounding box center [274, 367] width 7 height 7
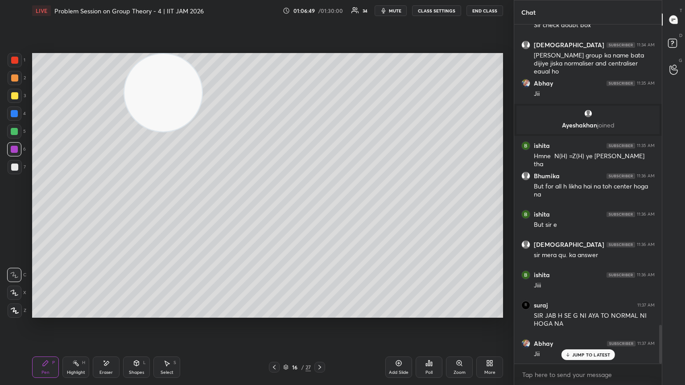
click at [275, 209] on icon at bounding box center [274, 367] width 7 height 7
click at [319, 209] on icon at bounding box center [319, 367] width 7 height 7
click at [320, 209] on icon at bounding box center [320, 367] width 3 height 4
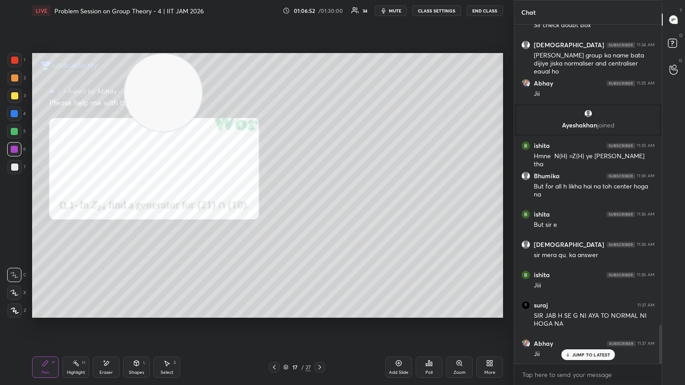
click at [279, 209] on div "Pen P Highlight H Eraser Shapes L Select S 17 / 27 Add Slide Poll Zoom More" at bounding box center [267, 368] width 471 height 36
click at [278, 209] on div at bounding box center [274, 367] width 11 height 11
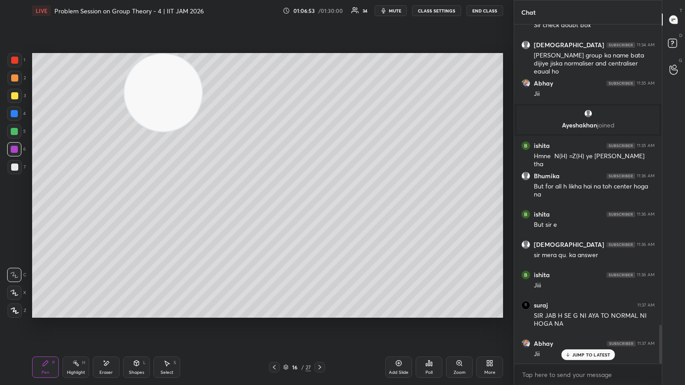
click at [277, 209] on icon at bounding box center [274, 367] width 7 height 7
click at [276, 209] on icon at bounding box center [274, 367] width 7 height 7
click at [277, 209] on icon at bounding box center [274, 367] width 7 height 7
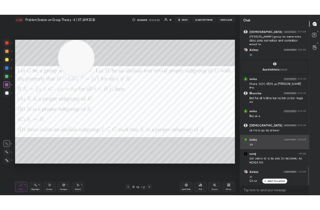
scroll to position [3, 3]
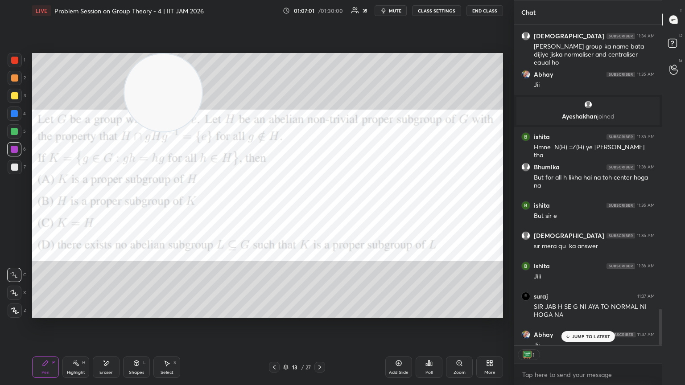
click at [320, 209] on div "More" at bounding box center [489, 367] width 27 height 21
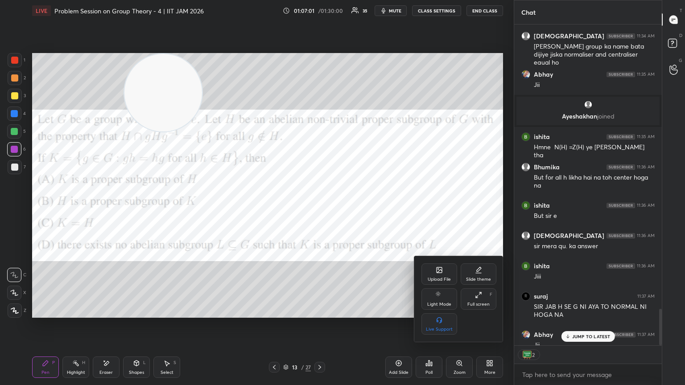
click at [320, 209] on div "Upload File" at bounding box center [440, 274] width 36 height 21
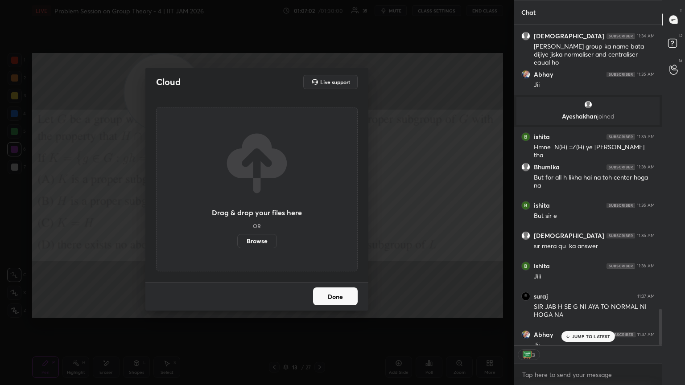
click at [320, 209] on div "Done" at bounding box center [256, 296] width 223 height 29
click at [320, 209] on button "Done" at bounding box center [335, 297] width 45 height 18
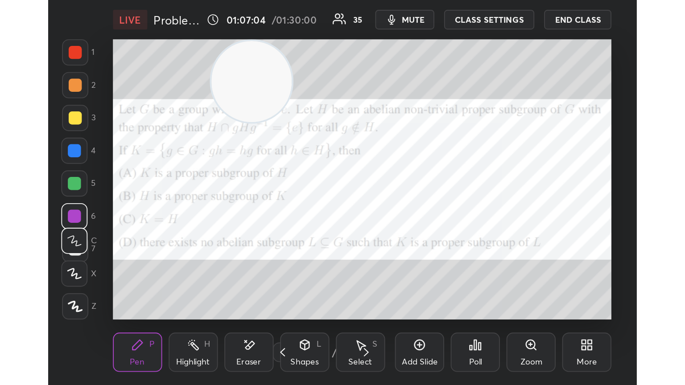
scroll to position [153, 284]
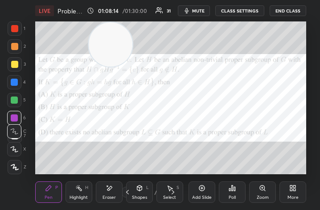
click at [280, 195] on div "More" at bounding box center [293, 191] width 27 height 21
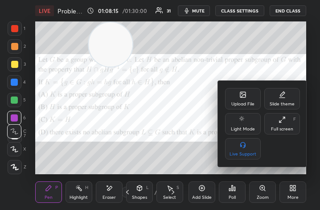
click at [232, 102] on div "Upload File" at bounding box center [243, 104] width 23 height 4
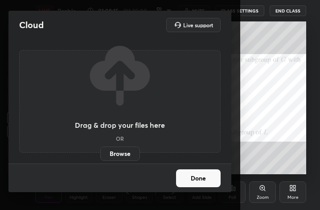
click at [129, 152] on label "Browse" at bounding box center [120, 153] width 40 height 14
click at [100, 152] on input "Browse" at bounding box center [100, 153] width 0 height 14
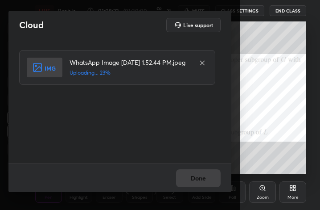
click at [207, 188] on div "Done" at bounding box center [119, 177] width 223 height 29
click at [207, 183] on div "Done" at bounding box center [119, 177] width 223 height 29
click at [206, 182] on div "Done" at bounding box center [119, 177] width 223 height 29
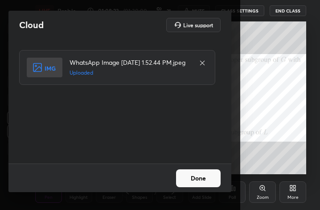
click at [207, 181] on button "Done" at bounding box center [198, 178] width 45 height 18
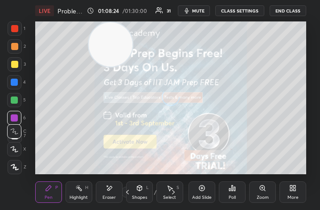
click at [286, 191] on div "More" at bounding box center [293, 191] width 27 height 21
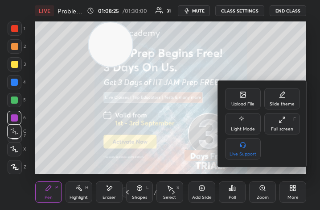
drag, startPoint x: 286, startPoint y: 124, endPoint x: 178, endPoint y: 250, distance: 166.1
click at [286, 124] on div "Full screen F" at bounding box center [283, 123] width 36 height 21
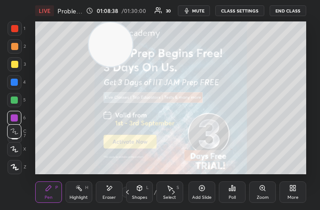
click at [297, 196] on div "More" at bounding box center [293, 191] width 27 height 21
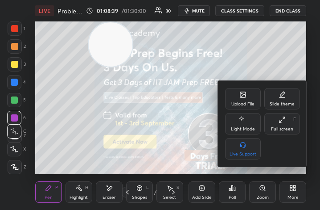
drag, startPoint x: 280, startPoint y: 127, endPoint x: 362, endPoint y: 226, distance: 128.6
click at [276, 128] on div "Full screen" at bounding box center [282, 129] width 22 height 4
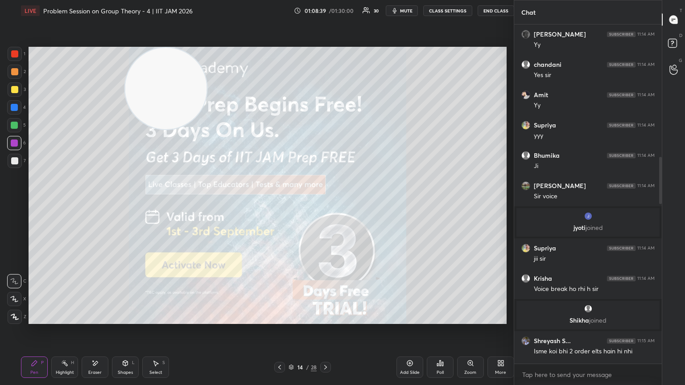
scroll to position [44284, 44134]
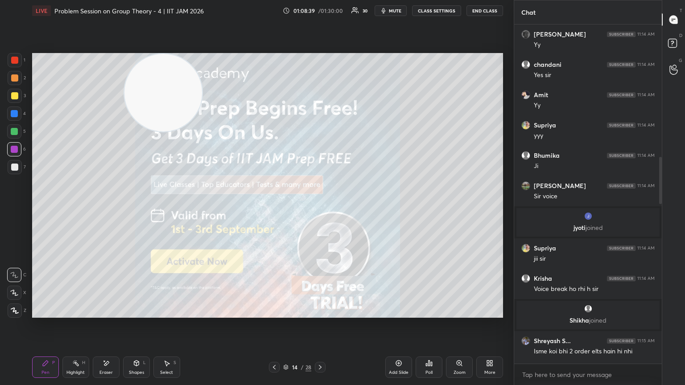
click at [320, 209] on body "1 2 3 4 5 6 7 C X Z E E Erase all H H LIVE Problem Session on Group Theory - 4 …" at bounding box center [342, 192] width 685 height 385
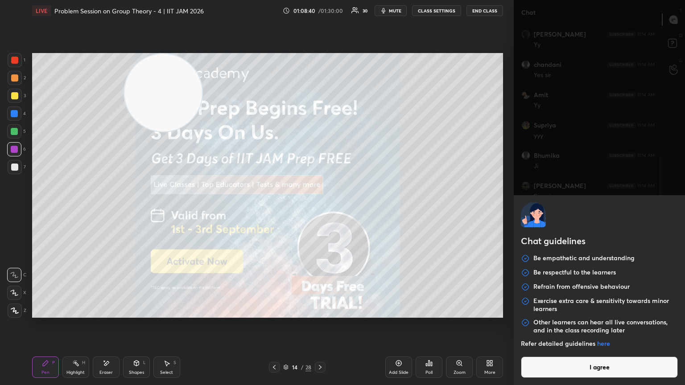
click at [320, 209] on button "I agree" at bounding box center [599, 367] width 157 height 21
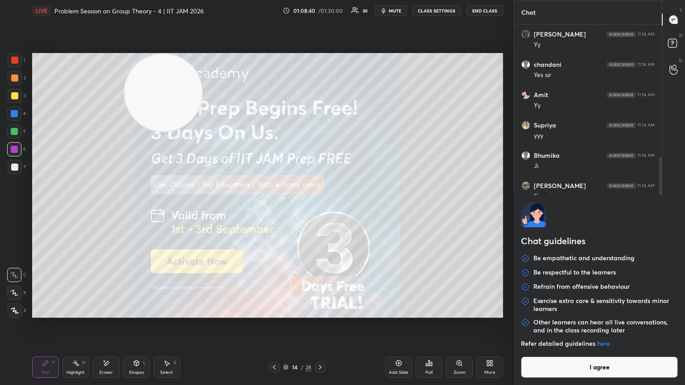
type textarea "x"
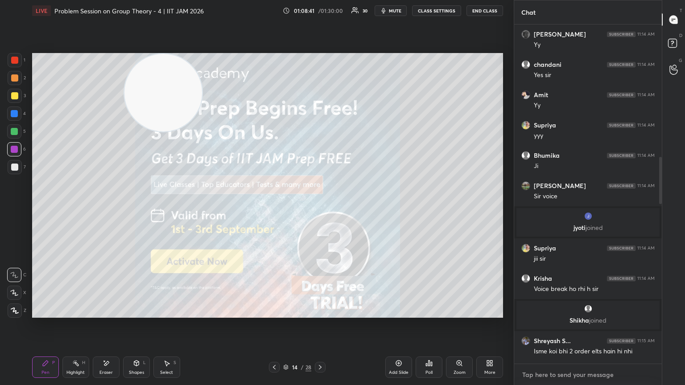
paste textarea "https://unacademy.com/subscription/free -trial?referral_code=UNLOCK&goal_uid= S…"
type textarea "https://unacademy.com/subscription/free -trial?referral_code=UNLOCK&goal_uid= S…"
type textarea "x"
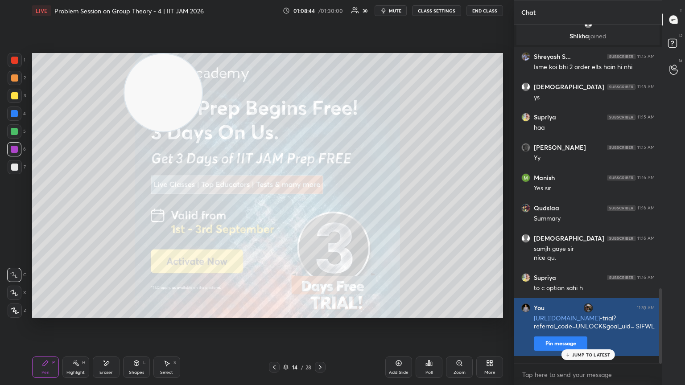
click at [320, 209] on button "Pin message" at bounding box center [561, 344] width 54 height 14
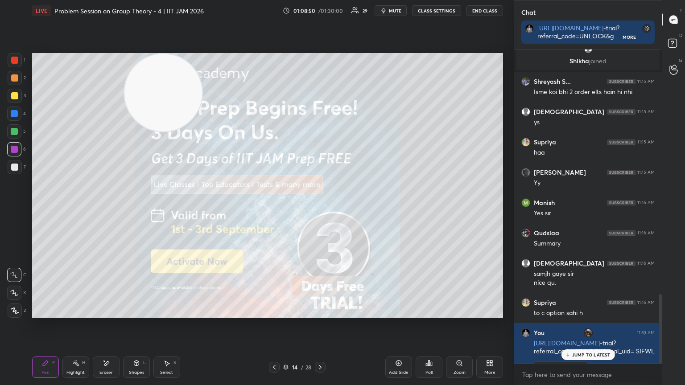
click at [320, 8] on button "End Class" at bounding box center [485, 10] width 37 height 11
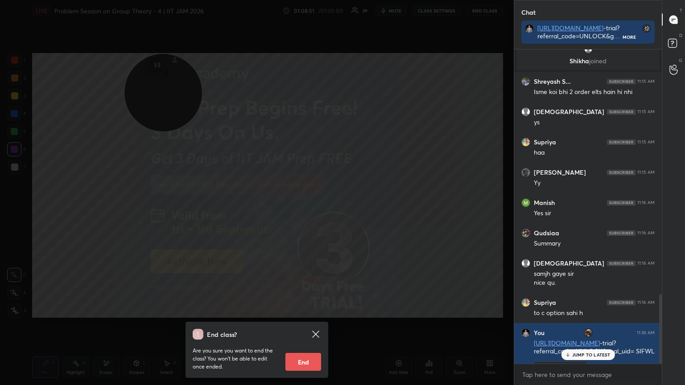
click at [300, 209] on button "End" at bounding box center [304, 362] width 36 height 18
type textarea "x"
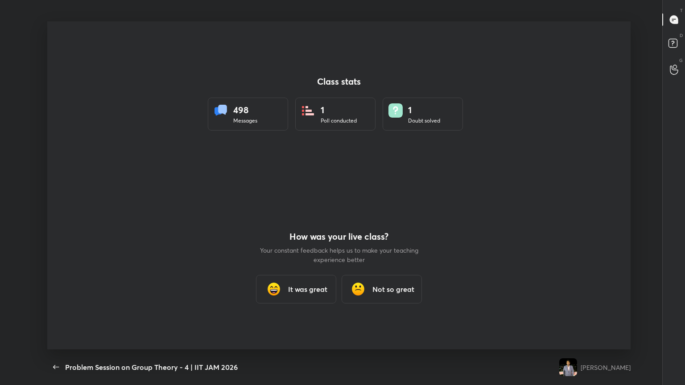
drag, startPoint x: 685, startPoint y: 2, endPoint x: 673, endPoint y: 0, distance: 11.8
click at [320, 2] on div "T Messages (T) D Doubts (D) G Raise Hand (G)" at bounding box center [673, 192] width 23 height 385
